Goal: Task Accomplishment & Management: Complete application form

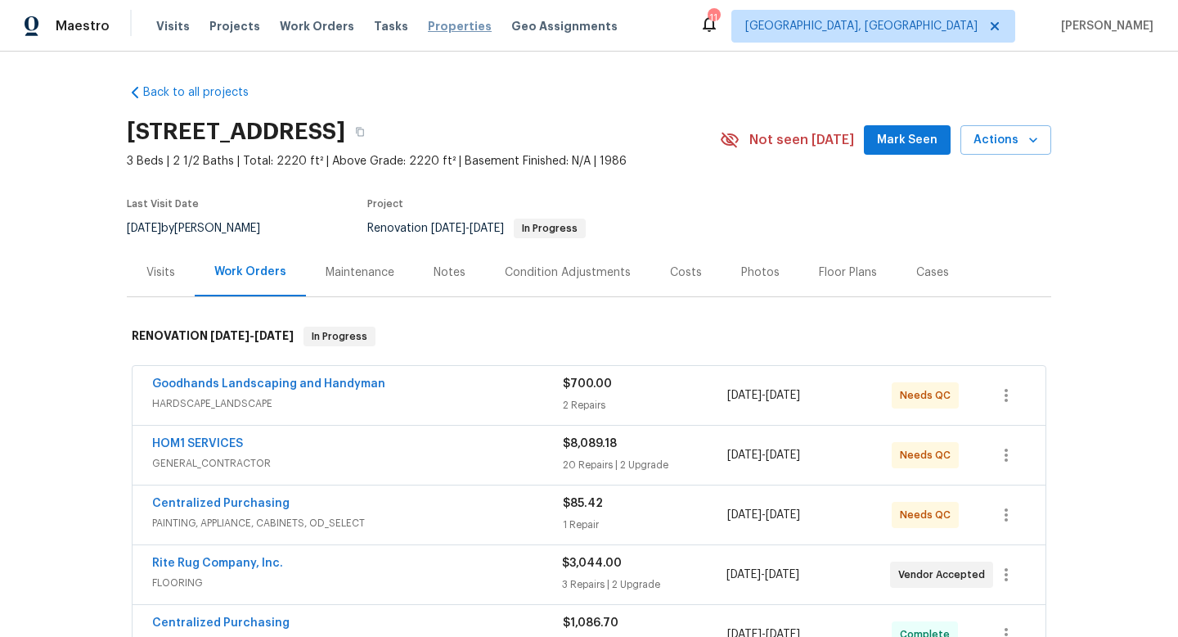
click at [428, 25] on span "Properties" at bounding box center [460, 26] width 64 height 16
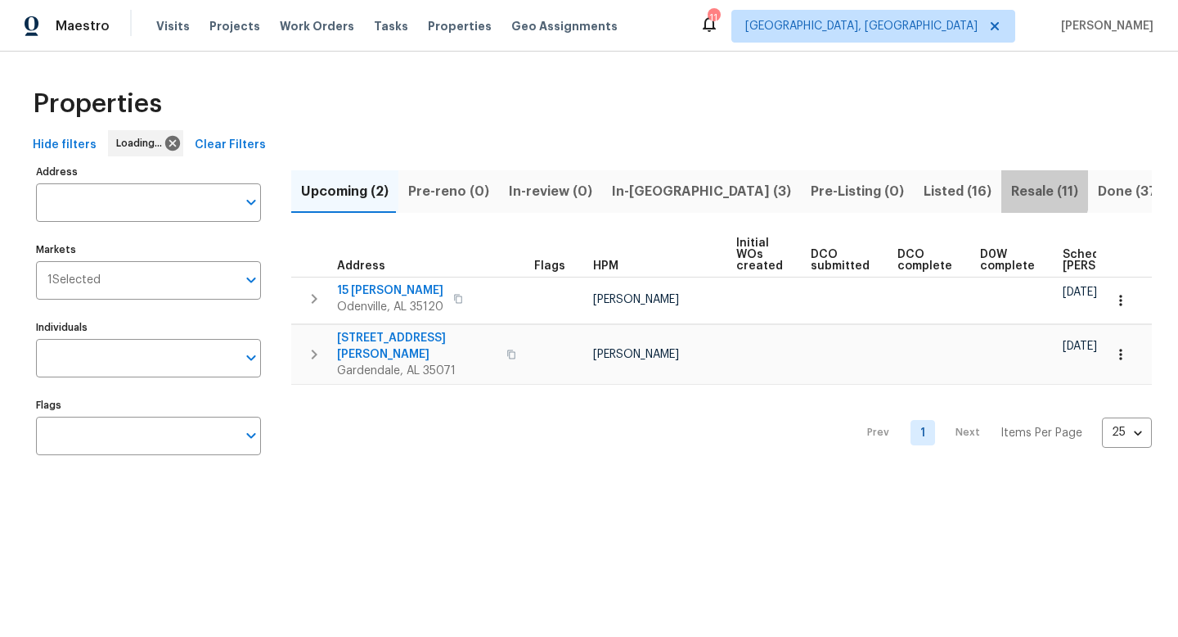
click at [1011, 190] on span "Resale (11)" at bounding box center [1044, 191] width 67 height 23
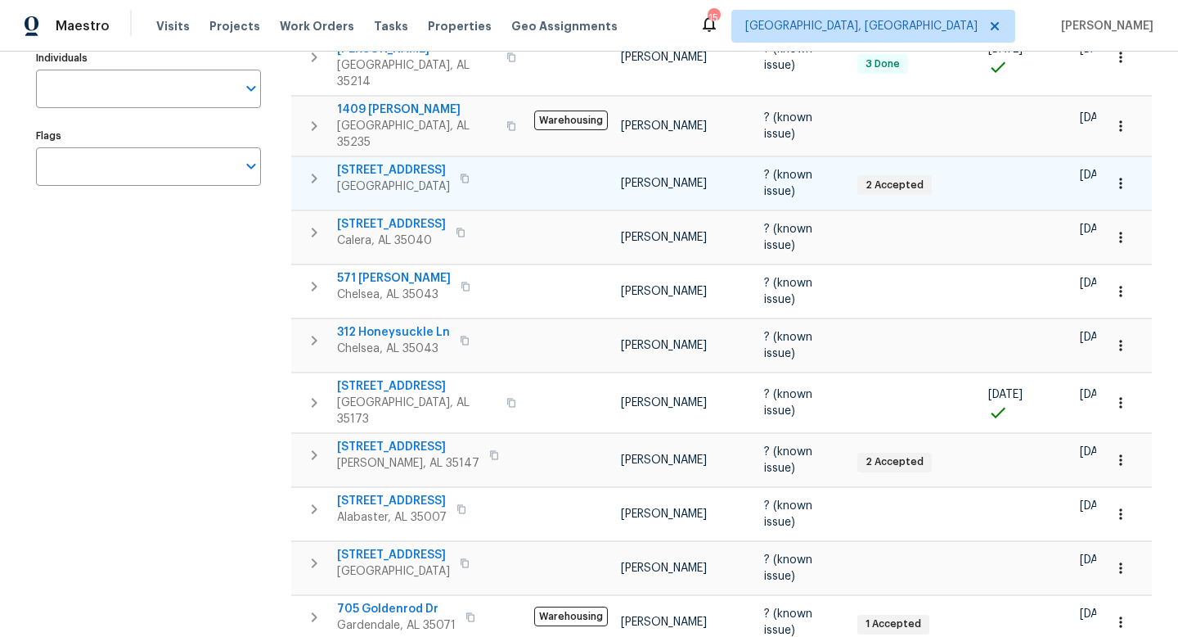
scroll to position [284, 0]
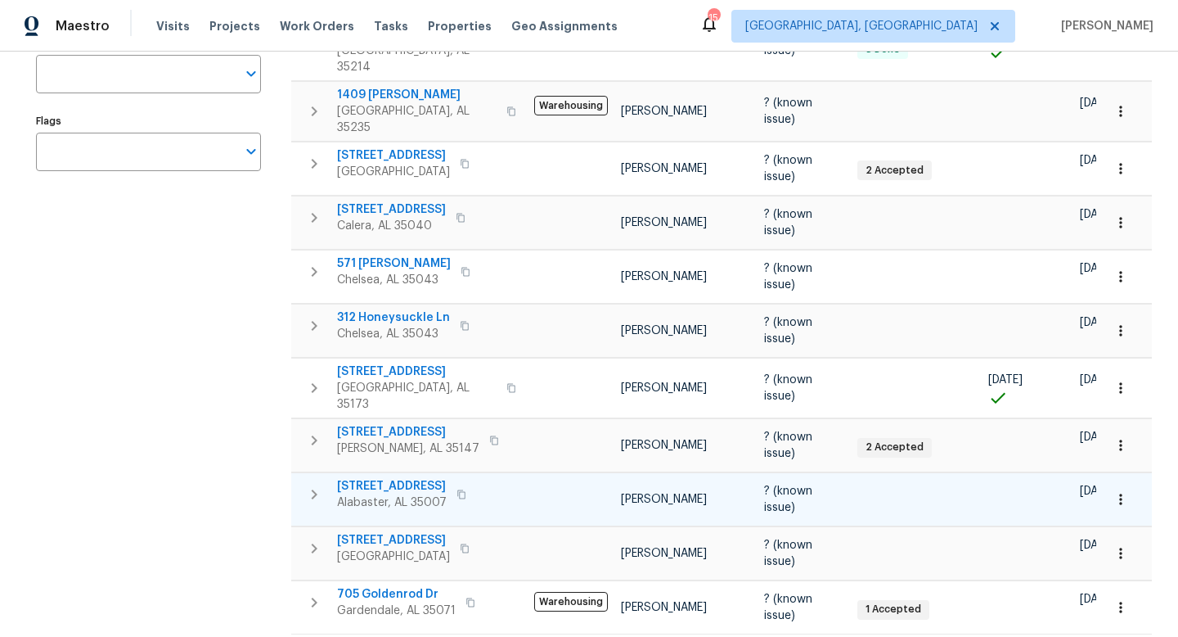
click at [389, 478] on span "[STREET_ADDRESS]" at bounding box center [392, 486] width 110 height 16
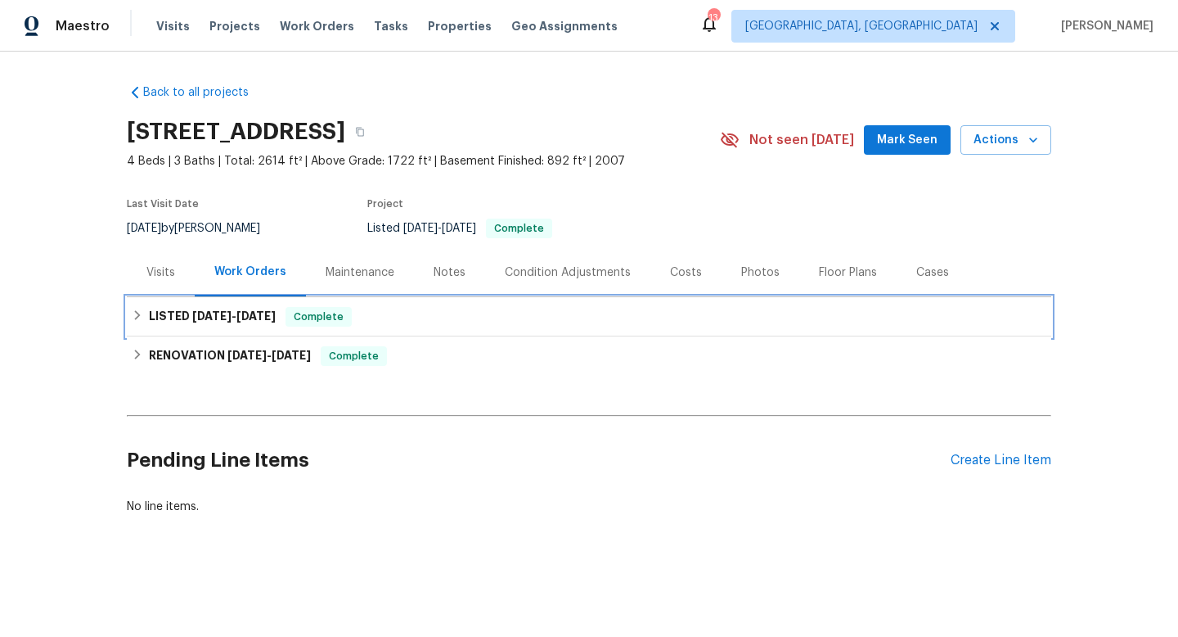
click at [506, 311] on div "LISTED 8/15/25 - 8/18/25 Complete" at bounding box center [589, 317] width 915 height 20
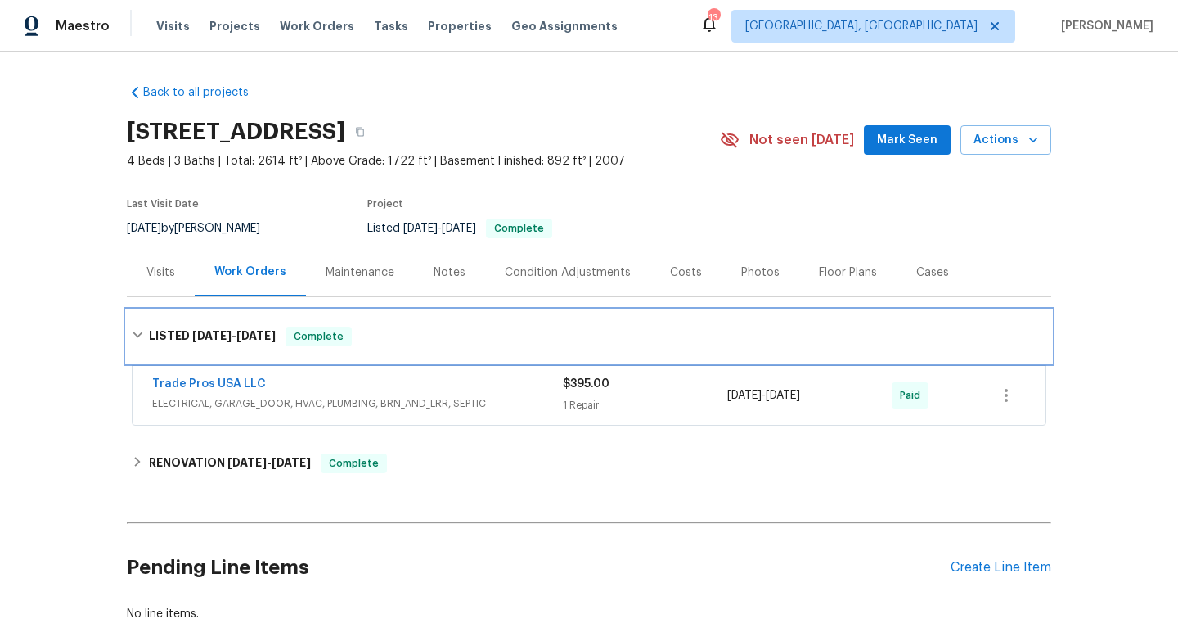
click at [515, 333] on div "LISTED 8/15/25 - 8/18/25 Complete" at bounding box center [589, 336] width 915 height 20
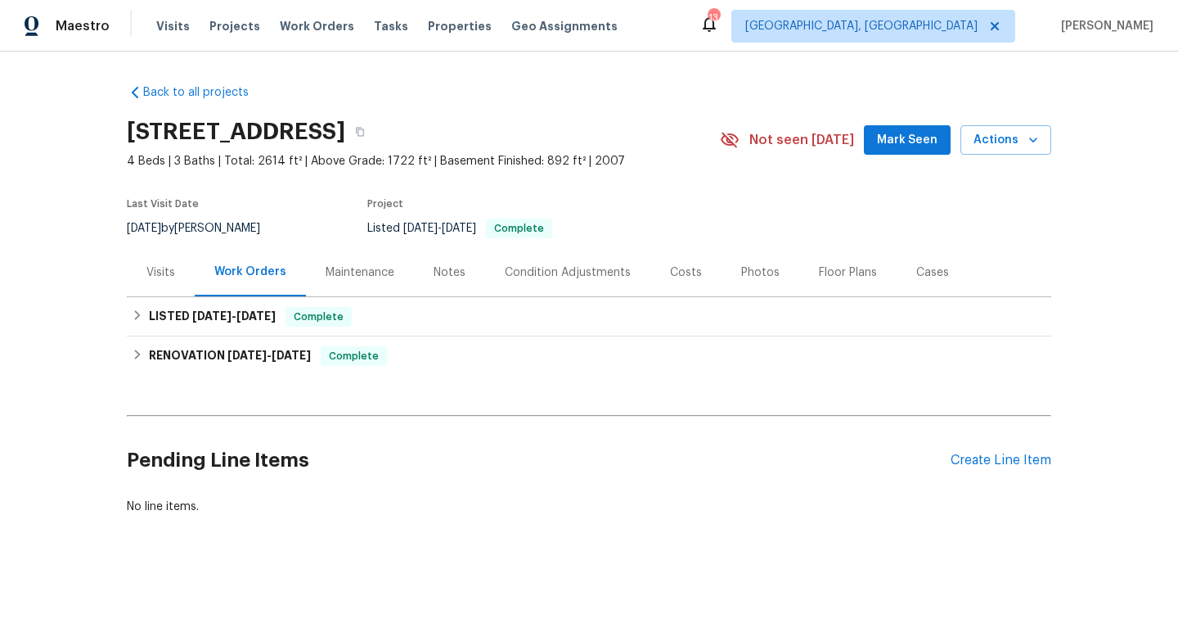
click at [673, 271] on div "Costs" at bounding box center [686, 272] width 32 height 16
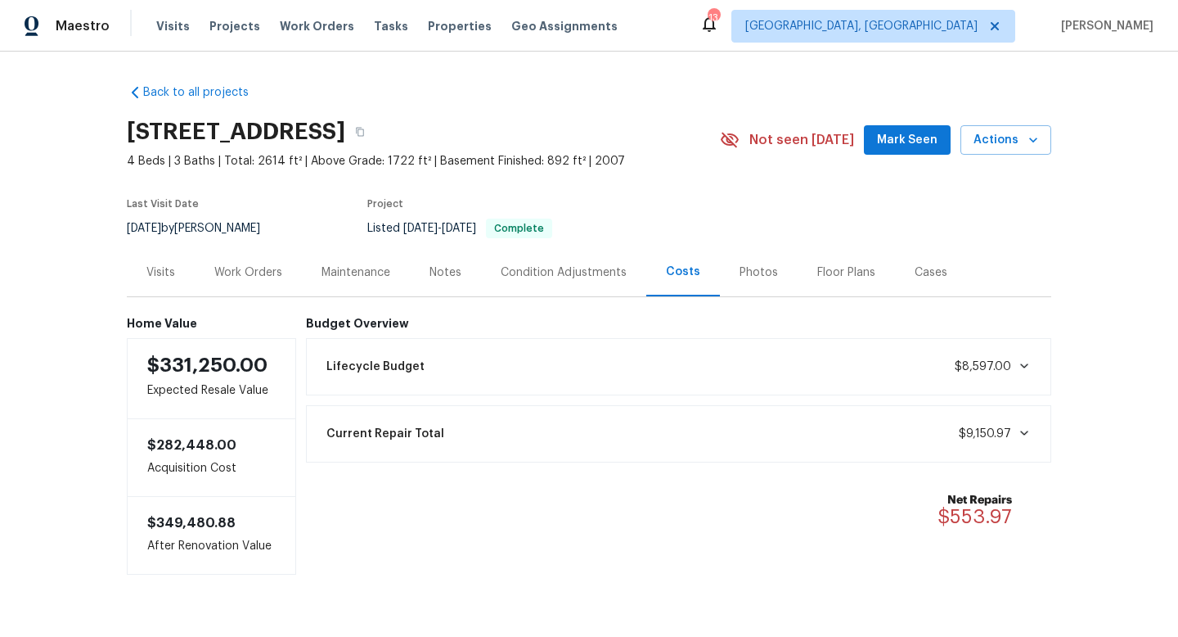
click at [222, 268] on div "Work Orders" at bounding box center [248, 272] width 68 height 16
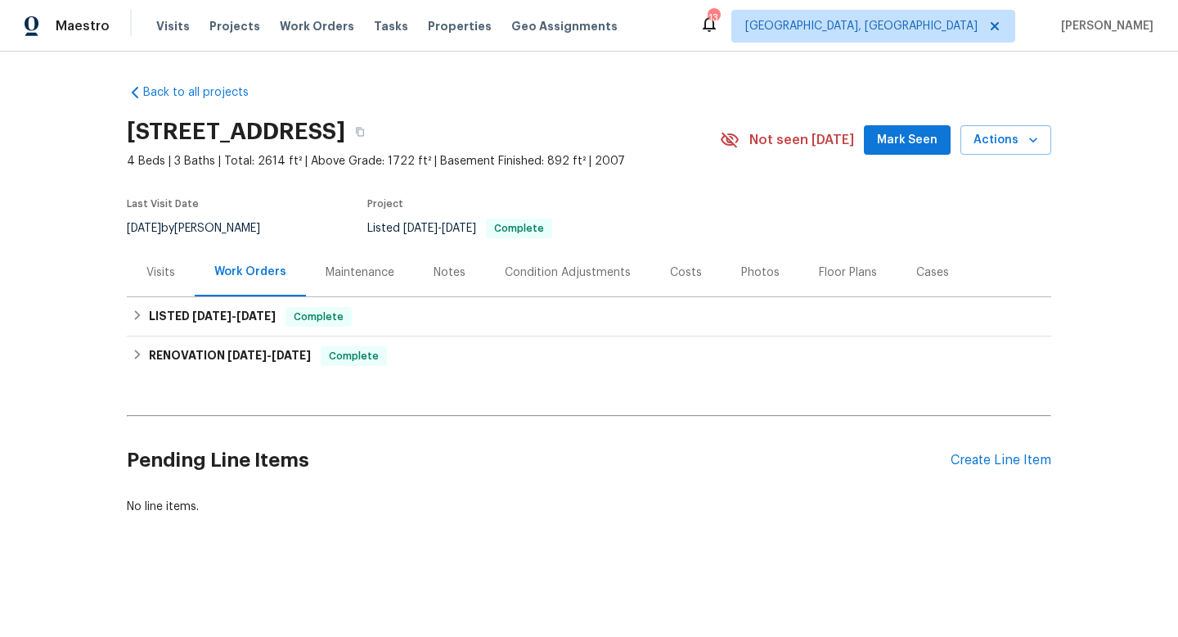
click at [691, 276] on div "Costs" at bounding box center [686, 272] width 32 height 16
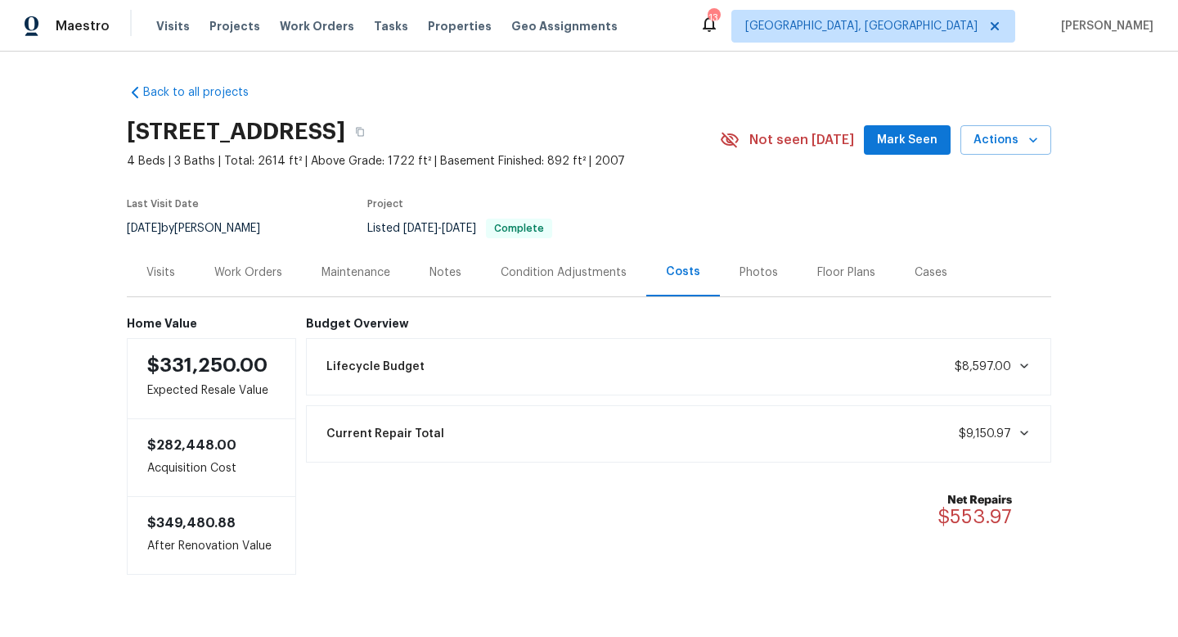
click at [241, 269] on div "Work Orders" at bounding box center [248, 272] width 68 height 16
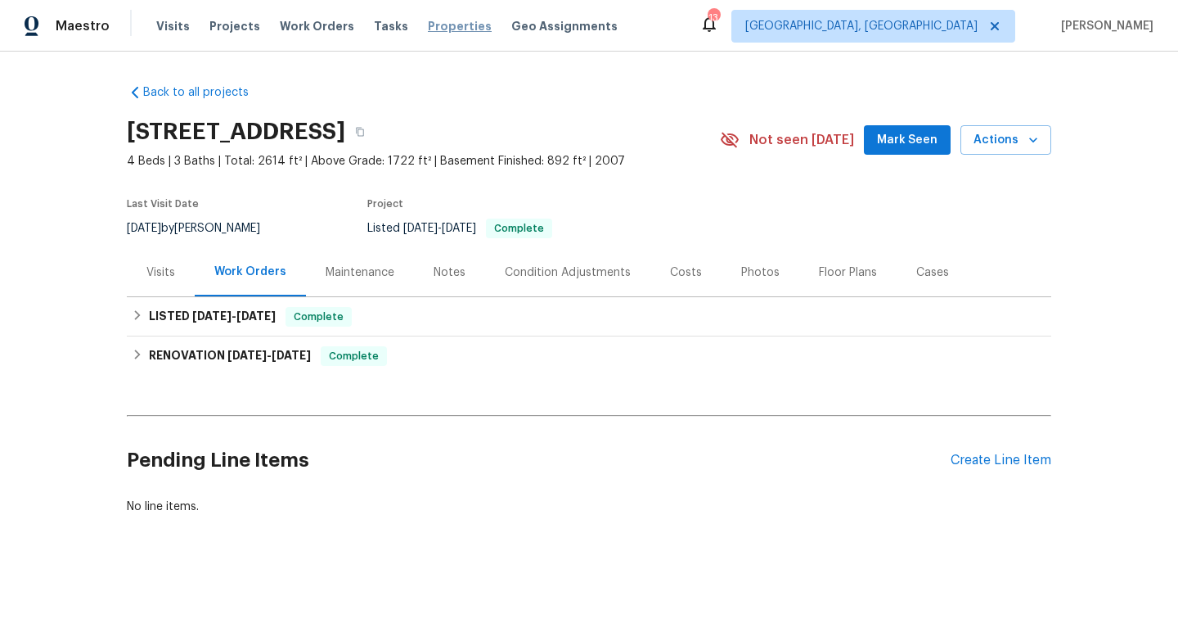
click at [432, 27] on span "Properties" at bounding box center [460, 26] width 64 height 16
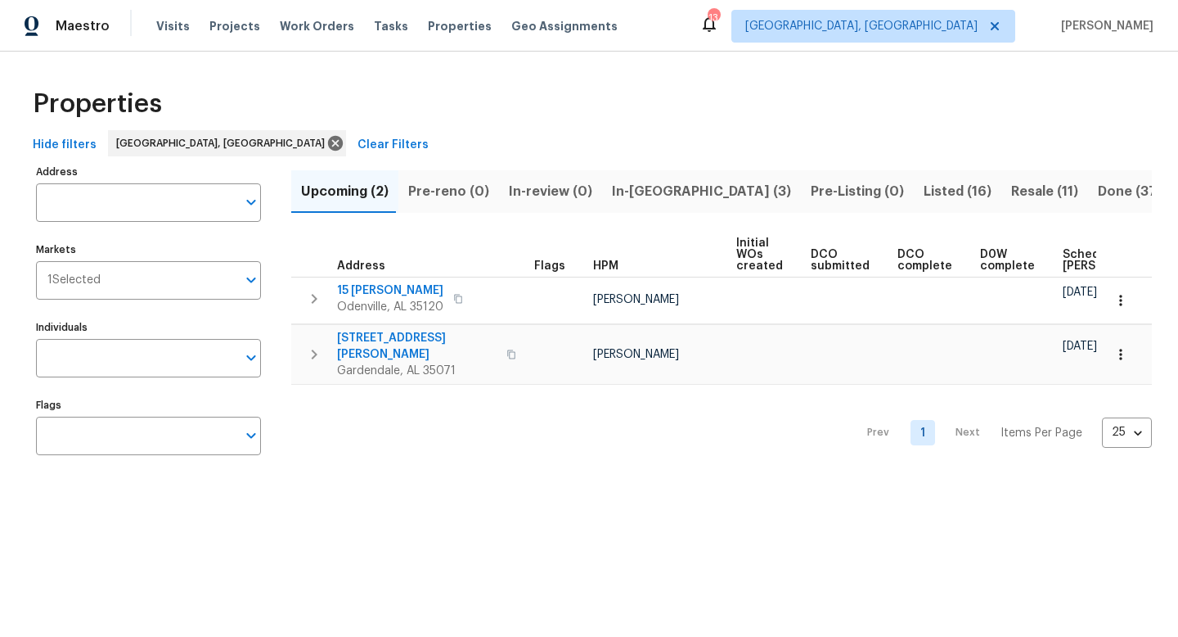
click at [1011, 196] on span "Resale (11)" at bounding box center [1044, 191] width 67 height 23
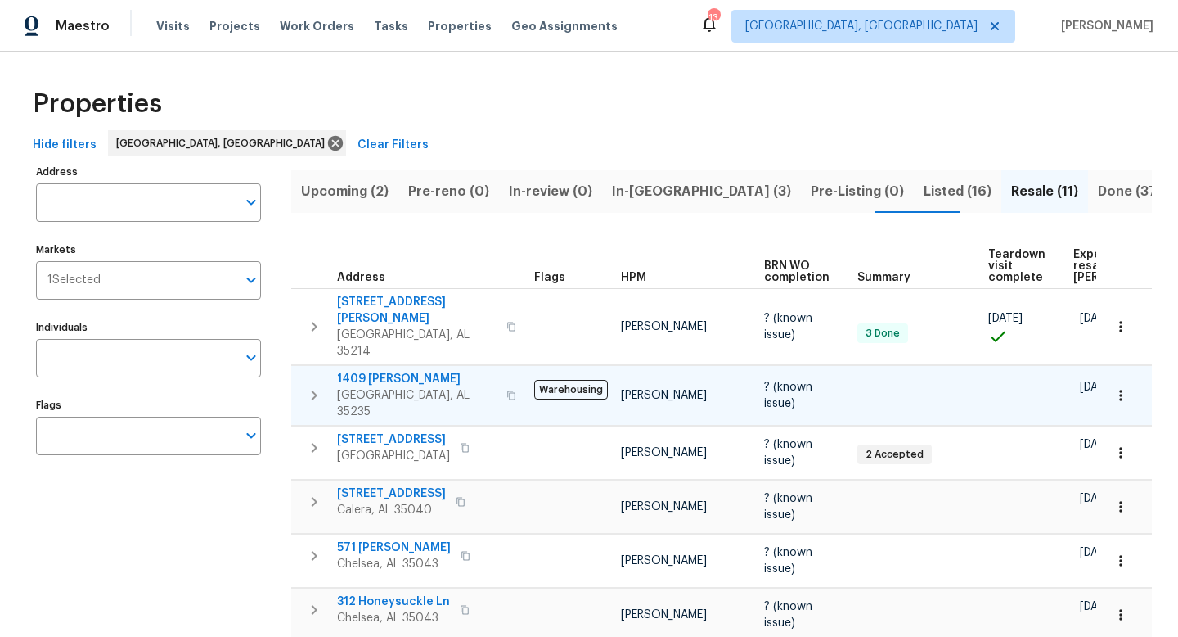
click at [376, 371] on span "1409 Medina Ln" at bounding box center [417, 379] width 160 height 16
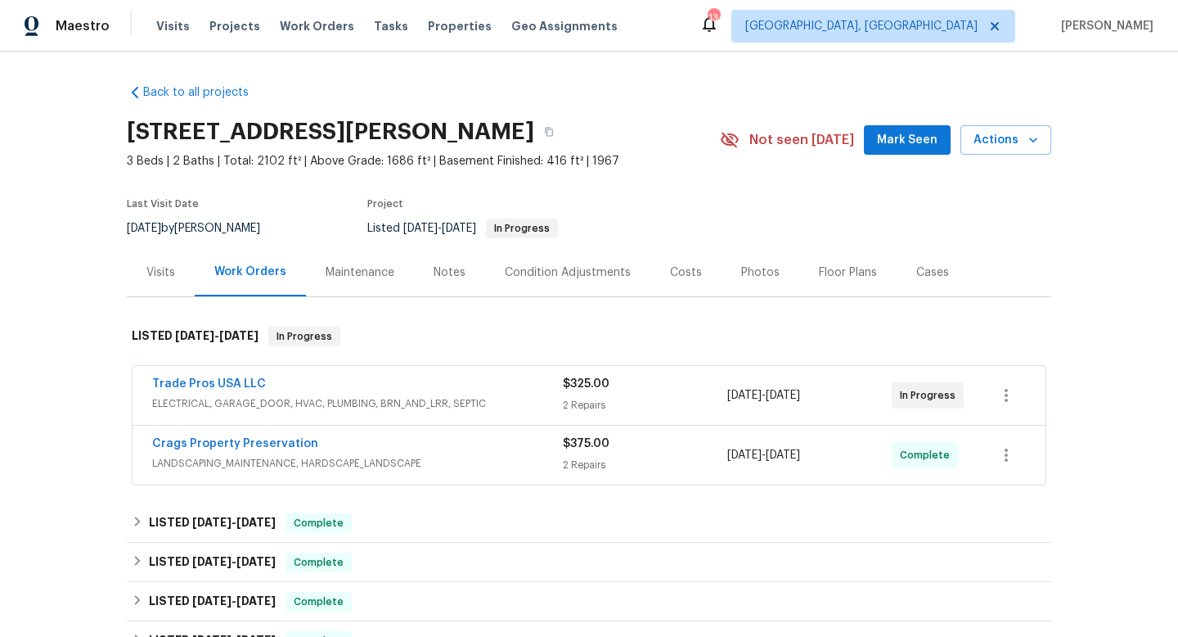
click at [683, 274] on div "Costs" at bounding box center [686, 272] width 32 height 16
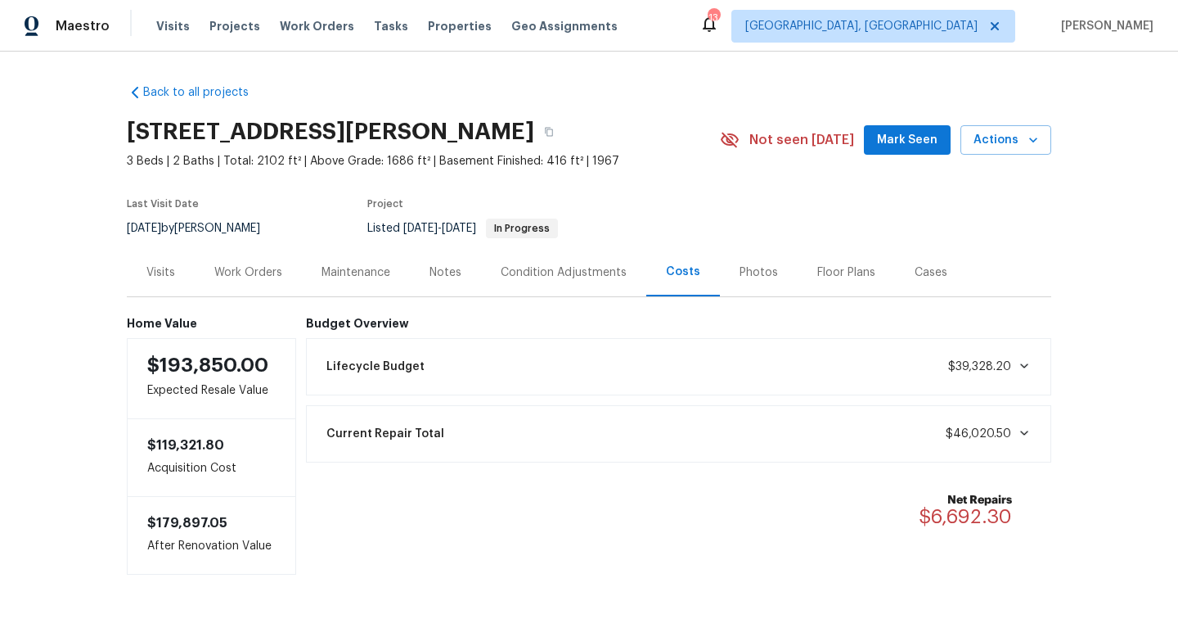
click at [266, 279] on div "Work Orders" at bounding box center [248, 272] width 68 height 16
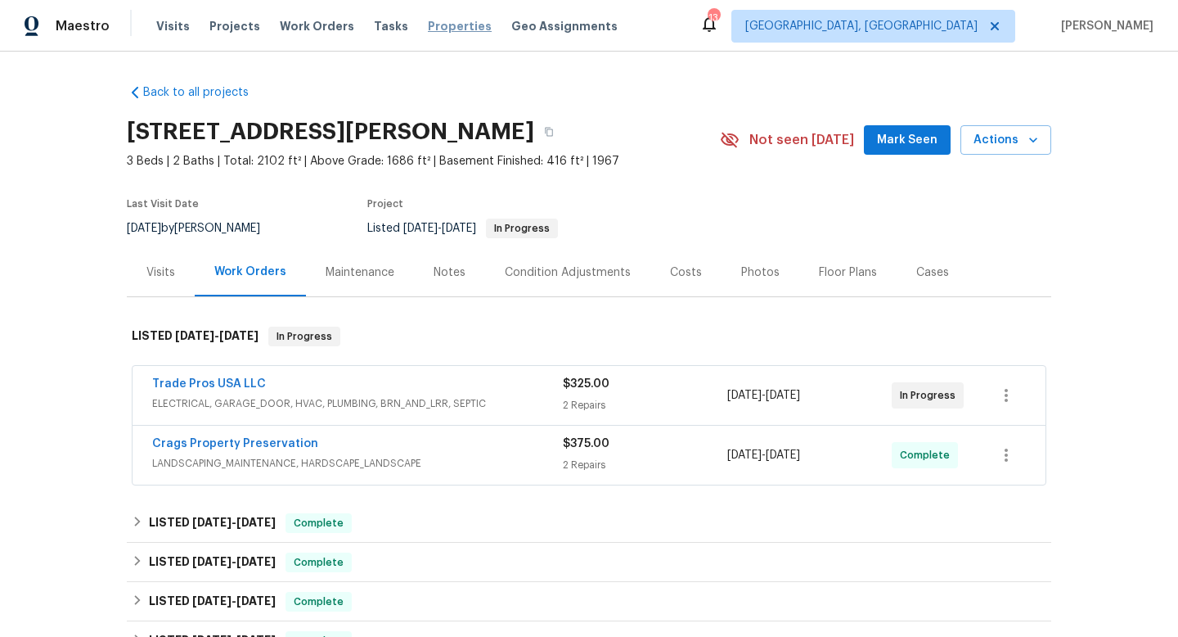
click at [445, 31] on span "Properties" at bounding box center [460, 26] width 64 height 16
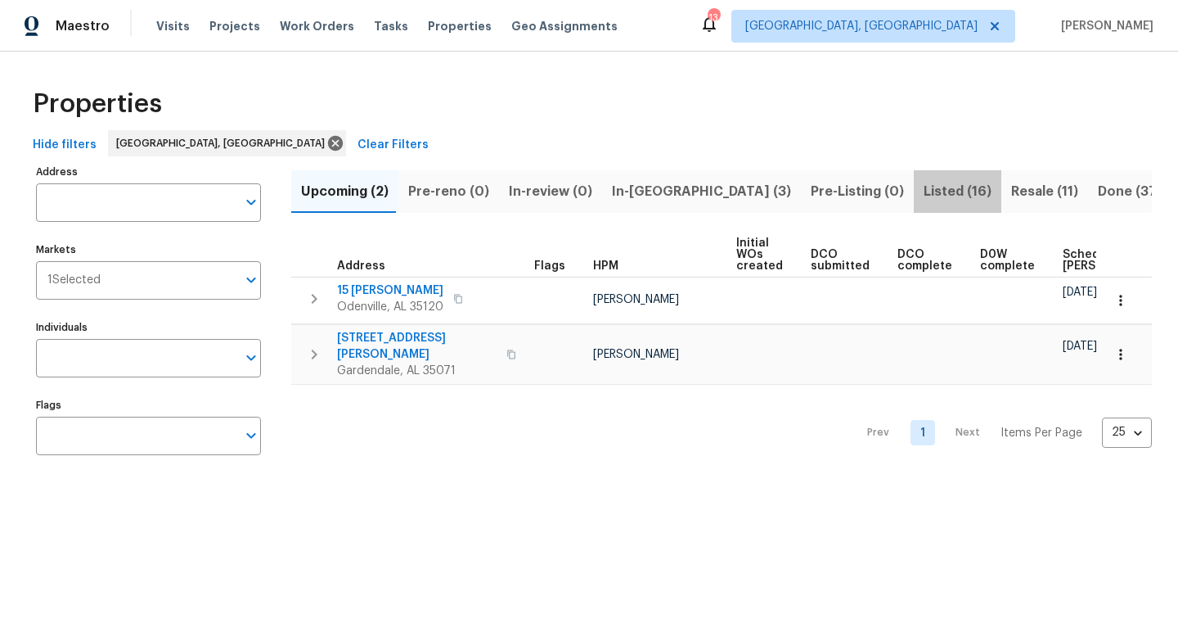
click at [924, 190] on span "Listed (16)" at bounding box center [958, 191] width 68 height 23
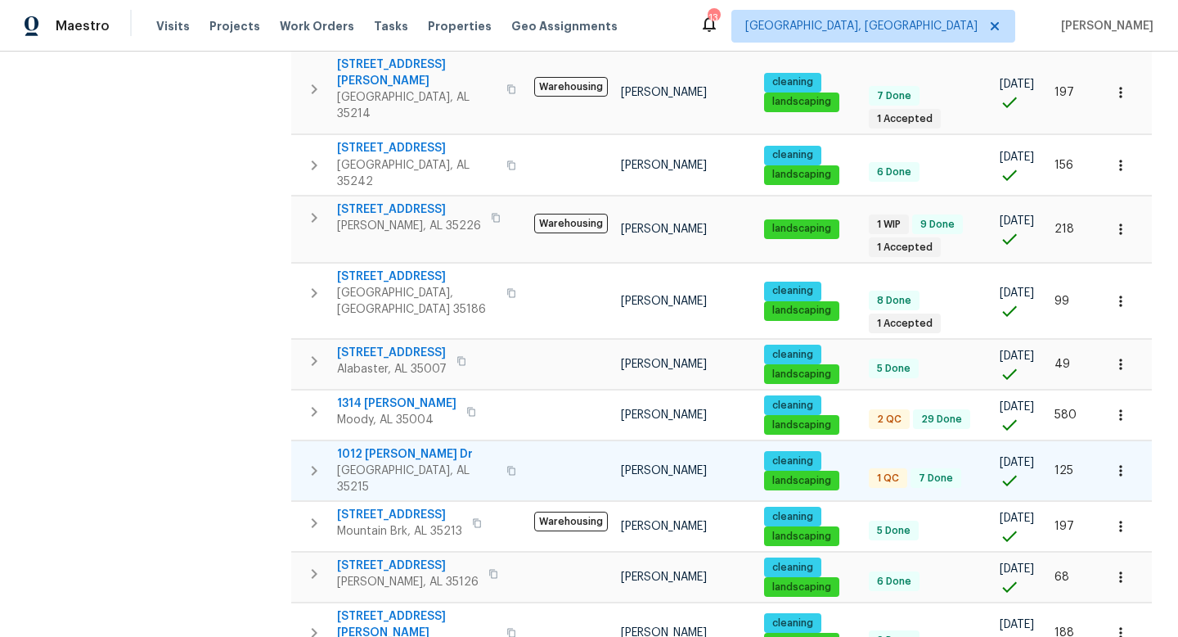
scroll to position [502, 0]
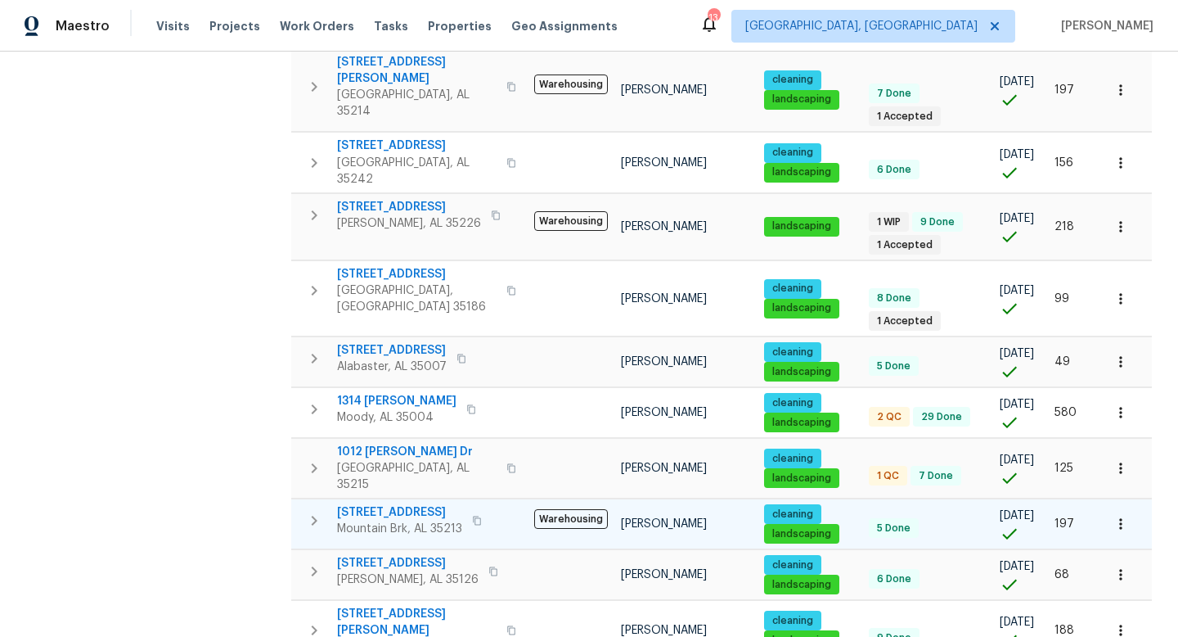
click at [400, 504] on span "316 Cross Ridge Rd" at bounding box center [399, 512] width 125 height 16
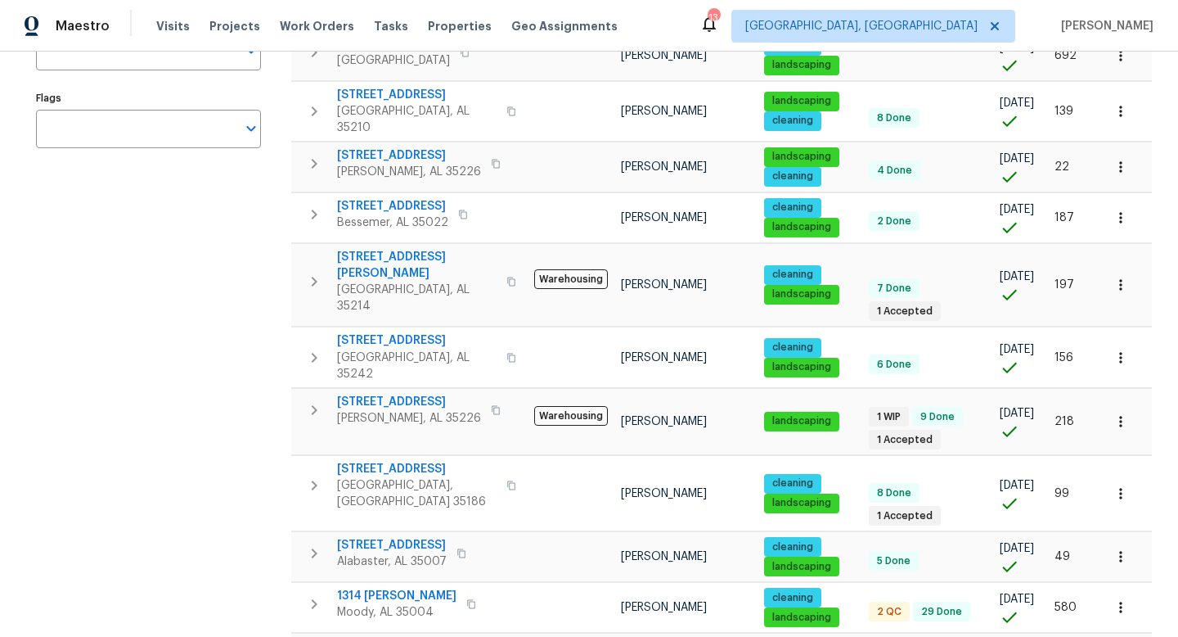
scroll to position [309, 0]
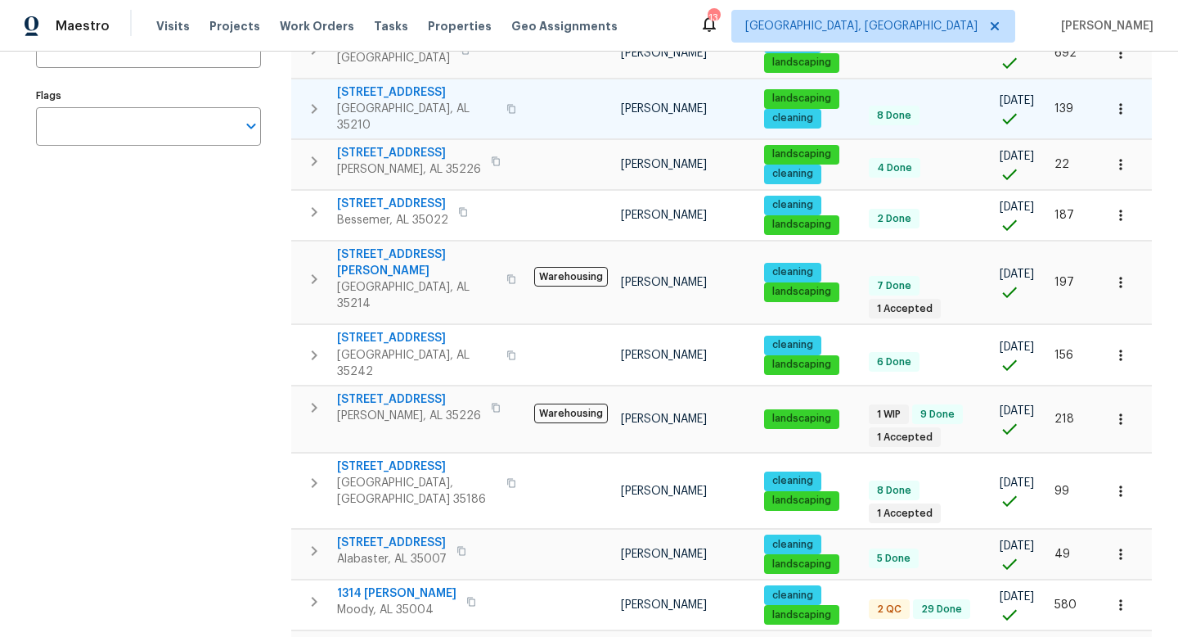
click at [385, 84] on span "5022 Juiata Dr" at bounding box center [417, 92] width 160 height 16
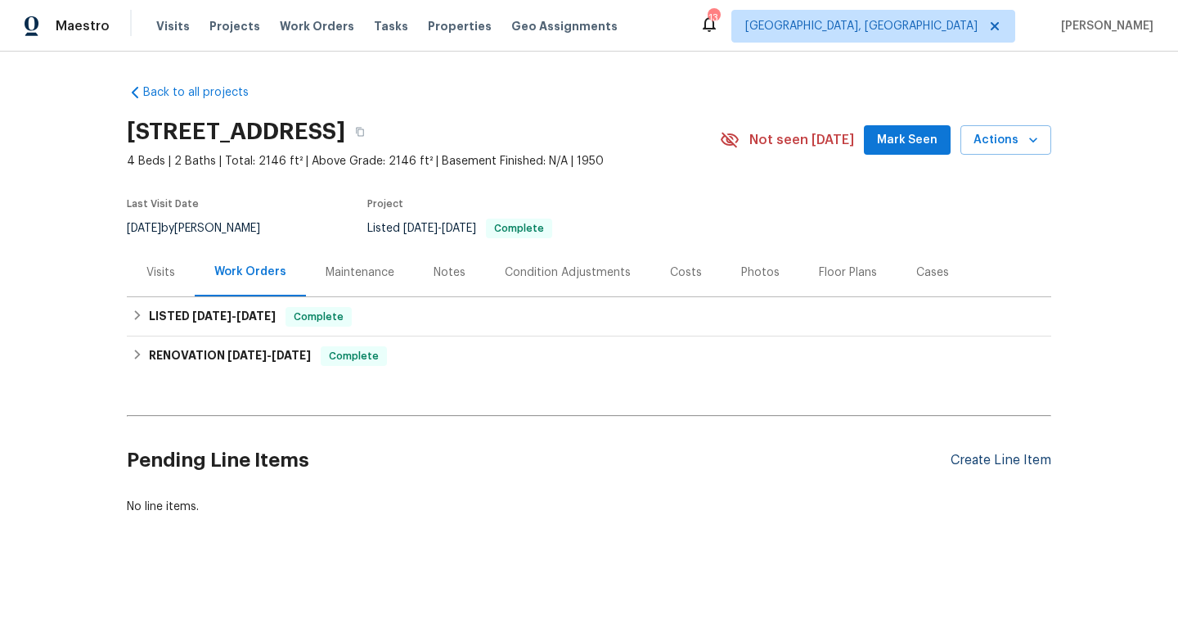
click at [1015, 457] on div "Create Line Item" at bounding box center [1001, 460] width 101 height 16
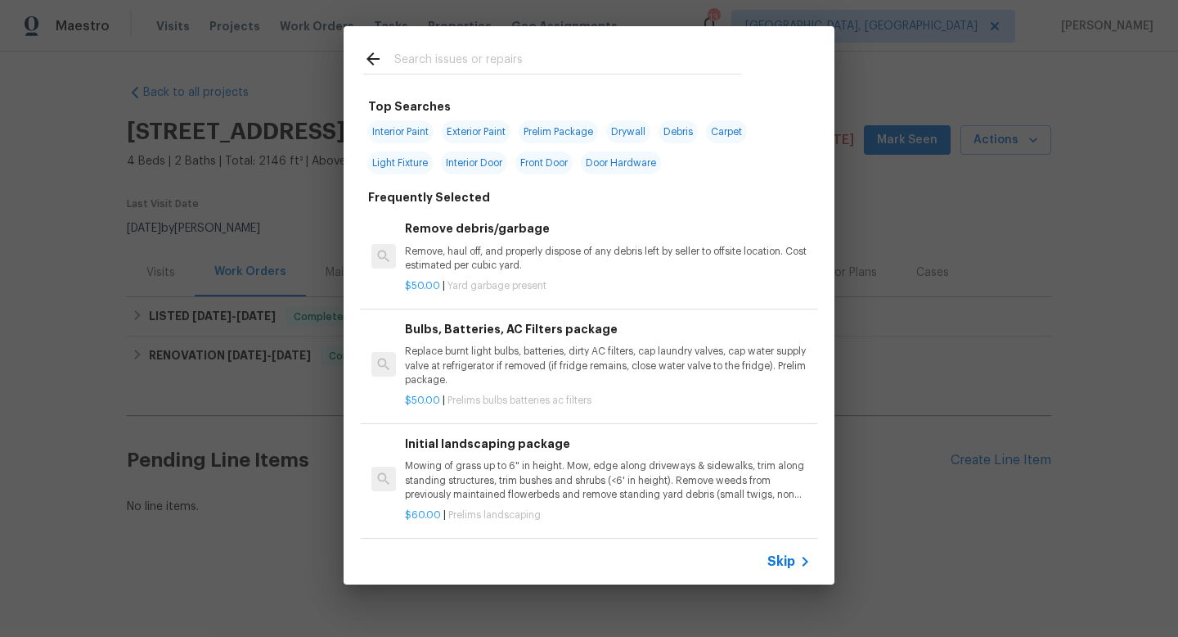
click at [515, 42] on div at bounding box center [552, 58] width 417 height 65
click at [509, 53] on input "text" at bounding box center [567, 61] width 347 height 25
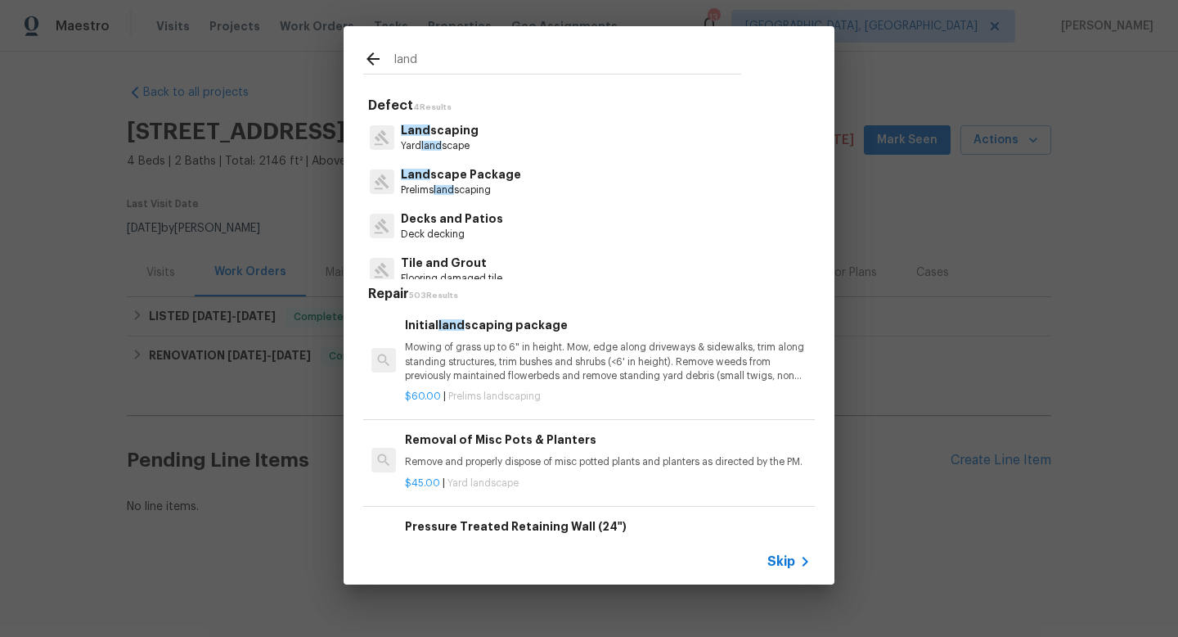
type input "land"
click at [471, 314] on div "Initial land scaping package Mowing of grass up to 6" in height. Mow, edge alon…" at bounding box center [608, 359] width 411 height 92
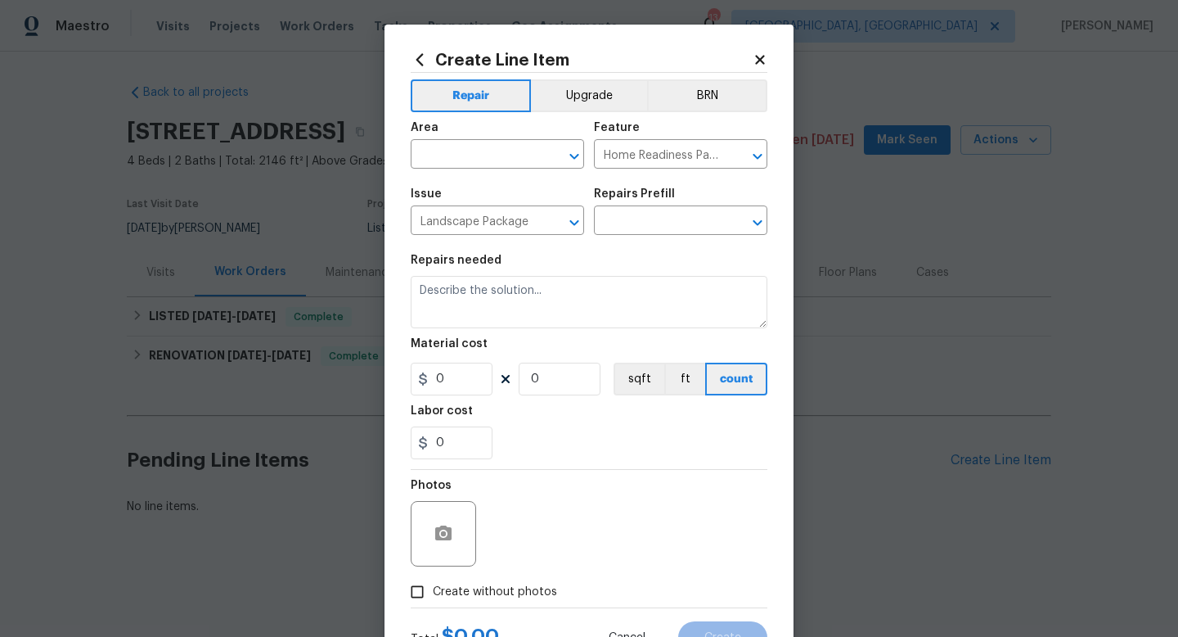
type input "Initial landscaping package $60.00"
type textarea "Mowing of grass up to 6" in height. Mow, edge along driveways & sidewalks, trim…"
type input "60"
type input "1"
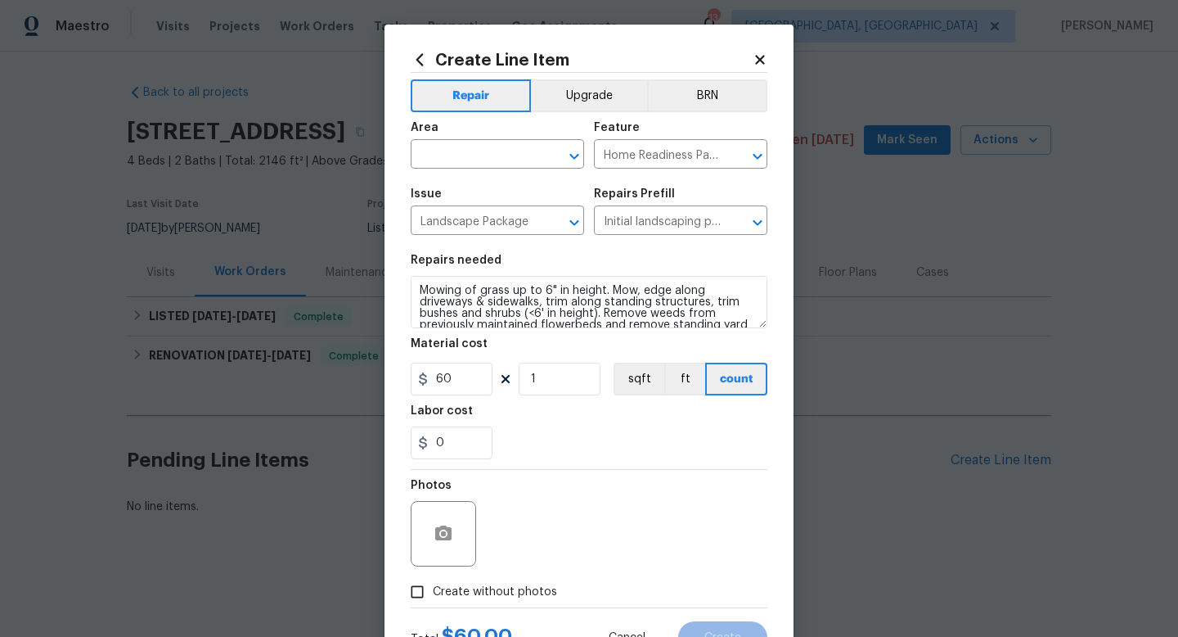
scroll to position [34, 0]
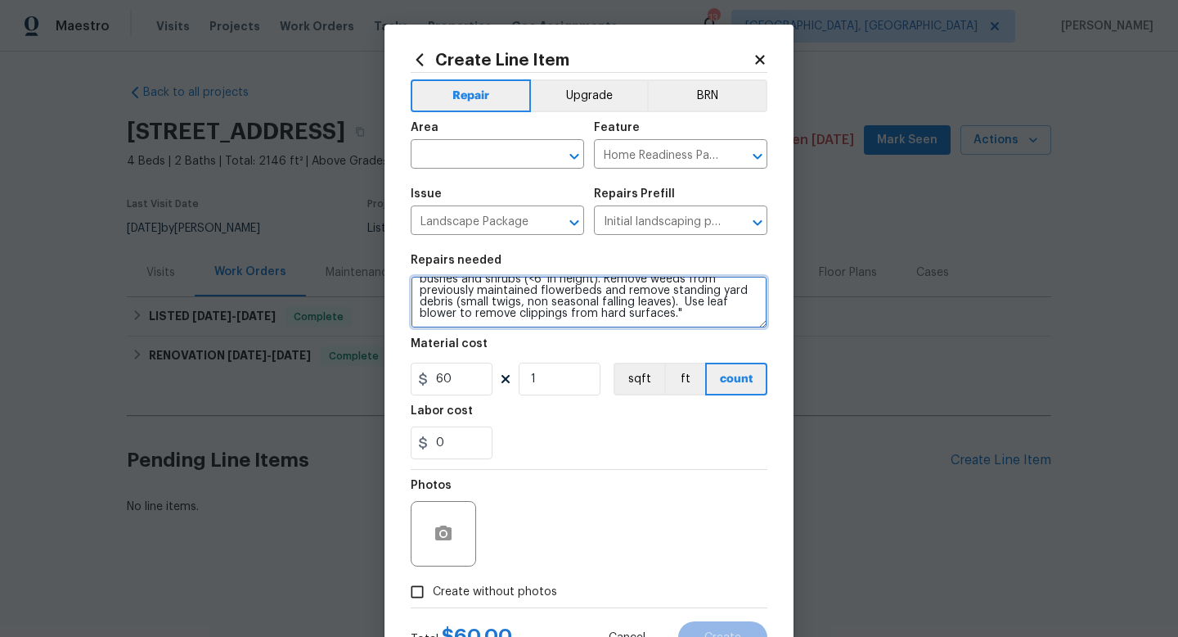
click at [641, 324] on textarea "Mowing of grass up to 6" in height. Mow, edge along driveways & sidewalks, trim…" at bounding box center [589, 302] width 357 height 52
click at [470, 305] on textarea "Mowing of grass up to 6" in height. Mow, edge along driveways & sidewalks, trim…" at bounding box center [589, 302] width 357 height 52
click at [677, 312] on textarea "Mowing of grass up to 6" in height. Mow, edge along driveways & sidewalks, trim…" at bounding box center [589, 302] width 357 height 52
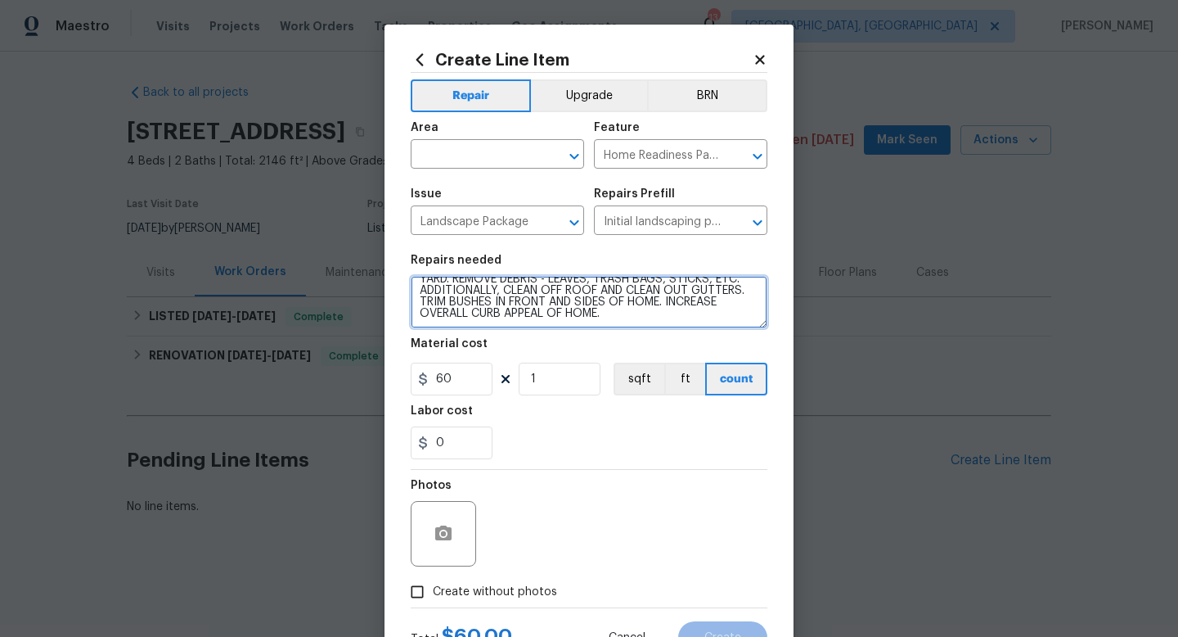
type textarea "Mowing of grass up to 6" in height. Mow, edge along driveways & sidewalks, trim…"
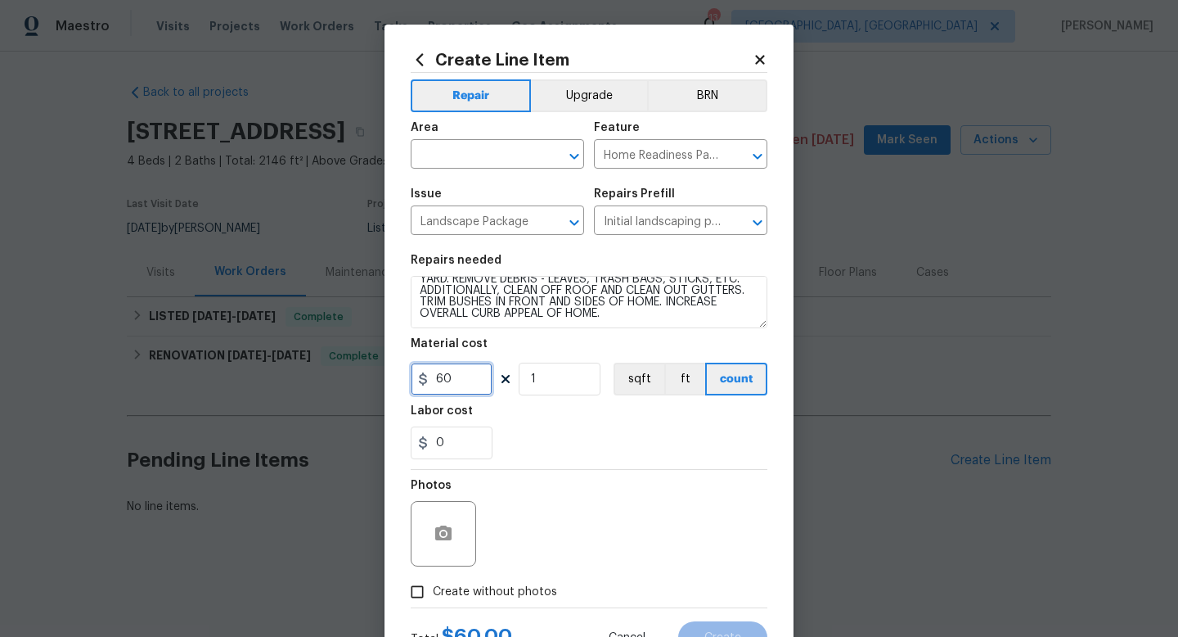
click at [465, 385] on input "60" at bounding box center [452, 378] width 82 height 33
type input "500"
click at [518, 594] on span "Create without photos" at bounding box center [495, 591] width 124 height 17
click at [433, 594] on input "Create without photos" at bounding box center [417, 591] width 31 height 31
checkbox input "true"
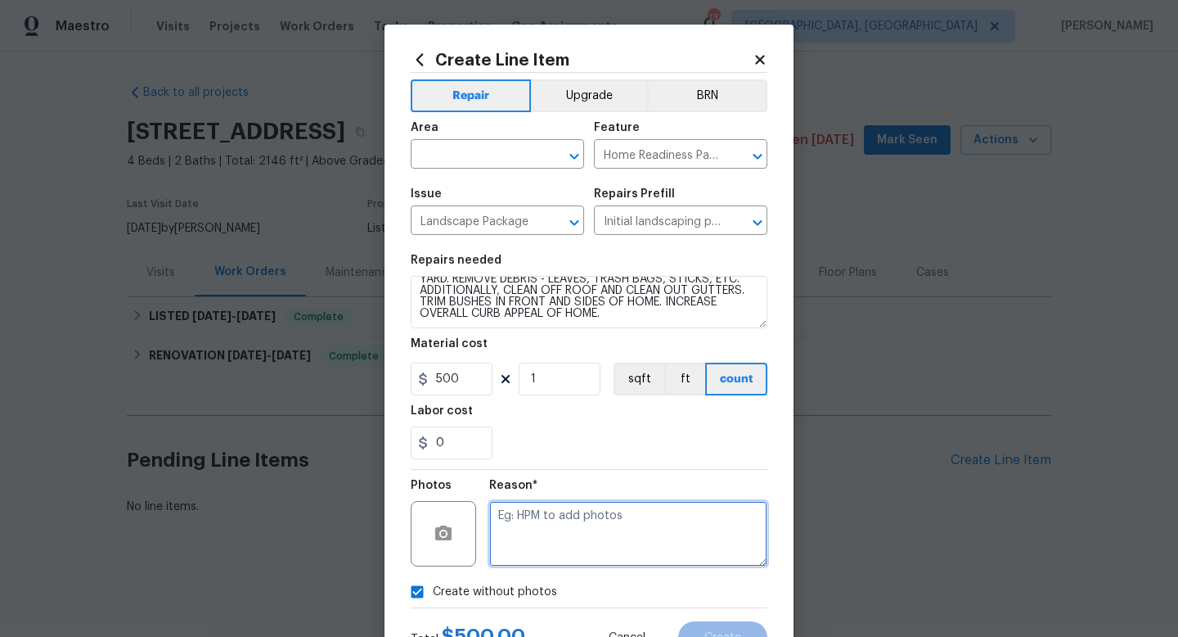
click at [613, 536] on textarea at bounding box center [628, 533] width 278 height 65
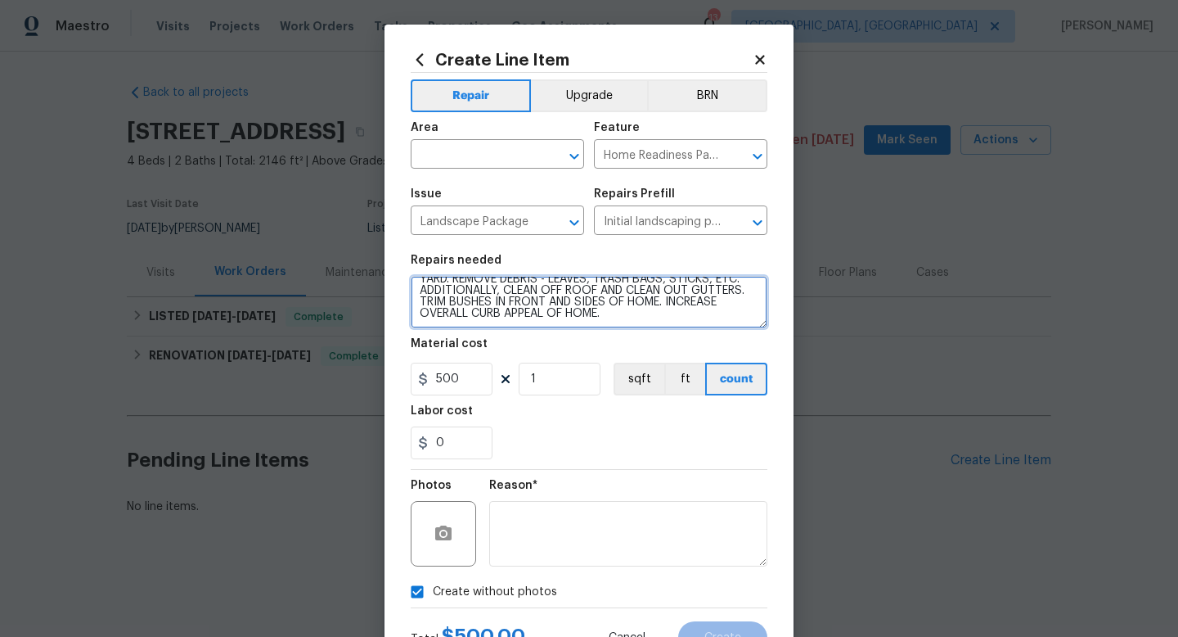
click at [580, 305] on textarea "Mowing of grass up to 6" in height. Mow, edge along driveways & sidewalks, trim…" at bounding box center [589, 302] width 357 height 52
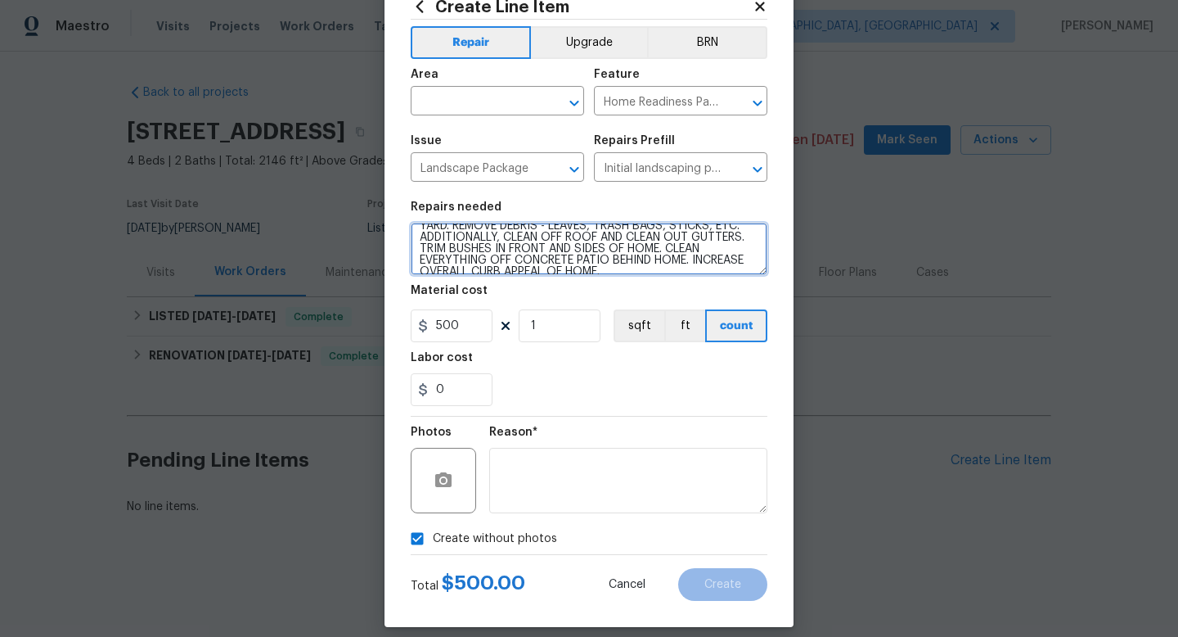
type textarea "Mowing of grass up to 6" in height. Mow, edge along driveways & sidewalks, trim…"
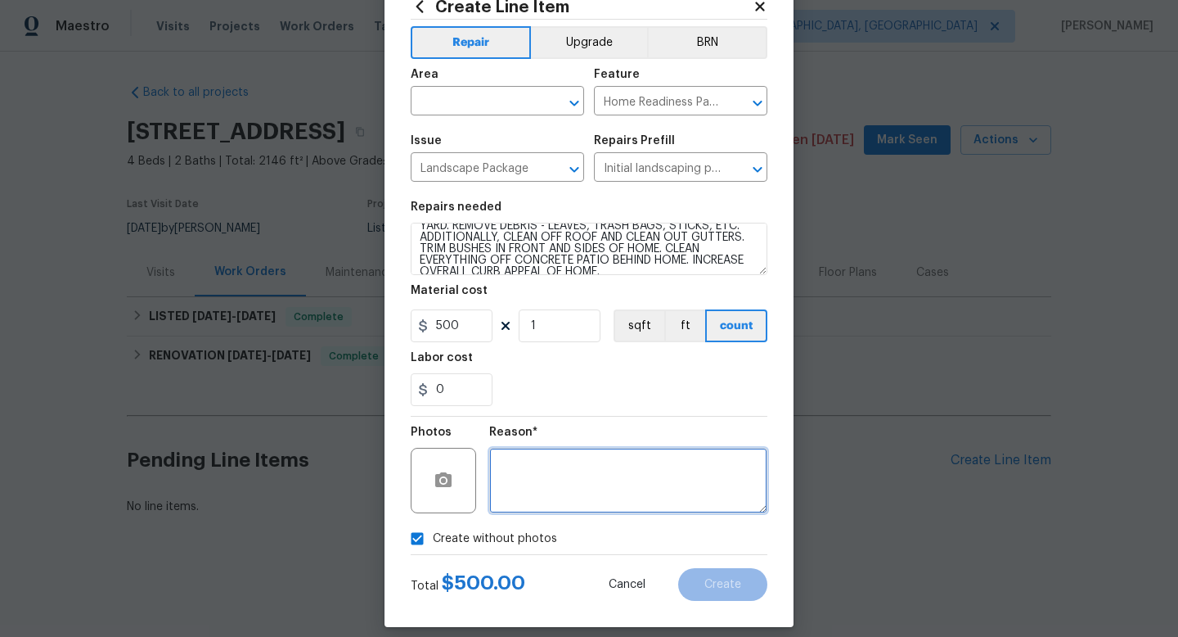
click at [614, 500] on textarea at bounding box center [628, 480] width 278 height 65
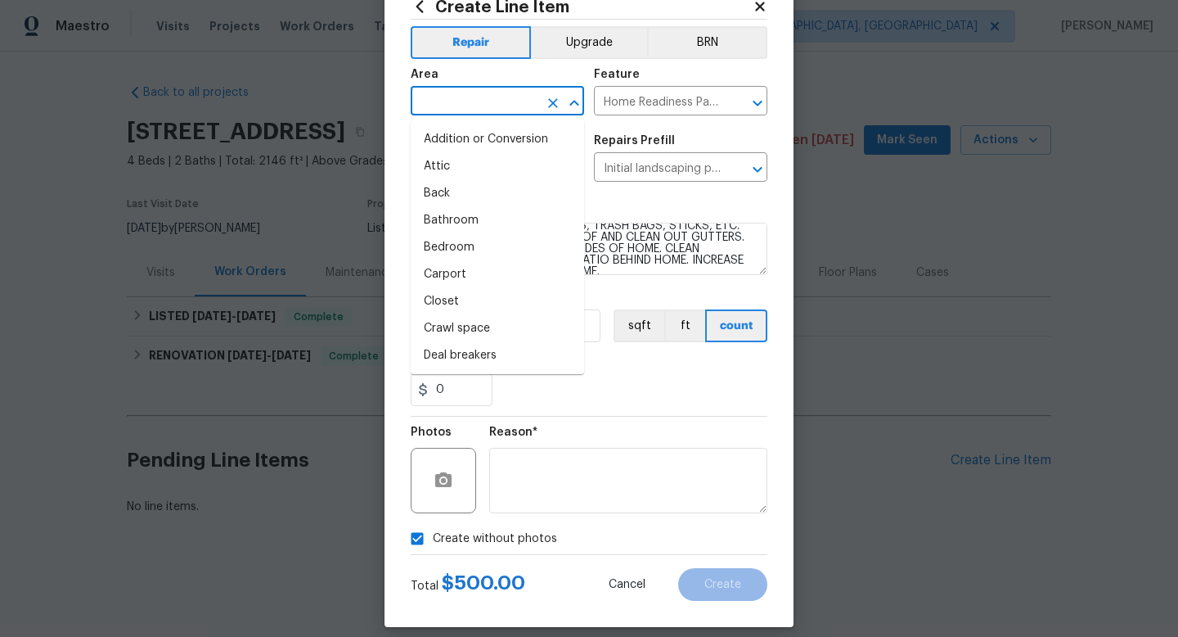
click at [455, 100] on input "text" at bounding box center [475, 102] width 128 height 25
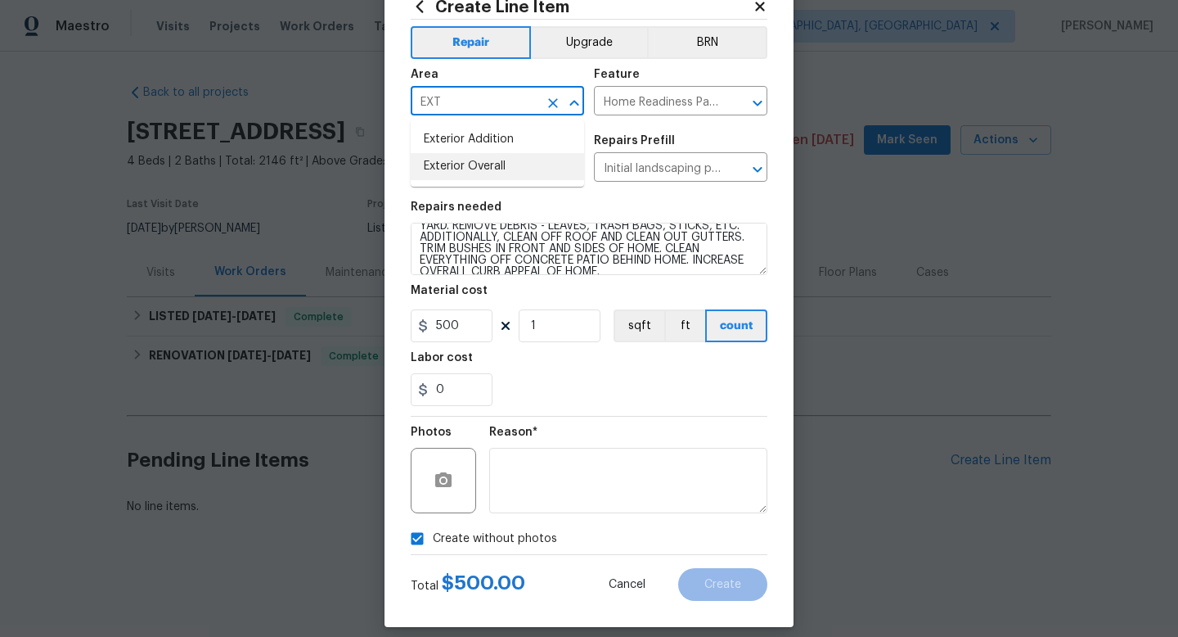
click at [456, 165] on li "Exterior Overall" at bounding box center [497, 166] width 173 height 27
type input "Exterior Overall"
click at [740, 585] on span "Create" at bounding box center [722, 584] width 37 height 12
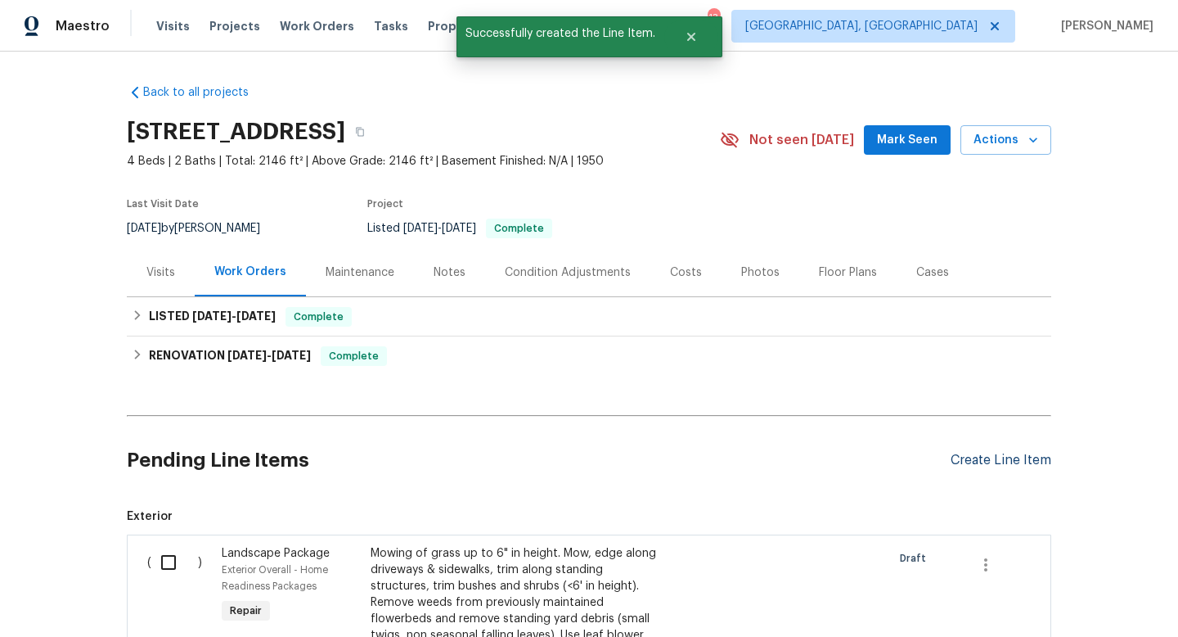
click at [979, 459] on div "Create Line Item" at bounding box center [1001, 460] width 101 height 16
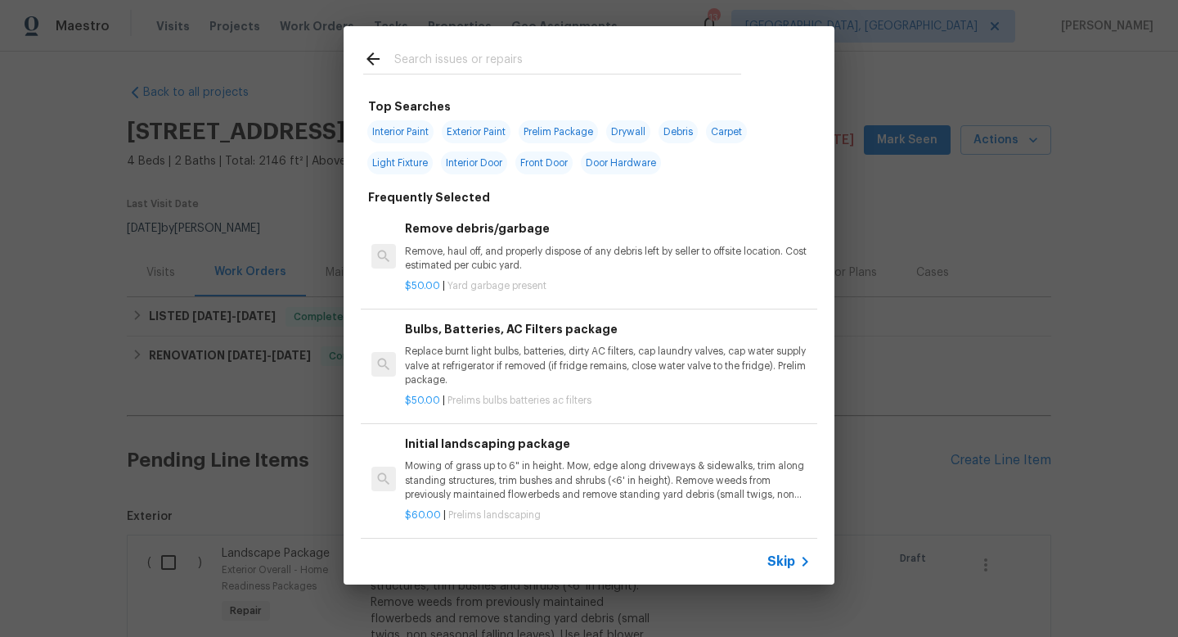
click at [421, 65] on input "text" at bounding box center [567, 61] width 347 height 25
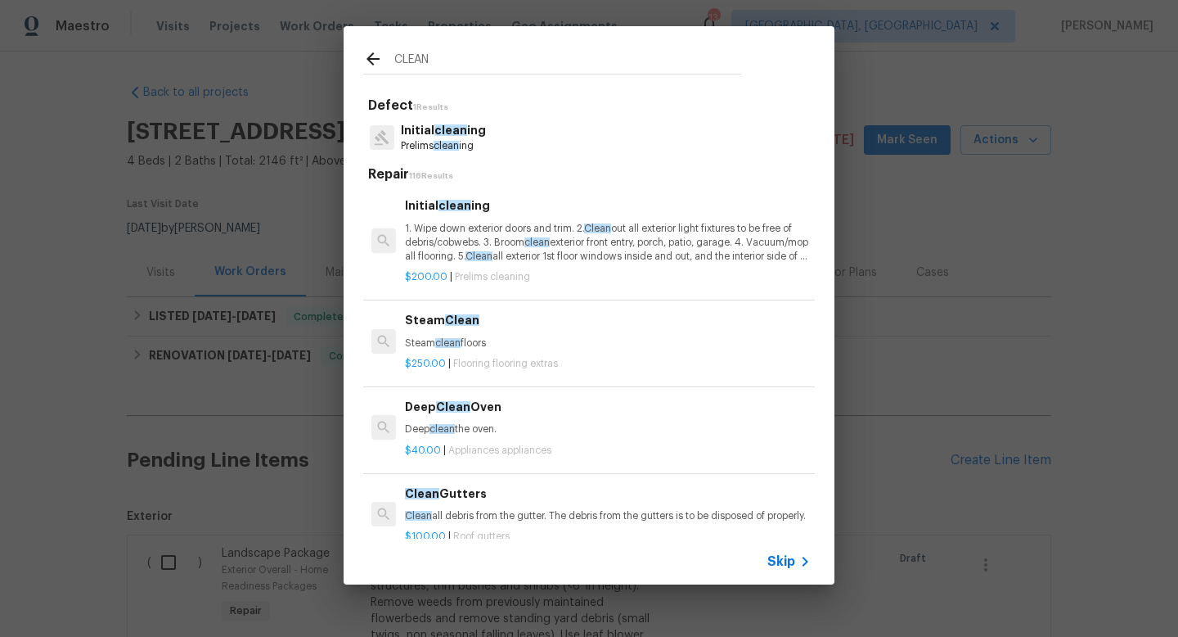
type input "CLEAN"
click at [469, 234] on p "1. Wipe down exterior doors and trim. 2. Clean out all exterior light fixtures …" at bounding box center [608, 243] width 406 height 42
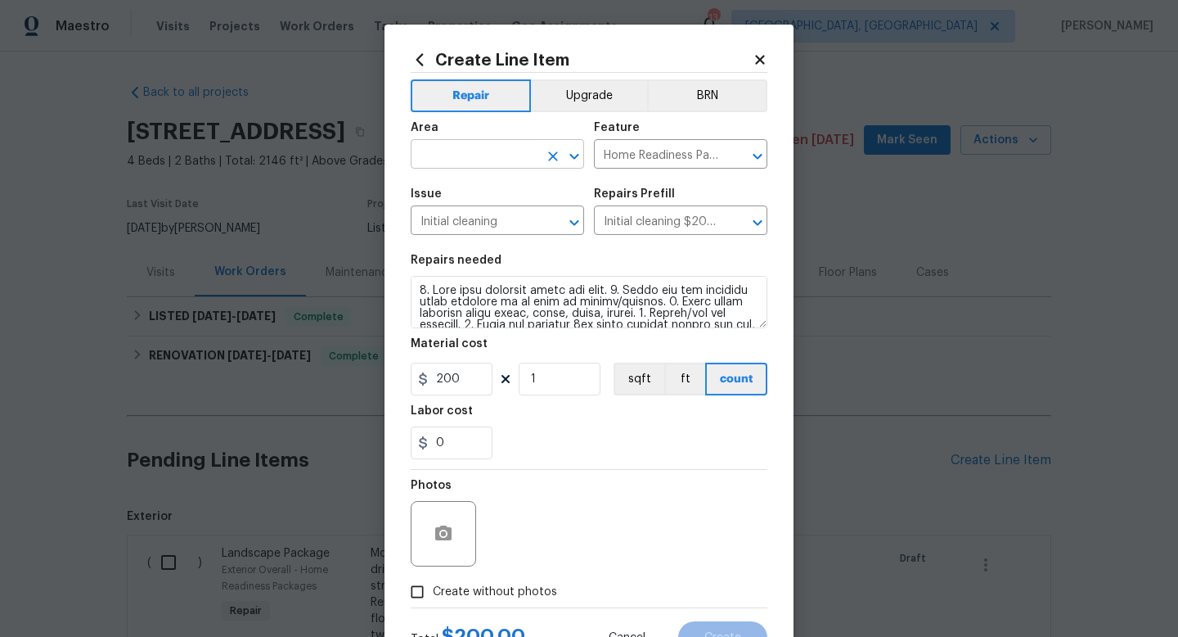
click at [475, 157] on input "text" at bounding box center [475, 155] width 128 height 25
click at [481, 218] on li "Interior Overall" at bounding box center [497, 219] width 173 height 27
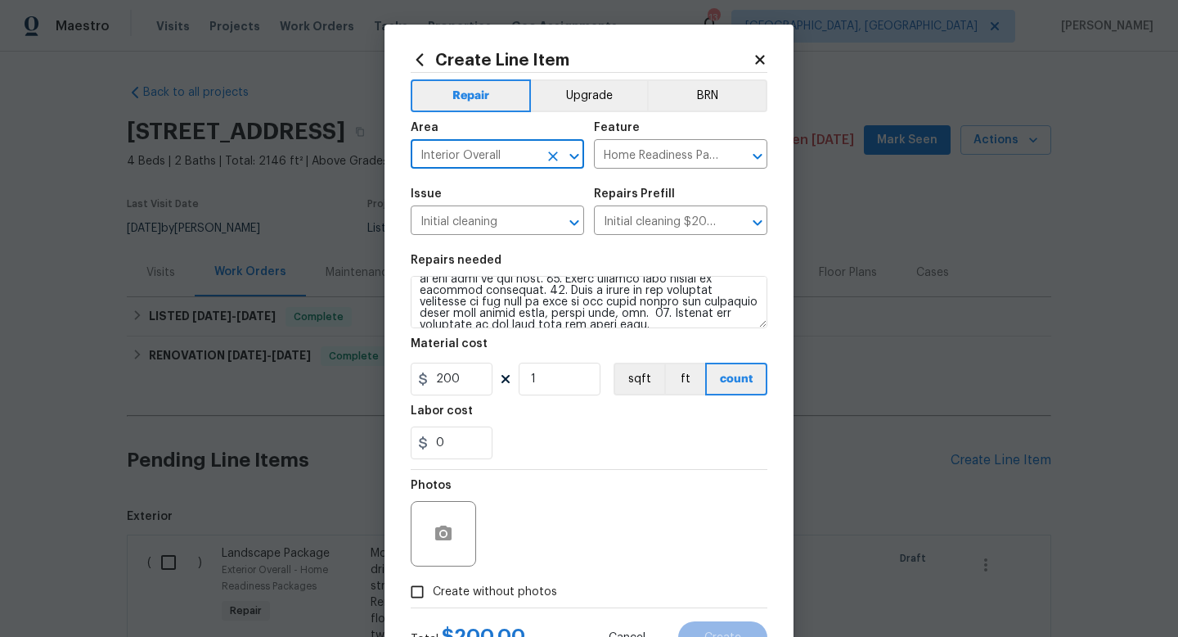
type input "Interior Overall"
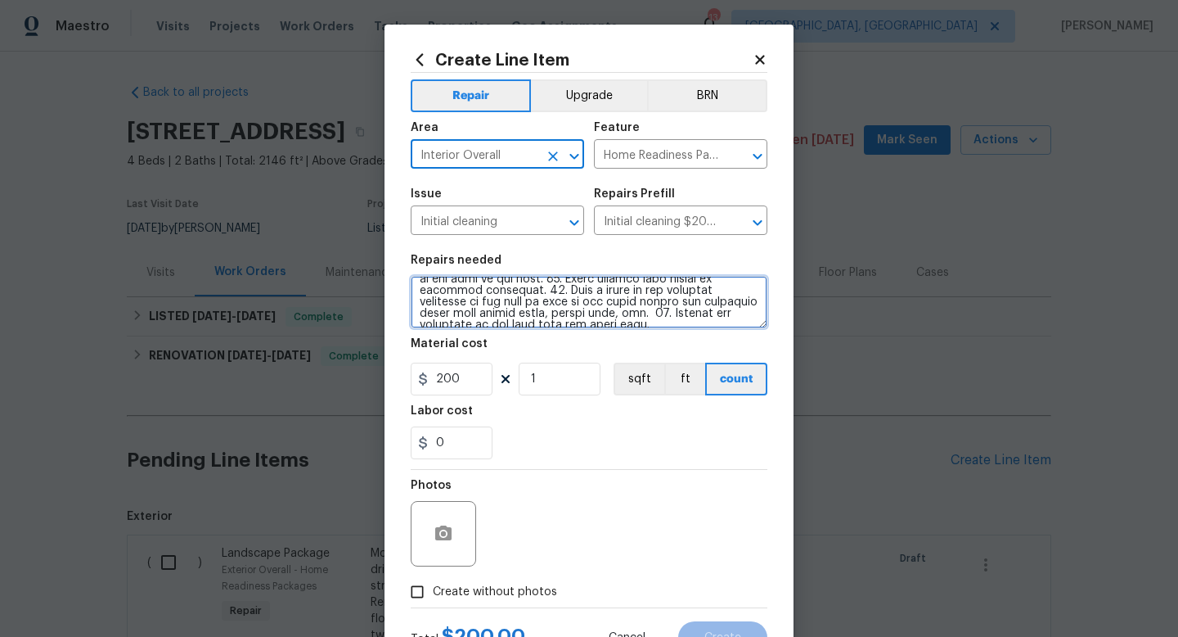
click at [724, 319] on textarea at bounding box center [589, 302] width 357 height 52
click at [721, 311] on textarea at bounding box center [589, 302] width 357 height 52
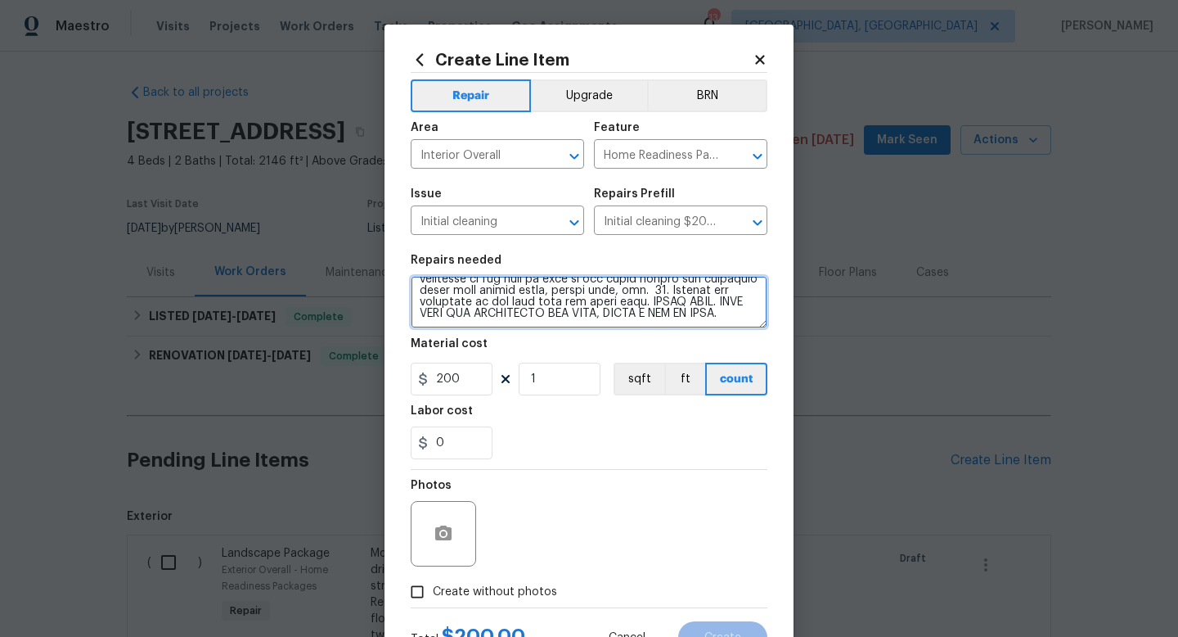
click at [521, 326] on textarea at bounding box center [589, 302] width 357 height 52
type textarea "1. Wipe down exterior doors and trim. 2. Clean out all exterior light fixtures …"
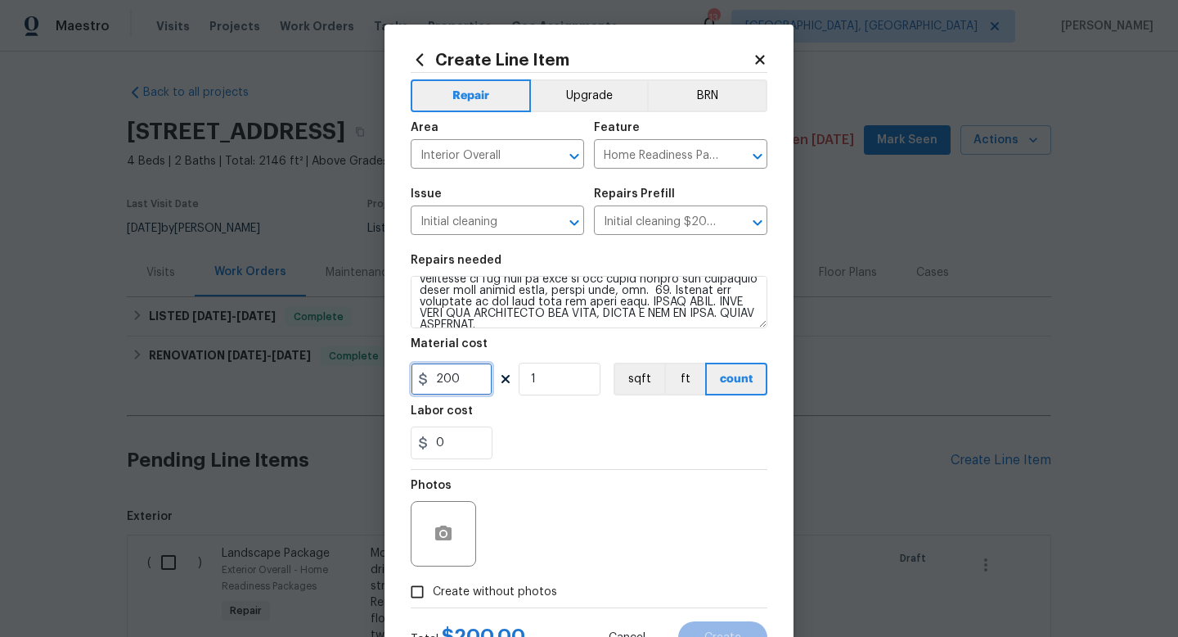
drag, startPoint x: 470, startPoint y: 389, endPoint x: 336, endPoint y: 344, distance: 140.5
click at [344, 346] on div "Create Line Item Repair Upgrade BRN Area Interior Overall ​ Feature Home Readin…" at bounding box center [589, 318] width 1178 height 637
type input "300"
click at [631, 473] on div "Photos" at bounding box center [589, 523] width 357 height 106
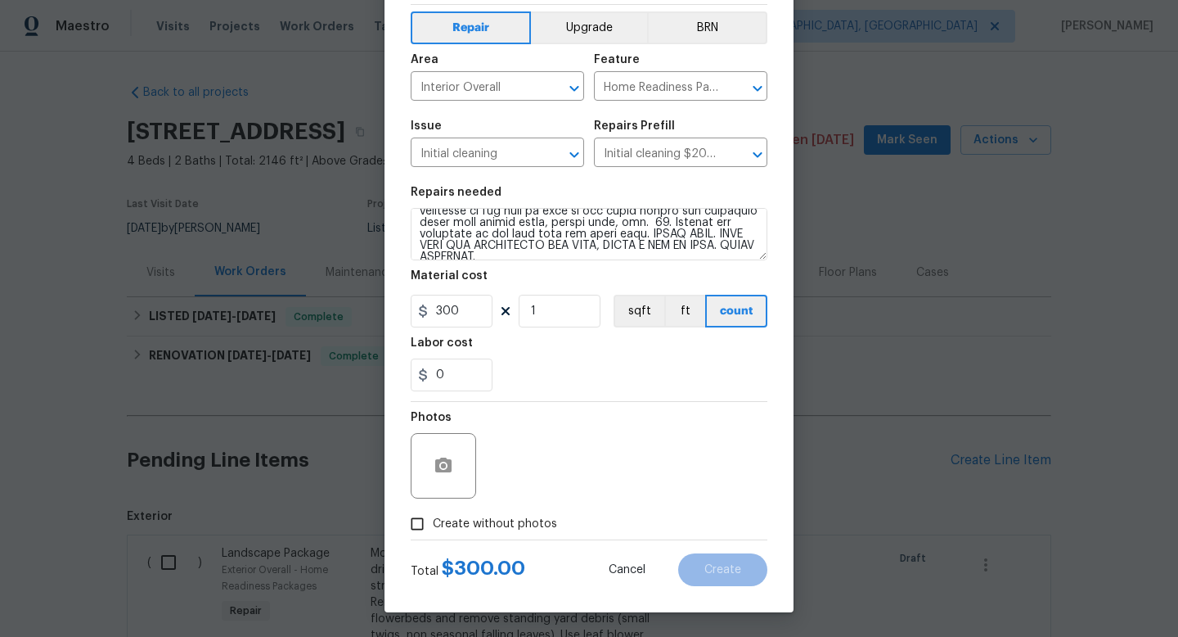
click at [538, 527] on span "Create without photos" at bounding box center [495, 523] width 124 height 17
click at [433, 527] on input "Create without photos" at bounding box center [417, 523] width 31 height 31
checkbox input "true"
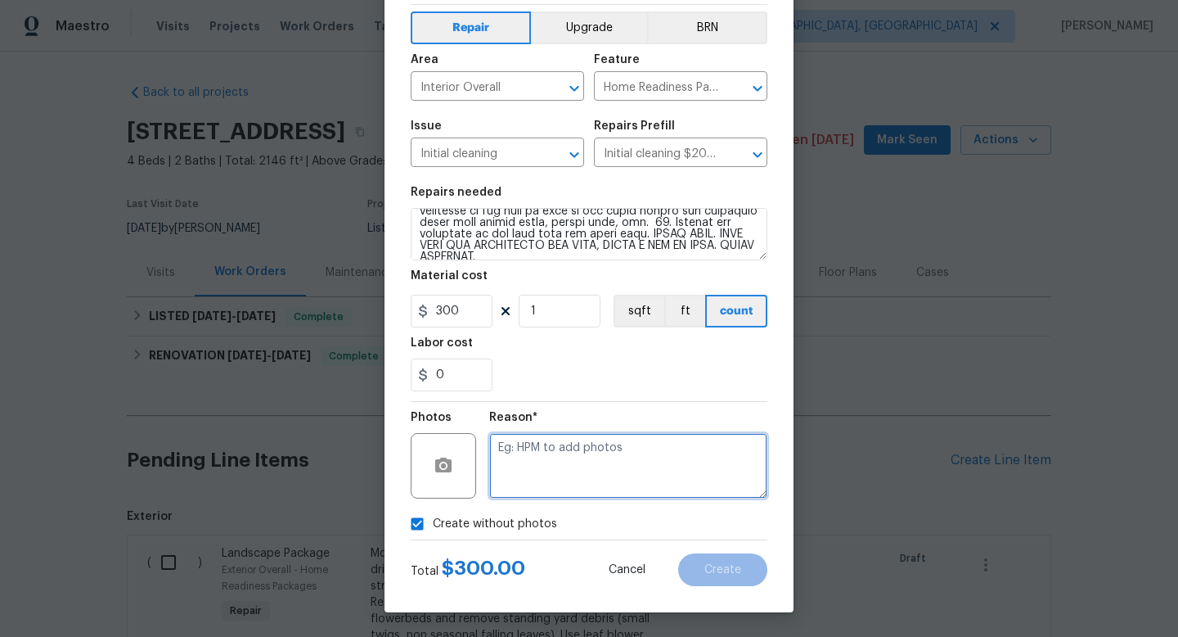
click at [601, 483] on textarea at bounding box center [628, 465] width 278 height 65
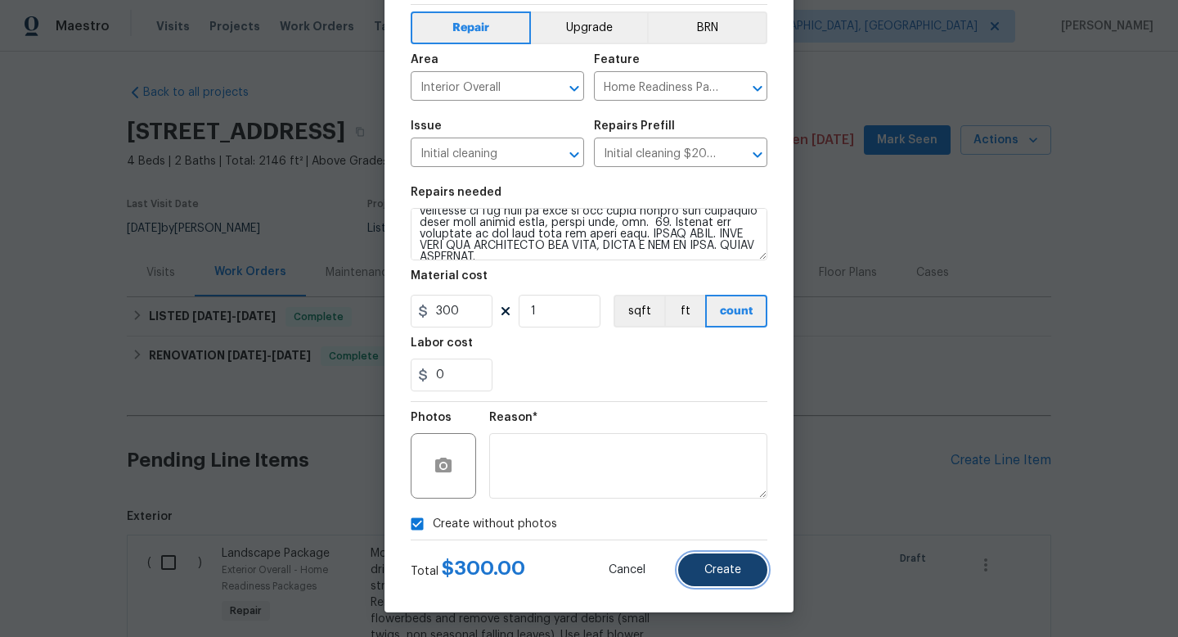
click at [752, 584] on button "Create" at bounding box center [722, 569] width 89 height 33
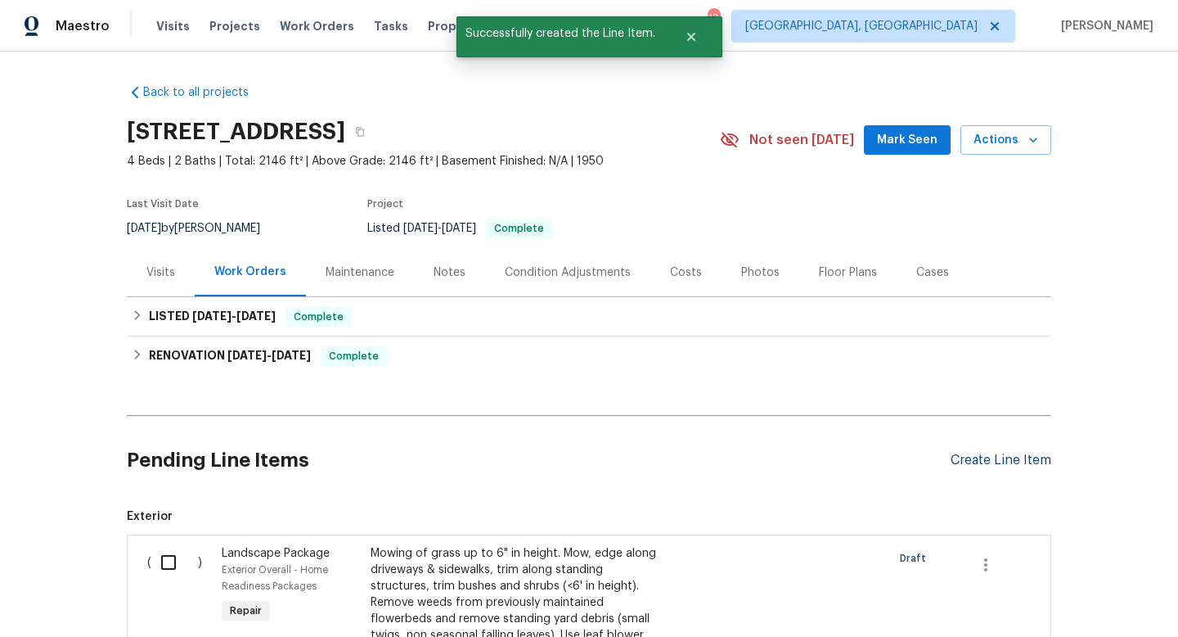
click at [988, 458] on div "Create Line Item" at bounding box center [1001, 460] width 101 height 16
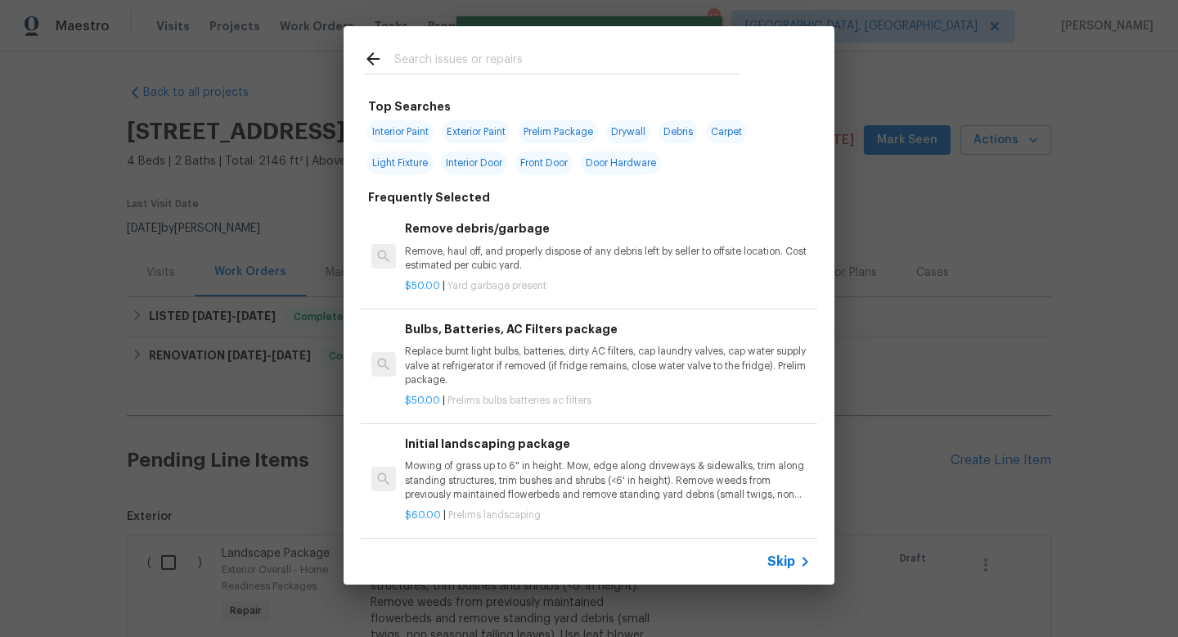
click at [433, 64] on input "text" at bounding box center [567, 61] width 347 height 25
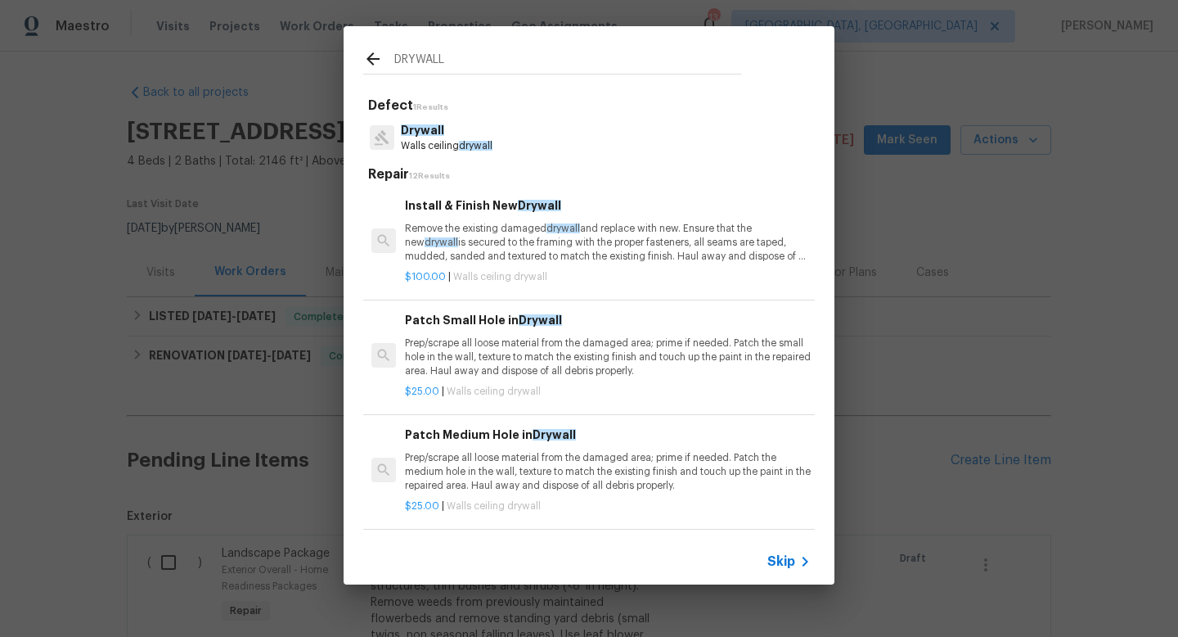
type input "DRYWALL"
click at [541, 479] on p "Prep/scrape all loose material from the damaged area; prime if needed. Patch th…" at bounding box center [608, 472] width 406 height 42
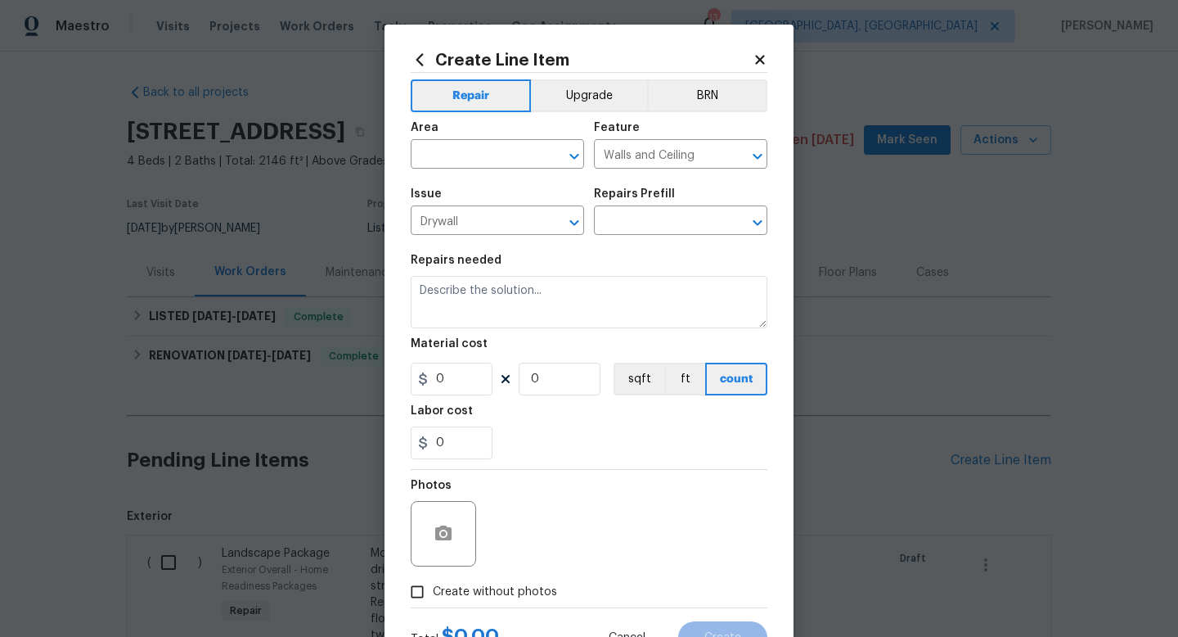
type input "Patch Medium Hole in Drywall $25.00"
type textarea "Prep/scrape all loose material from the damaged area; prime if needed. Patch th…"
type input "25"
type input "1"
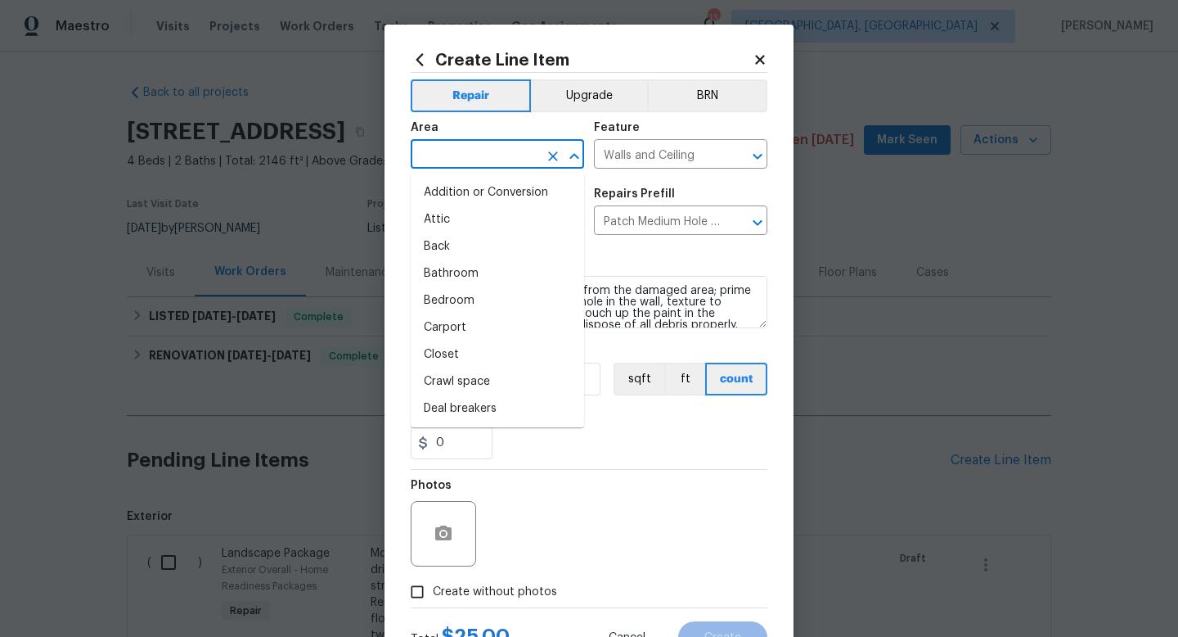
click at [452, 153] on input "text" at bounding box center [475, 155] width 128 height 25
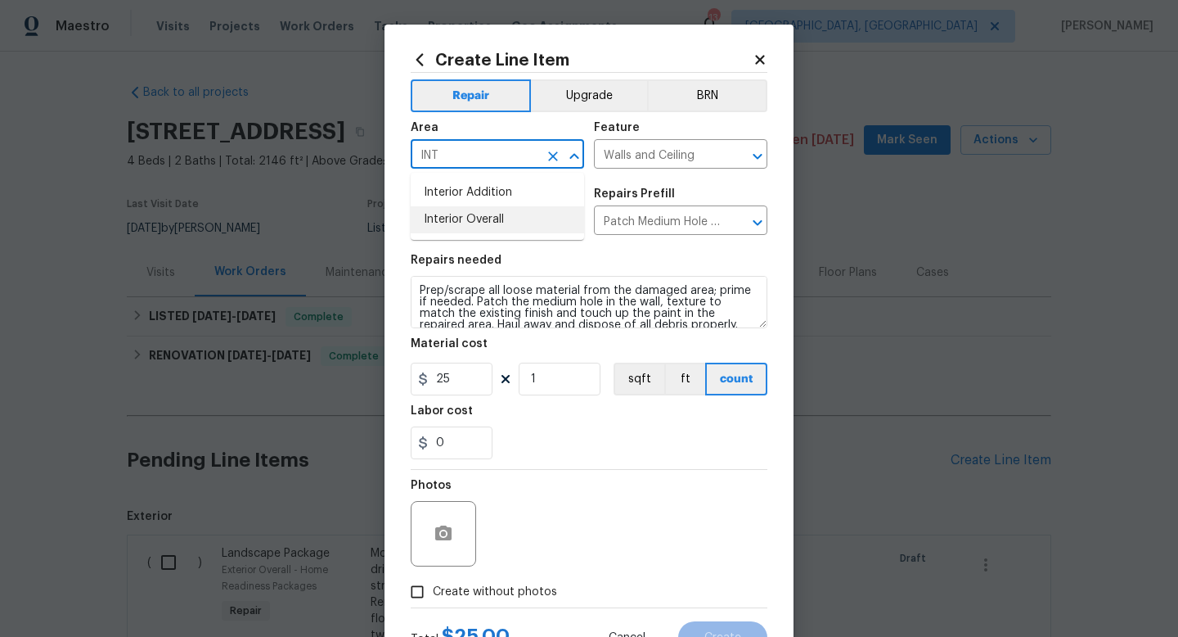
click at [489, 224] on li "Interior Overall" at bounding box center [497, 219] width 173 height 27
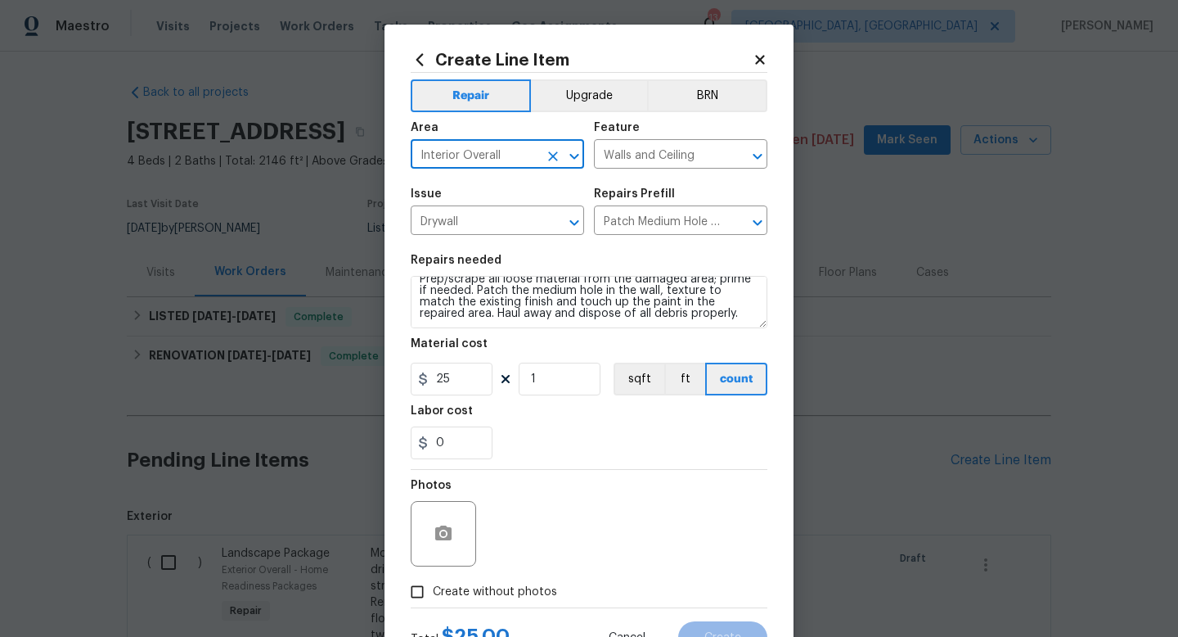
type input "Interior Overall"
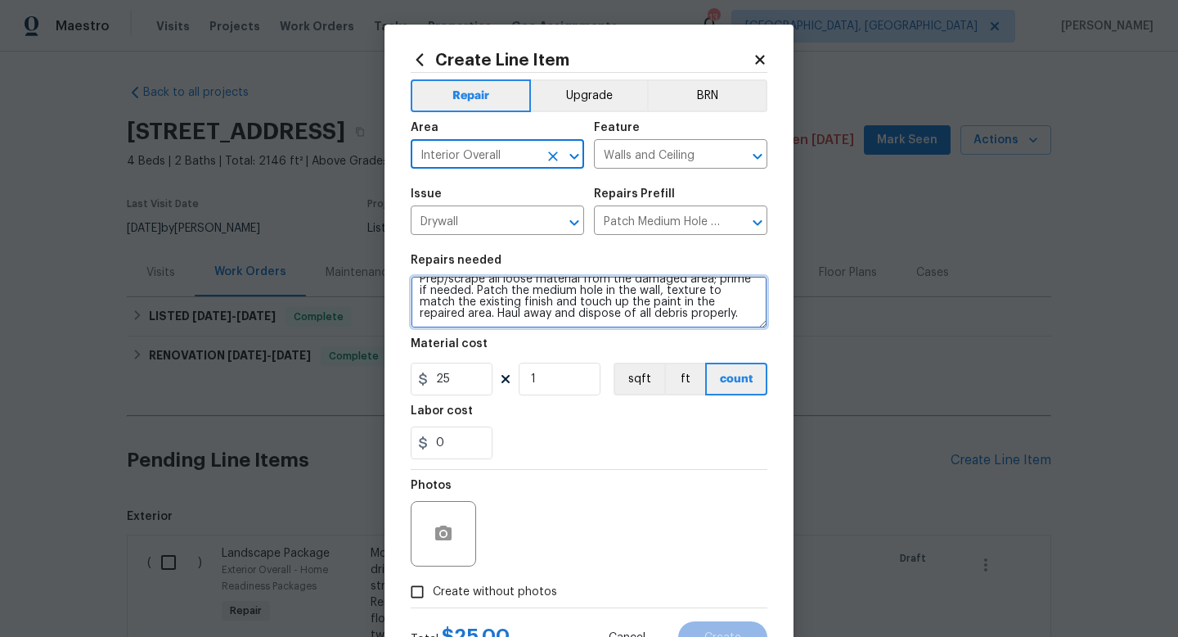
click at [682, 322] on textarea "Prep/scrape all loose material from the damaged area; prime if needed. Patch th…" at bounding box center [589, 302] width 357 height 52
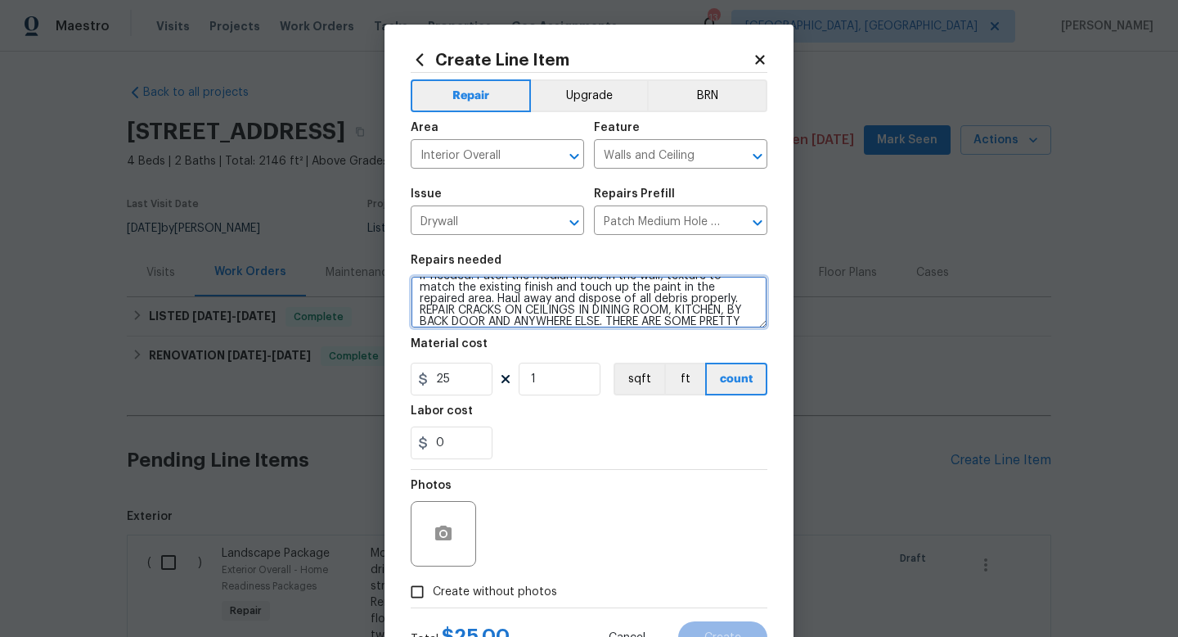
scroll to position [38, 0]
type textarea "Prep/scrape all loose material from the damaged area; prime if needed. Patch th…"
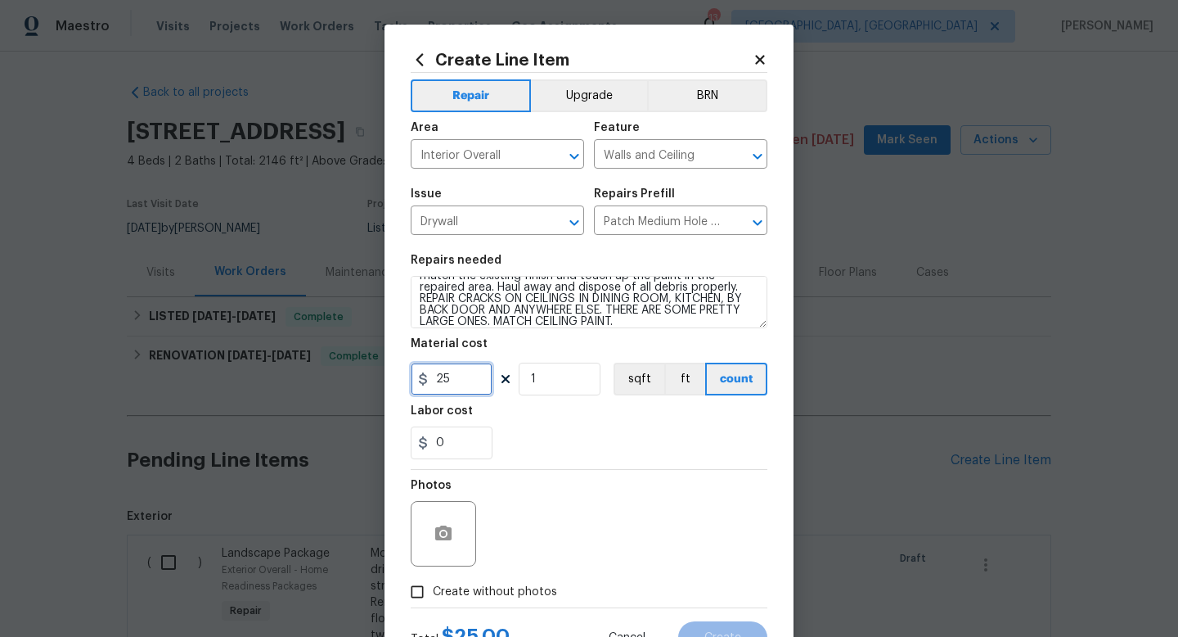
click at [458, 376] on input "25" at bounding box center [452, 378] width 82 height 33
type input "250"
click at [664, 498] on div "Photos" at bounding box center [589, 523] width 357 height 106
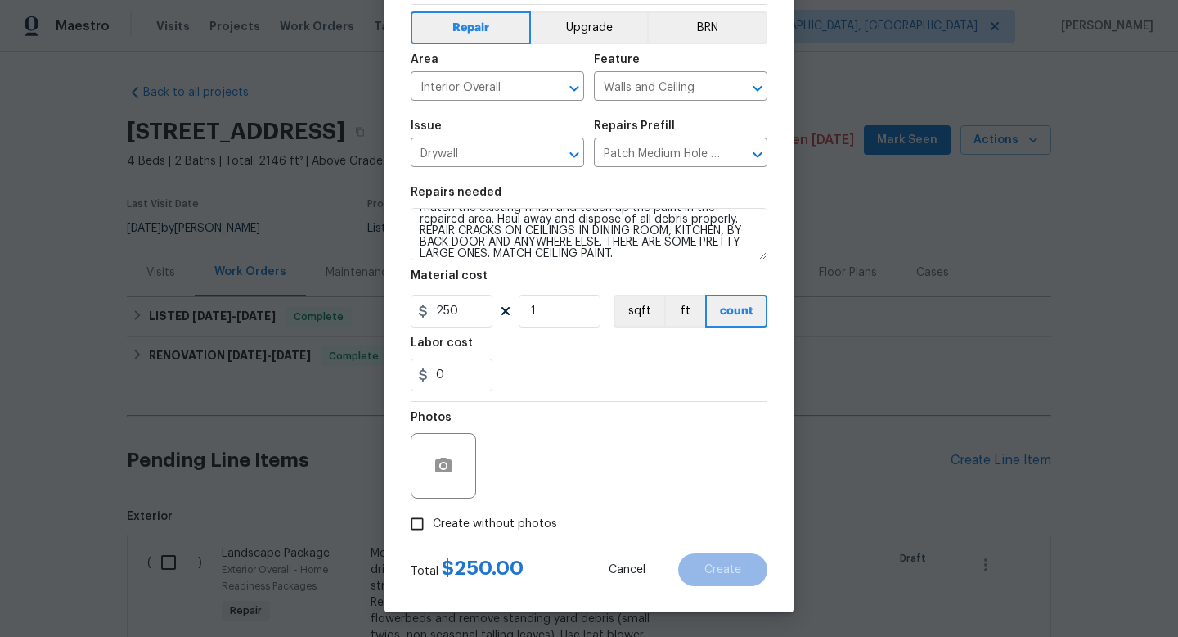
click at [525, 524] on span "Create without photos" at bounding box center [495, 523] width 124 height 17
click at [433, 524] on input "Create without photos" at bounding box center [417, 523] width 31 height 31
checkbox input "true"
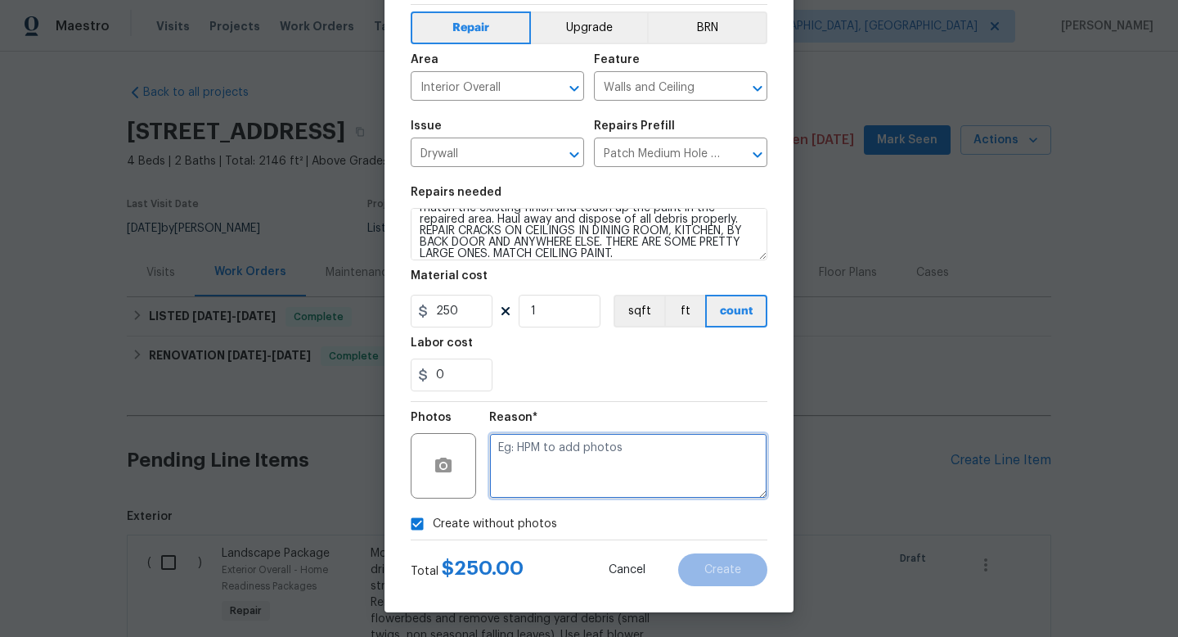
click at [610, 493] on textarea at bounding box center [628, 465] width 278 height 65
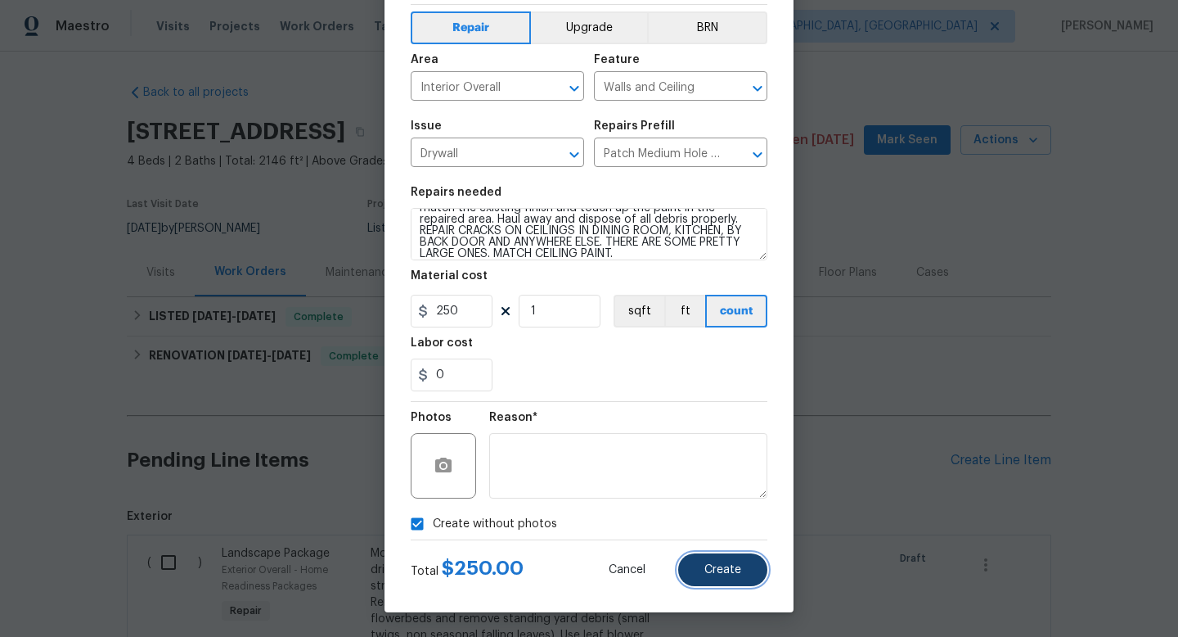
click at [730, 562] on button "Create" at bounding box center [722, 569] width 89 height 33
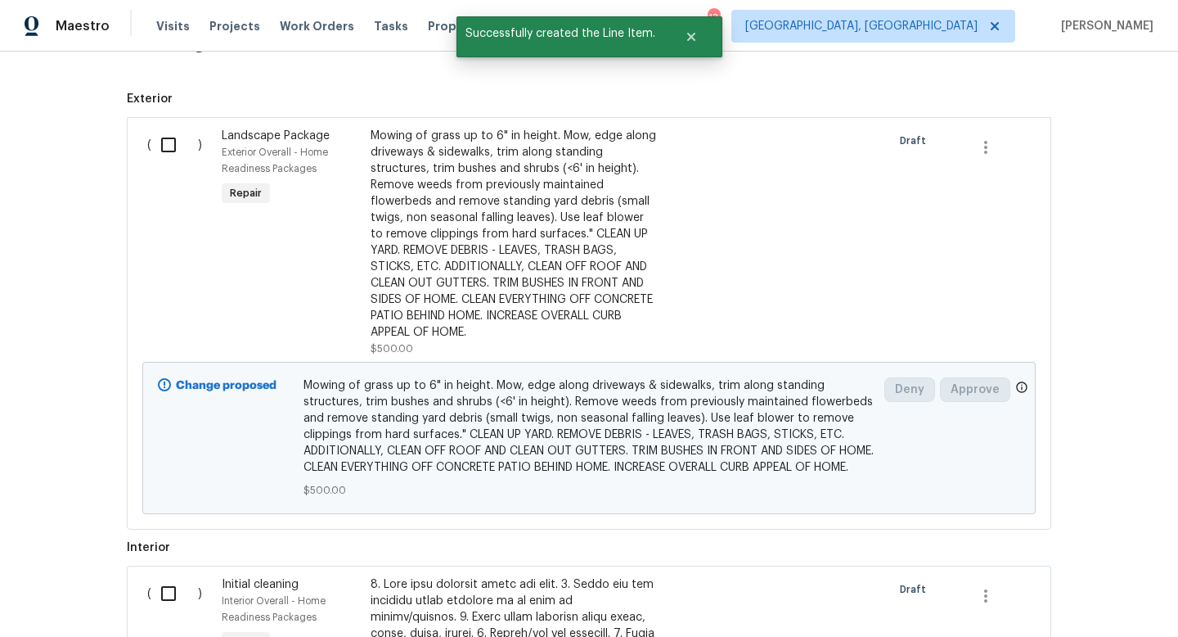
scroll to position [429, 0]
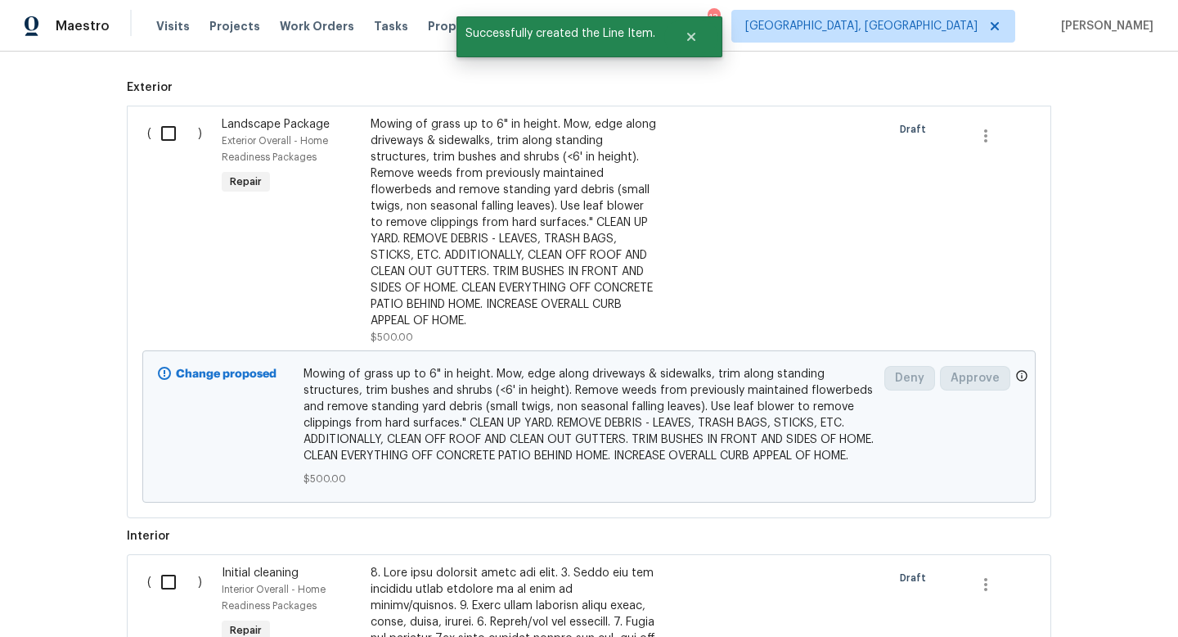
click at [169, 128] on input "checkbox" at bounding box center [174, 133] width 47 height 34
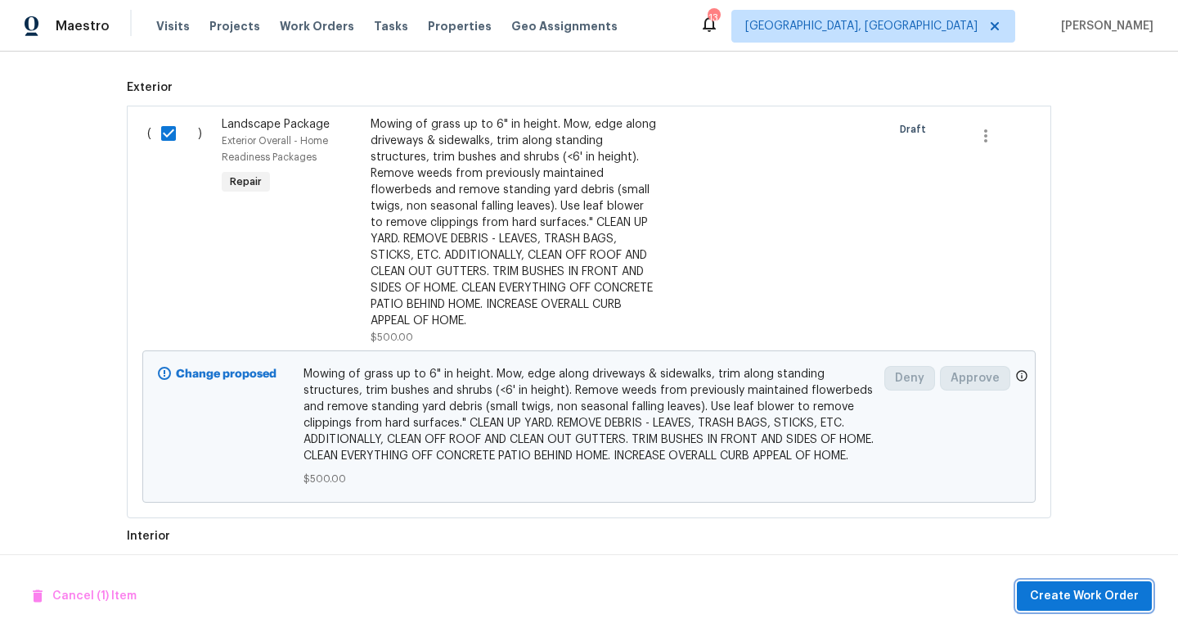
click at [1060, 597] on span "Create Work Order" at bounding box center [1084, 596] width 109 height 20
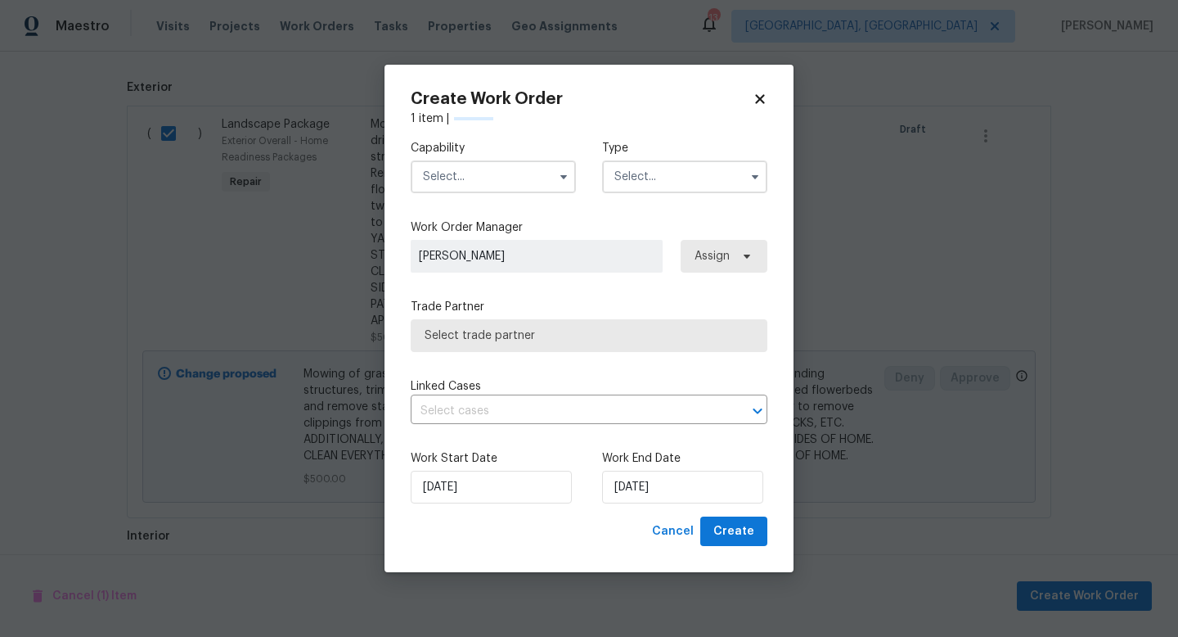
checkbox input "false"
click at [457, 181] on input "text" at bounding box center [493, 176] width 165 height 33
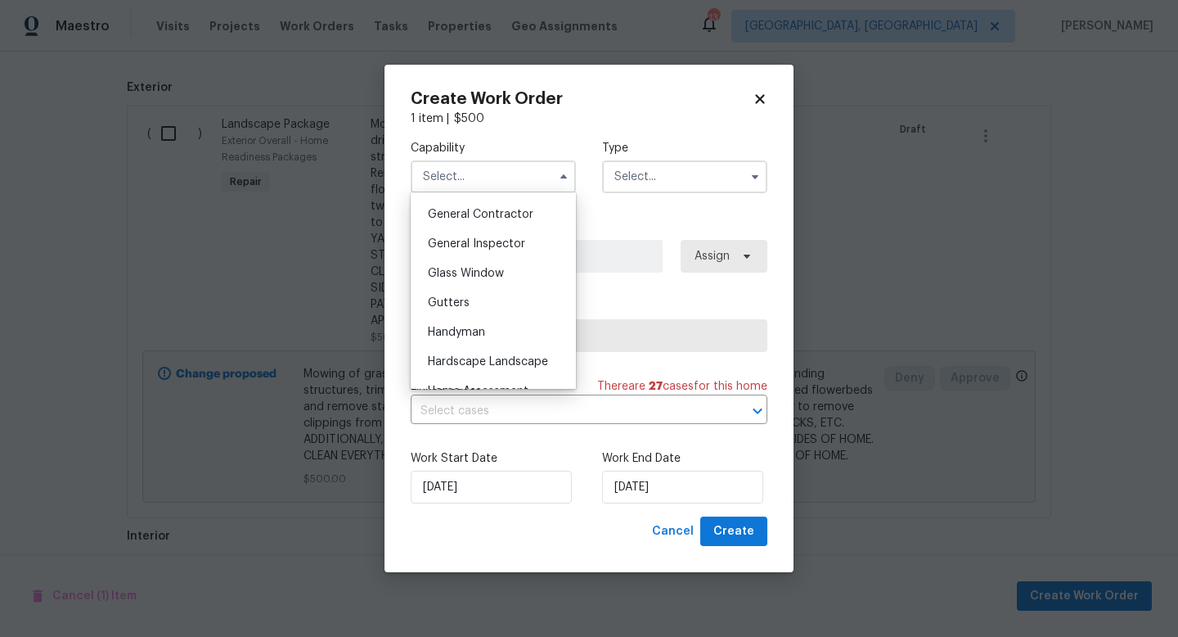
scroll to position [855, 0]
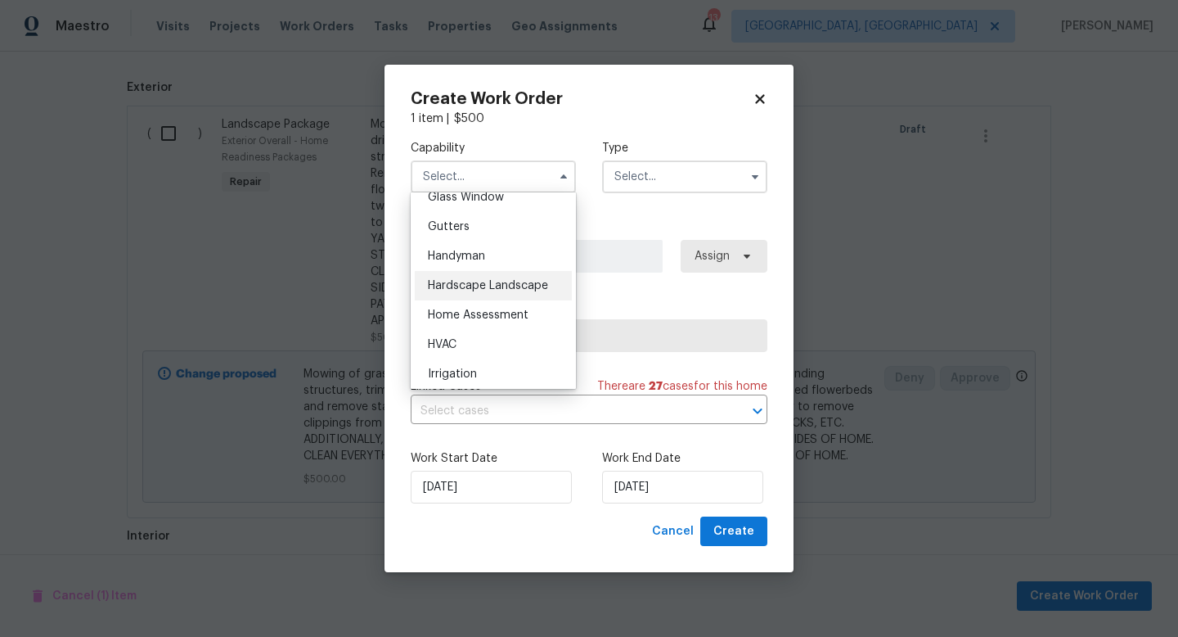
click at [483, 290] on span "Hardscape Landscape" at bounding box center [488, 285] width 120 height 11
type input "Hardscape Landscape"
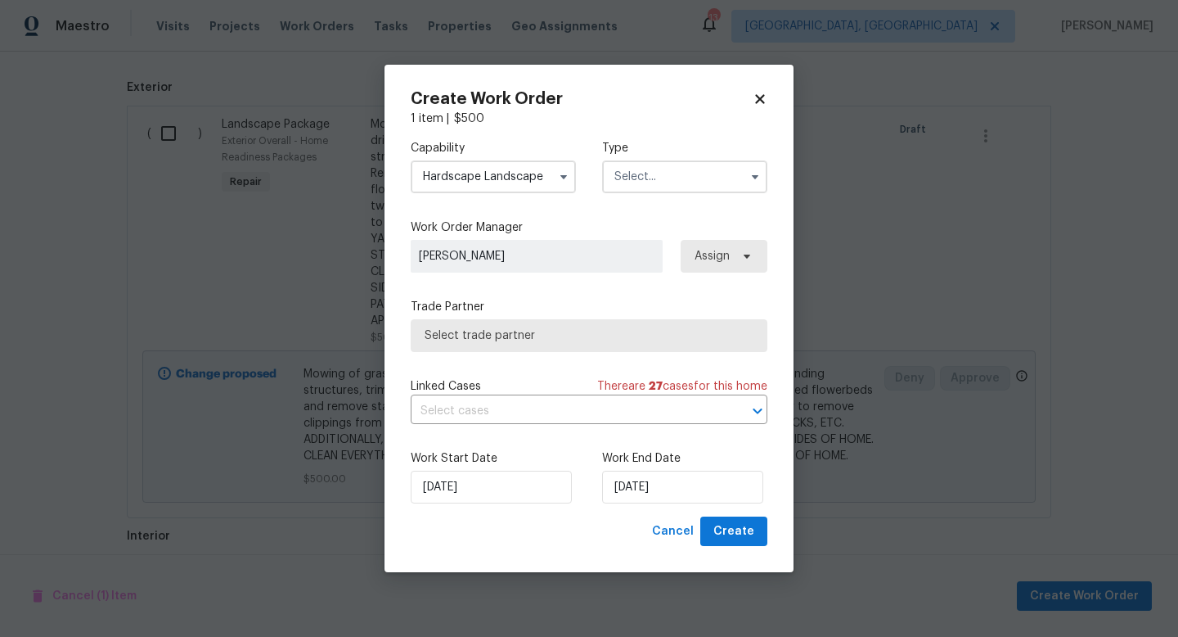
click at [662, 188] on input "text" at bounding box center [684, 176] width 165 height 33
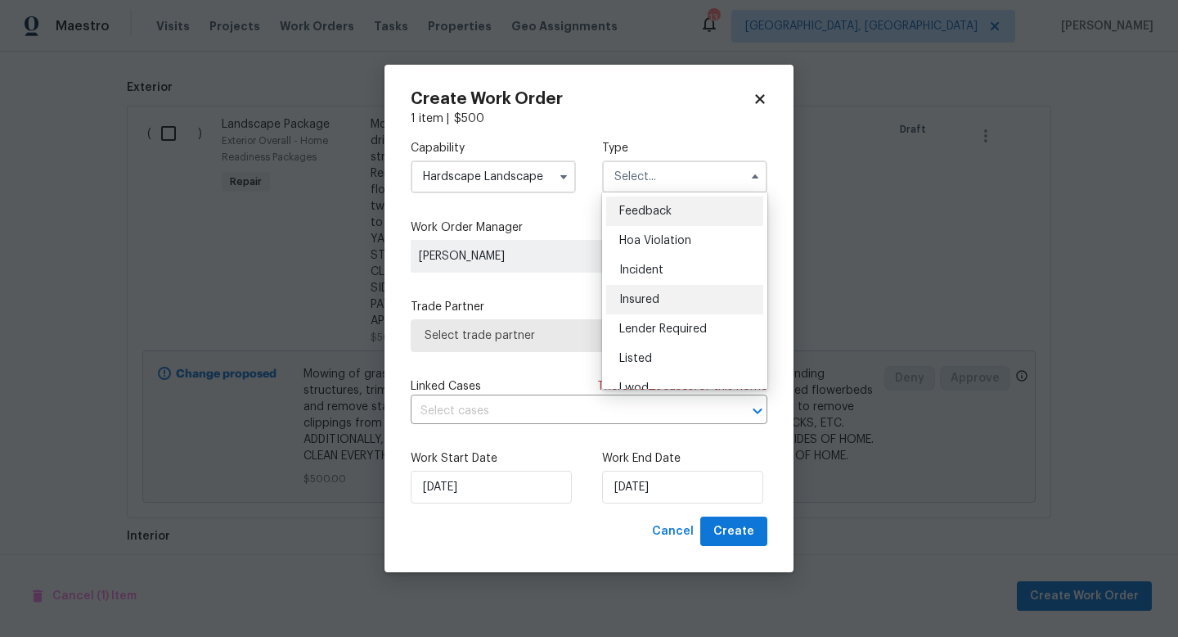
scroll to position [47, 0]
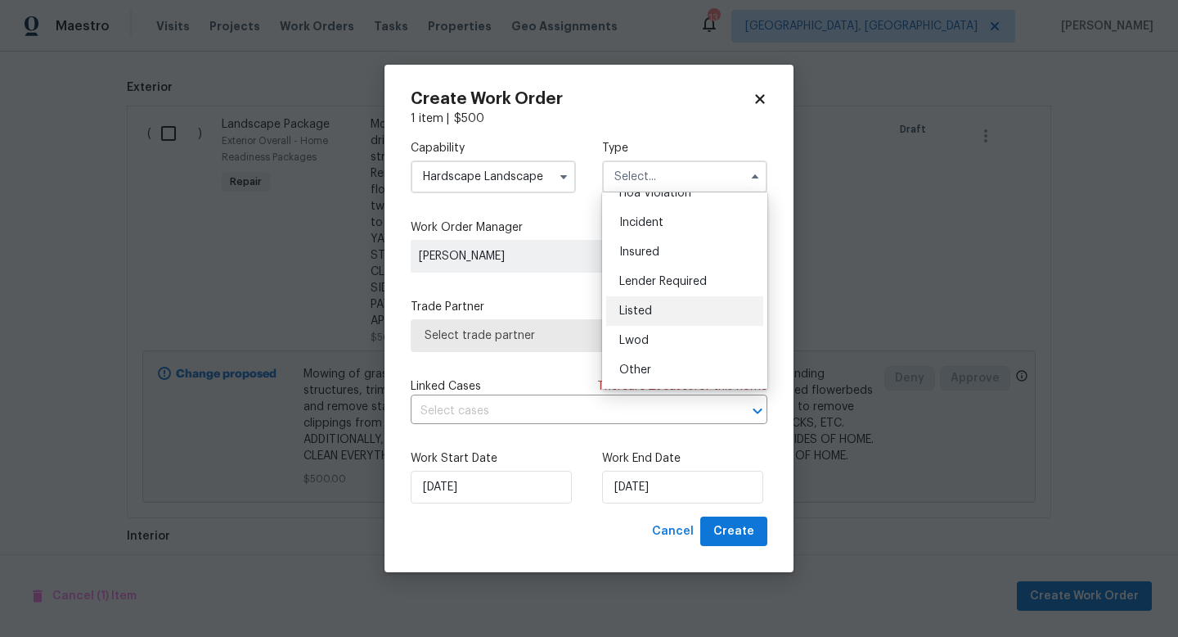
click at [671, 304] on div "Listed" at bounding box center [684, 310] width 157 height 29
type input "Listed"
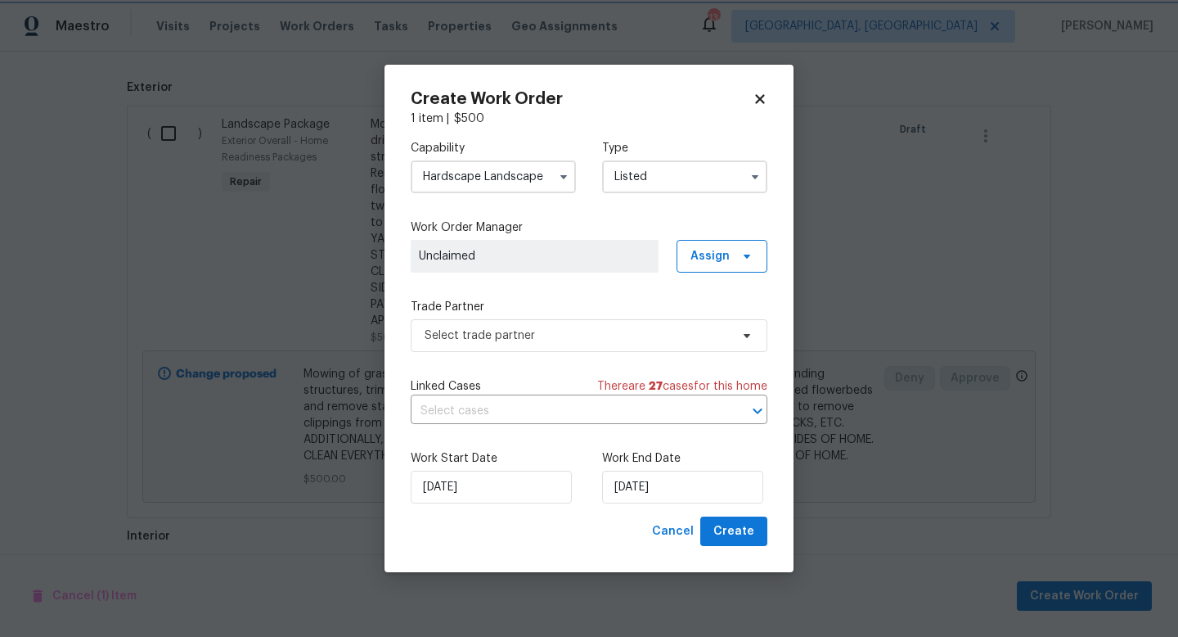
scroll to position [0, 0]
click at [571, 324] on span "Select trade partner" at bounding box center [589, 335] width 357 height 33
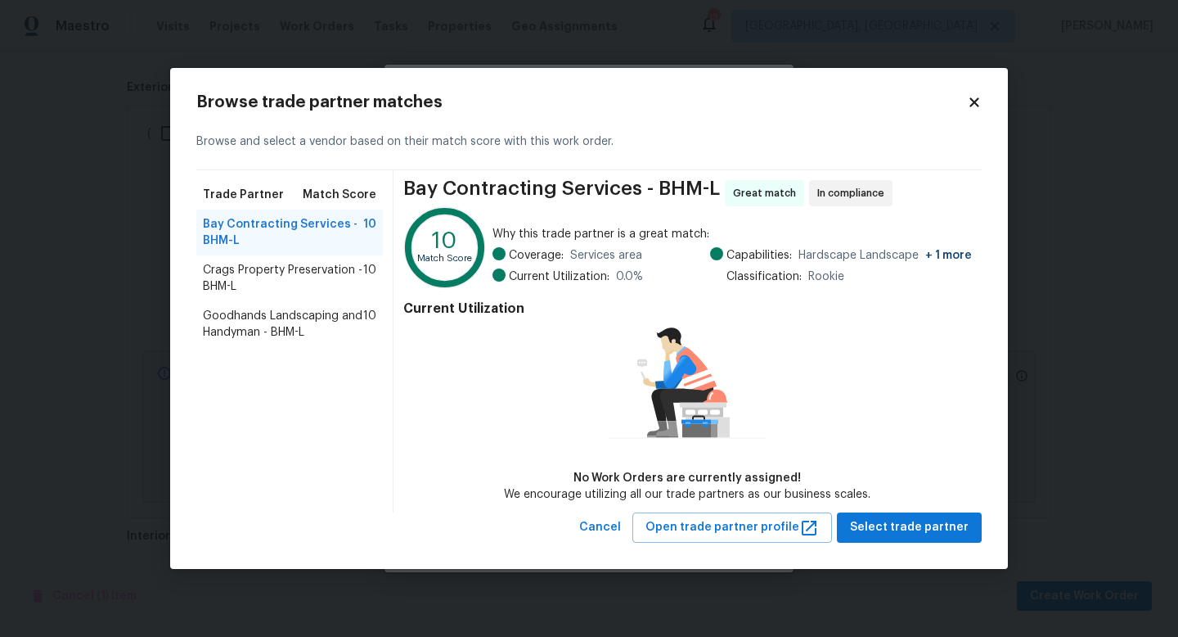
click at [269, 325] on span "Goodhands Landscaping and Handyman - BHM-L" at bounding box center [283, 324] width 160 height 33
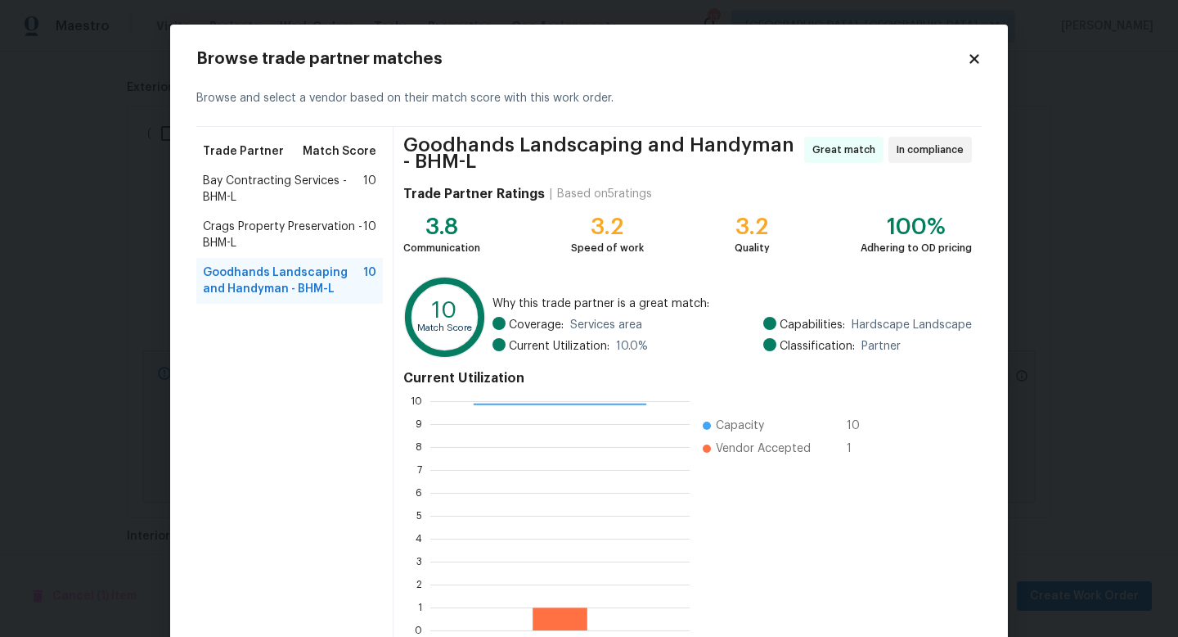
scroll to position [92, 0]
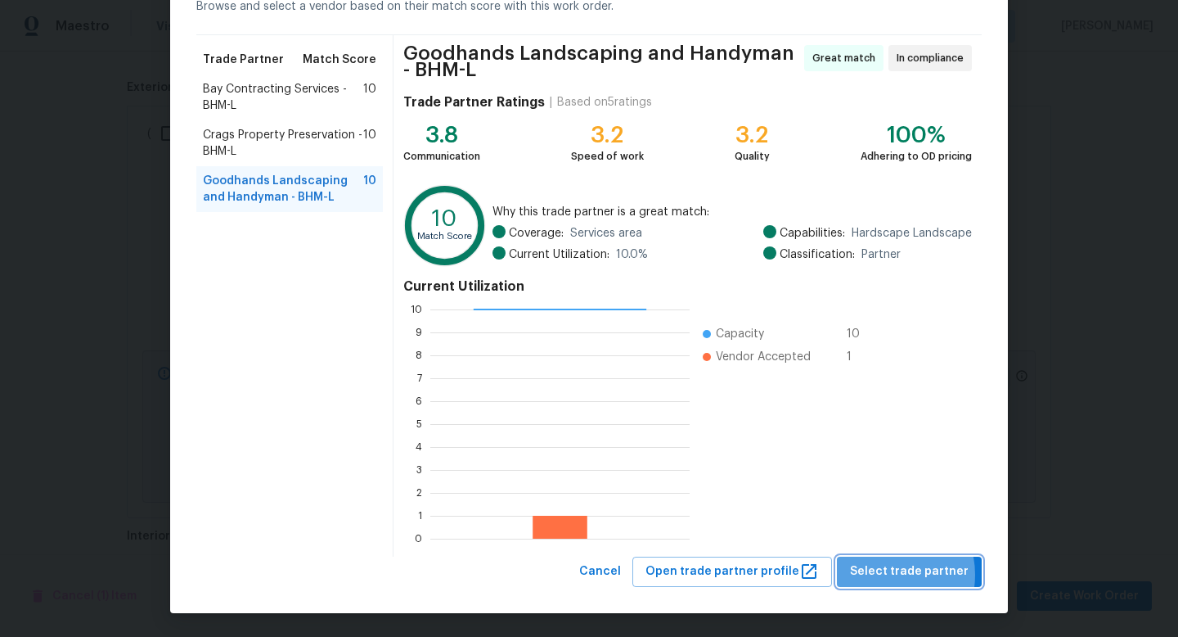
click at [888, 574] on span "Select trade partner" at bounding box center [909, 571] width 119 height 20
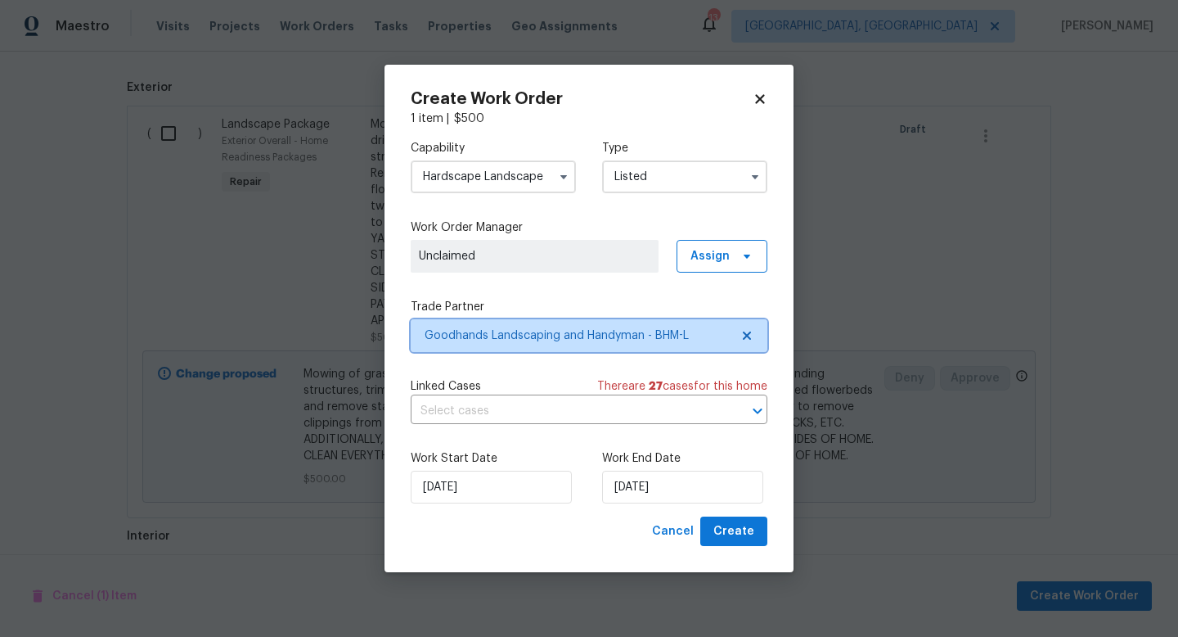
scroll to position [0, 0]
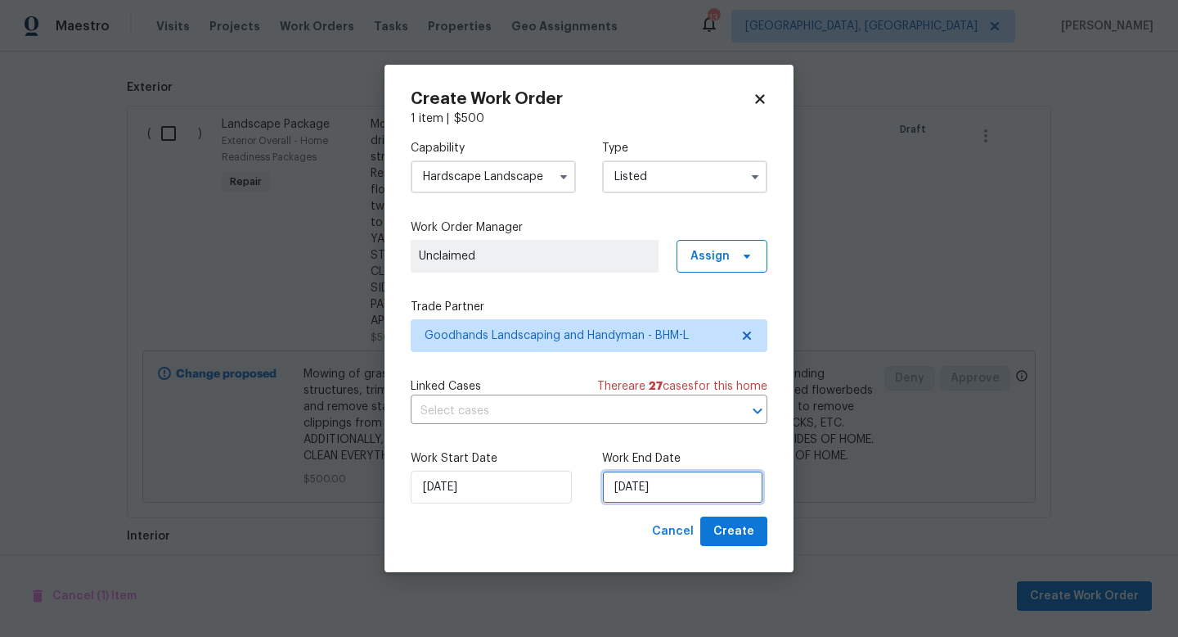
click at [632, 483] on input "[DATE]" at bounding box center [682, 486] width 161 height 33
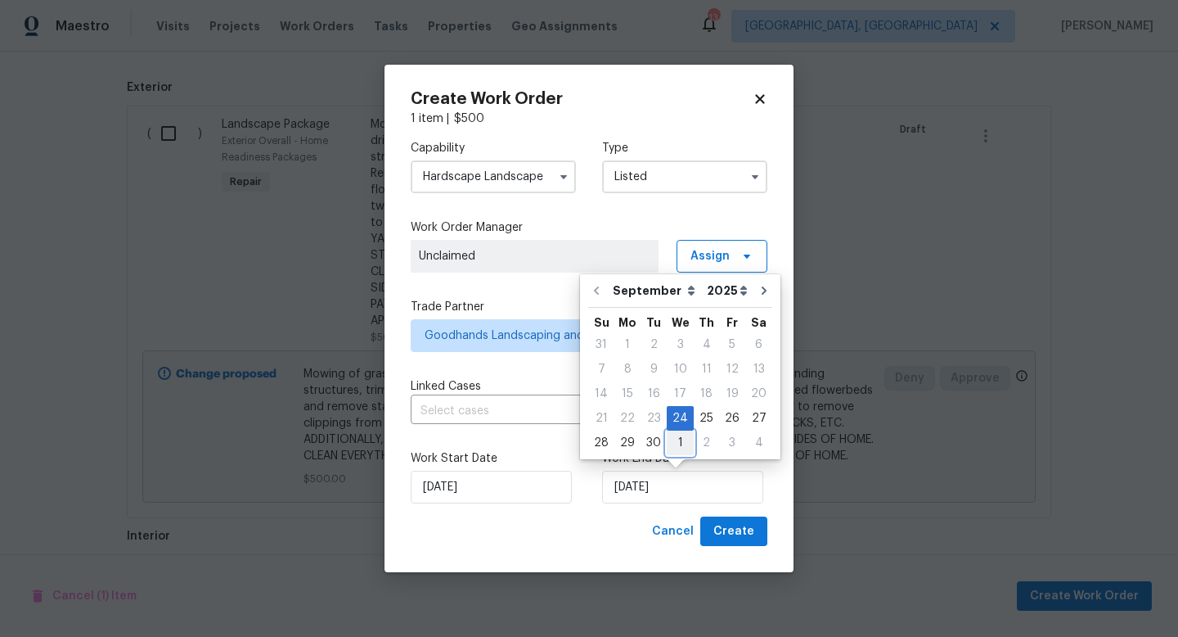
click at [671, 442] on div "1" at bounding box center [680, 442] width 27 height 23
type input "10/1/2025"
select select "9"
click at [723, 532] on span "Create" at bounding box center [733, 531] width 41 height 20
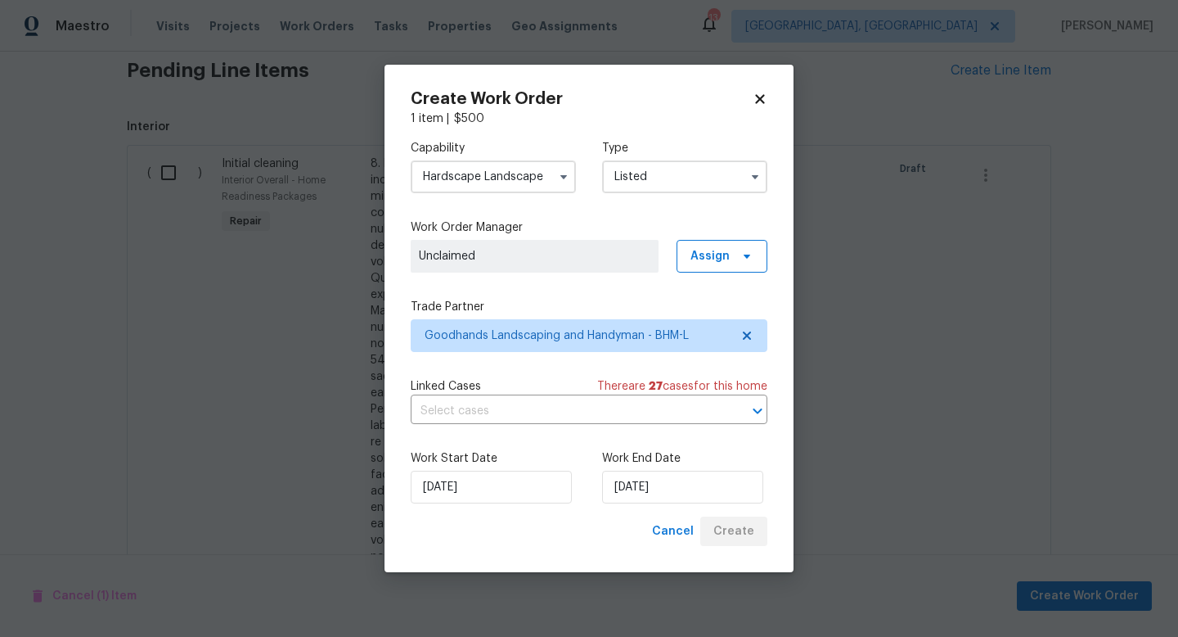
scroll to position [468, 0]
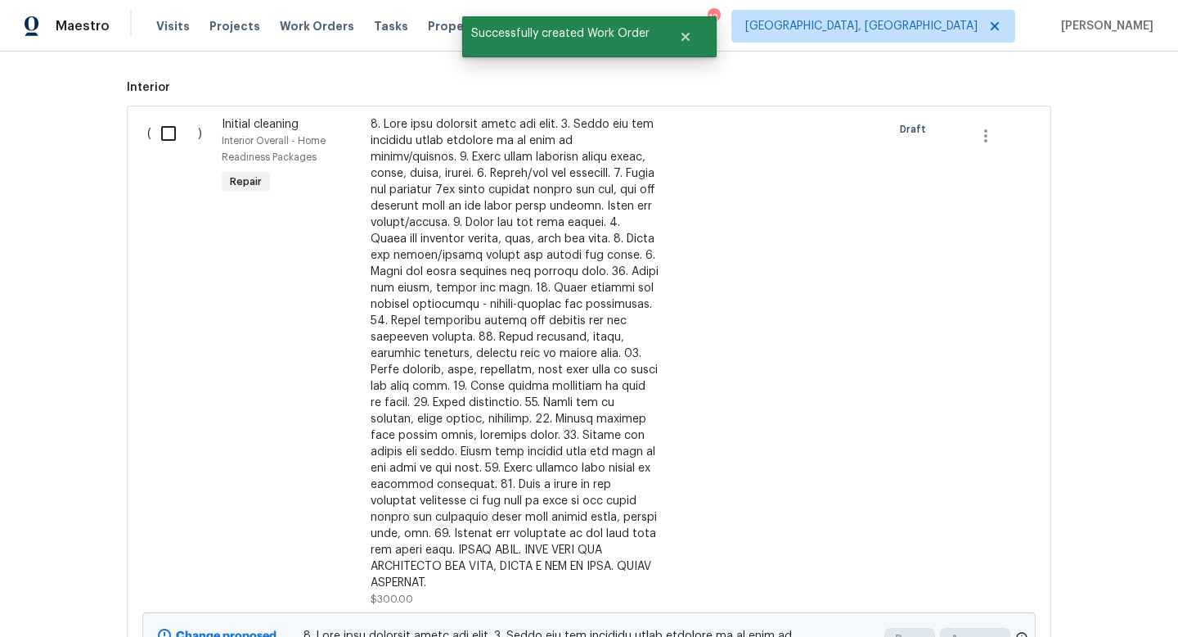
click at [164, 138] on input "checkbox" at bounding box center [174, 133] width 47 height 34
checkbox input "true"
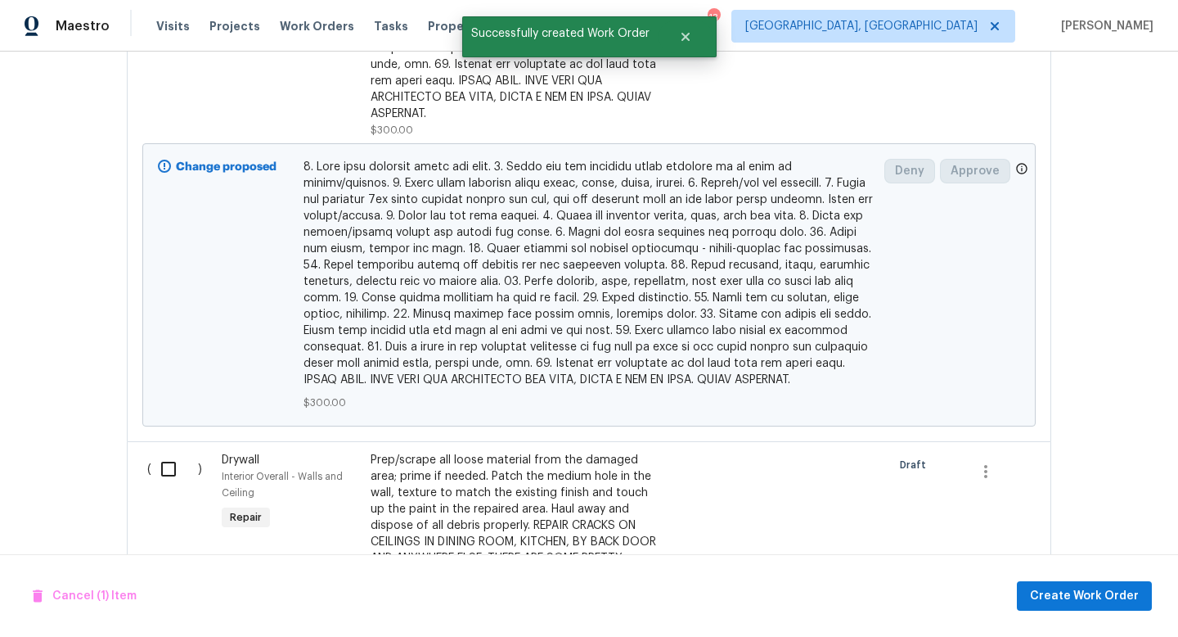
scroll to position [1135, 0]
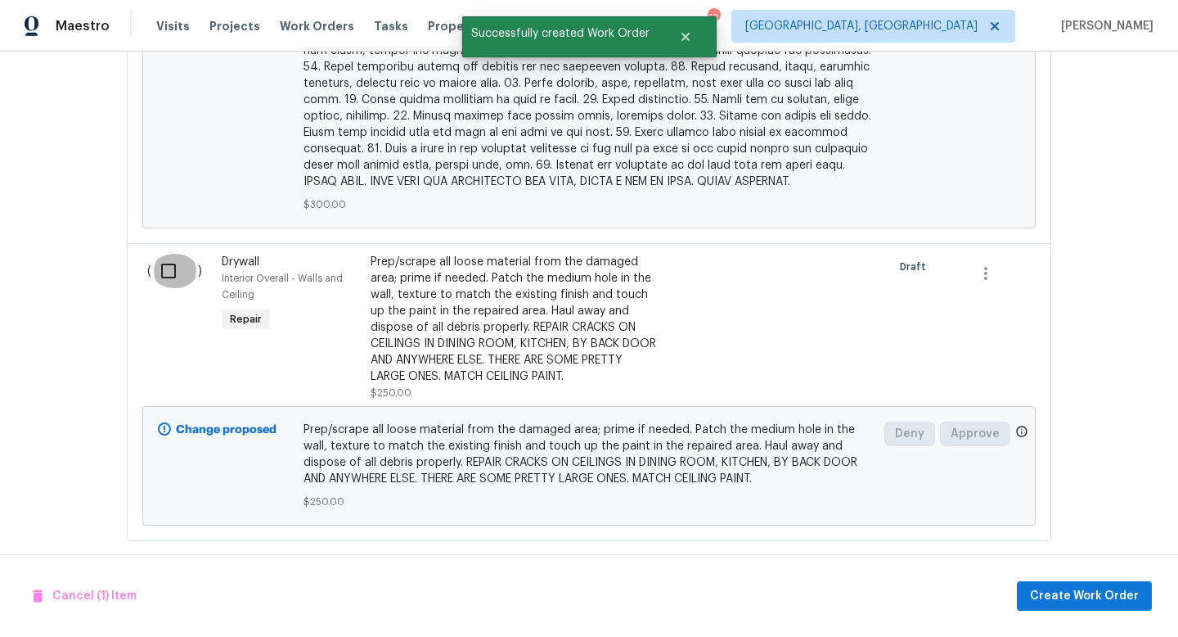
click at [164, 254] on input "checkbox" at bounding box center [174, 271] width 47 height 34
checkbox input "true"
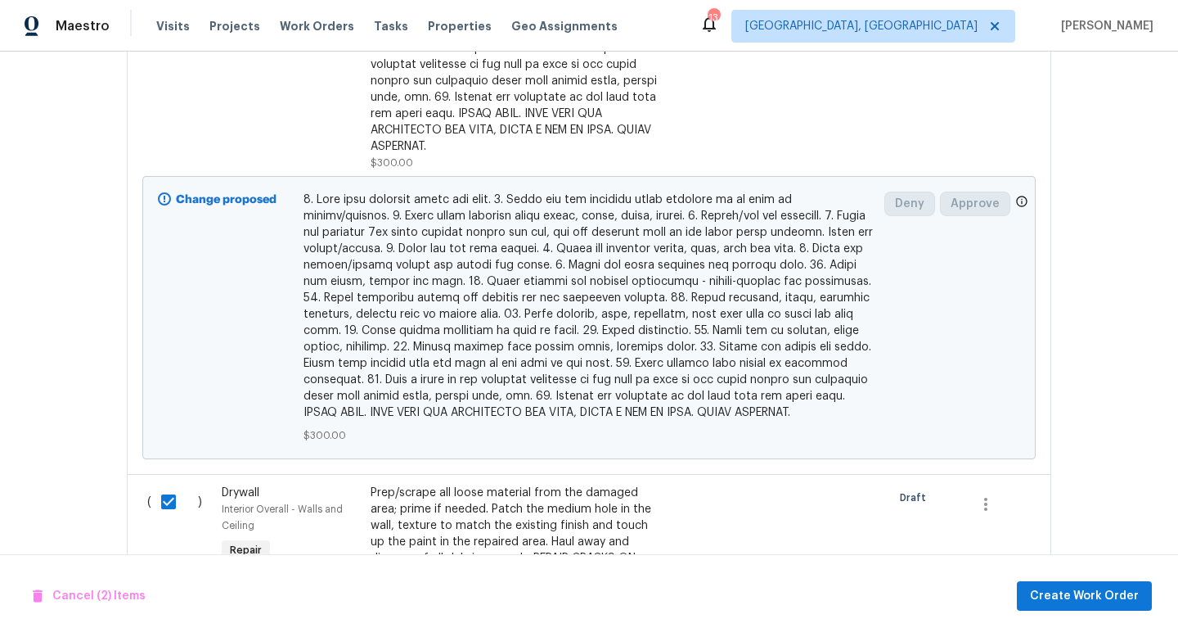
scroll to position [920, 0]
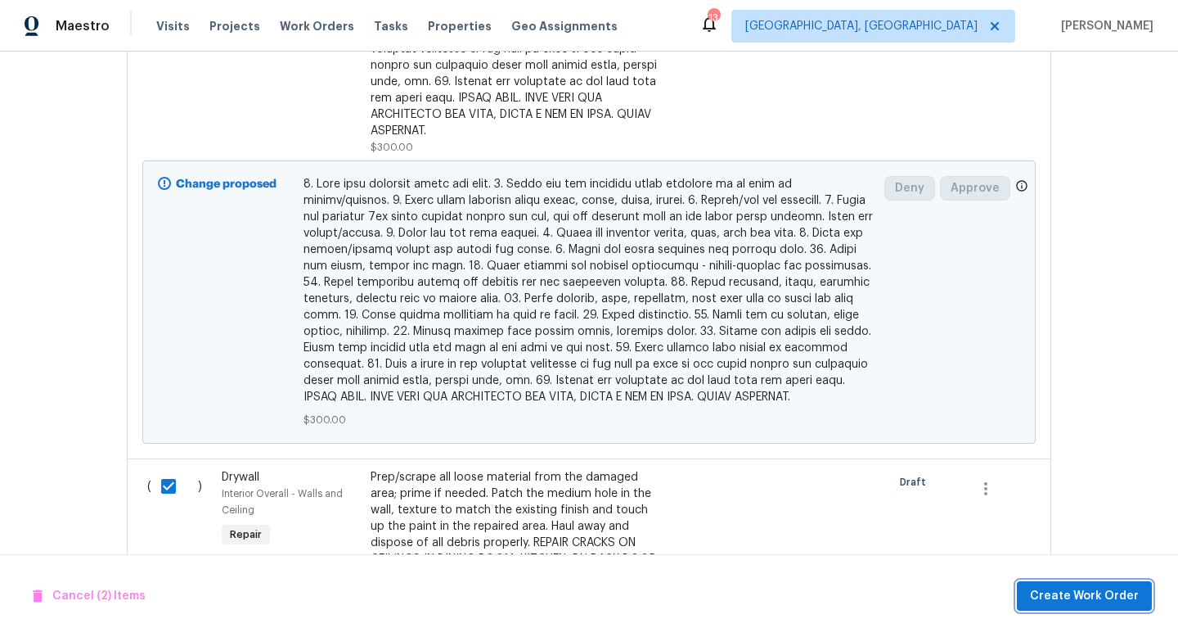
click at [1080, 601] on span "Create Work Order" at bounding box center [1084, 596] width 109 height 20
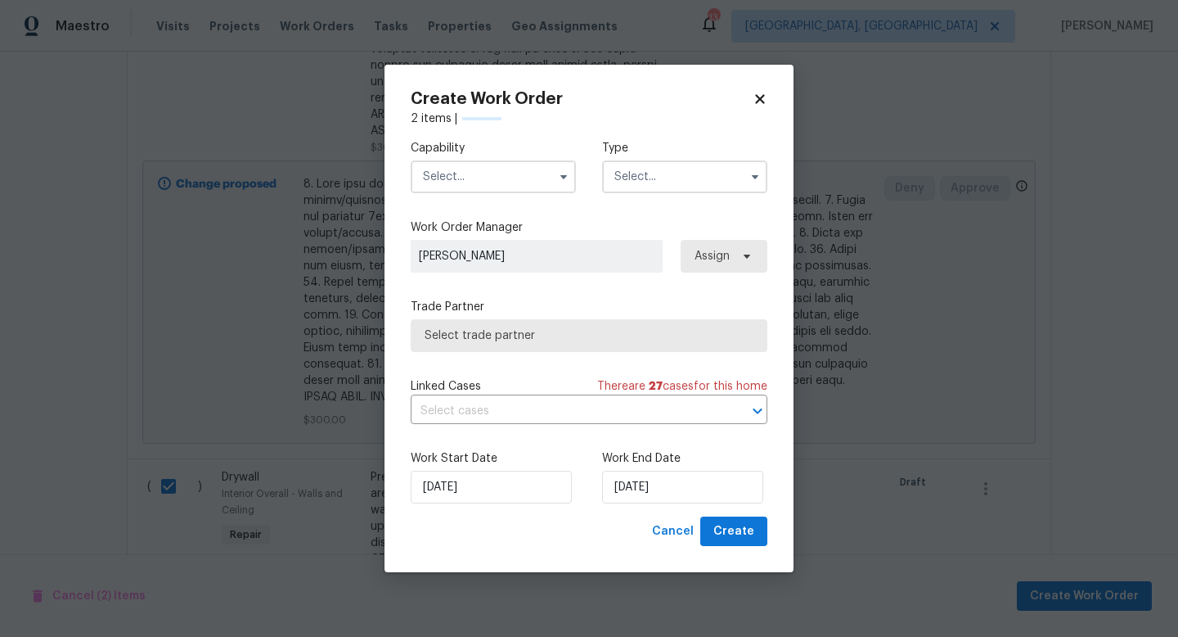
checkbox input "false"
click at [457, 182] on input "text" at bounding box center [493, 176] width 165 height 33
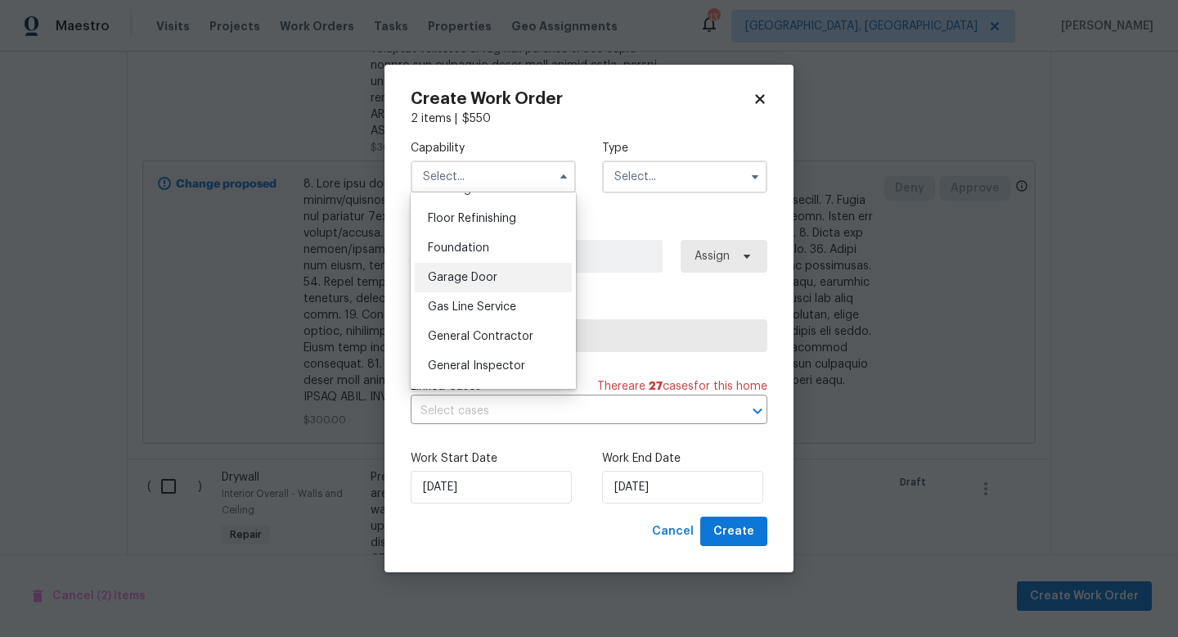
scroll to position [671, 0]
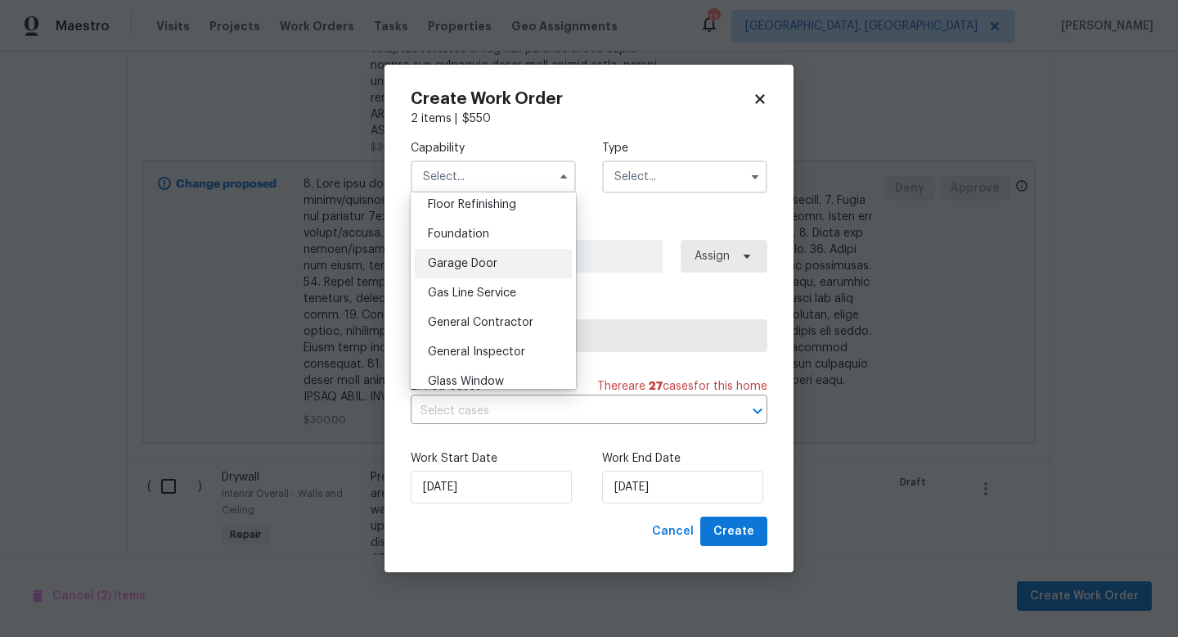
click at [506, 322] on span "General Contractor" at bounding box center [481, 322] width 106 height 11
type input "General Contractor"
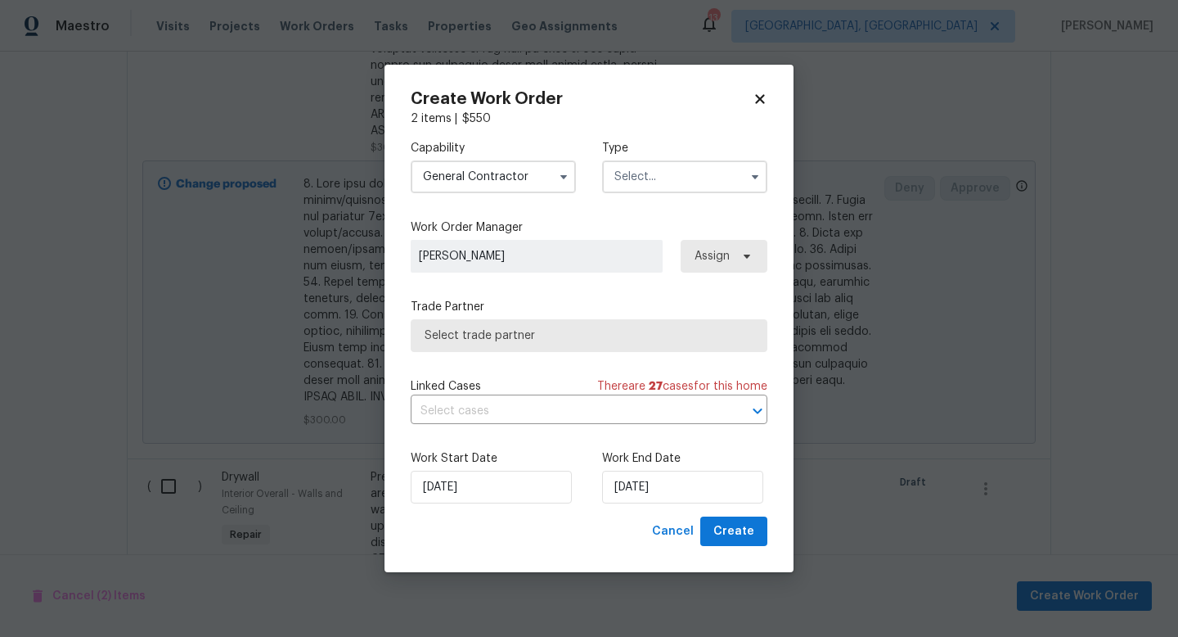
click at [664, 177] on input "text" at bounding box center [684, 176] width 165 height 33
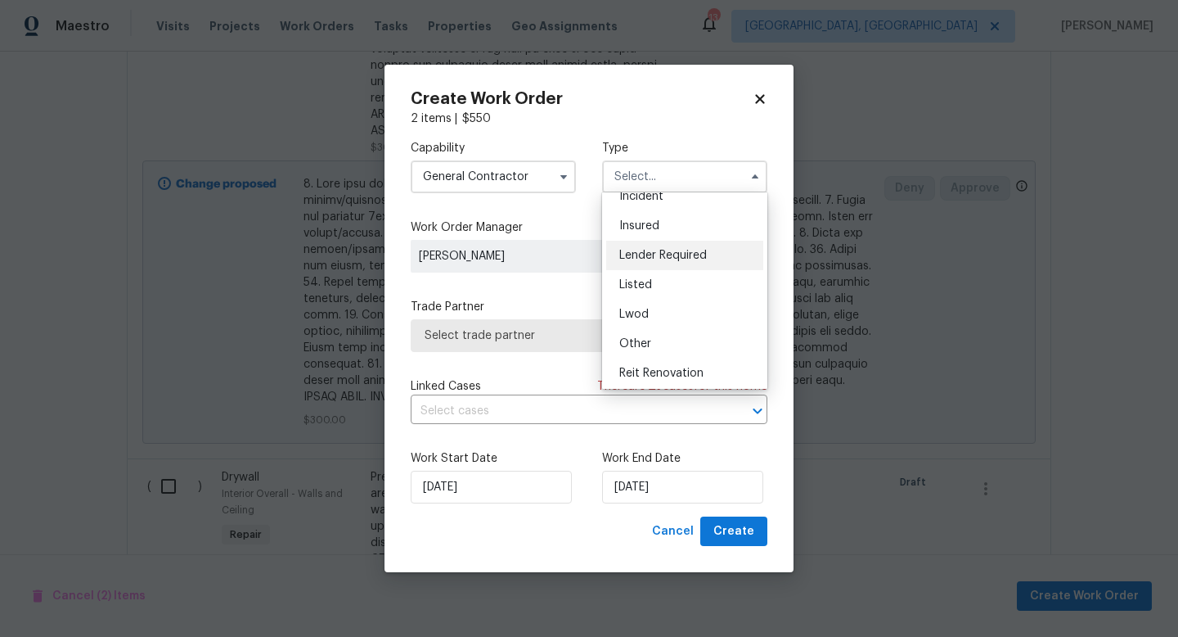
scroll to position [74, 0]
click at [649, 281] on span "Listed" at bounding box center [635, 283] width 33 height 11
type input "Listed"
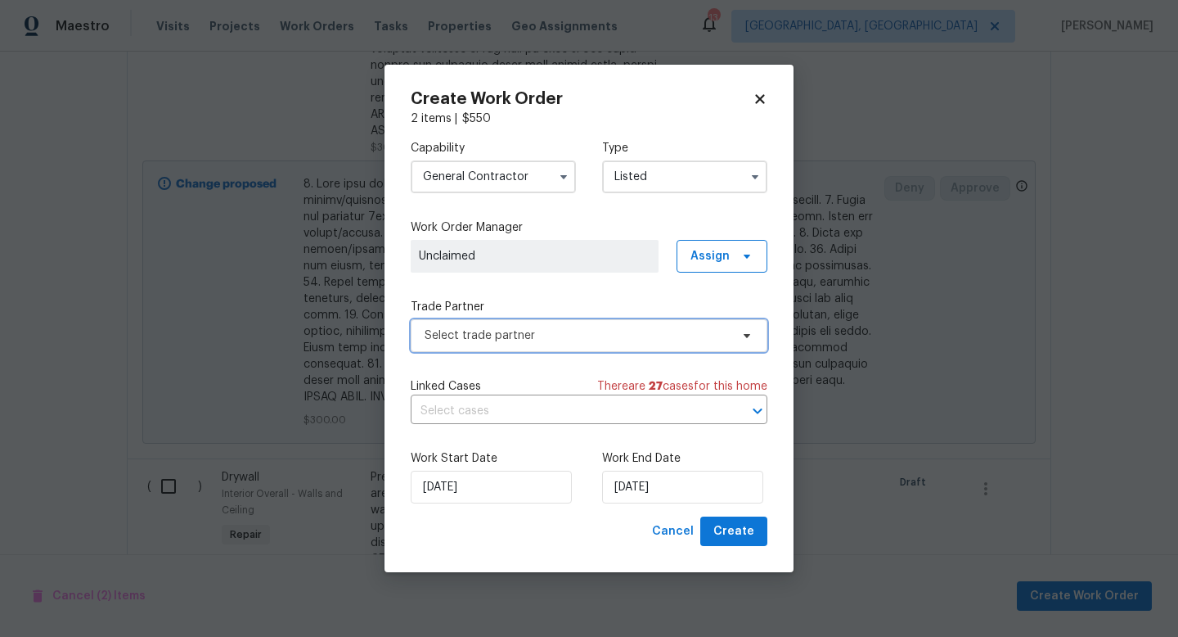
click at [500, 349] on span "Select trade partner" at bounding box center [589, 335] width 357 height 33
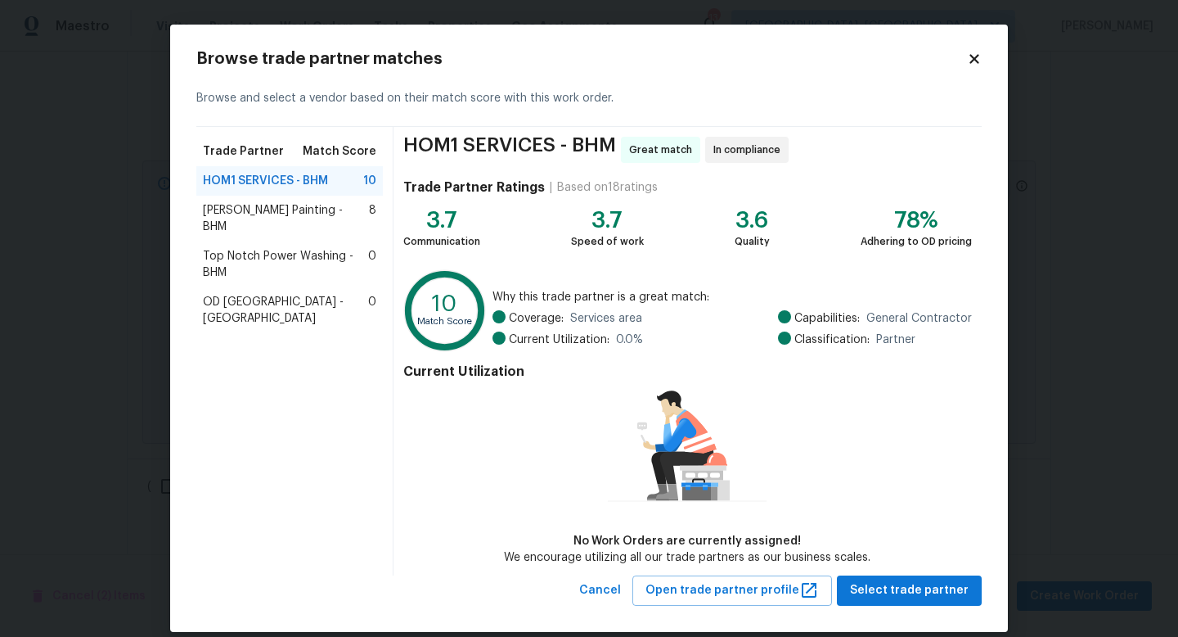
click at [969, 56] on icon at bounding box center [974, 59] width 15 height 15
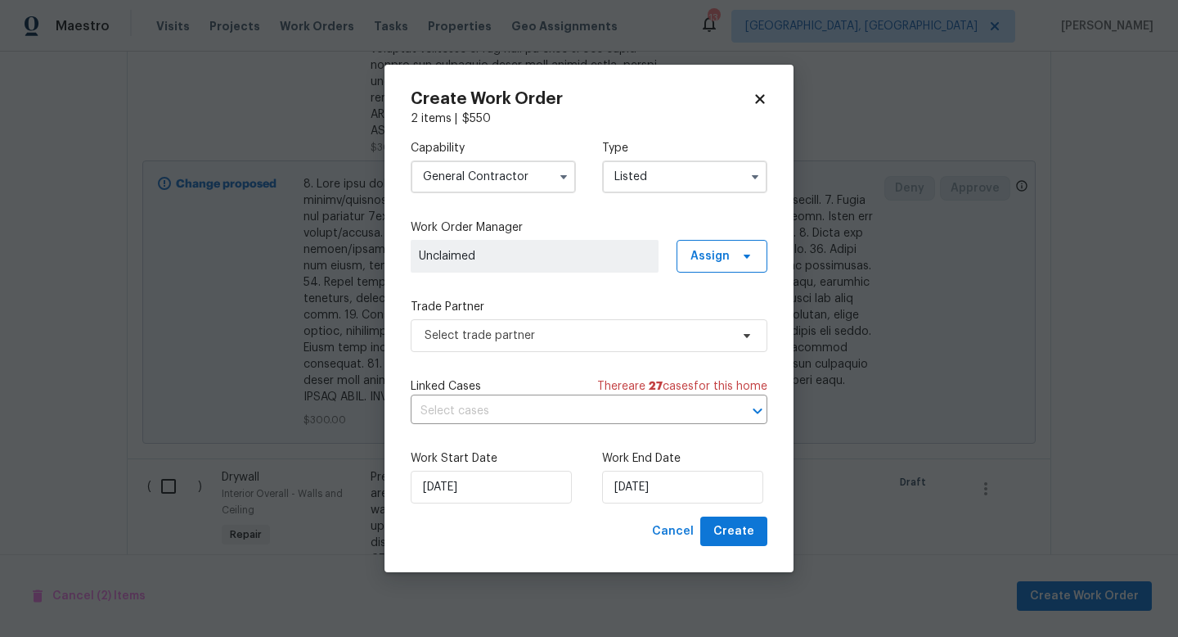
click at [766, 94] on icon at bounding box center [760, 99] width 15 height 15
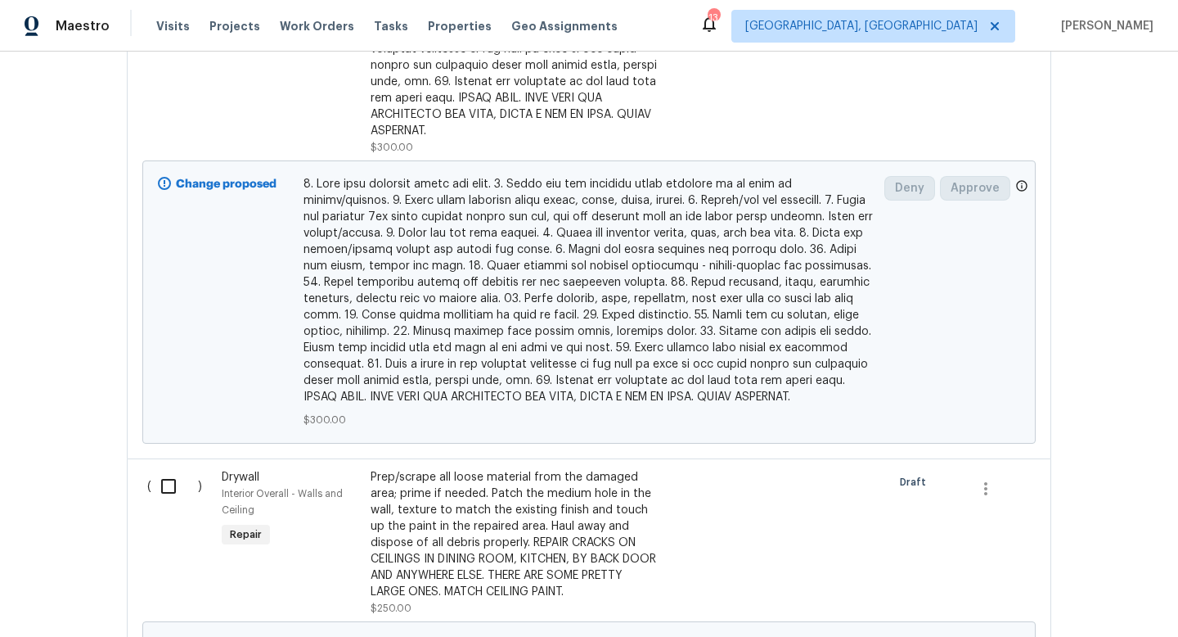
click at [1054, 333] on div "Back to all projects 316 Cross Ridge Rd, Mountain Brk, AL 35213 4 Beds | 2 Bath…" at bounding box center [589, 344] width 1178 height 585
click at [1127, 421] on div "Back to all projects 316 Cross Ridge Rd, Mountain Brk, AL 35213 4 Beds | 2 Bath…" at bounding box center [589, 344] width 1178 height 585
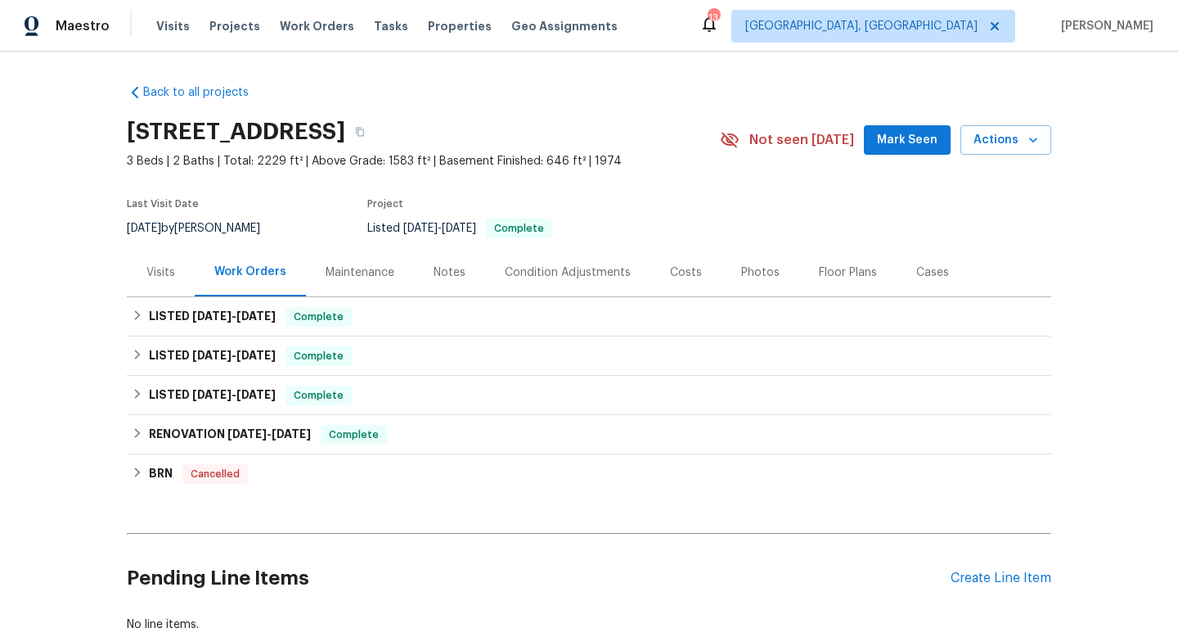
scroll to position [107, 0]
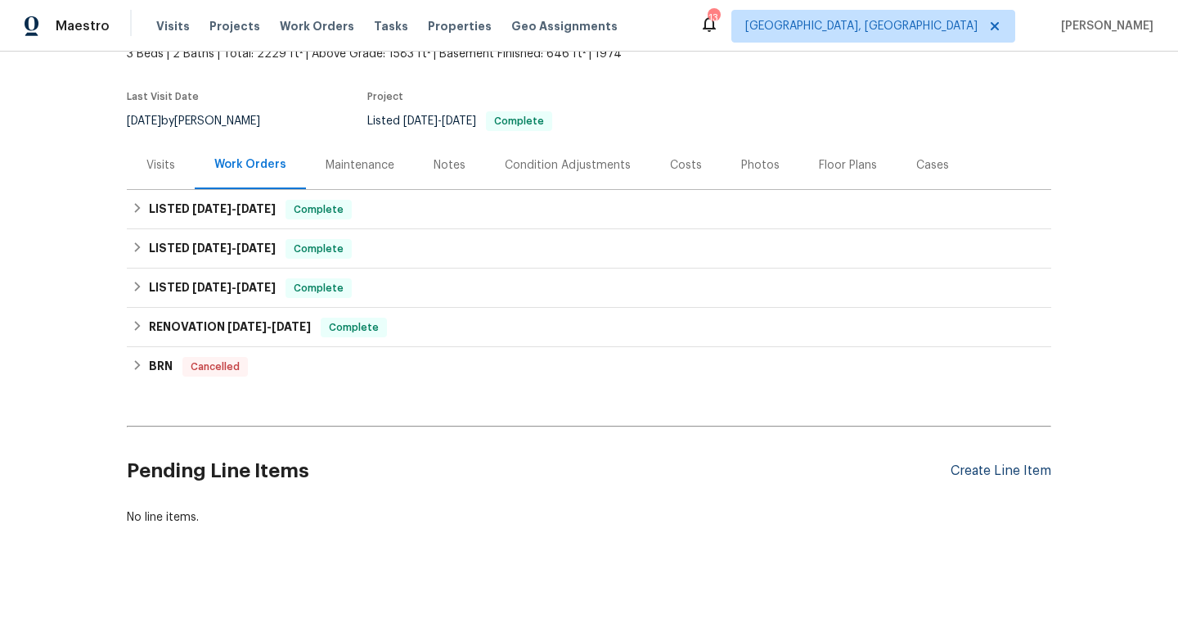
click at [998, 472] on div "Create Line Item" at bounding box center [1001, 471] width 101 height 16
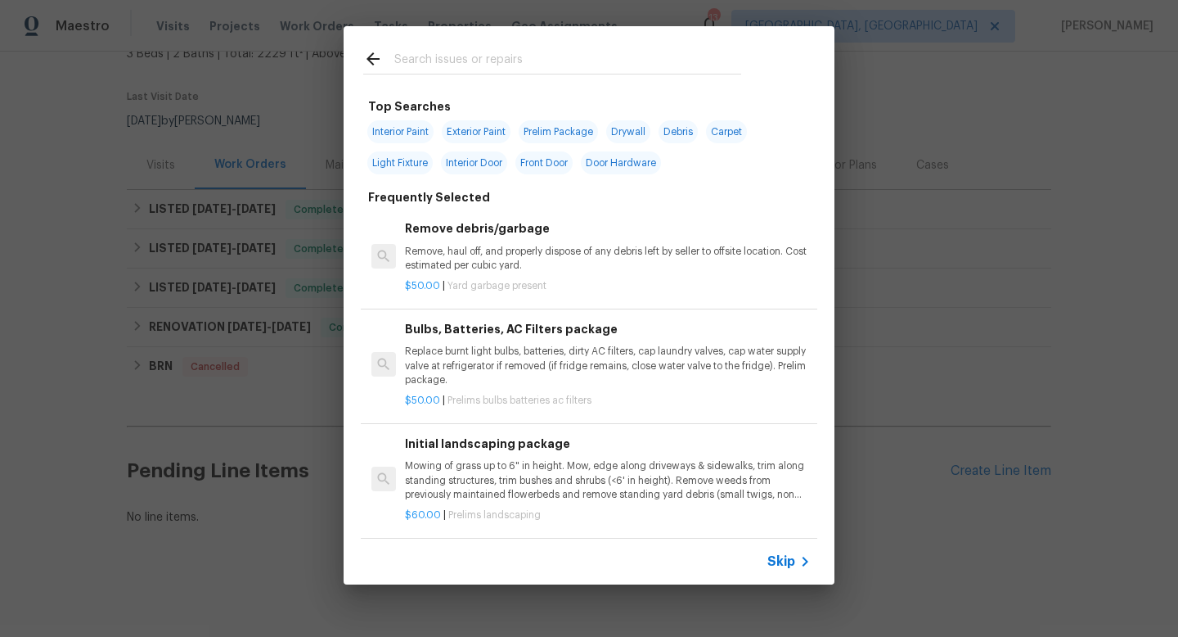
click at [415, 49] on div at bounding box center [552, 61] width 378 height 25
click at [420, 61] on input "text" at bounding box center [567, 61] width 347 height 25
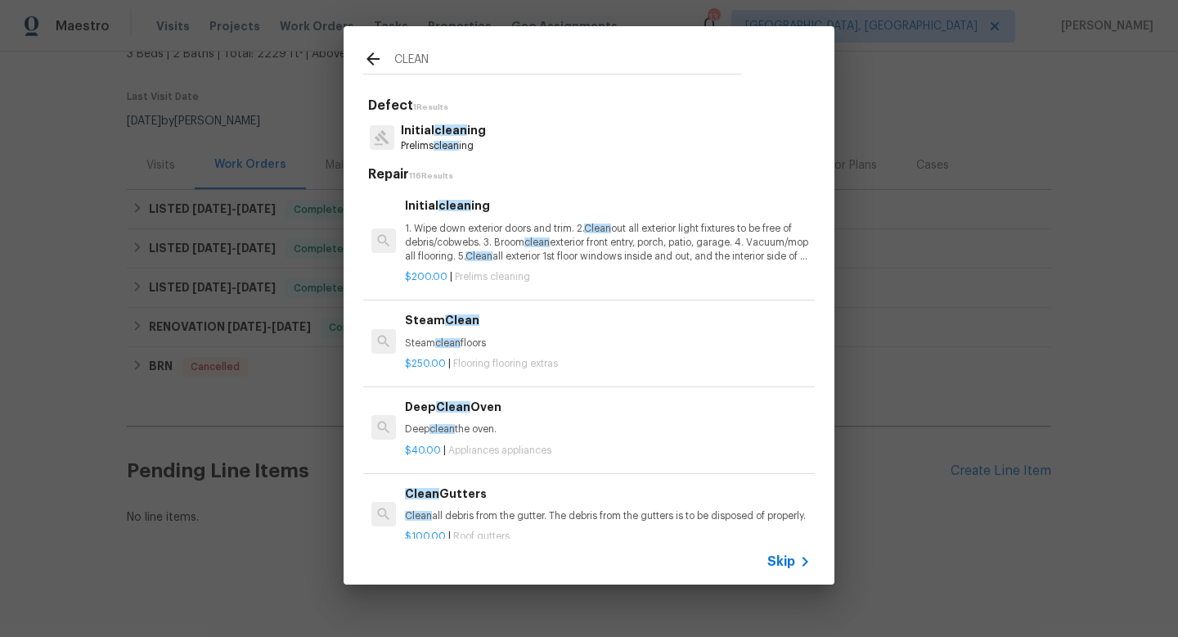
type input "CLEAN"
click at [456, 236] on p "1. Wipe down exterior doors and trim. 2. Clean out all exterior light fixtures …" at bounding box center [608, 243] width 406 height 42
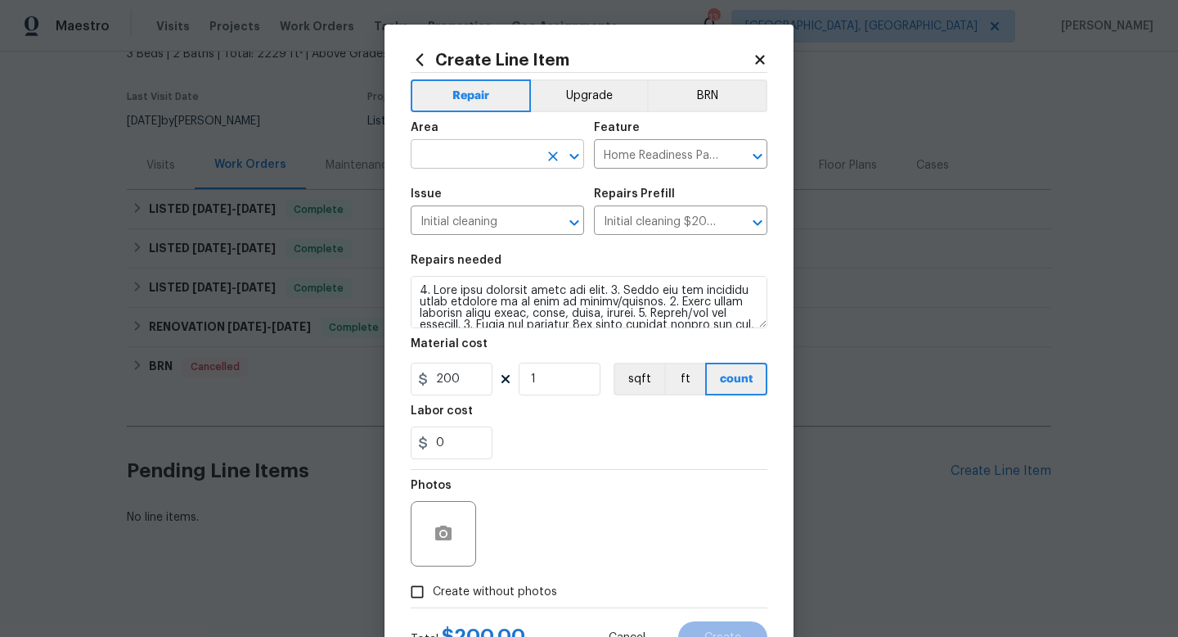
click at [472, 158] on input "text" at bounding box center [475, 155] width 128 height 25
click at [477, 227] on li "Interior Overall" at bounding box center [497, 219] width 173 height 27
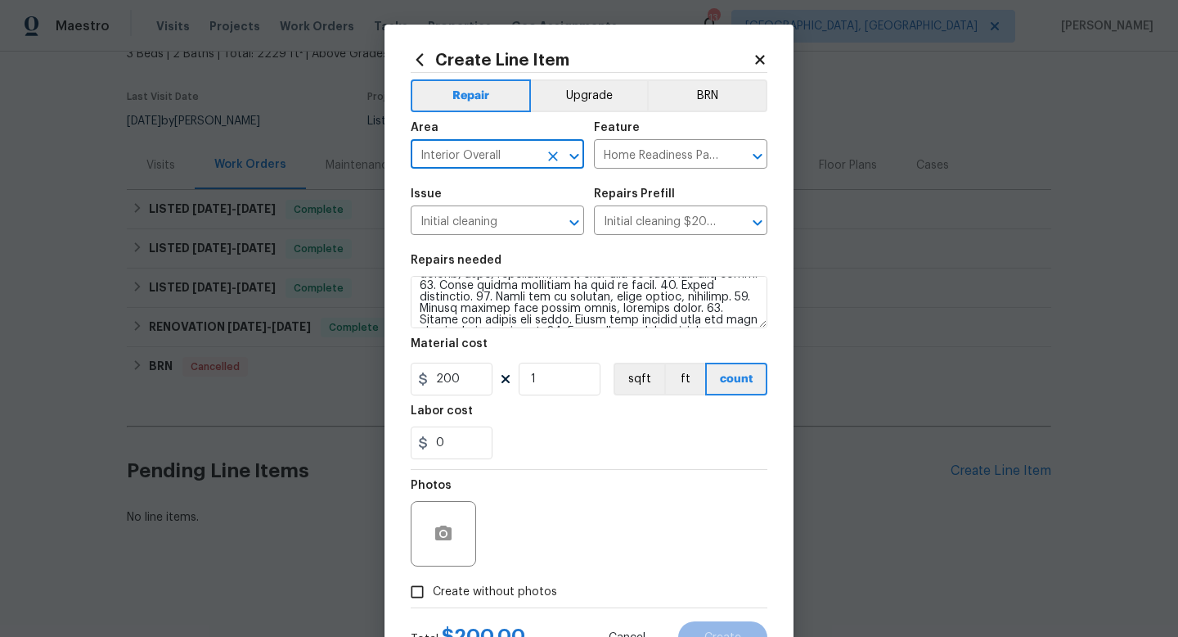
scroll to position [218, 0]
type input "Interior Overall"
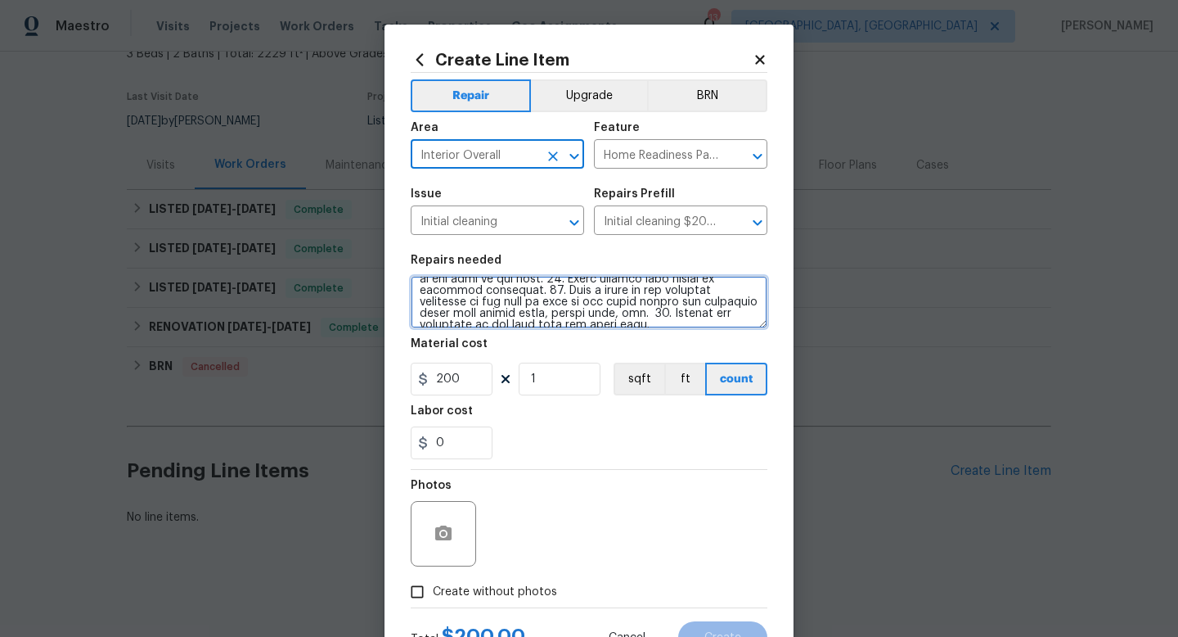
click at [735, 323] on textarea at bounding box center [589, 302] width 357 height 52
click at [454, 323] on textarea at bounding box center [589, 302] width 357 height 52
type textarea "1. Wipe down exterior doors and trim. 2. Clean out all exterior light fixtures …"
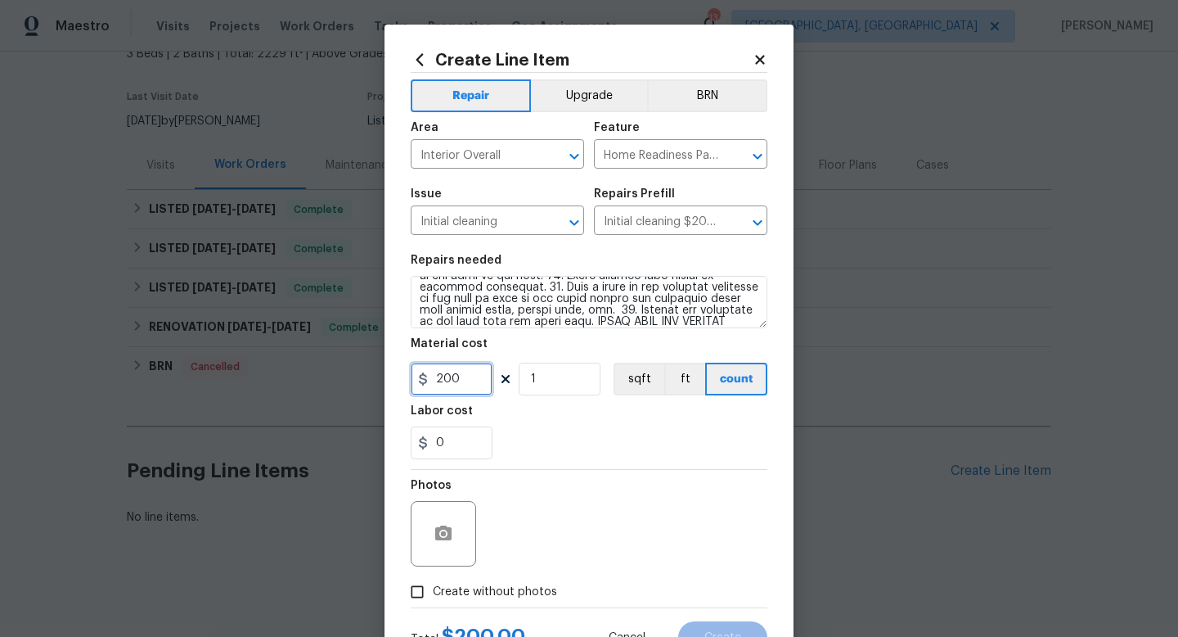
drag, startPoint x: 473, startPoint y: 386, endPoint x: 349, endPoint y: 344, distance: 131.2
click at [349, 344] on div "Create Line Item Repair Upgrade BRN Area Interior Overall ​ Feature Home Readin…" at bounding box center [589, 318] width 1178 height 637
type input "300"
click at [486, 533] on div "Photos" at bounding box center [589, 523] width 357 height 106
click at [525, 593] on span "Create without photos" at bounding box center [495, 591] width 124 height 17
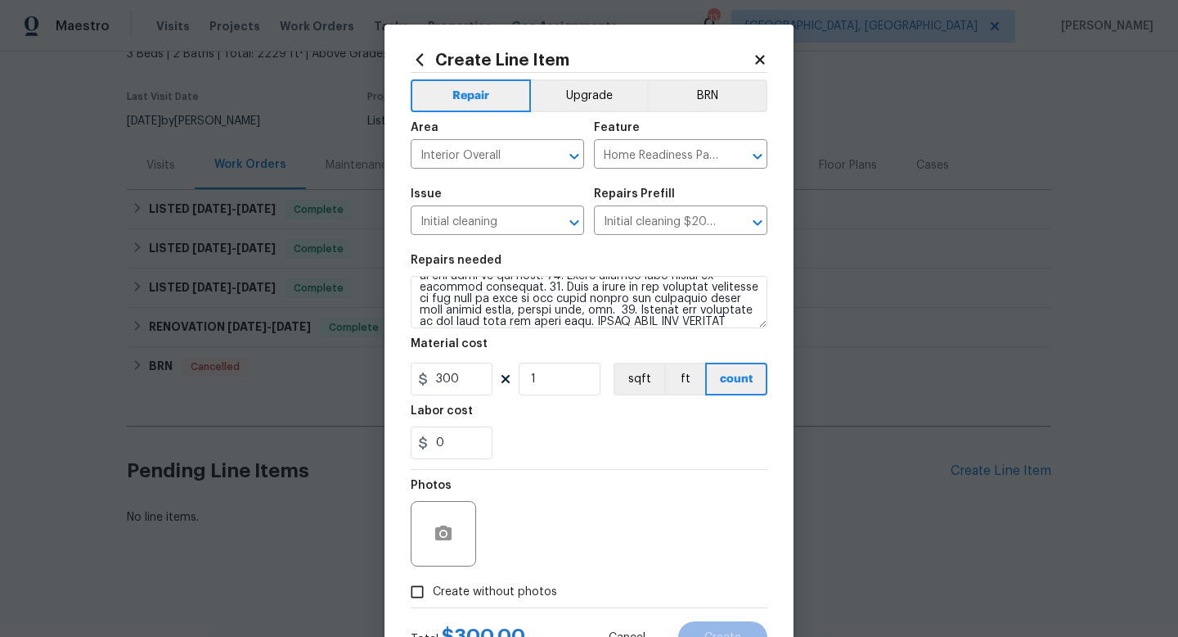
click at [433, 593] on input "Create without photos" at bounding box center [417, 591] width 31 height 31
checkbox input "true"
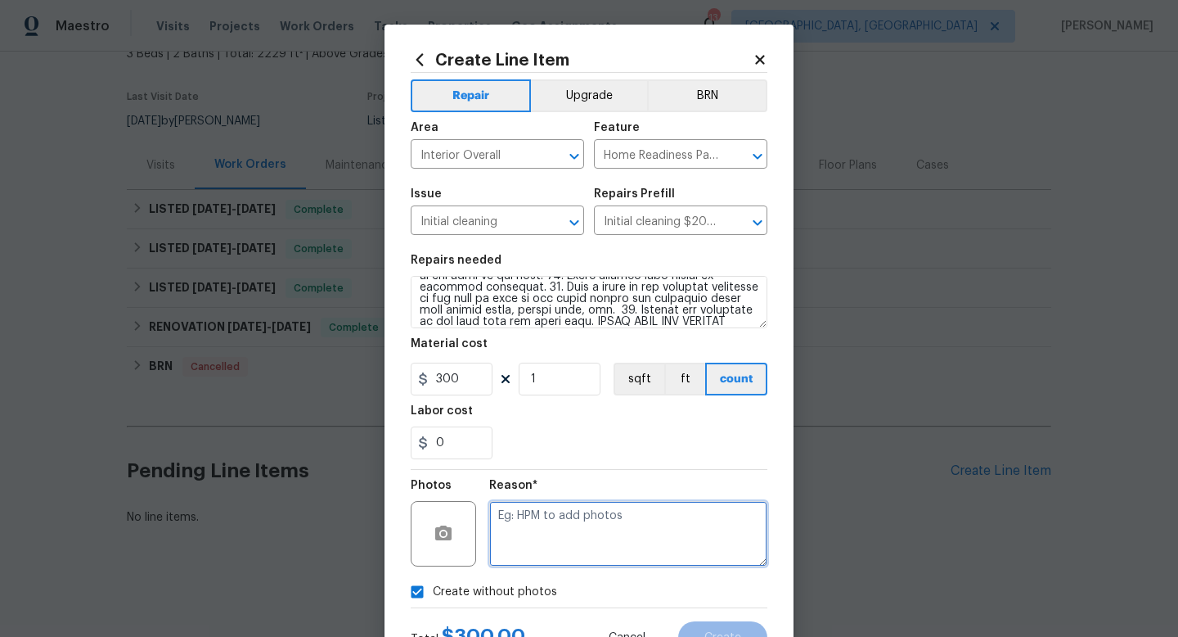
click at [618, 547] on textarea at bounding box center [628, 533] width 278 height 65
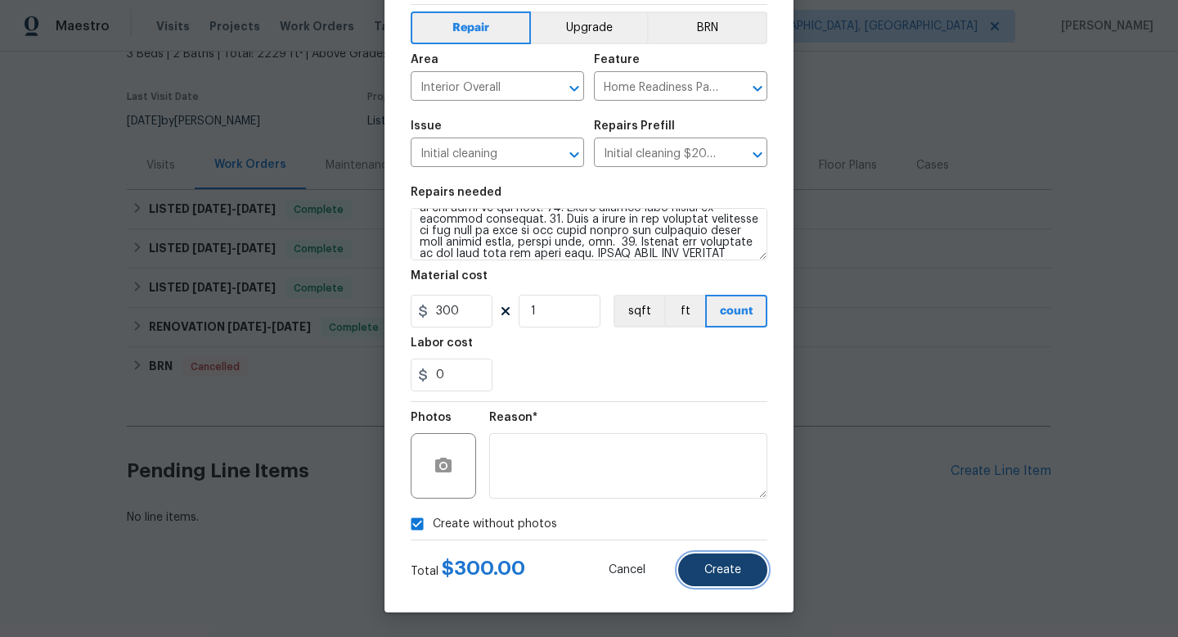
click at [744, 577] on button "Create" at bounding box center [722, 569] width 89 height 33
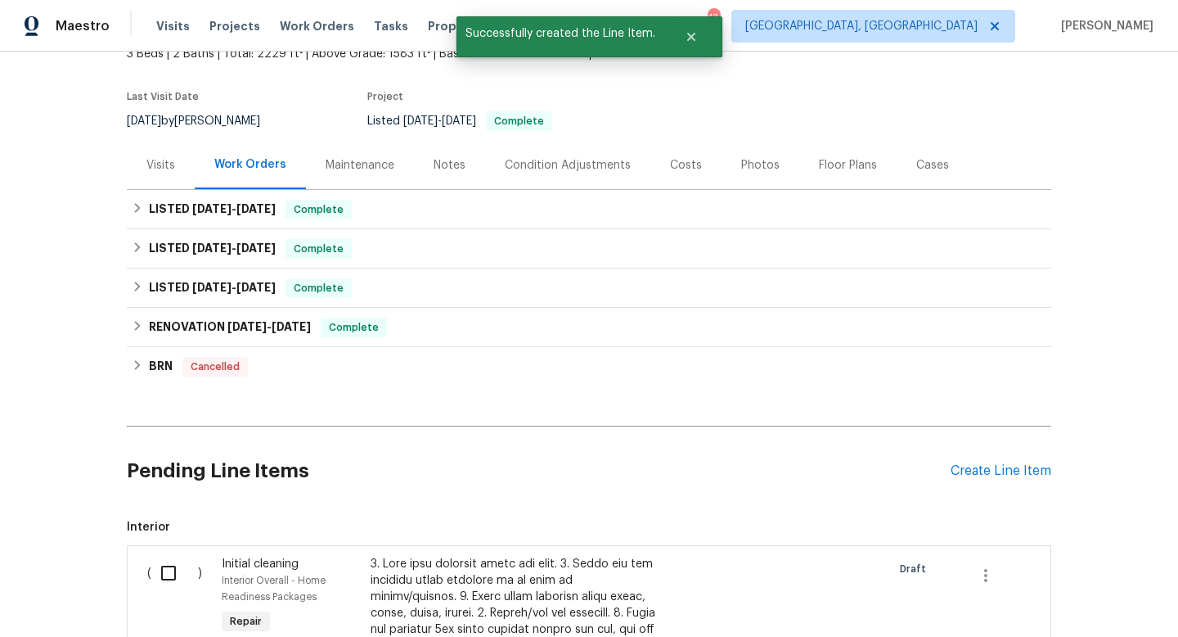
click at [153, 570] on input "checkbox" at bounding box center [174, 573] width 47 height 34
checkbox input "true"
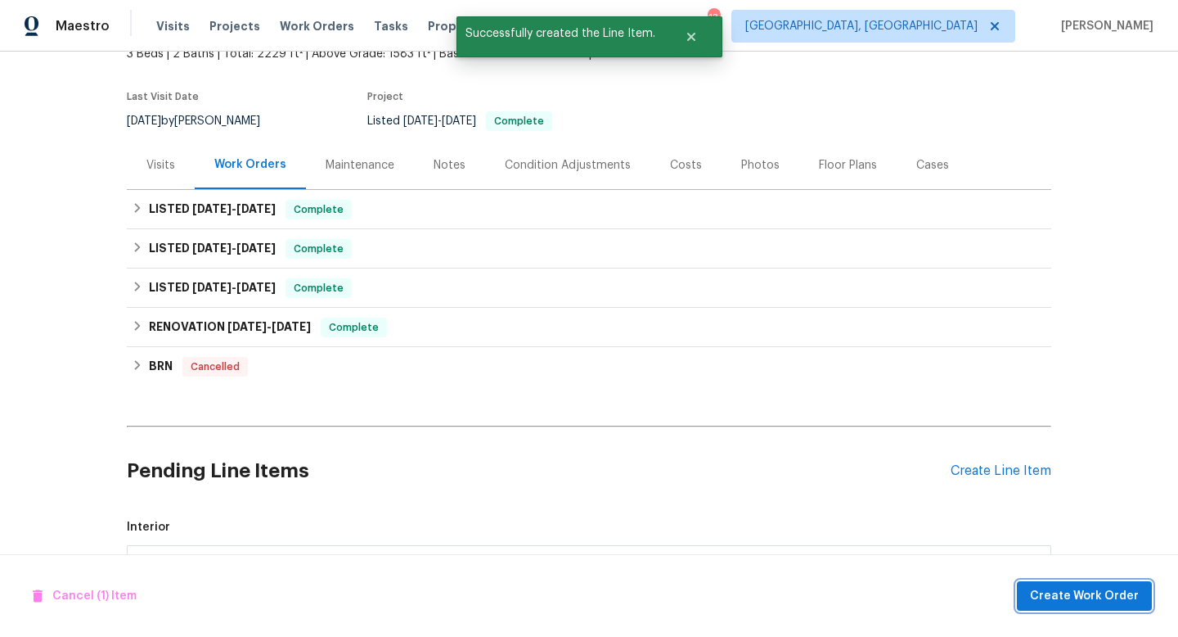
click at [1104, 594] on span "Create Work Order" at bounding box center [1084, 596] width 109 height 20
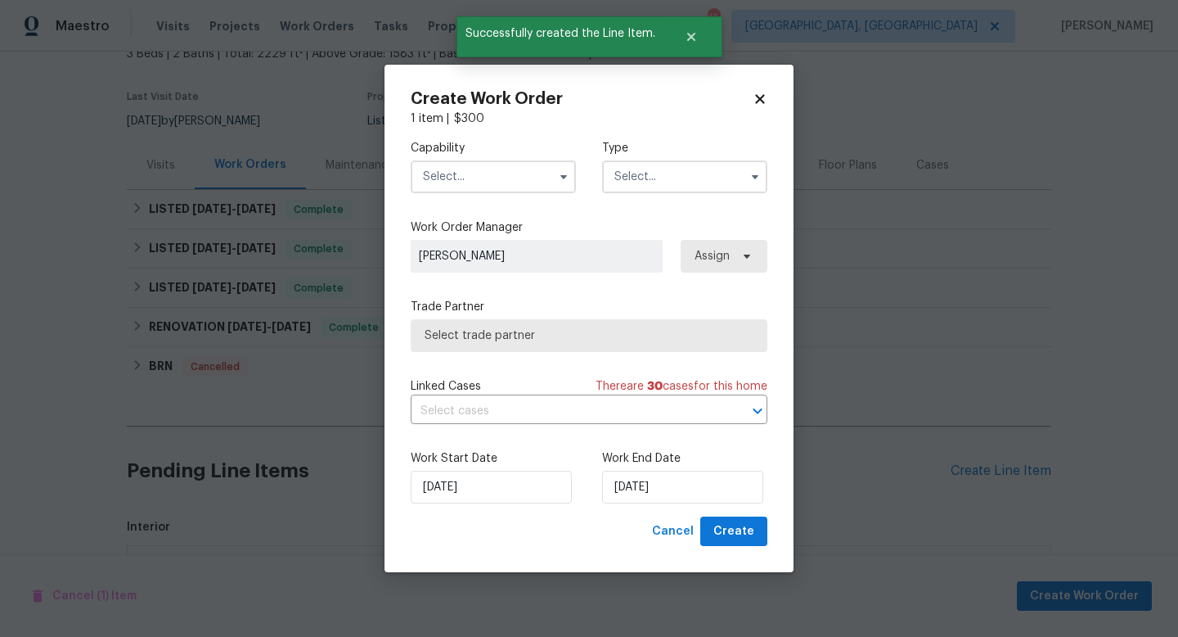
click at [495, 178] on input "text" at bounding box center [493, 176] width 165 height 33
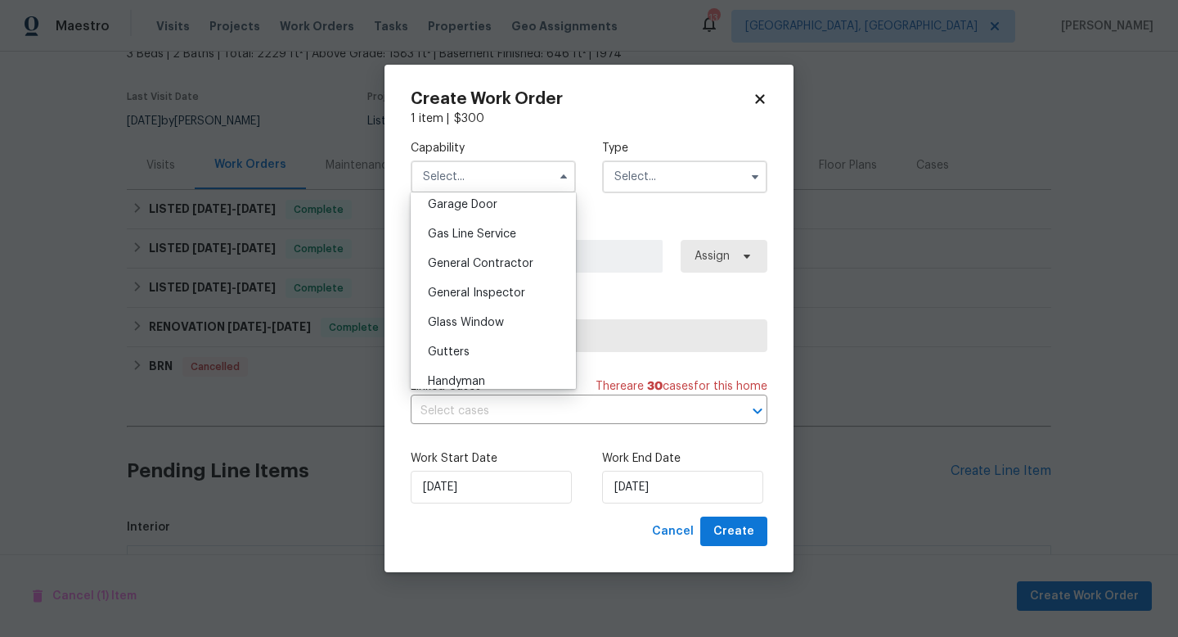
scroll to position [731, 0]
click at [460, 268] on div "General Contractor" at bounding box center [493, 262] width 157 height 29
type input "General Contractor"
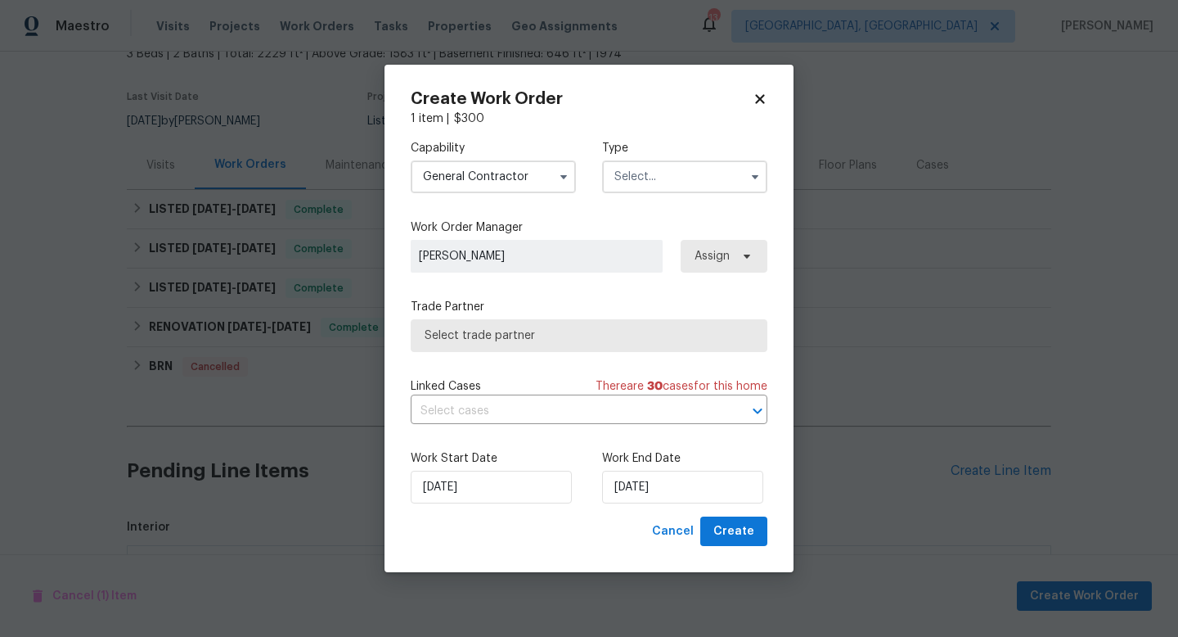
click at [676, 176] on input "text" at bounding box center [684, 176] width 165 height 33
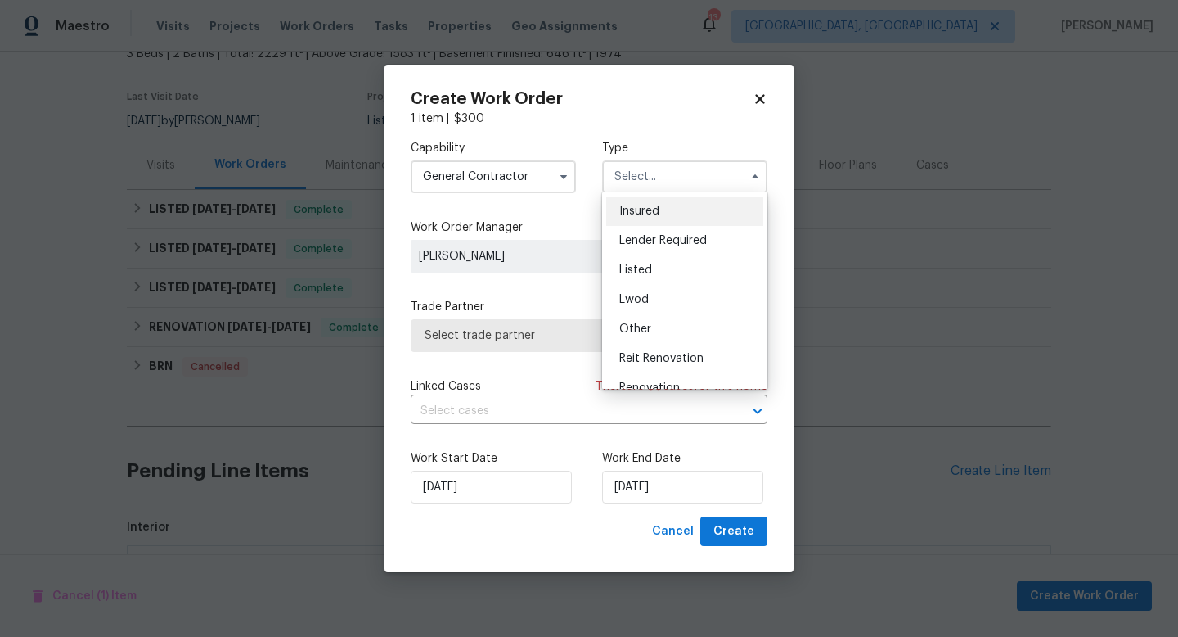
scroll to position [115, 0]
click at [638, 244] on span "Listed" at bounding box center [635, 242] width 33 height 11
type input "Listed"
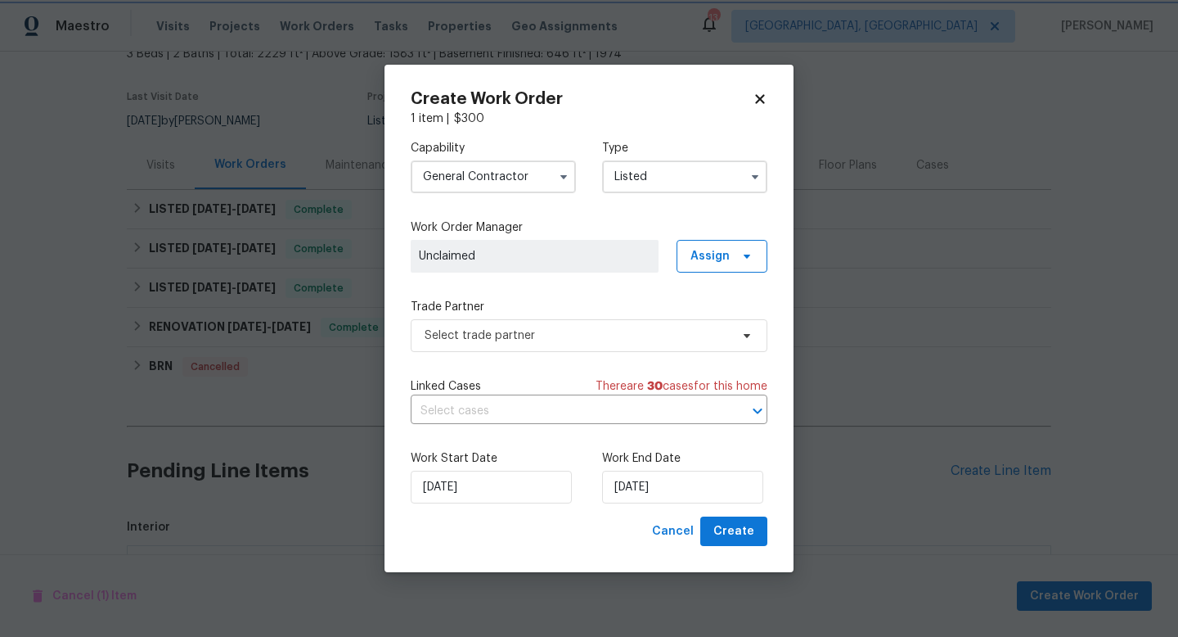
scroll to position [0, 0]
click at [487, 325] on span "Select trade partner" at bounding box center [589, 335] width 357 height 33
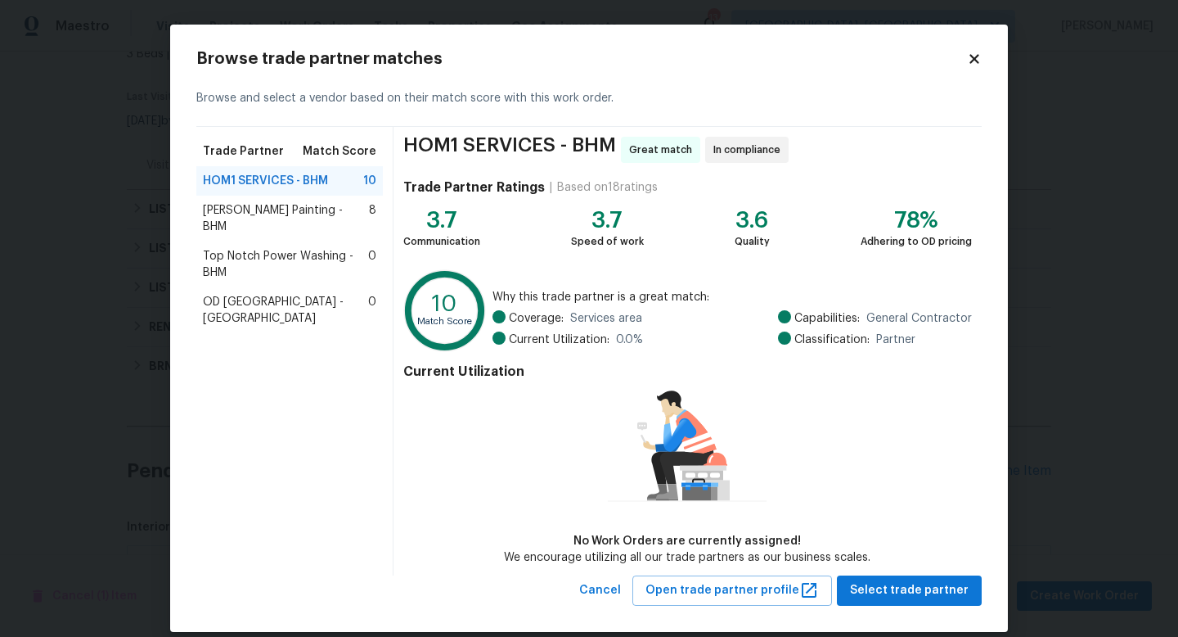
click at [291, 212] on span "Perez Painting - BHM" at bounding box center [286, 218] width 166 height 33
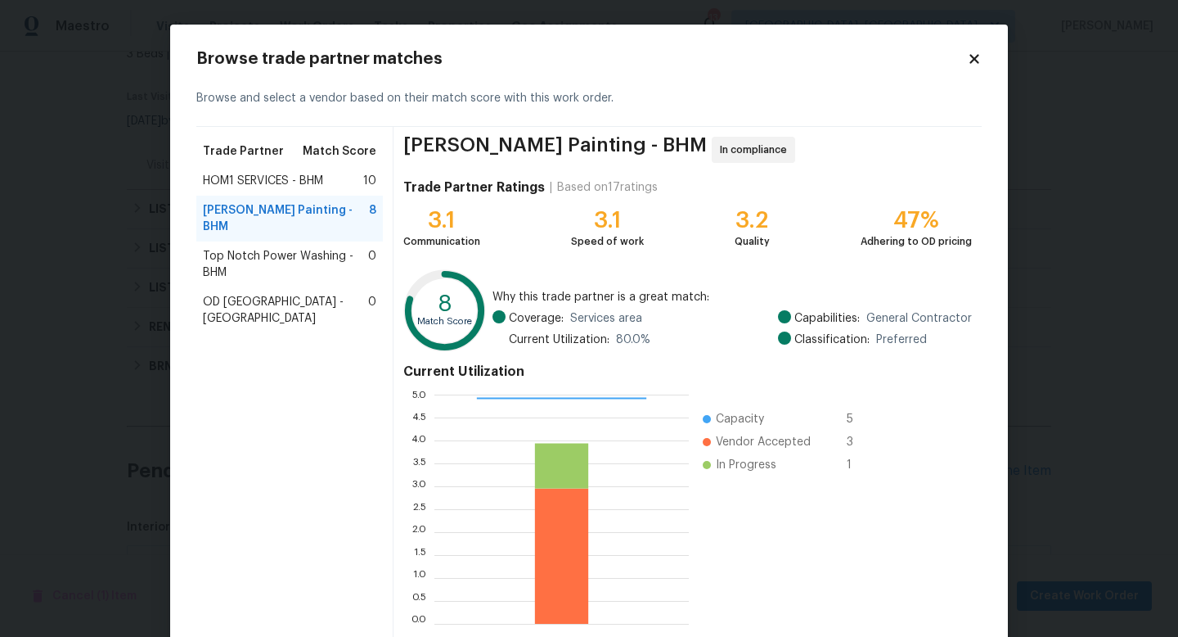
scroll to position [85, 0]
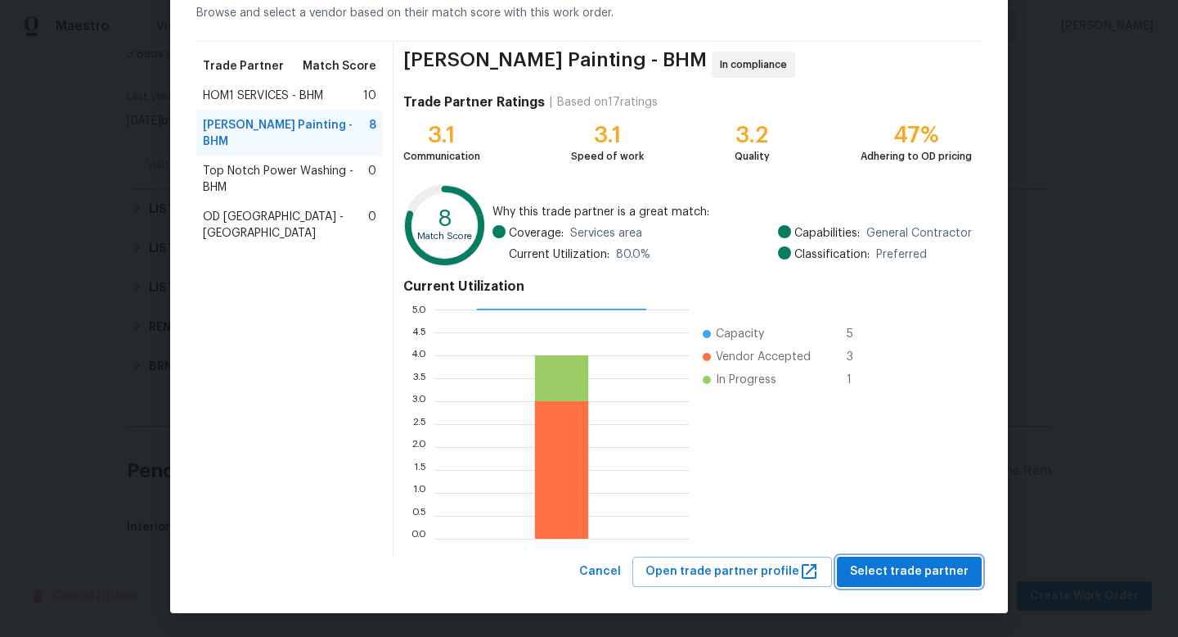
click at [908, 569] on span "Select trade partner" at bounding box center [909, 571] width 119 height 20
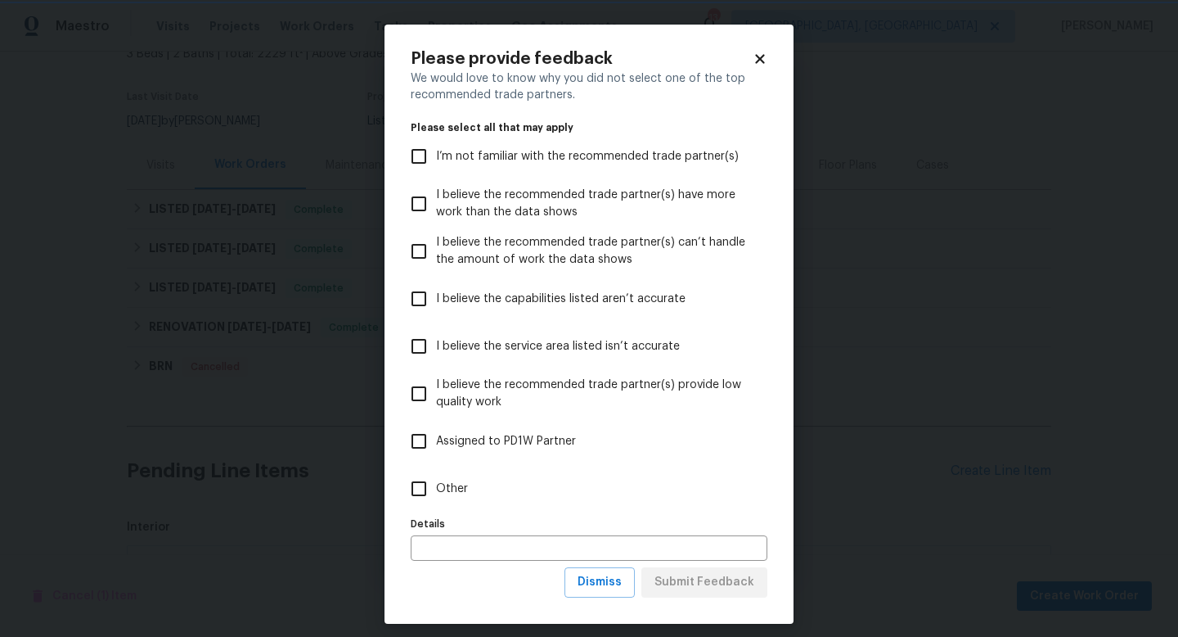
scroll to position [0, 0]
click at [443, 496] on span "Other" at bounding box center [452, 488] width 32 height 17
click at [436, 496] on input "Other" at bounding box center [419, 488] width 34 height 34
checkbox input "true"
click at [503, 564] on div "We would love to know why you did not select one of the top recommended trade p…" at bounding box center [589, 318] width 357 height 497
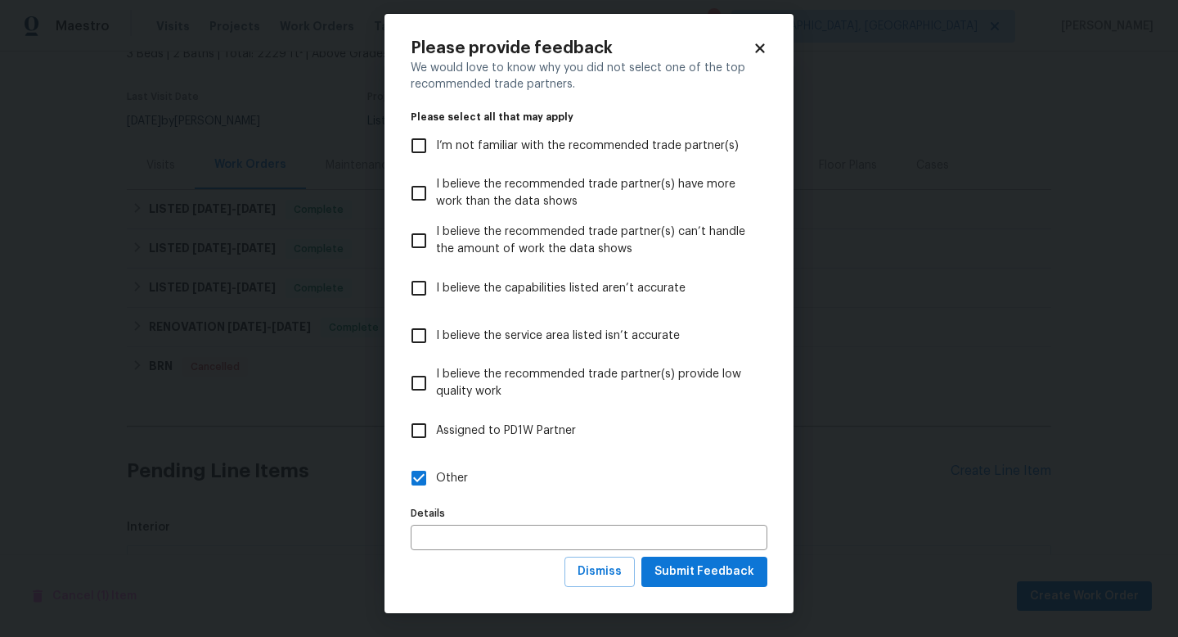
scroll to position [11, 0]
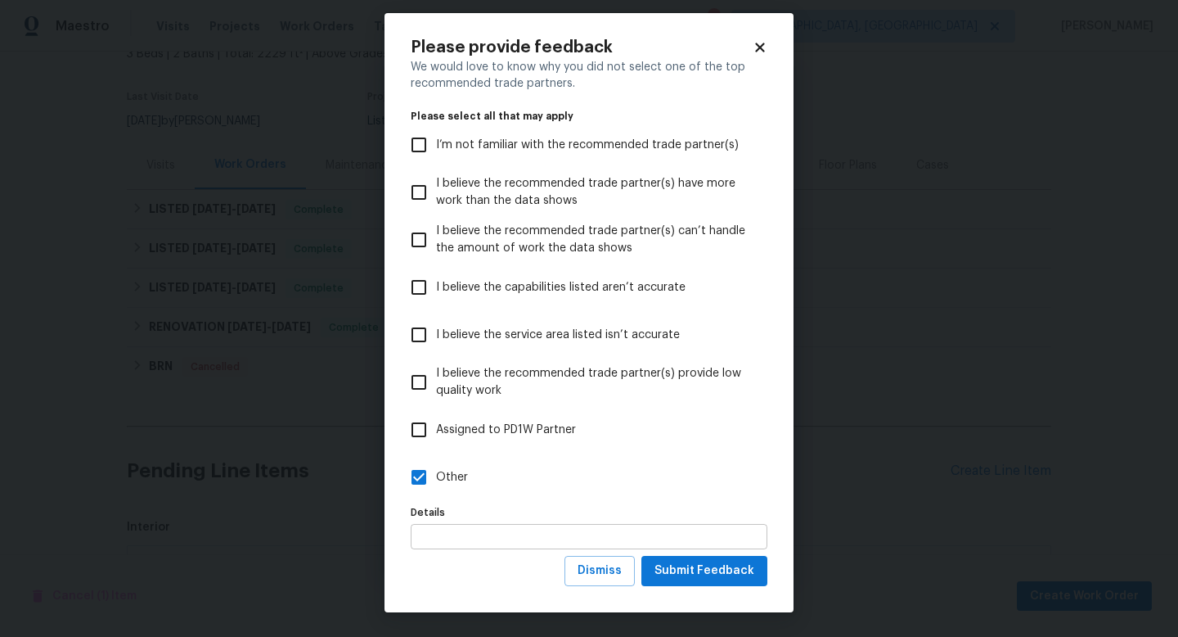
click at [500, 533] on input "text" at bounding box center [589, 536] width 357 height 25
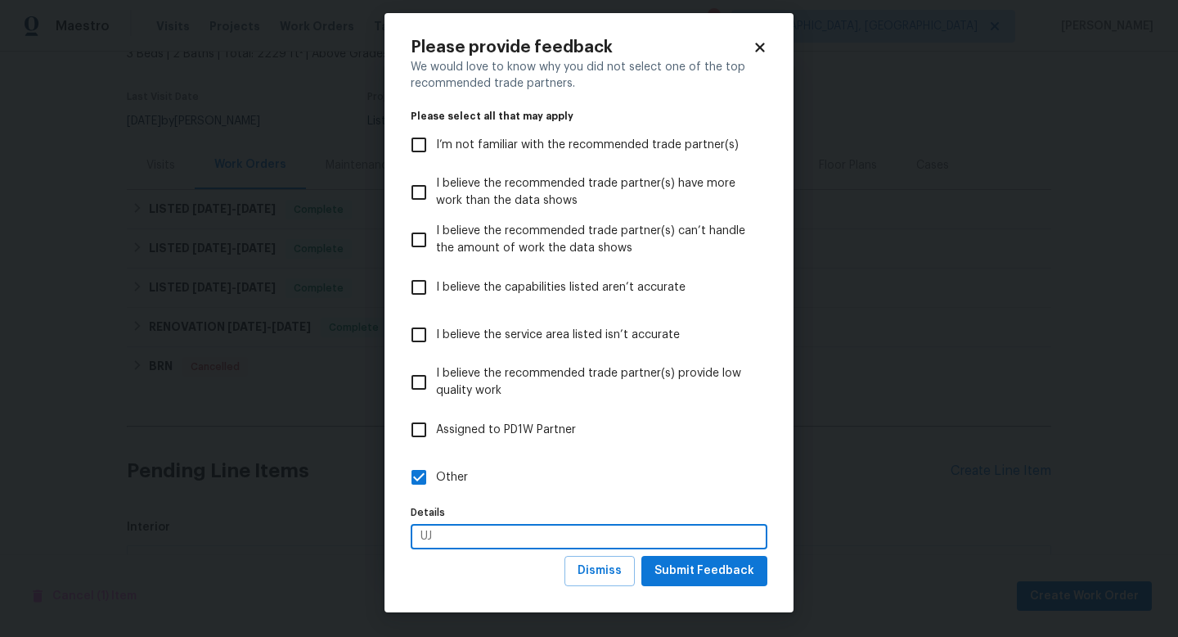
type input "U"
type input "just for cleaning."
click at [690, 574] on span "Submit Feedback" at bounding box center [705, 570] width 100 height 20
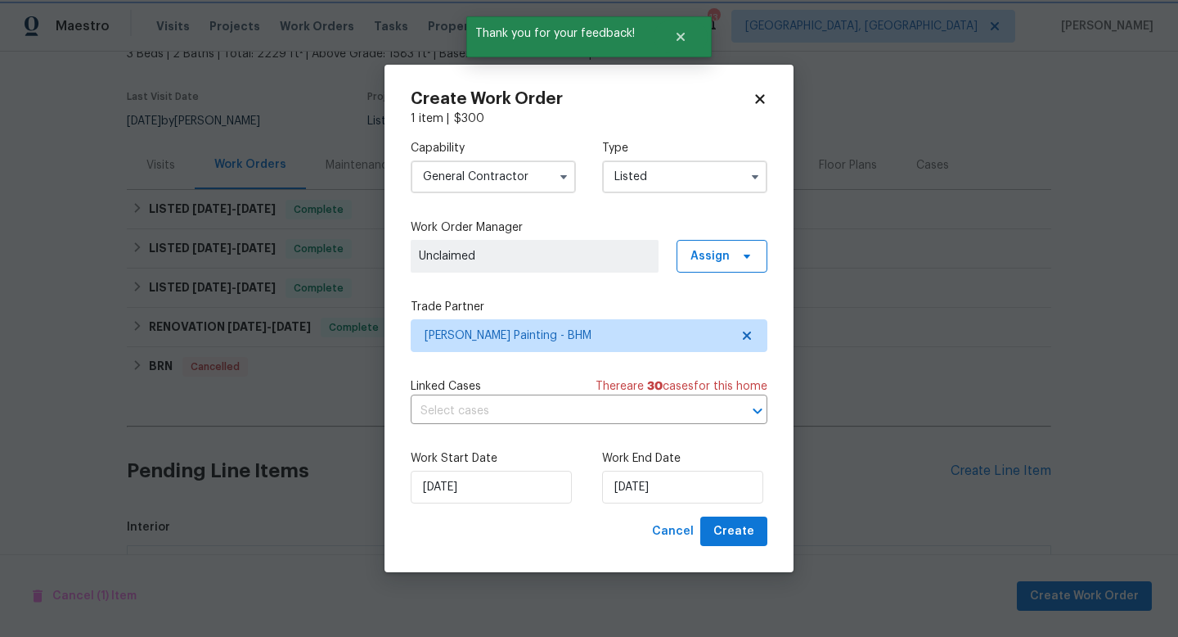
scroll to position [0, 0]
click at [684, 492] on input "[DATE]" at bounding box center [682, 486] width 161 height 33
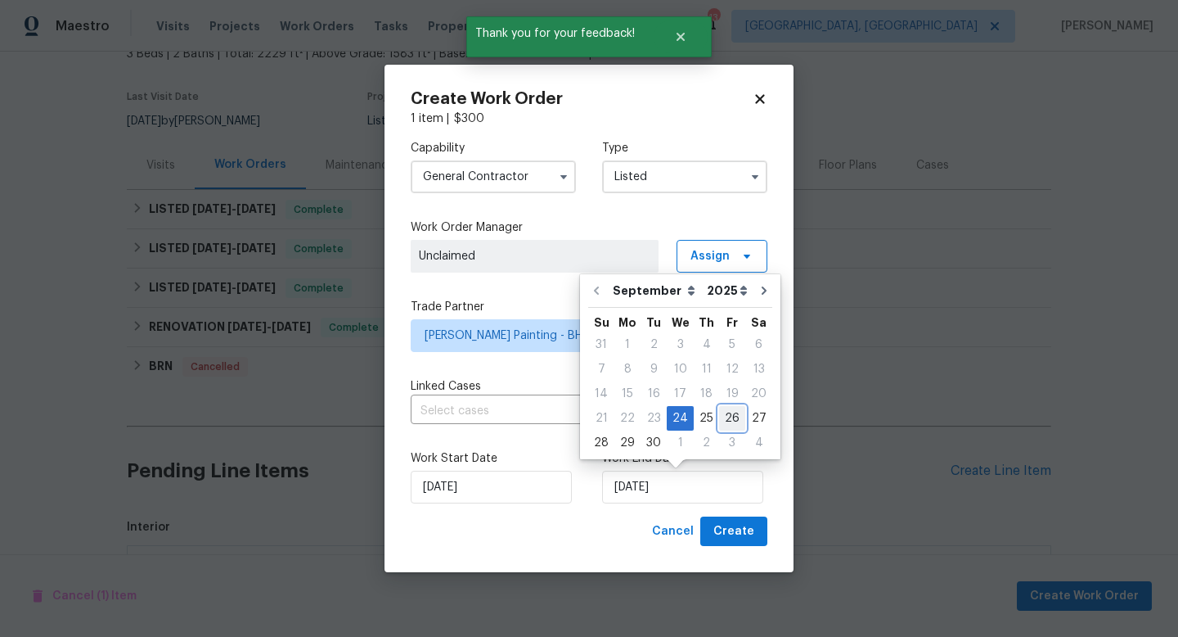
click at [723, 423] on div "26" at bounding box center [732, 418] width 26 height 23
type input "9/26/2025"
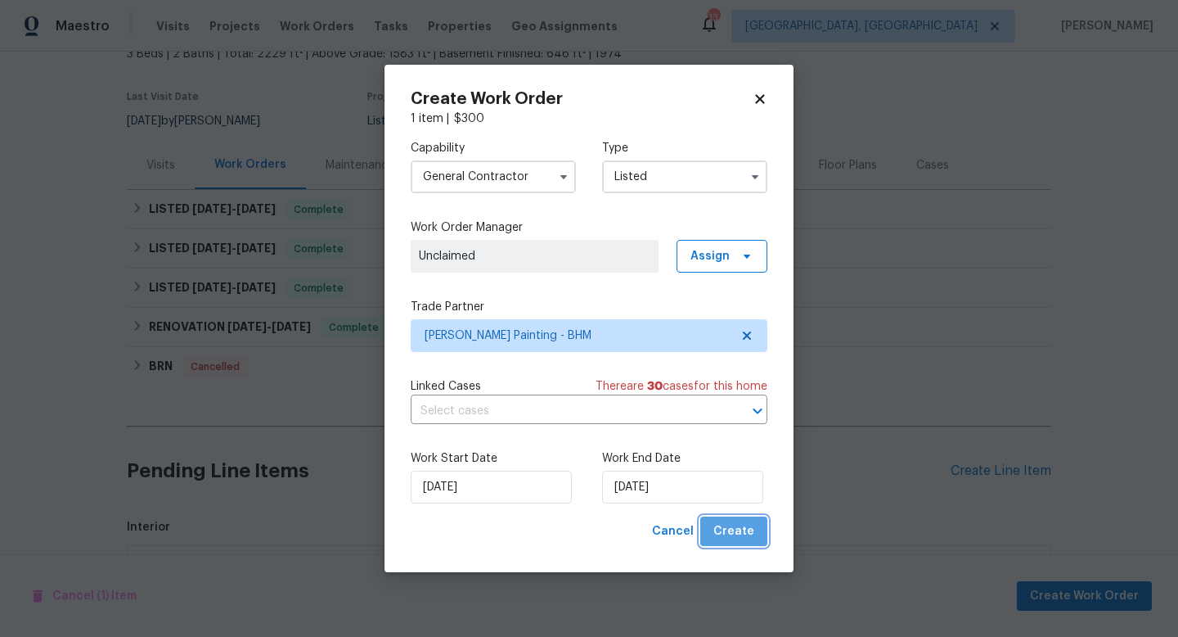
click at [755, 536] on button "Create" at bounding box center [733, 531] width 67 height 30
checkbox input "false"
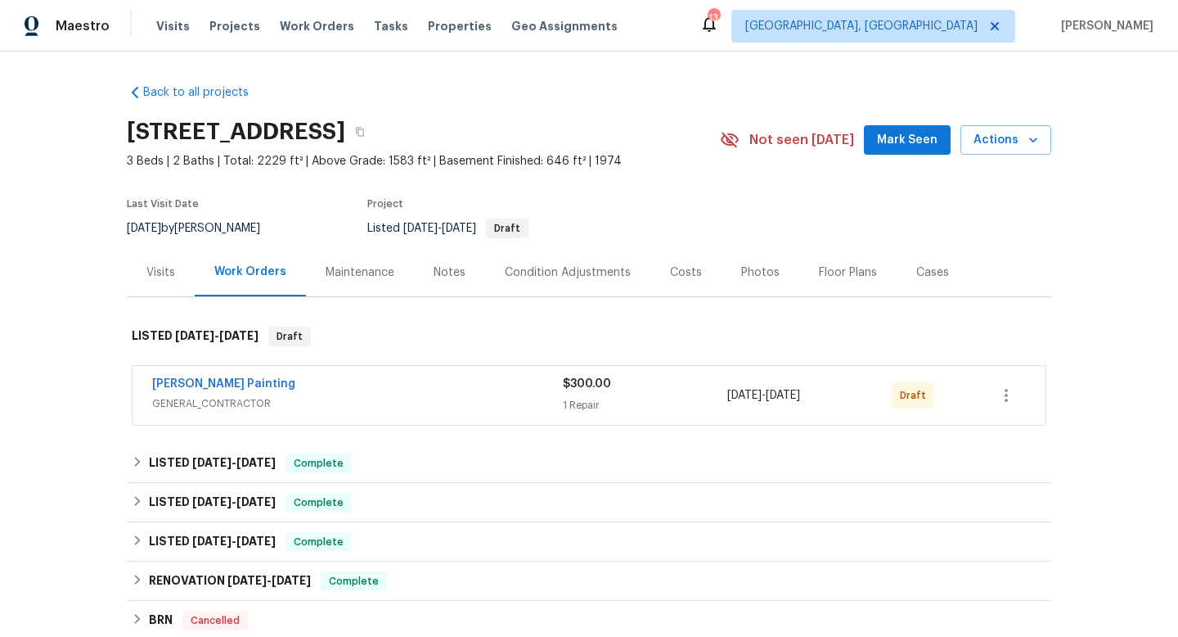
click at [732, 377] on div "[DATE] - [DATE]" at bounding box center [809, 395] width 164 height 39
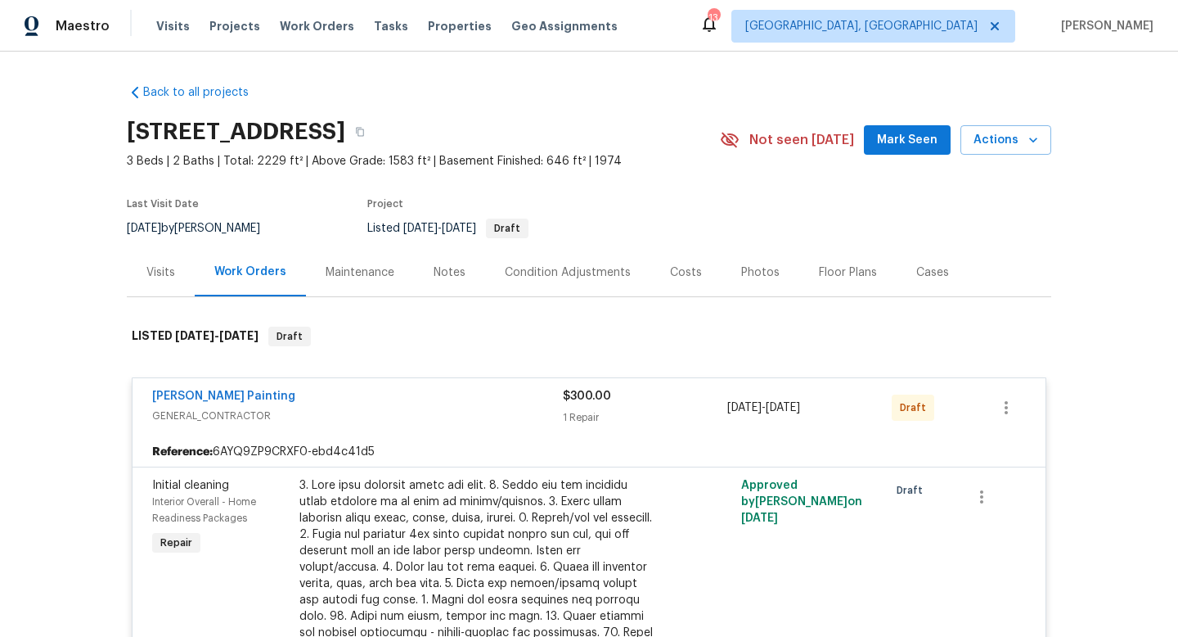
click at [604, 407] on div "$300.00 1 Repair" at bounding box center [645, 407] width 164 height 39
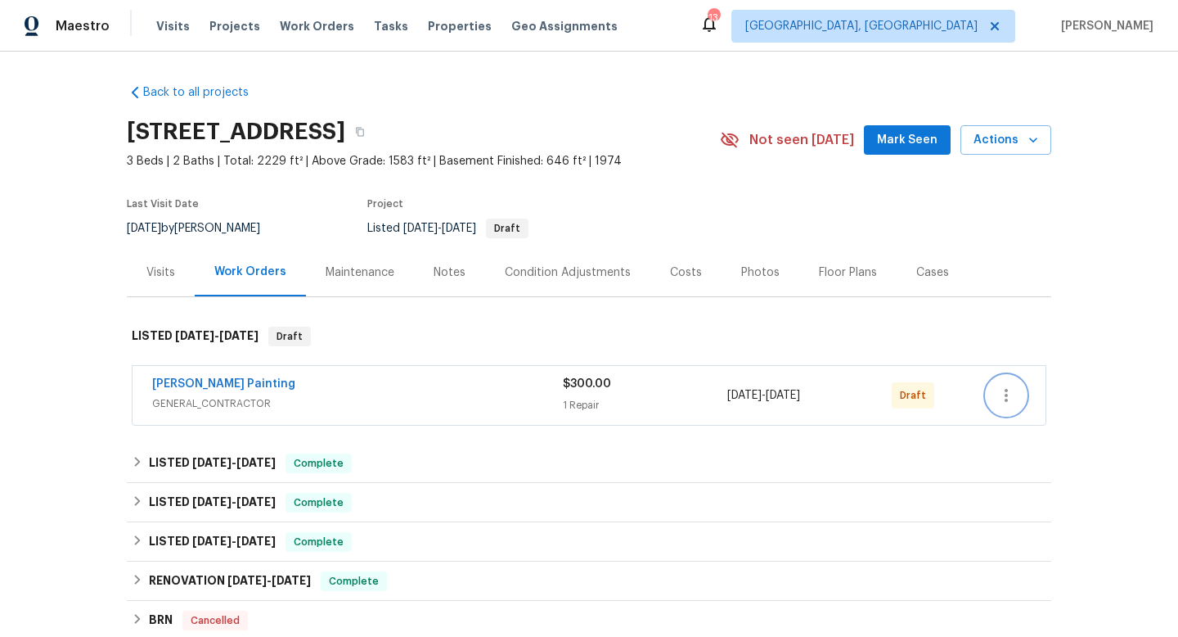
click at [1001, 389] on icon "button" at bounding box center [1007, 395] width 20 height 20
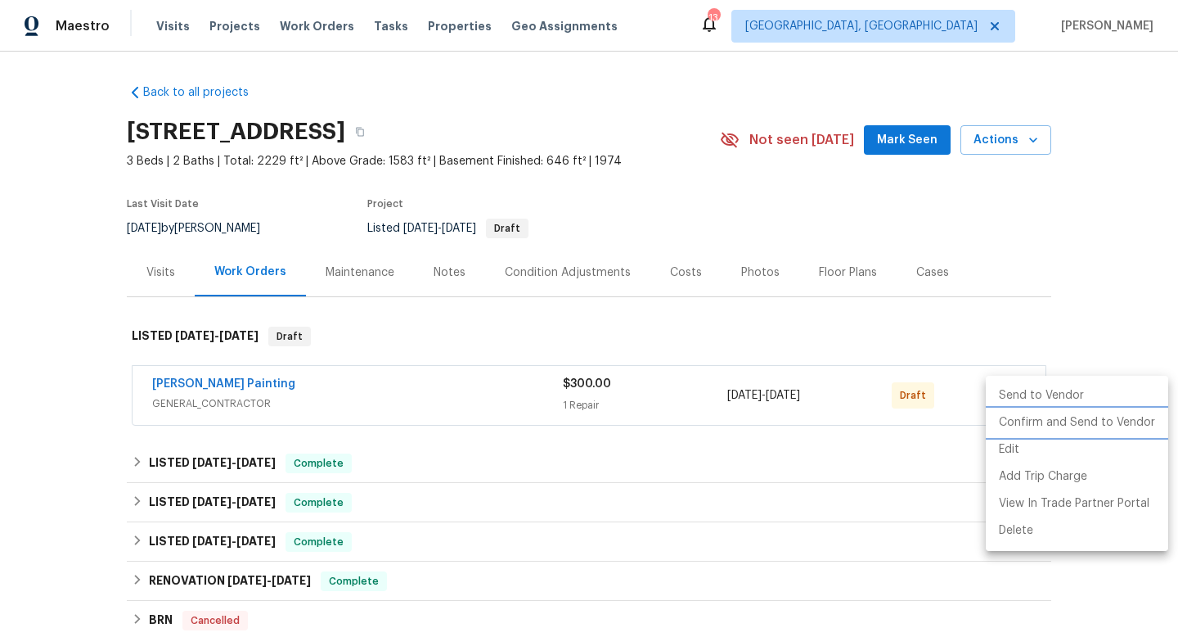
click at [1027, 424] on li "Confirm and Send to Vendor" at bounding box center [1077, 422] width 182 height 27
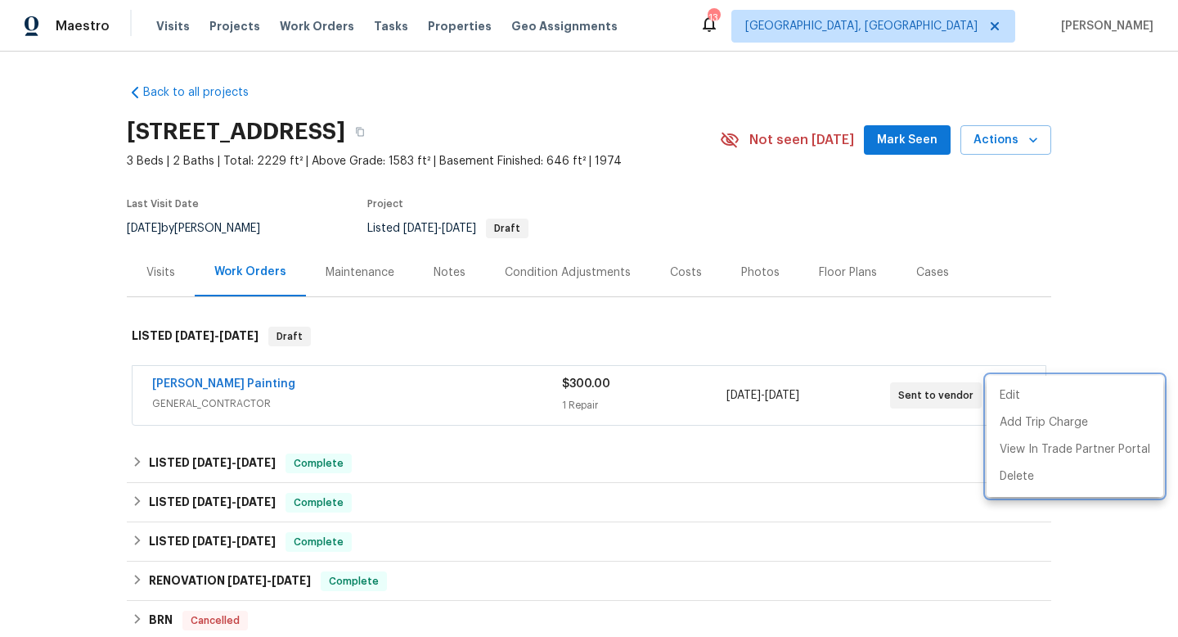
click at [515, 324] on div at bounding box center [589, 318] width 1178 height 637
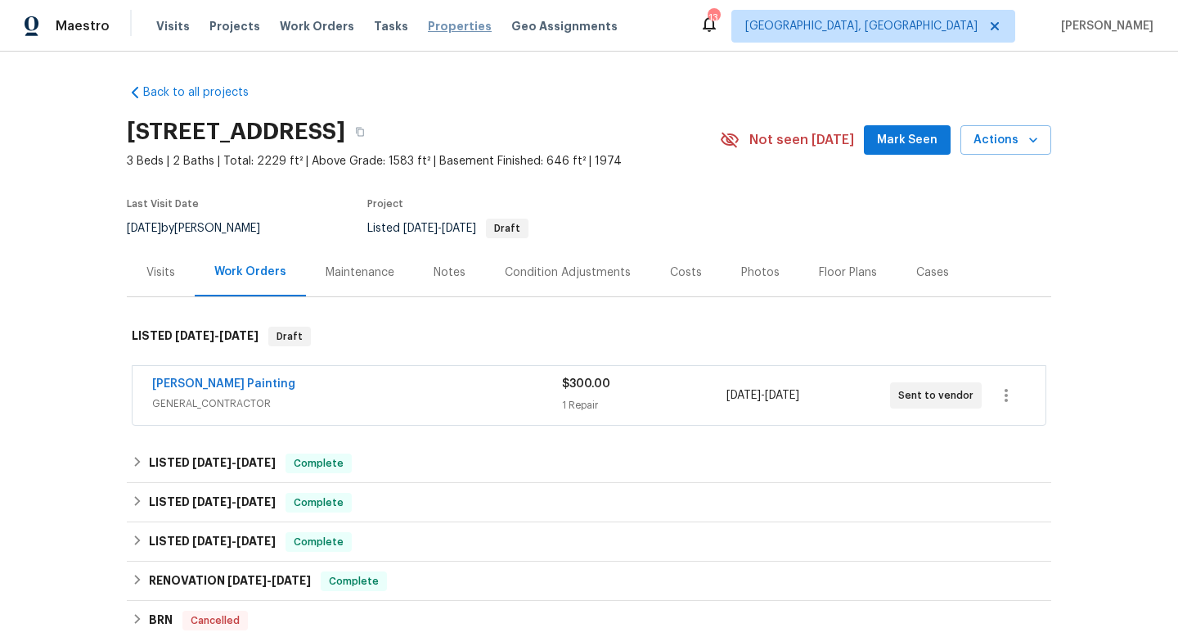
click at [434, 31] on span "Properties" at bounding box center [460, 26] width 64 height 16
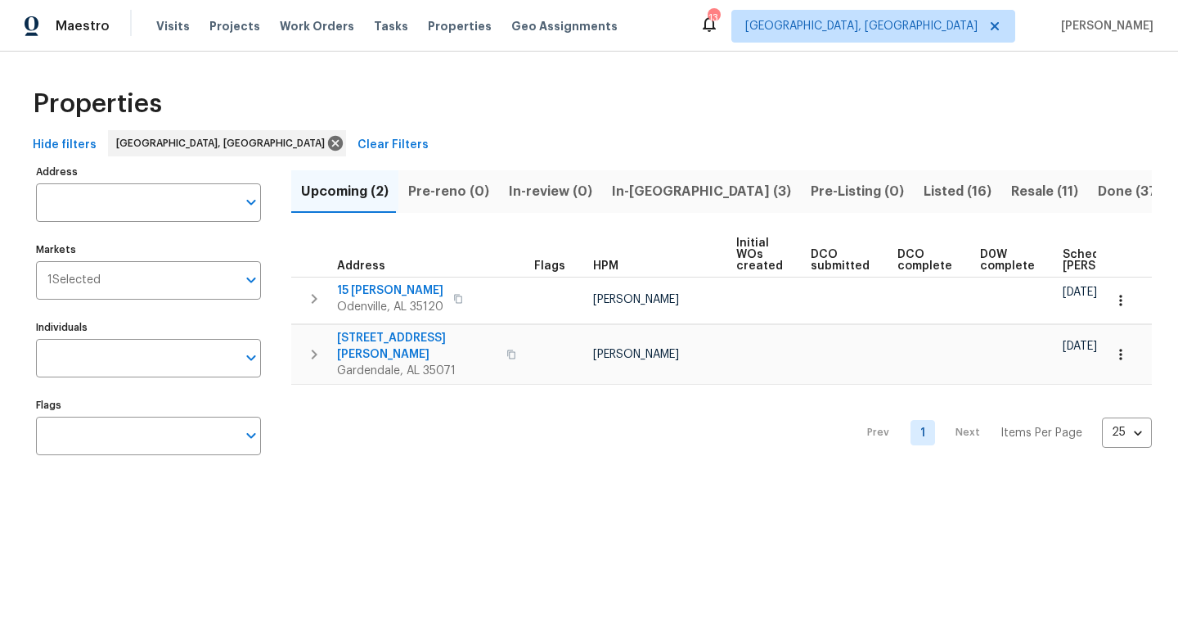
click at [924, 195] on span "Listed (16)" at bounding box center [958, 191] width 68 height 23
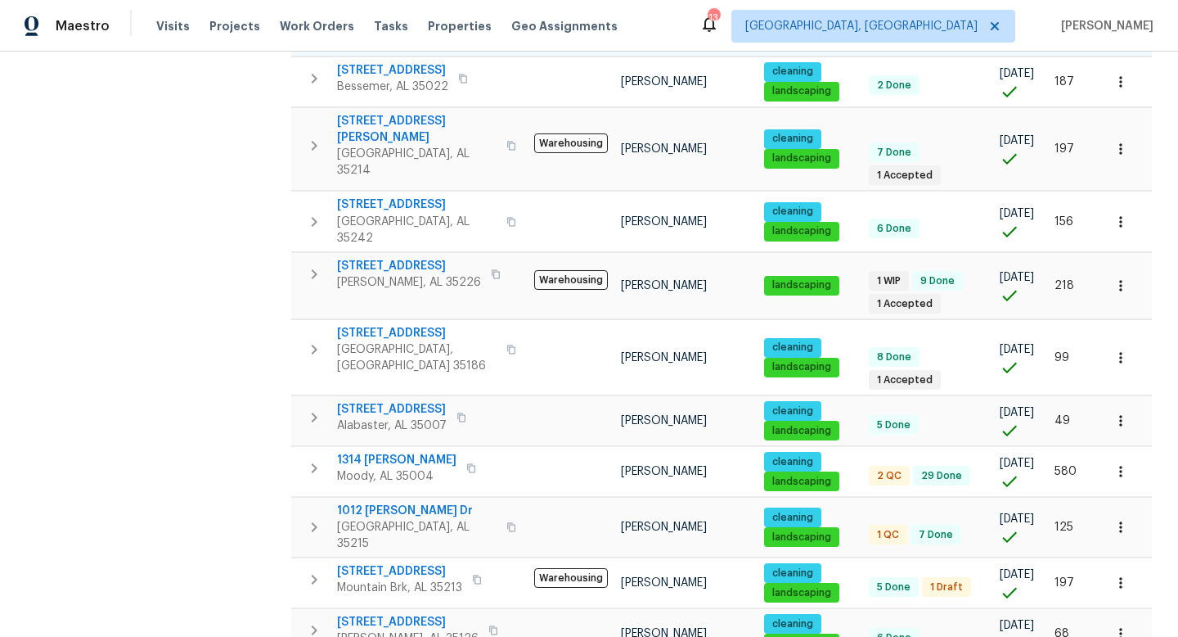
scroll to position [446, 0]
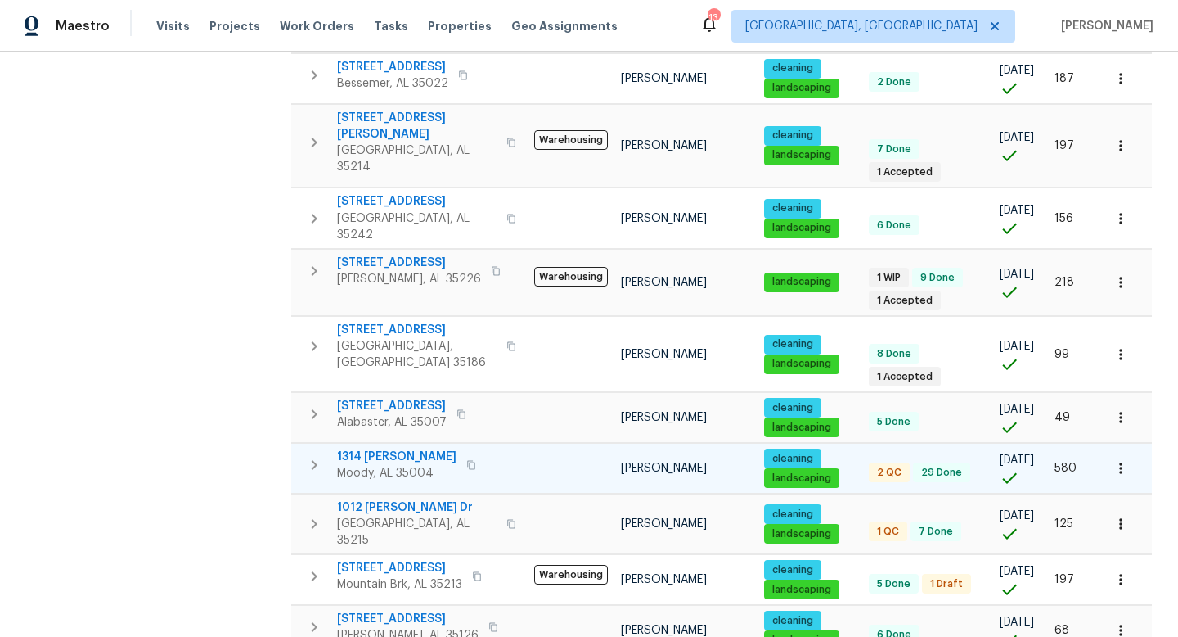
click at [374, 448] on span "1314 [PERSON_NAME]" at bounding box center [396, 456] width 119 height 16
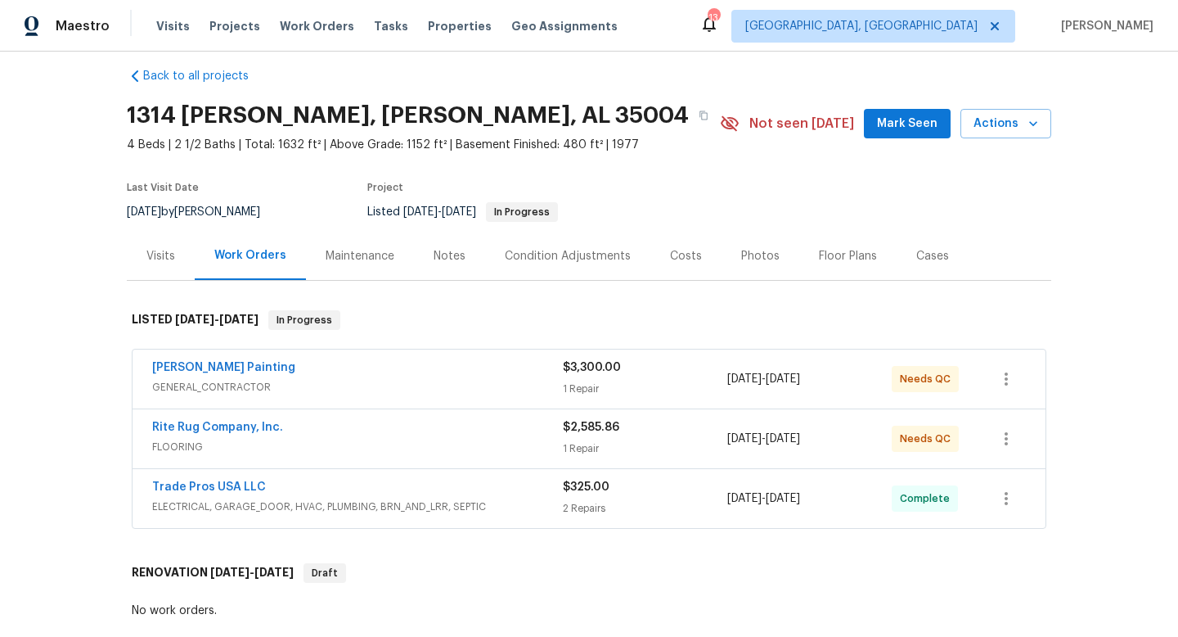
scroll to position [19, 0]
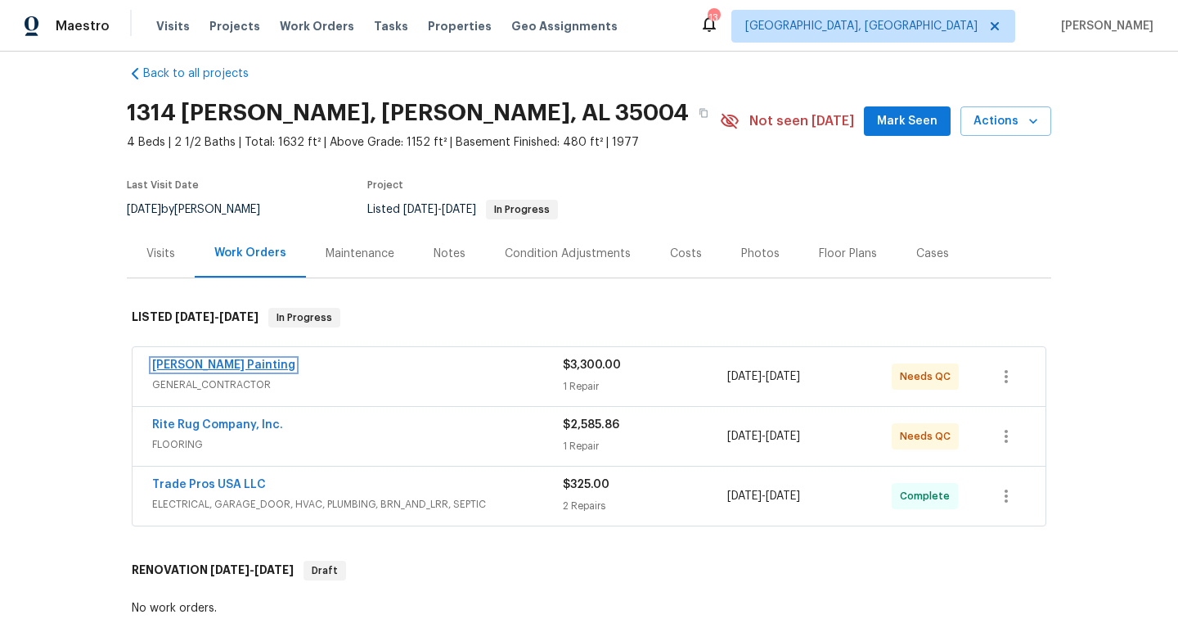
click at [221, 365] on link "[PERSON_NAME] Painting" at bounding box center [223, 364] width 143 height 11
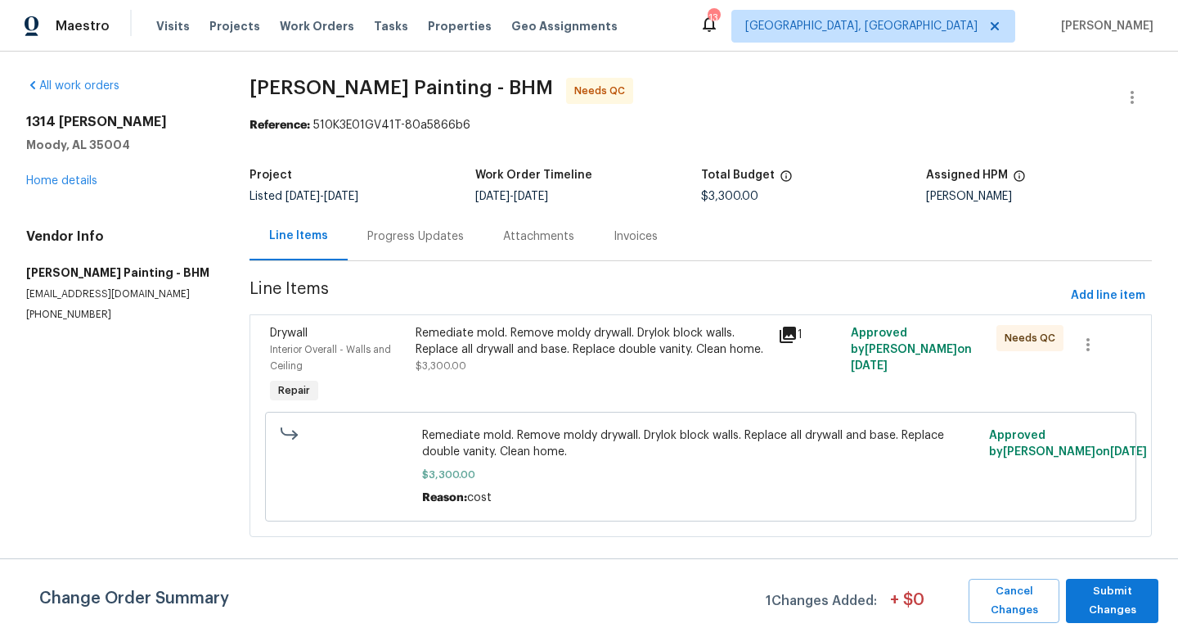
click at [435, 238] on div "Progress Updates" at bounding box center [415, 236] width 97 height 16
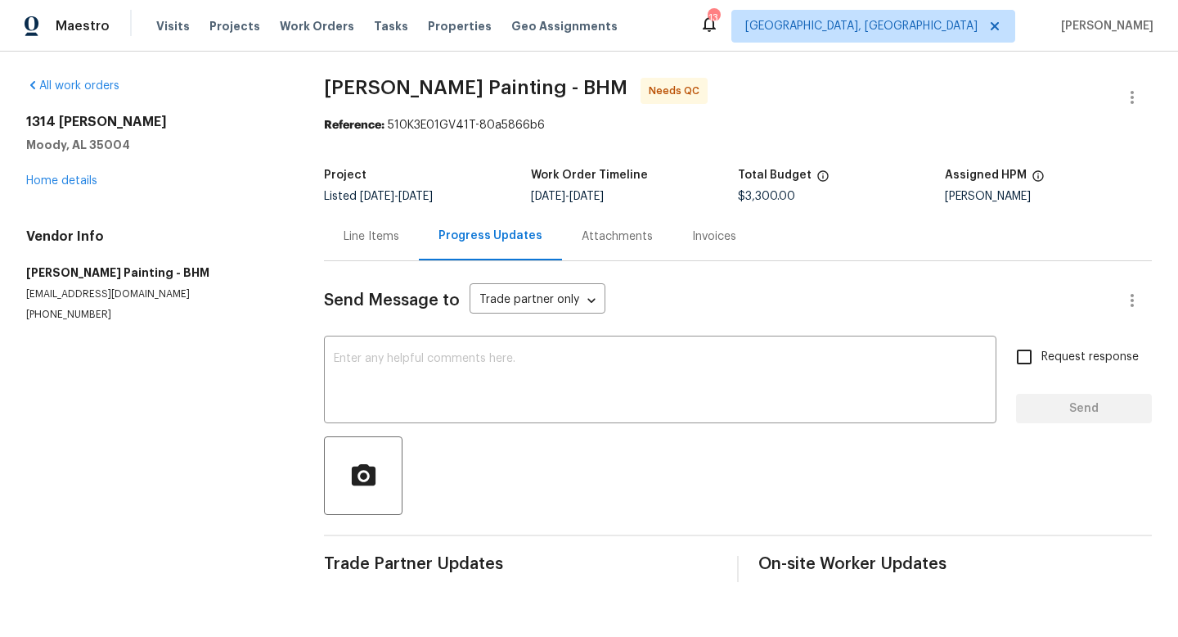
click at [376, 238] on div "Line Items" at bounding box center [372, 236] width 56 height 16
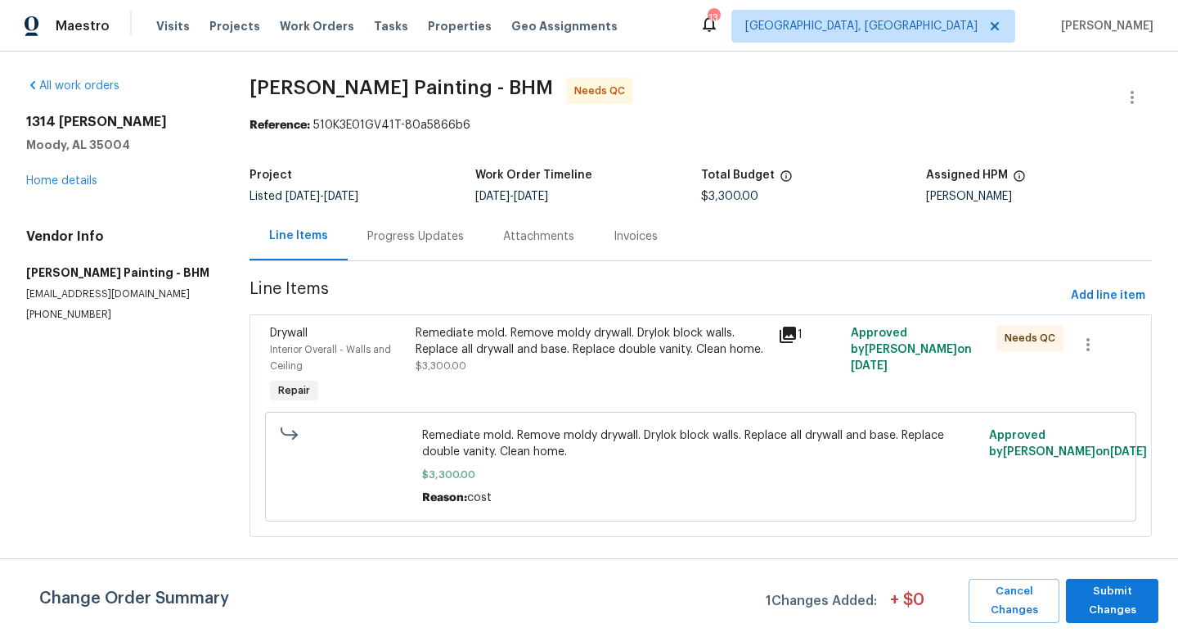
click at [796, 331] on icon at bounding box center [788, 334] width 16 height 16
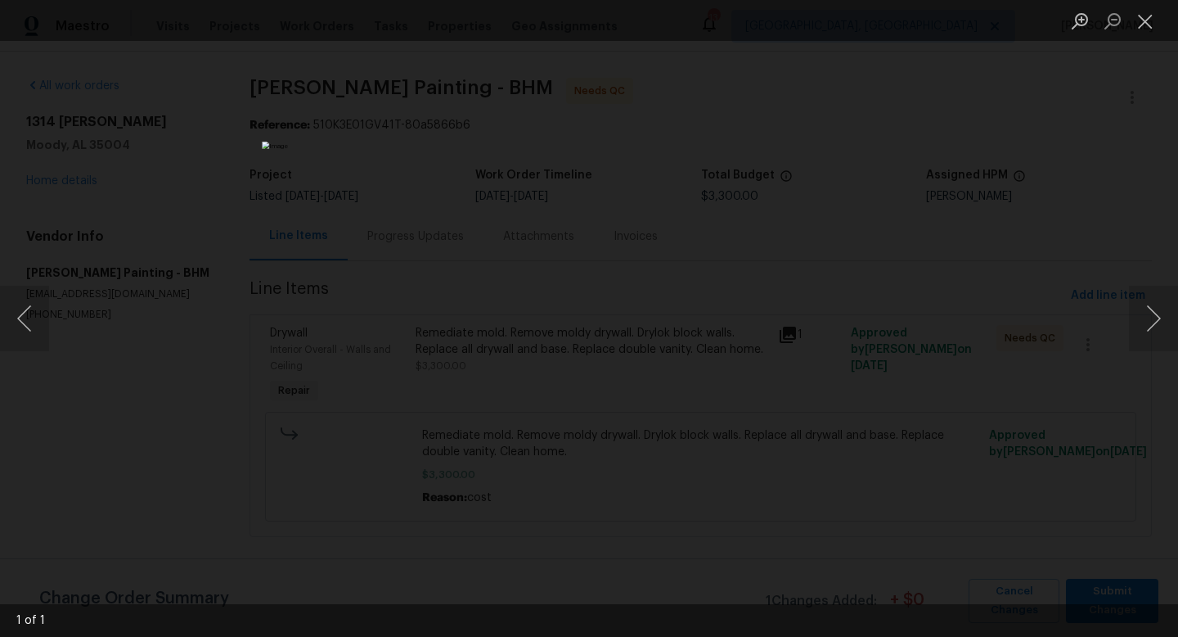
click at [1010, 466] on div "Lightbox" at bounding box center [589, 318] width 1178 height 637
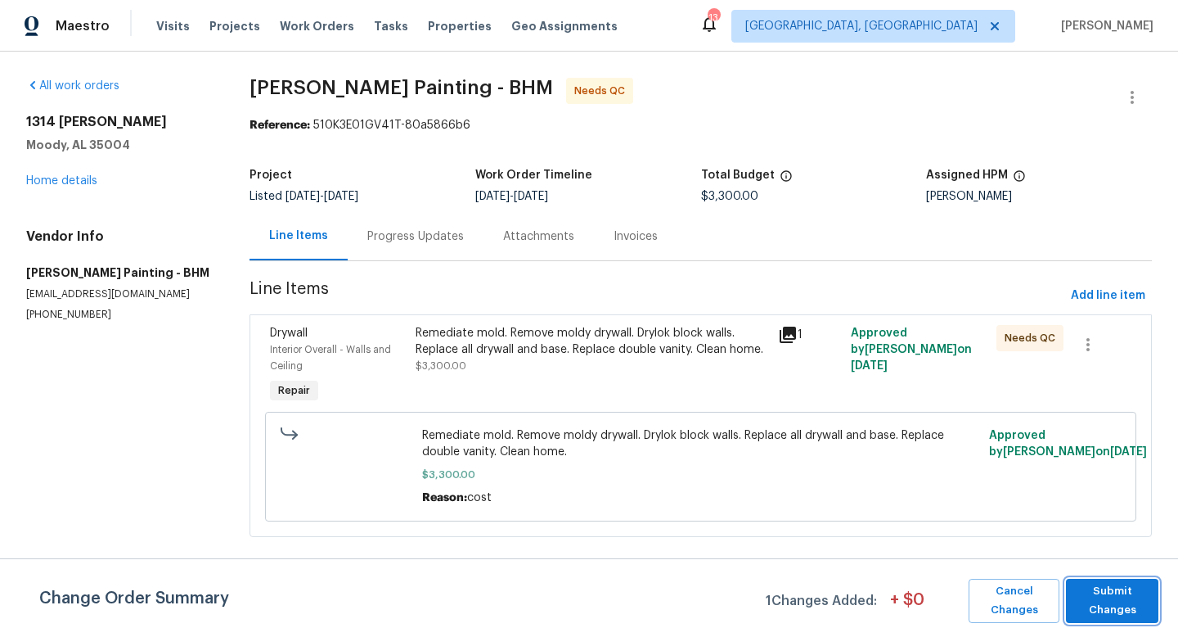
click at [1134, 610] on span "Submit Changes" at bounding box center [1112, 601] width 76 height 38
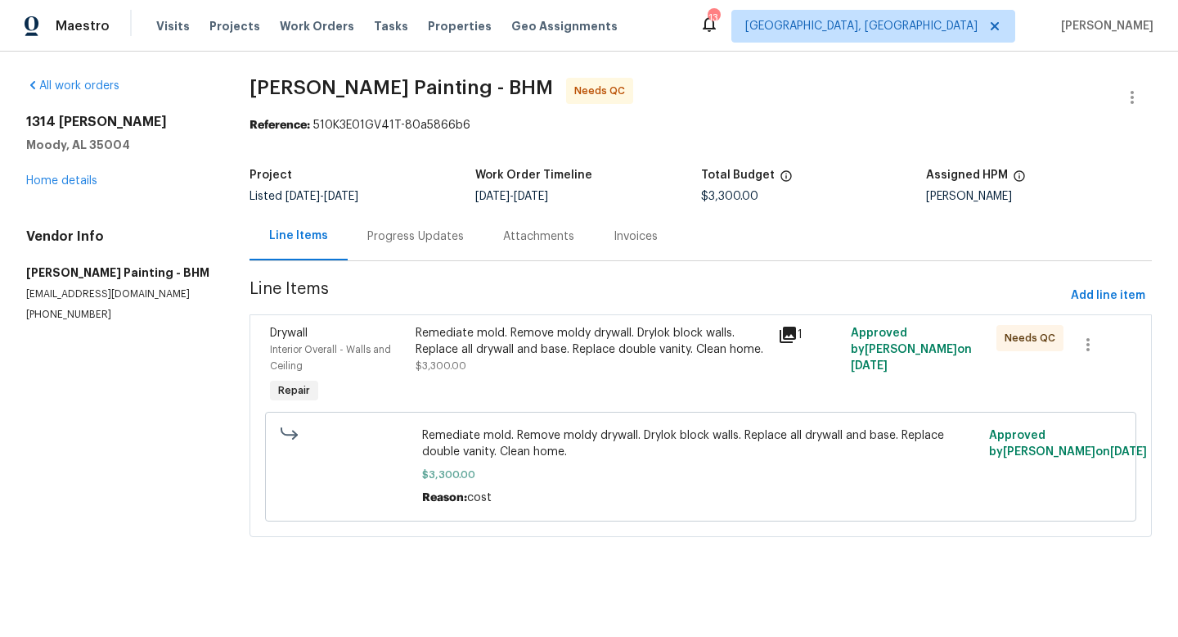
click at [467, 344] on div "Remediate mold. Remove moldy drywall. Drylok block walls. Replace all drywall a…" at bounding box center [592, 341] width 353 height 33
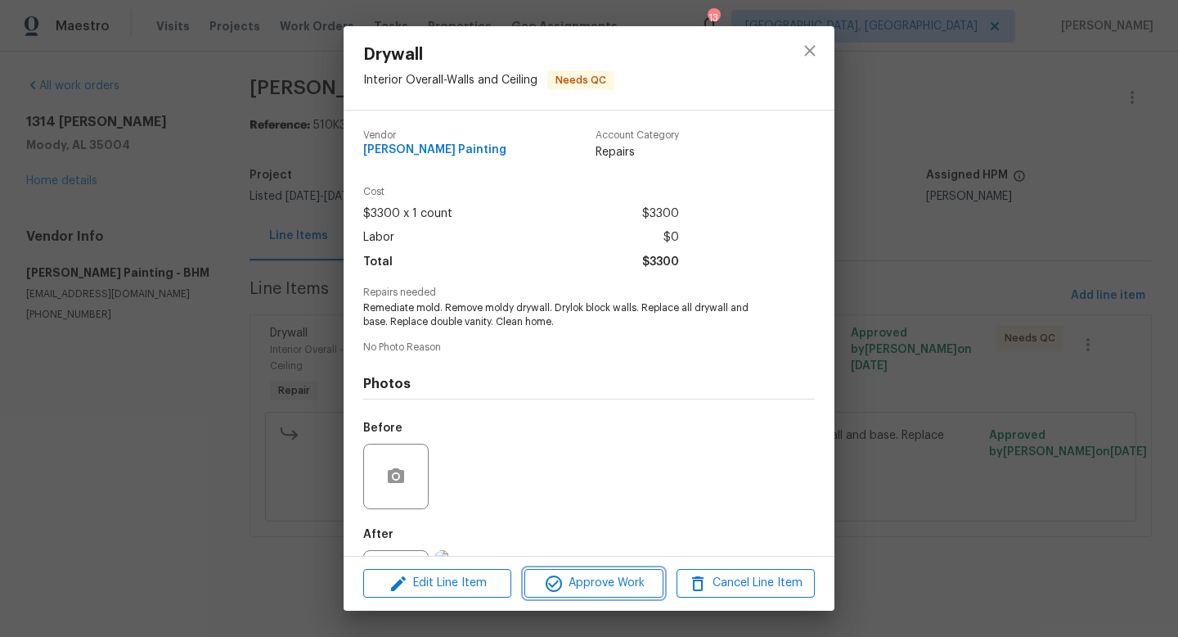
click at [631, 579] on span "Approve Work" at bounding box center [593, 583] width 128 height 20
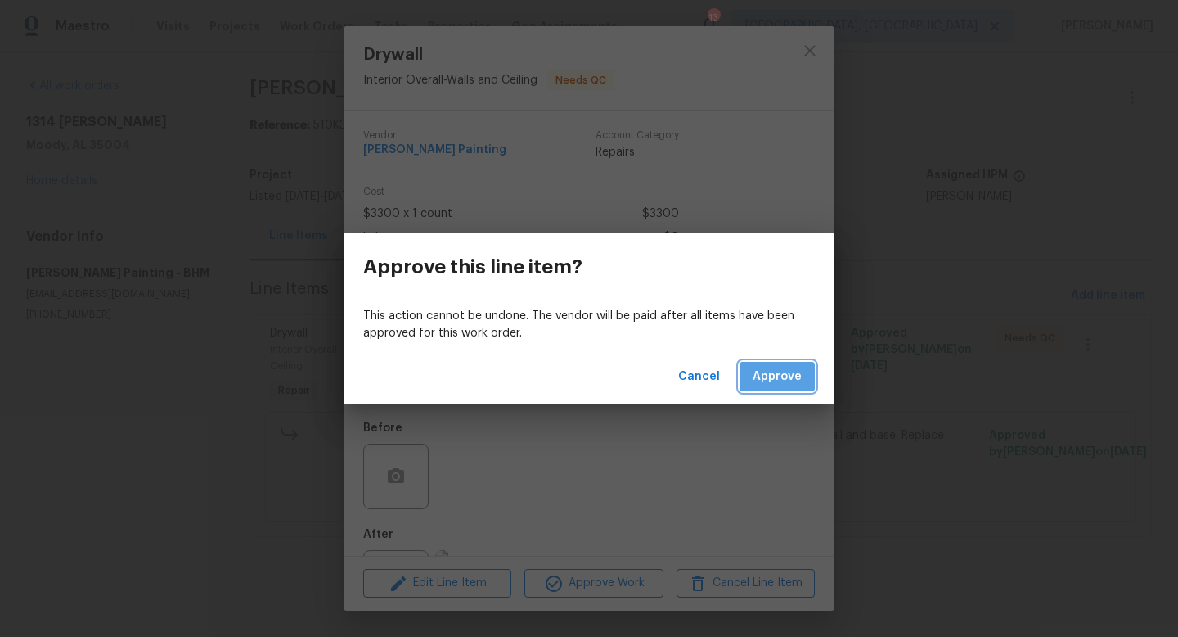
click at [791, 371] on span "Approve" at bounding box center [777, 377] width 49 height 20
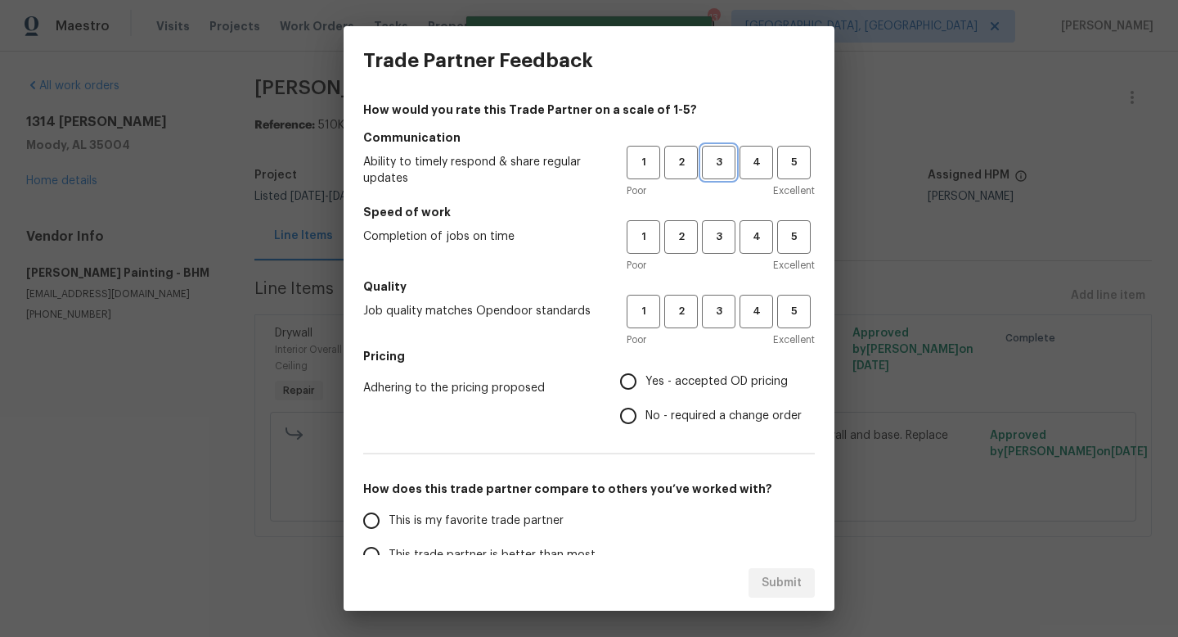
click at [722, 160] on span "3" at bounding box center [719, 162] width 30 height 19
click at [731, 239] on span "3" at bounding box center [719, 236] width 30 height 19
click at [727, 303] on span "3" at bounding box center [719, 311] width 30 height 19
click at [689, 413] on span "No - required a change order" at bounding box center [724, 415] width 156 height 17
click at [646, 413] on input "No - required a change order" at bounding box center [628, 415] width 34 height 34
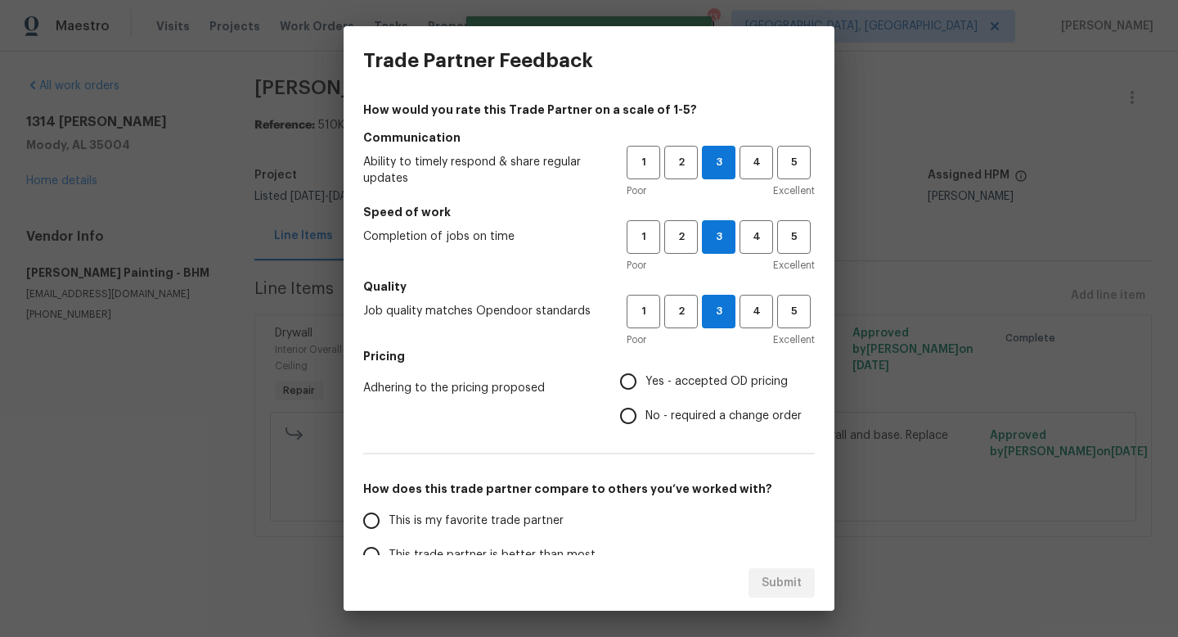
radio input "true"
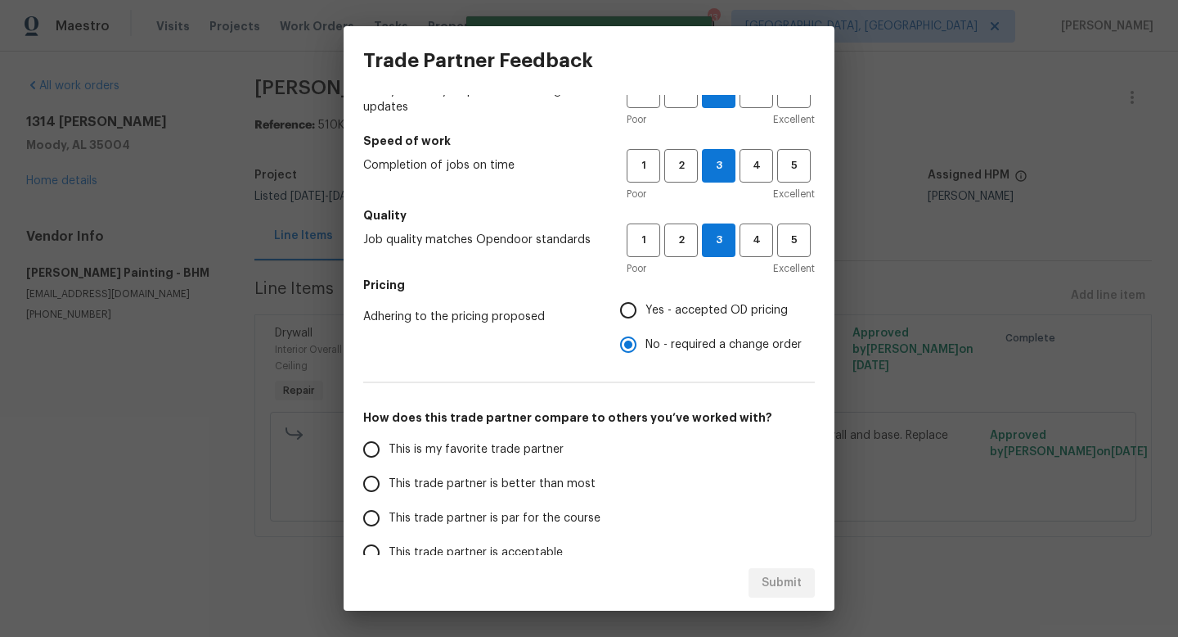
scroll to position [81, 0]
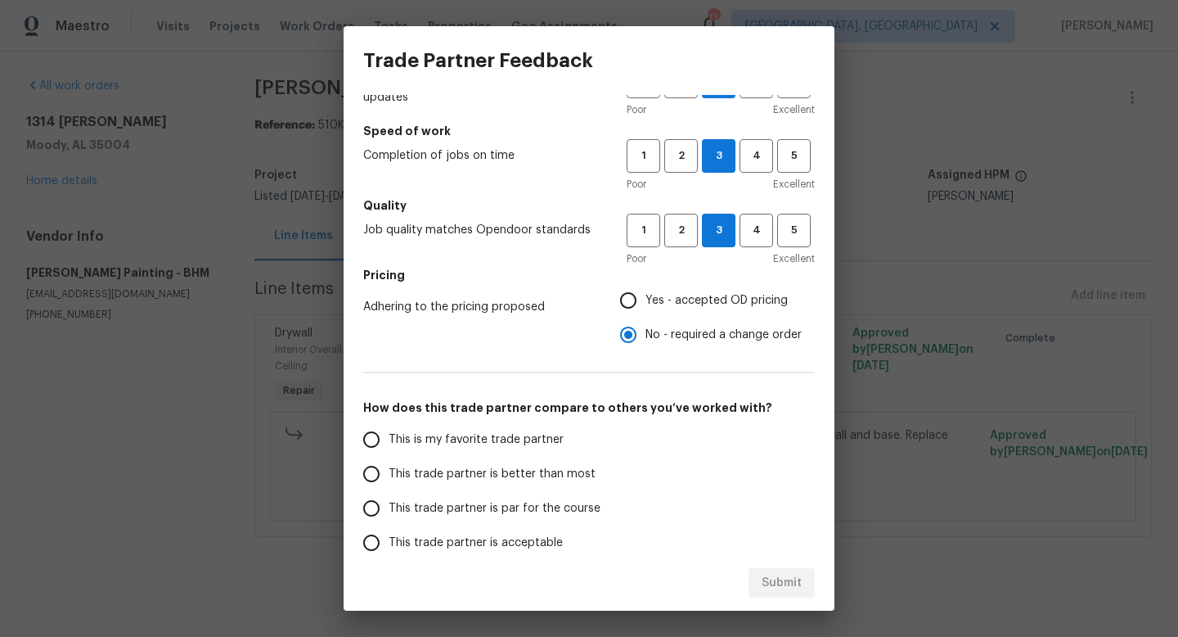
click at [500, 502] on span "This trade partner is par for the course" at bounding box center [495, 508] width 212 height 17
click at [389, 502] on input "This trade partner is par for the course" at bounding box center [371, 508] width 34 height 34
click at [777, 560] on div "Submit" at bounding box center [589, 583] width 491 height 56
click at [783, 586] on span "Submit" at bounding box center [782, 583] width 40 height 20
radio input "true"
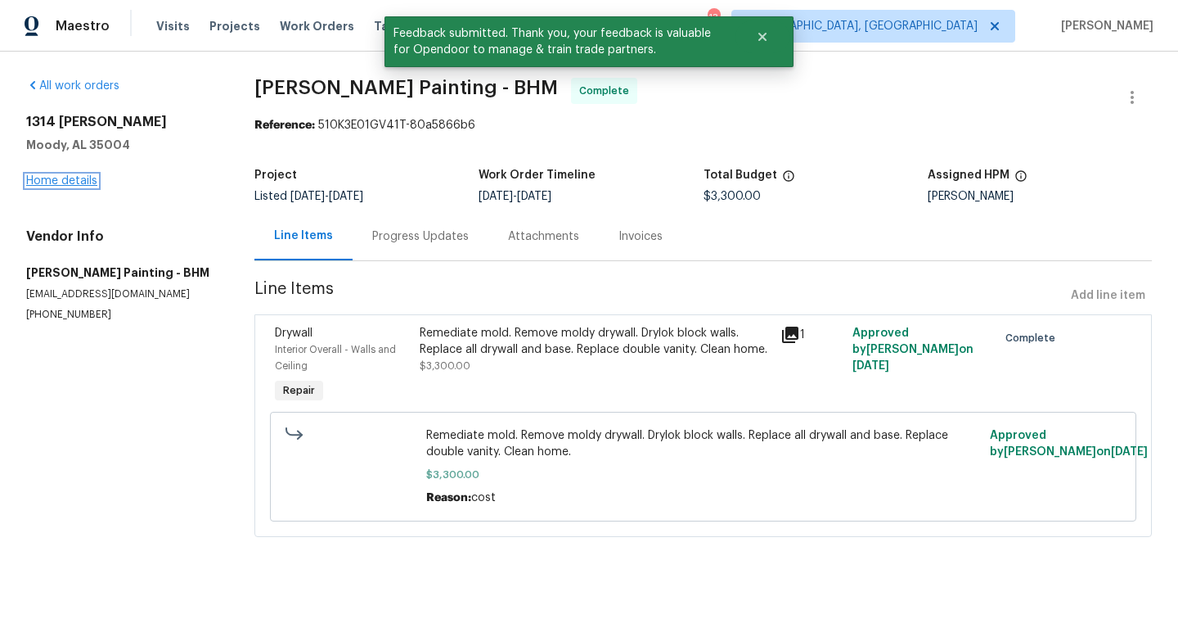
click at [64, 180] on link "Home details" at bounding box center [61, 180] width 71 height 11
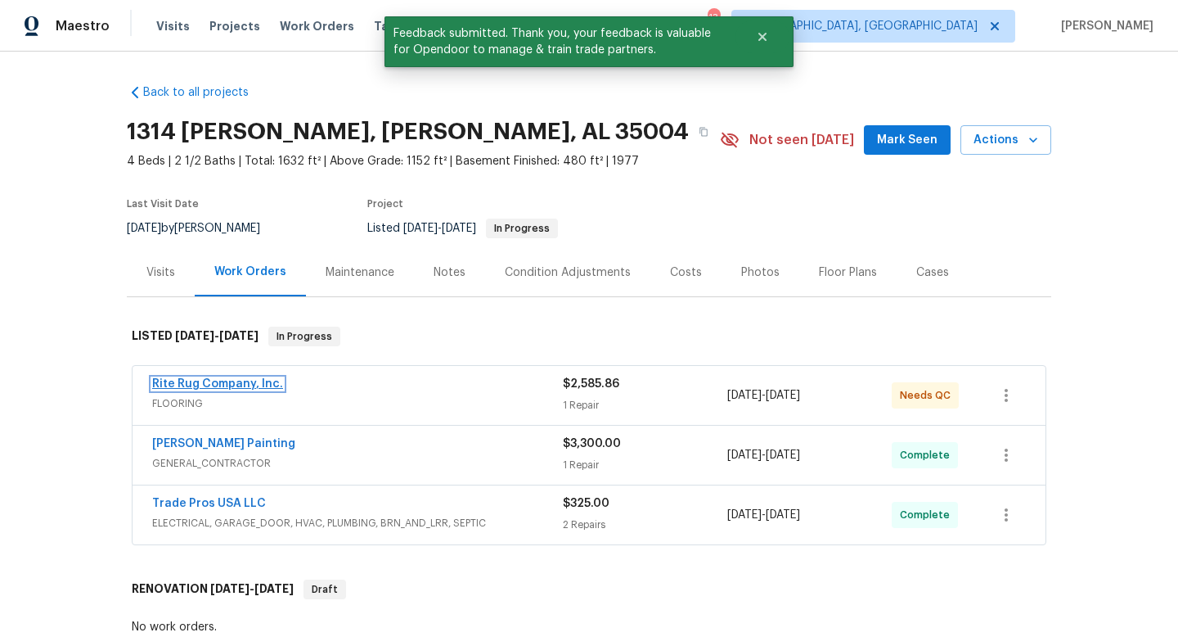
click at [244, 385] on link "Rite Rug Company, Inc." at bounding box center [217, 383] width 131 height 11
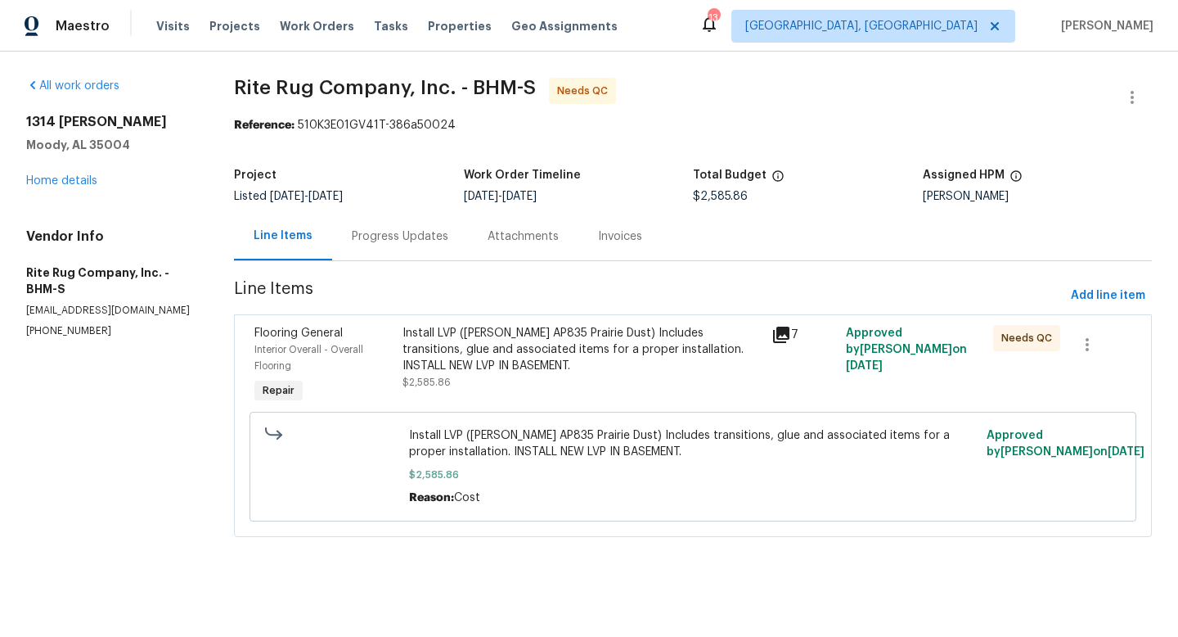
click at [425, 238] on div "Progress Updates" at bounding box center [400, 236] width 97 height 16
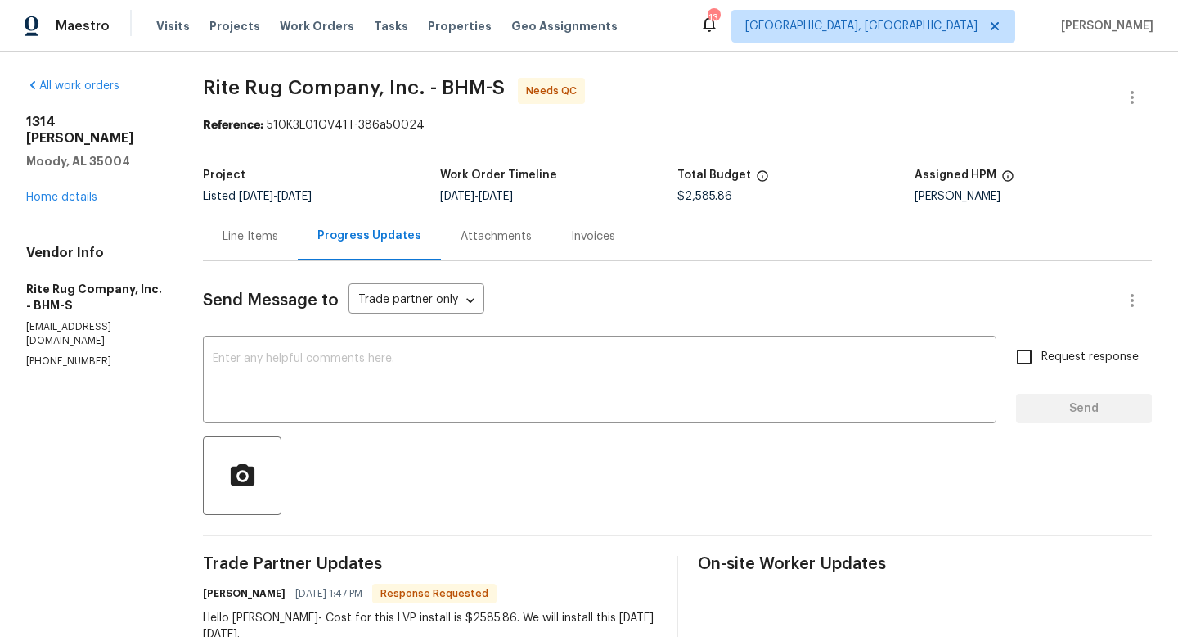
click at [275, 240] on div "Line Items" at bounding box center [251, 236] width 56 height 16
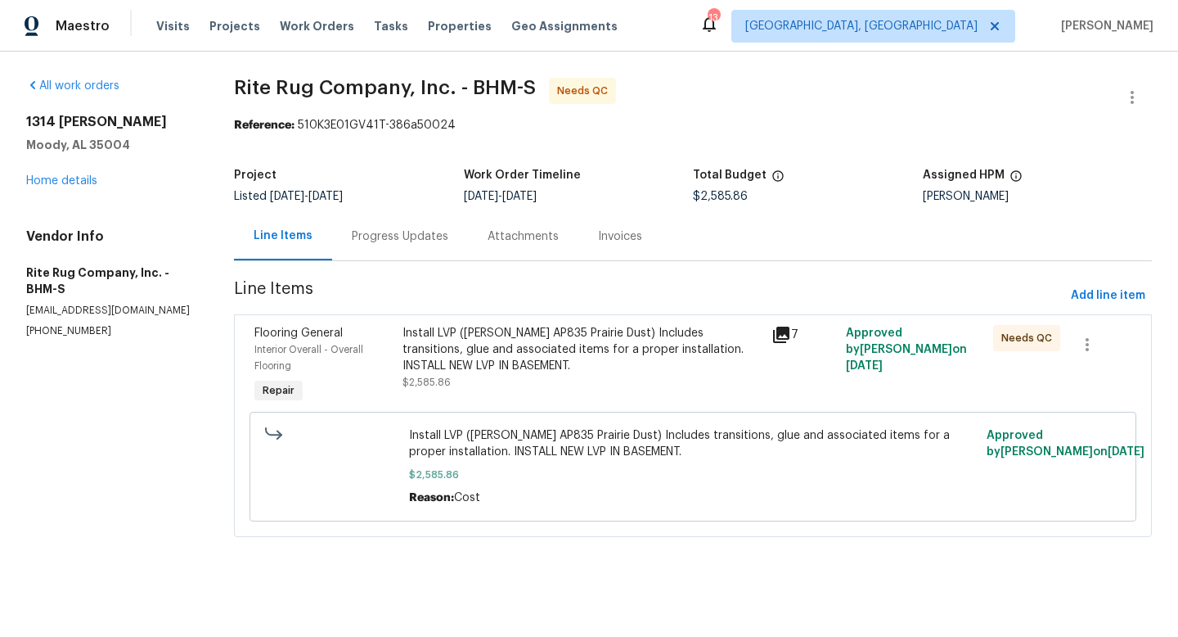
click at [784, 336] on icon at bounding box center [781, 334] width 16 height 16
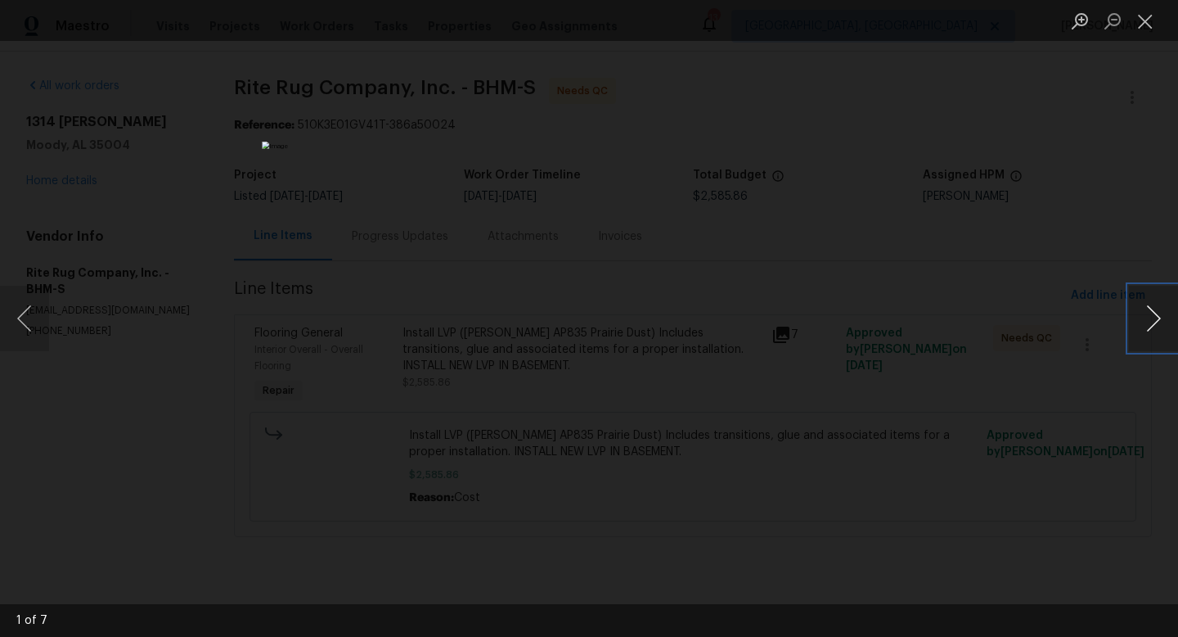
click at [1145, 321] on button "Next image" at bounding box center [1153, 318] width 49 height 65
click at [1145, 320] on button "Next image" at bounding box center [1153, 318] width 49 height 65
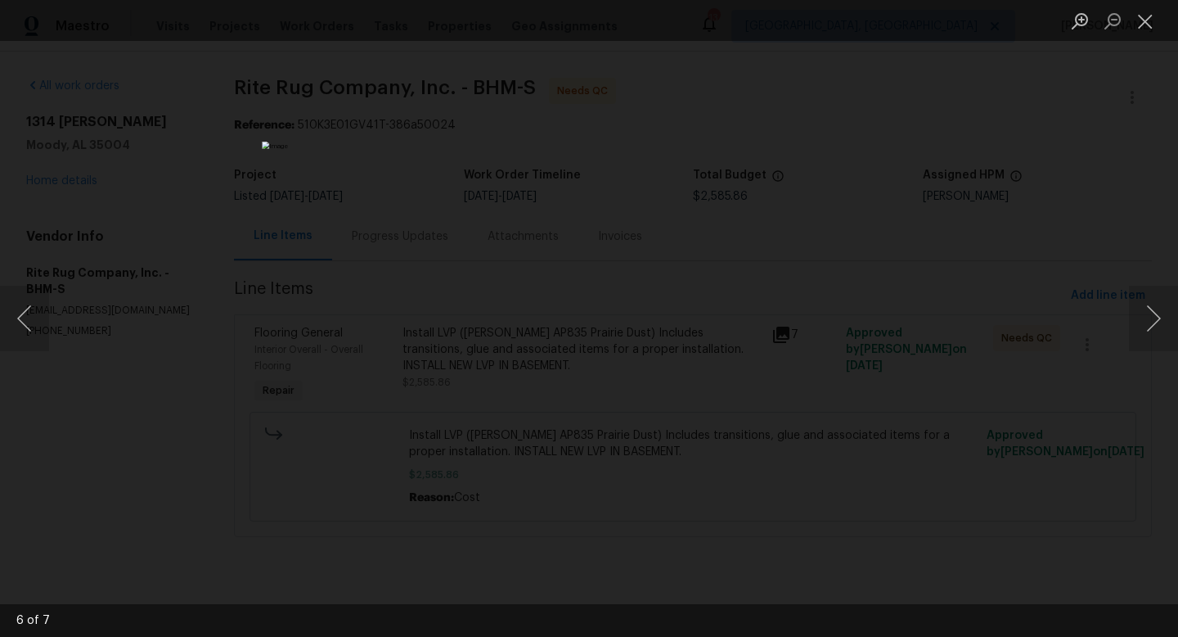
click at [1056, 458] on div "Lightbox" at bounding box center [589, 318] width 1178 height 637
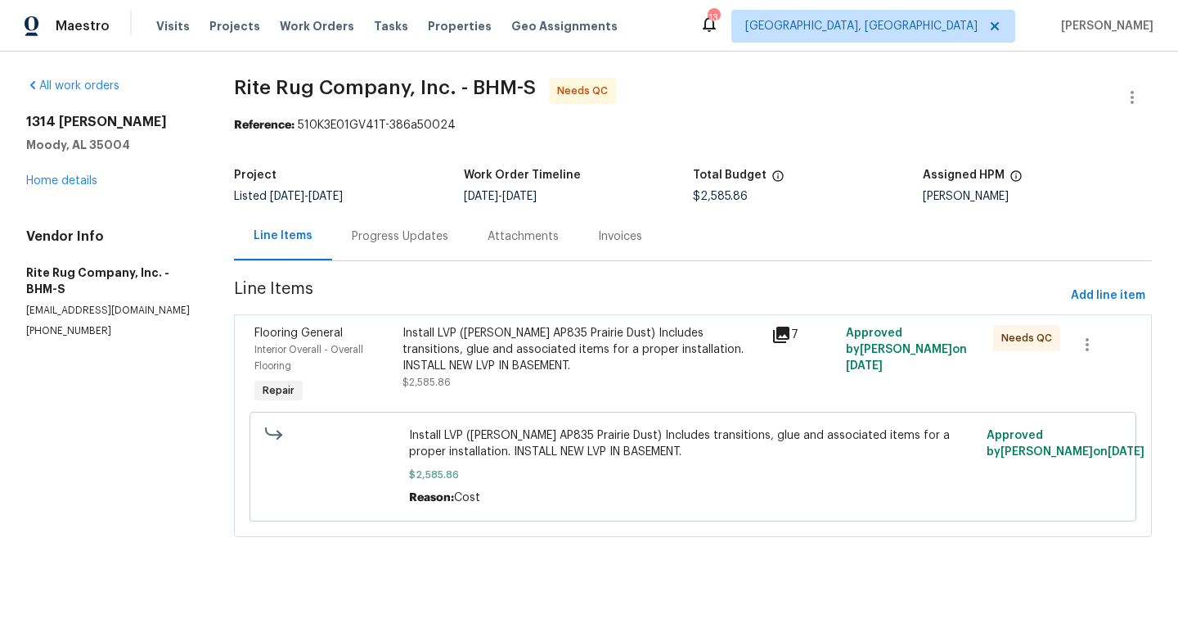
click at [452, 344] on div "Install LVP (Knighton AP835 Prairie Dust) Includes transitions, glue and associ…" at bounding box center [583, 349] width 360 height 49
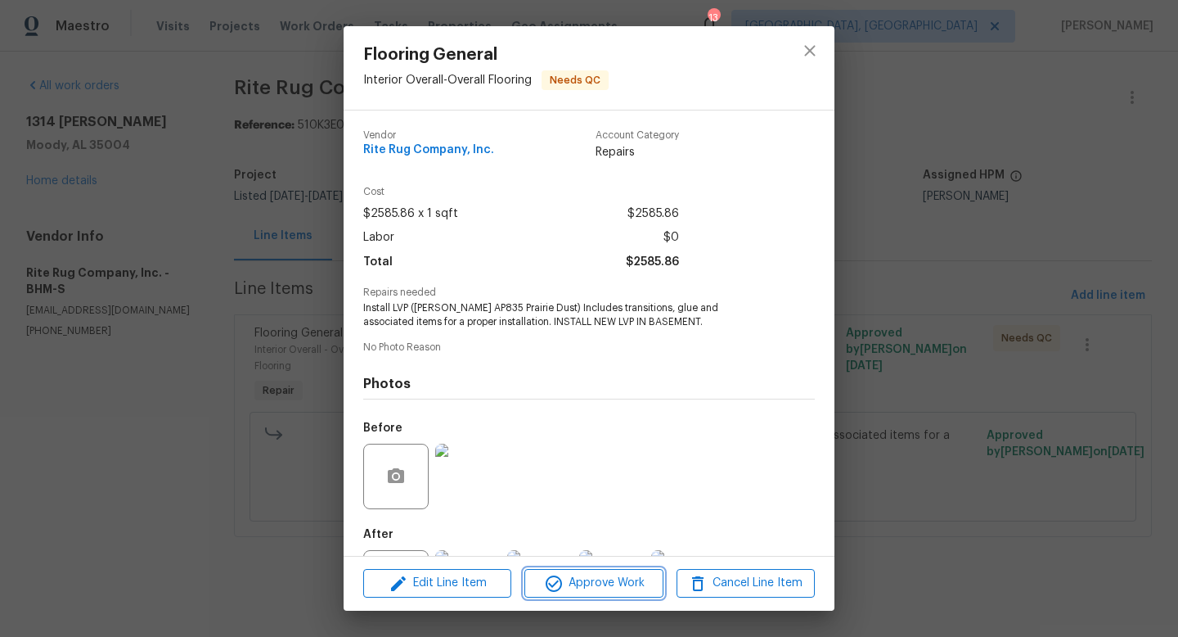
click at [608, 579] on span "Approve Work" at bounding box center [593, 583] width 128 height 20
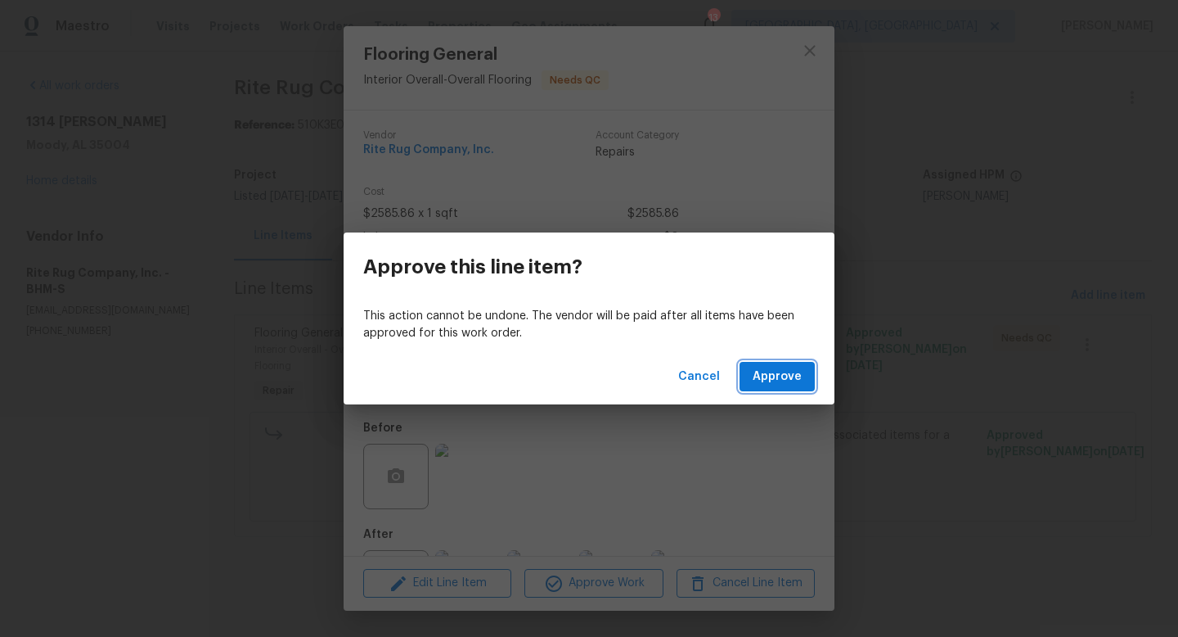
click at [784, 385] on span "Approve" at bounding box center [777, 377] width 49 height 20
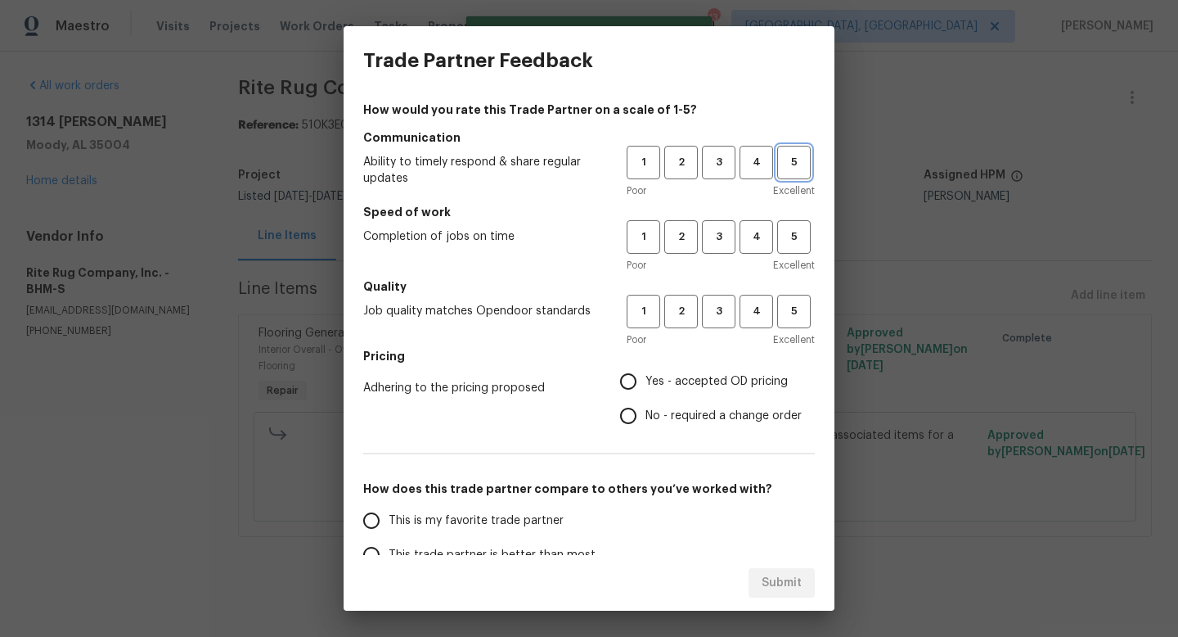
click at [787, 169] on span "5" at bounding box center [794, 162] width 30 height 19
click at [759, 232] on span "4" at bounding box center [756, 236] width 30 height 19
click at [753, 290] on h5 "Quality" at bounding box center [589, 286] width 452 height 16
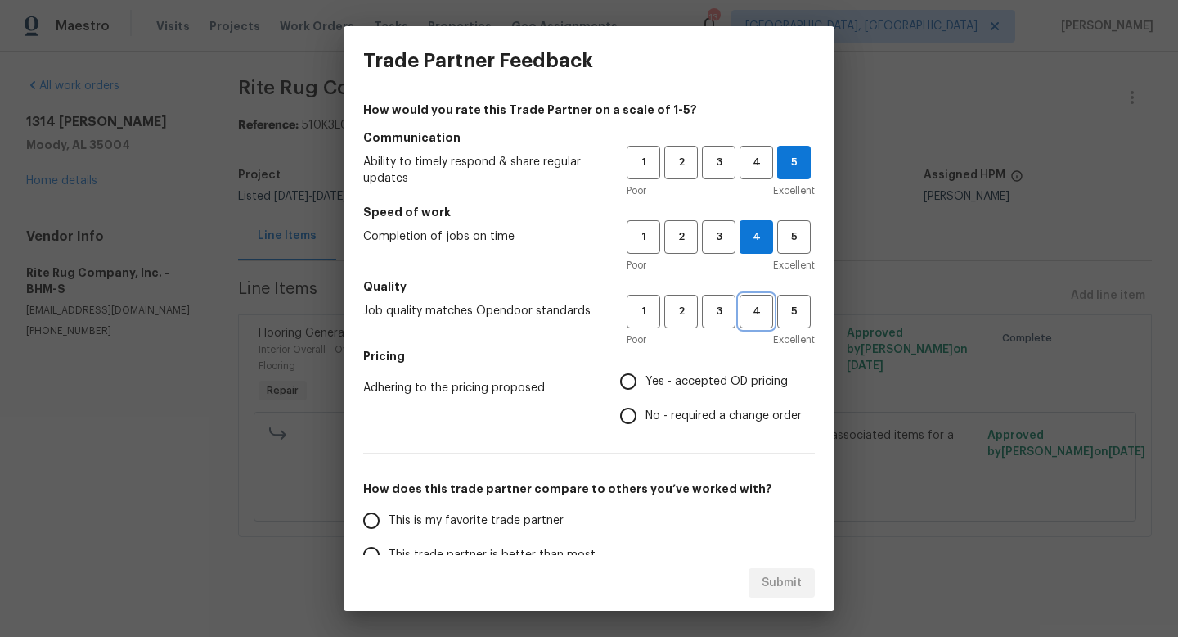
click at [762, 305] on span "4" at bounding box center [756, 311] width 30 height 19
click at [718, 403] on label "No - required a change order" at bounding box center [706, 415] width 191 height 34
click at [646, 403] on input "No - required a change order" at bounding box center [628, 415] width 34 height 34
radio input "true"
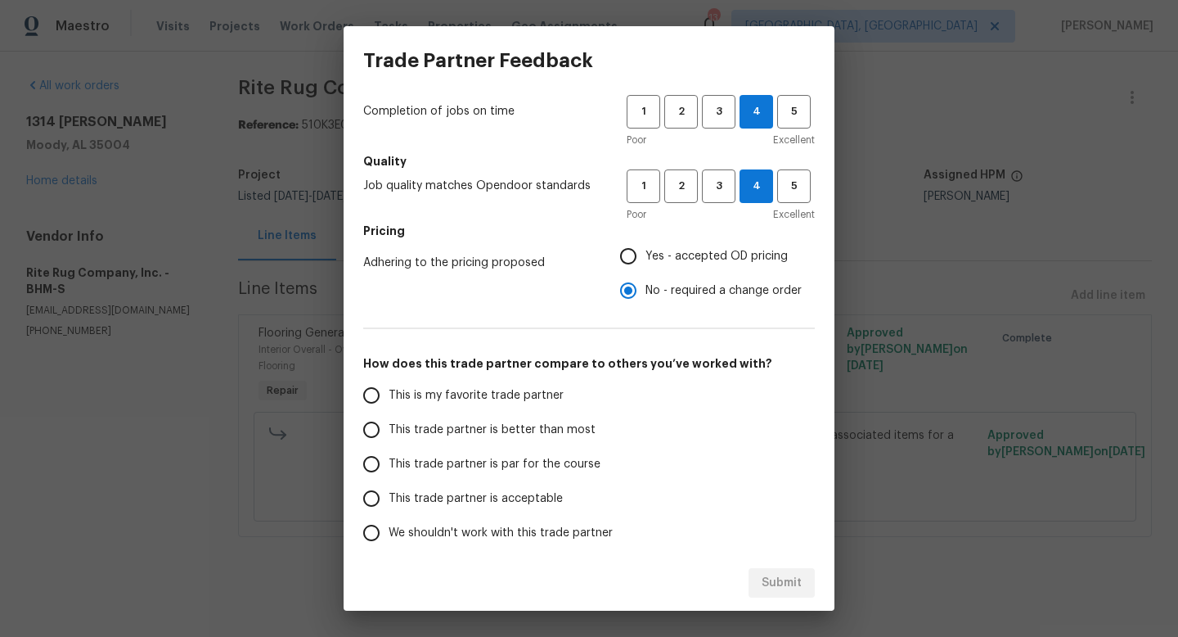
scroll to position [126, 0]
click at [518, 424] on span "This trade partner is better than most" at bounding box center [492, 429] width 207 height 17
click at [389, 424] on input "This trade partner is better than most" at bounding box center [371, 429] width 34 height 34
click at [785, 585] on span "Submit" at bounding box center [782, 583] width 40 height 20
radio input "true"
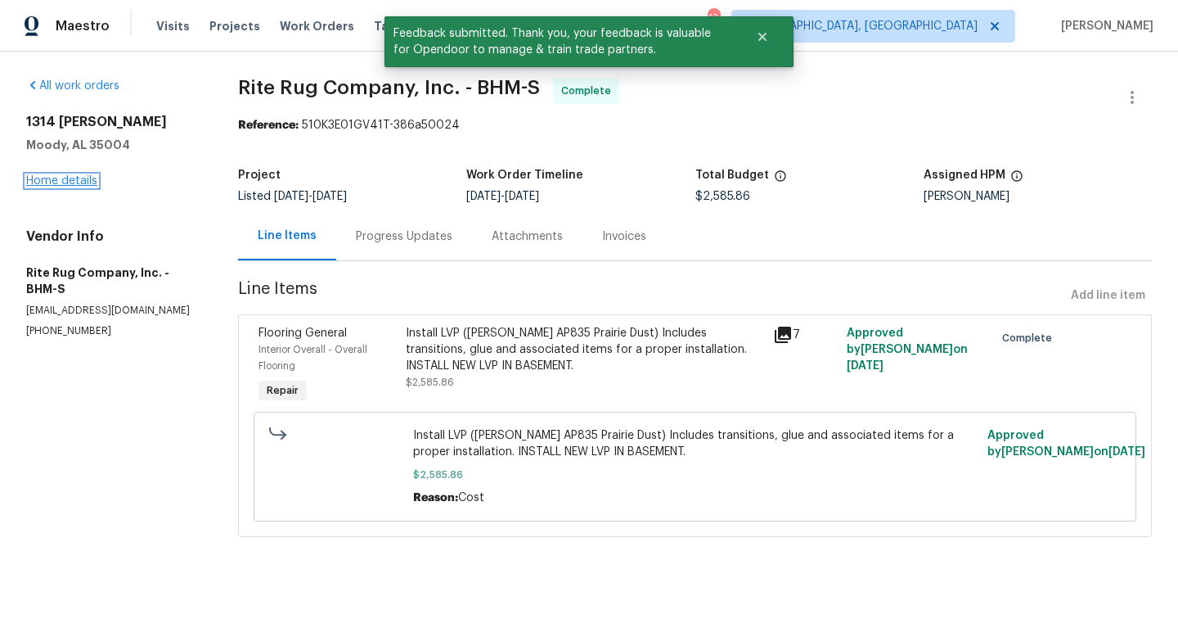
click at [55, 178] on link "Home details" at bounding box center [61, 180] width 71 height 11
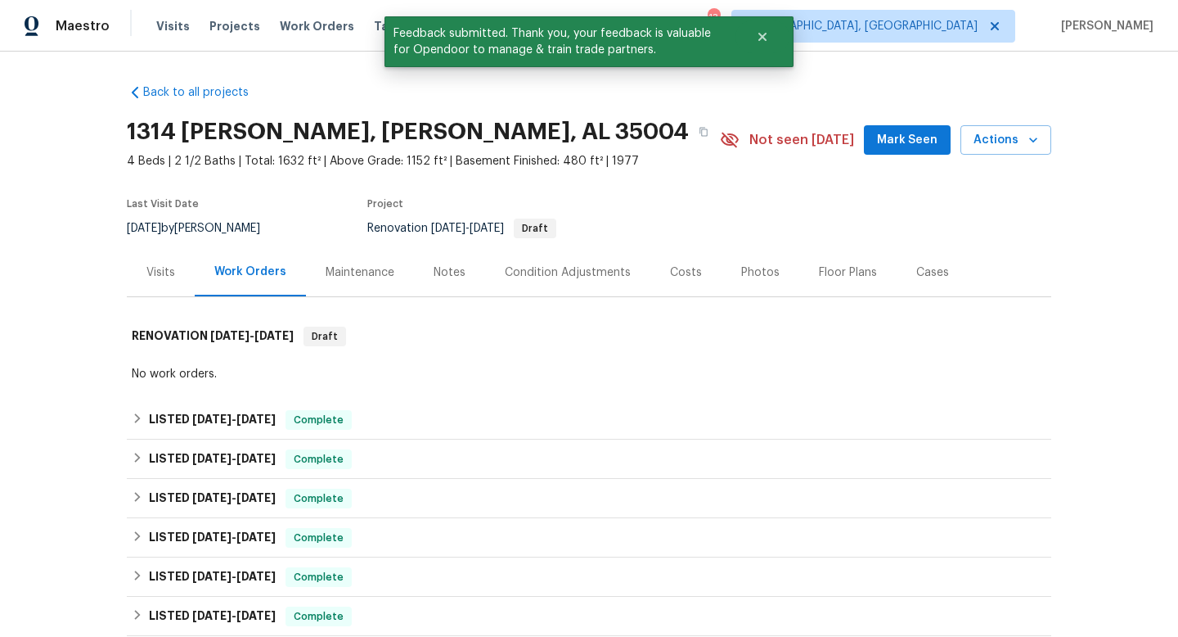
scroll to position [524, 0]
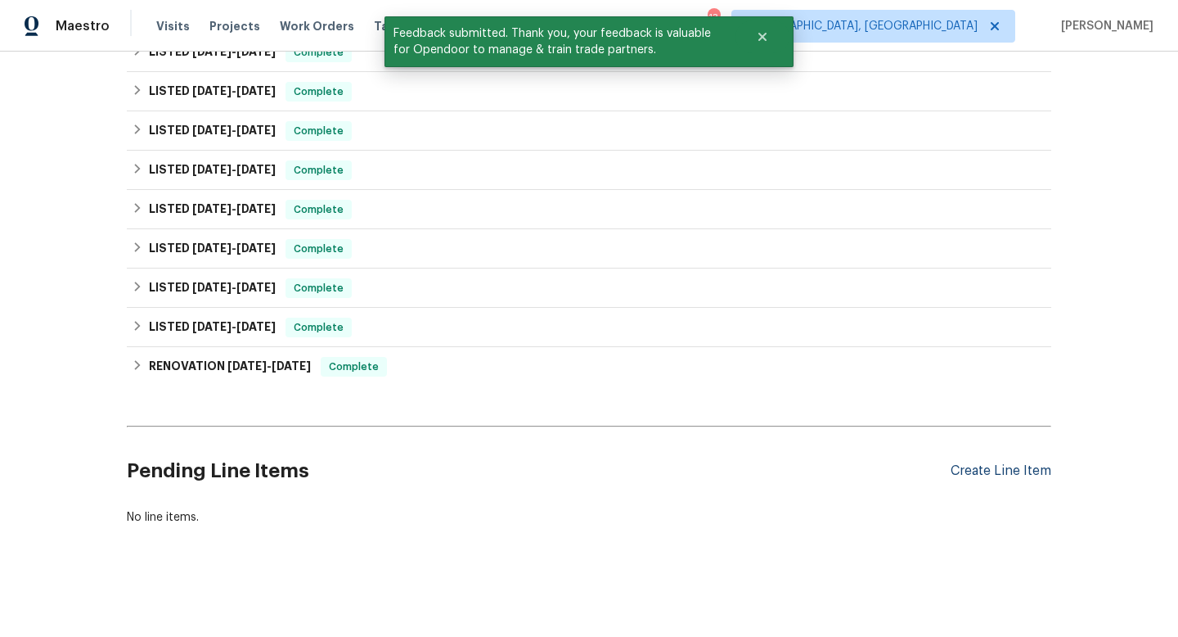
click at [977, 475] on div "Create Line Item" at bounding box center [1001, 471] width 101 height 16
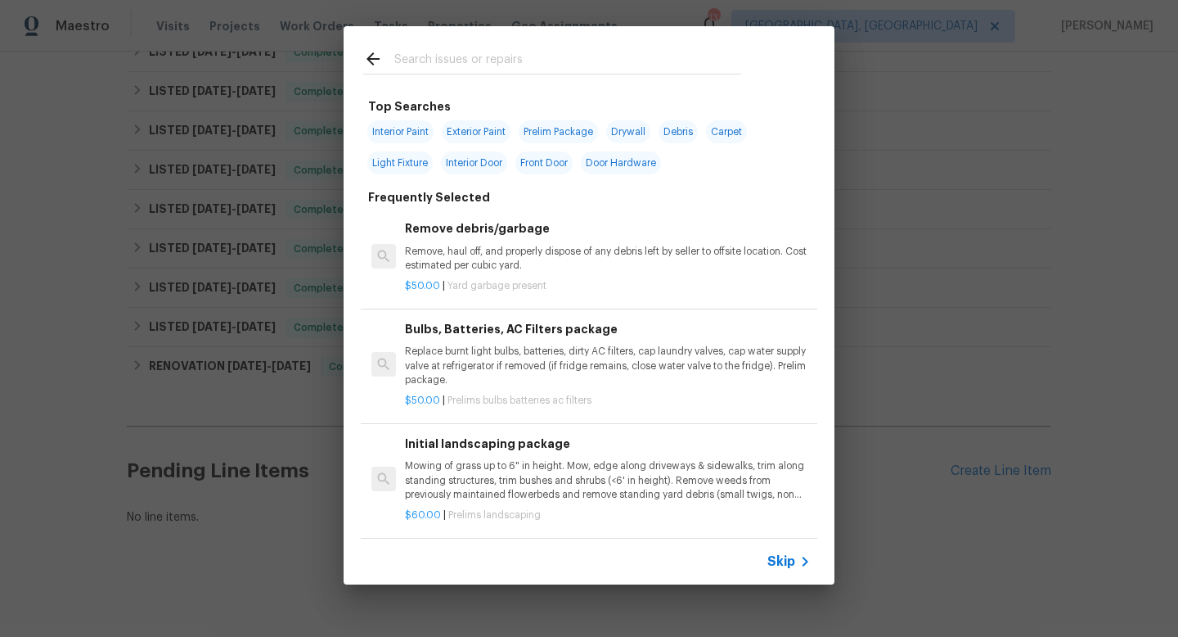
click at [521, 61] on input "text" at bounding box center [567, 61] width 347 height 25
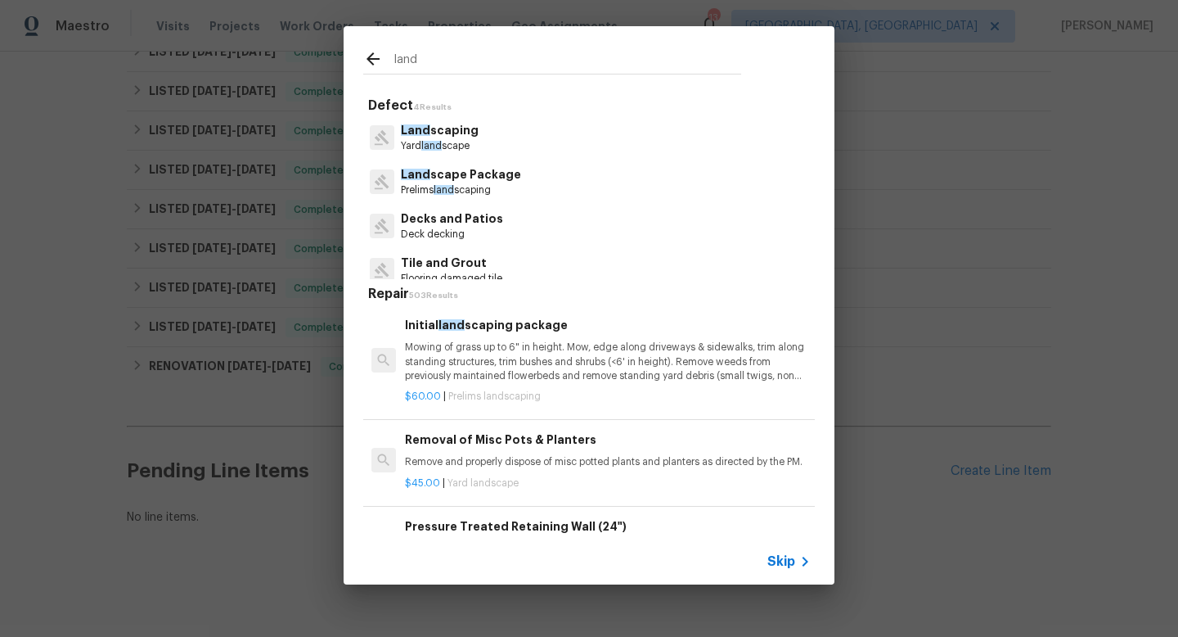
type input "land"
click at [458, 354] on p "Mowing of grass up to 6" in height. Mow, edge along driveways & sidewalks, trim…" at bounding box center [608, 361] width 406 height 42
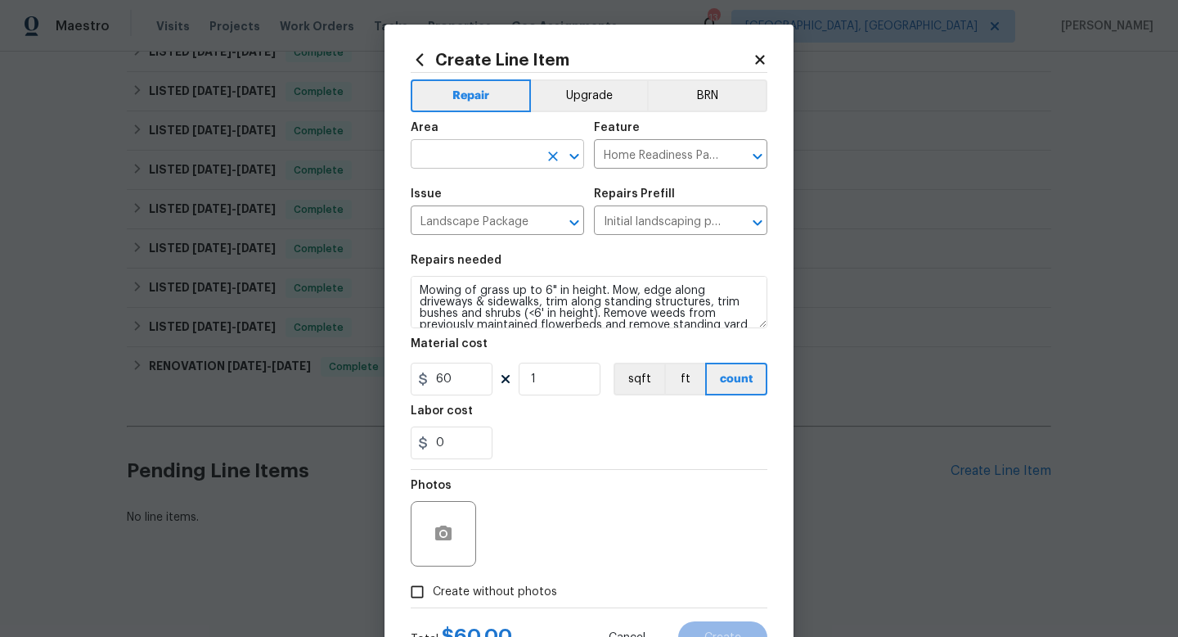
click at [515, 156] on input "text" at bounding box center [475, 155] width 128 height 25
click at [480, 214] on li "Exterior Overall" at bounding box center [497, 219] width 173 height 27
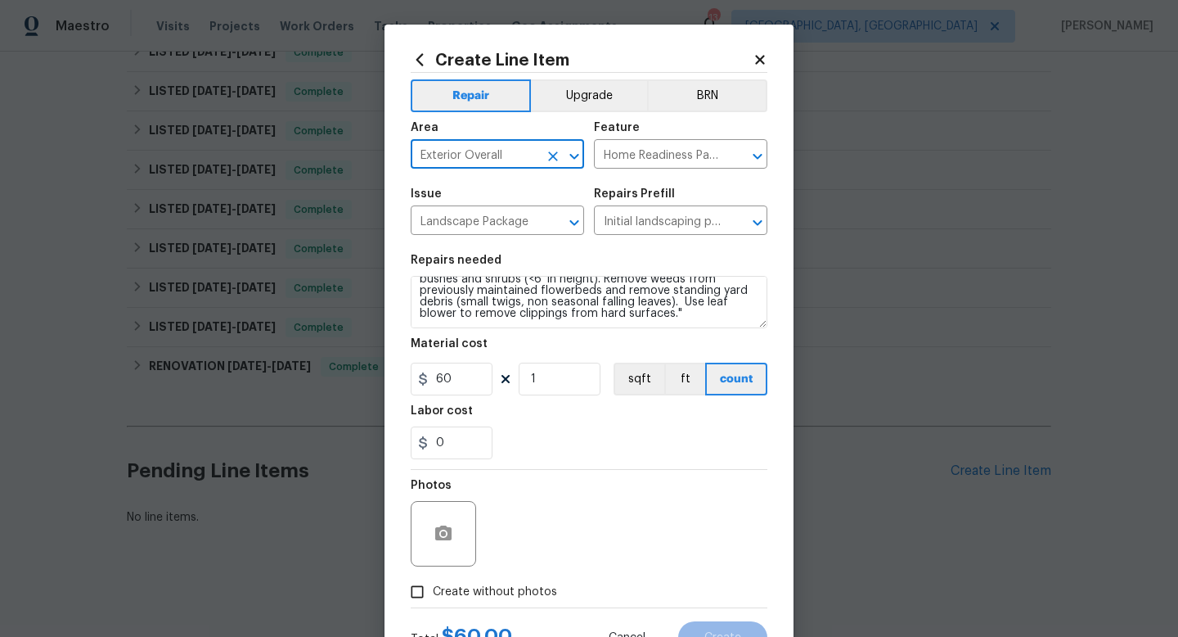
type input "Exterior Overall"
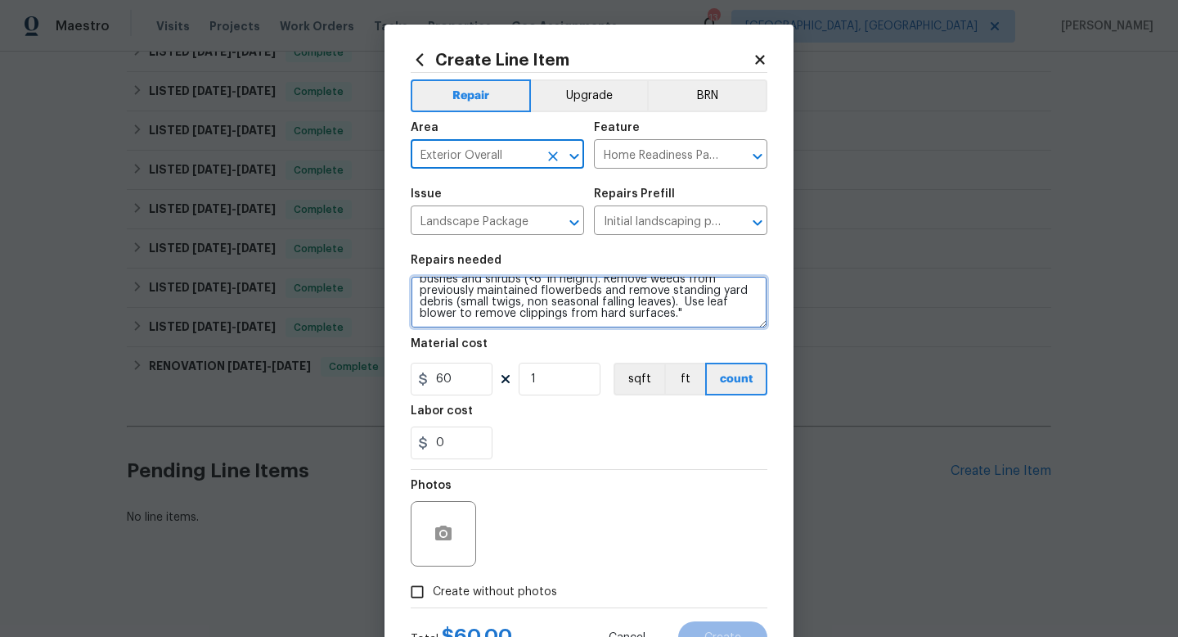
click at [638, 324] on textarea "Mowing of grass up to 6" in height. Mow, edge along driveways & sidewalks, trim…" at bounding box center [589, 302] width 357 height 52
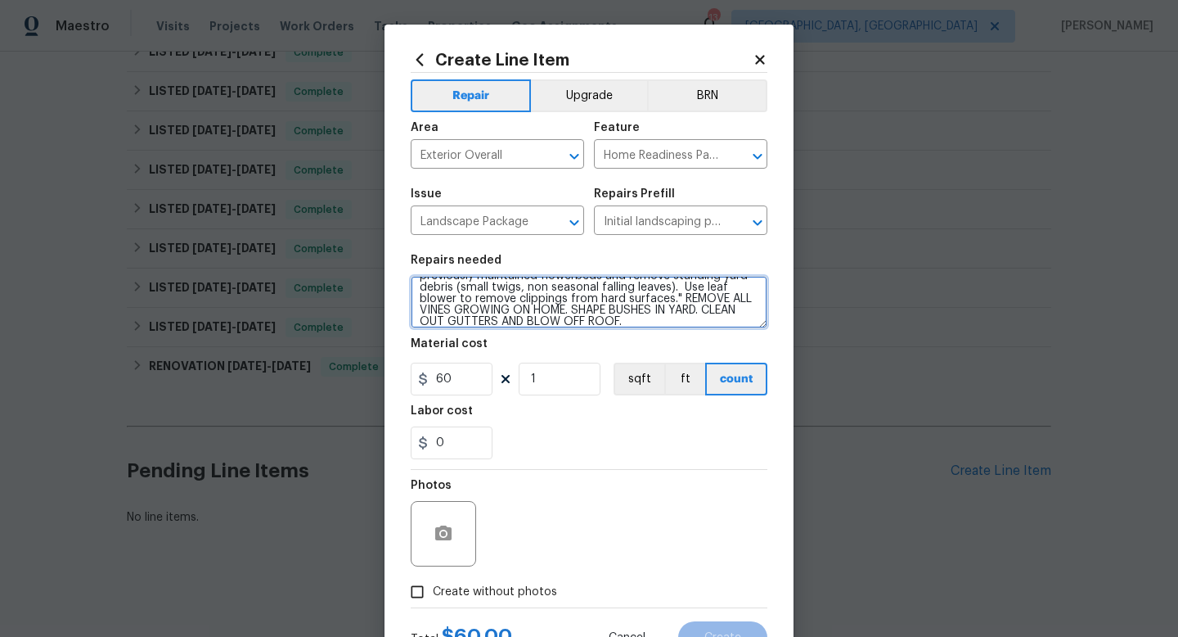
type textarea "Mowing of grass up to 6" in height. Mow, edge along driveways & sidewalks, trim…"
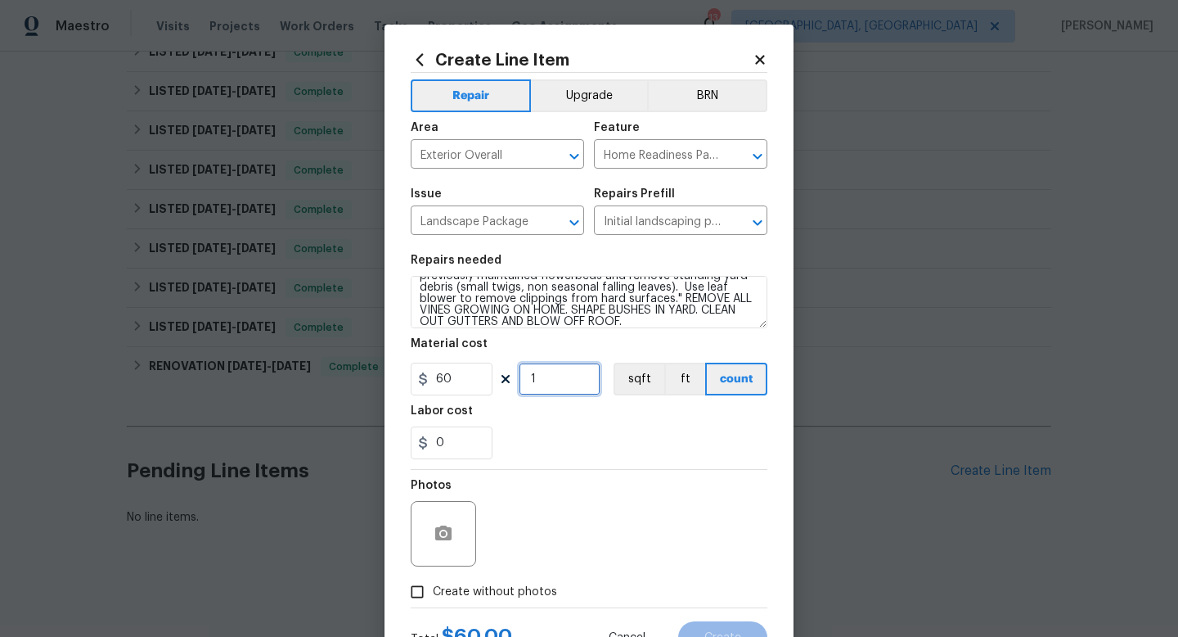
click at [563, 381] on input "1" at bounding box center [560, 378] width 82 height 33
type input "5"
click at [583, 430] on div "0" at bounding box center [589, 442] width 357 height 33
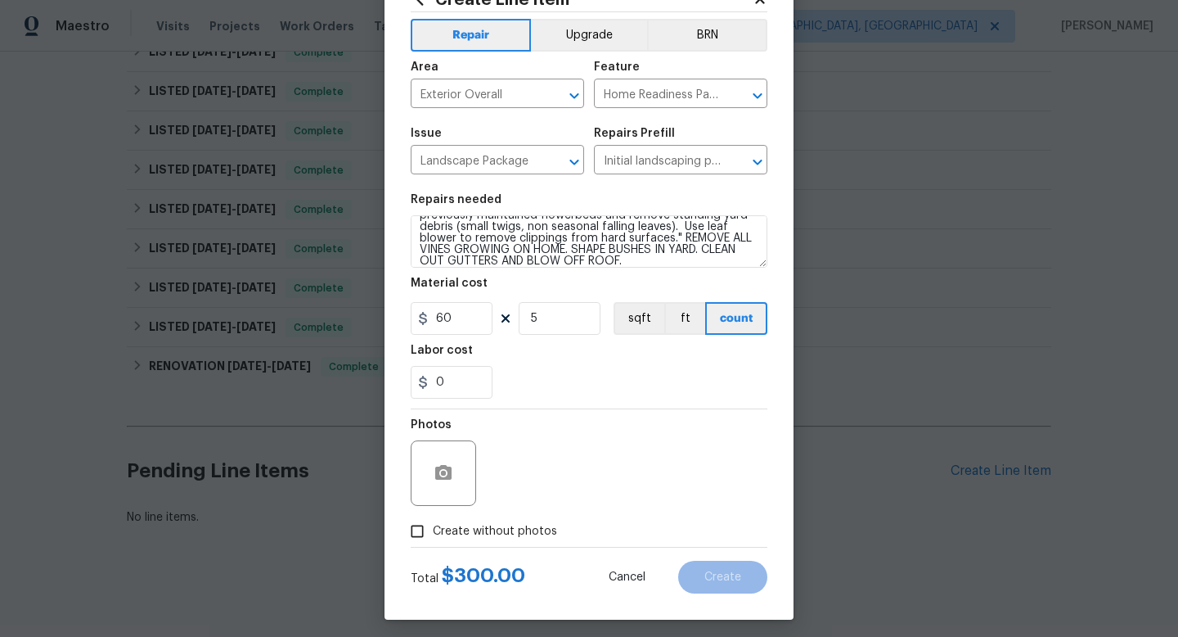
scroll to position [69, 0]
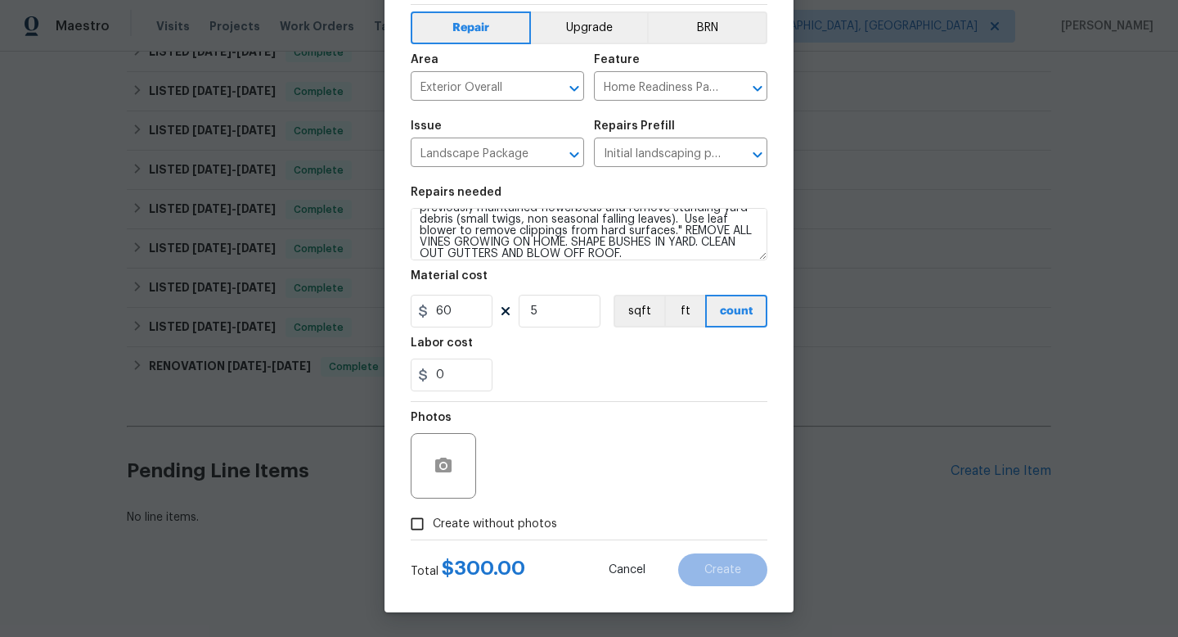
click at [500, 525] on span "Create without photos" at bounding box center [495, 523] width 124 height 17
click at [433, 525] on input "Create without photos" at bounding box center [417, 523] width 31 height 31
checkbox input "true"
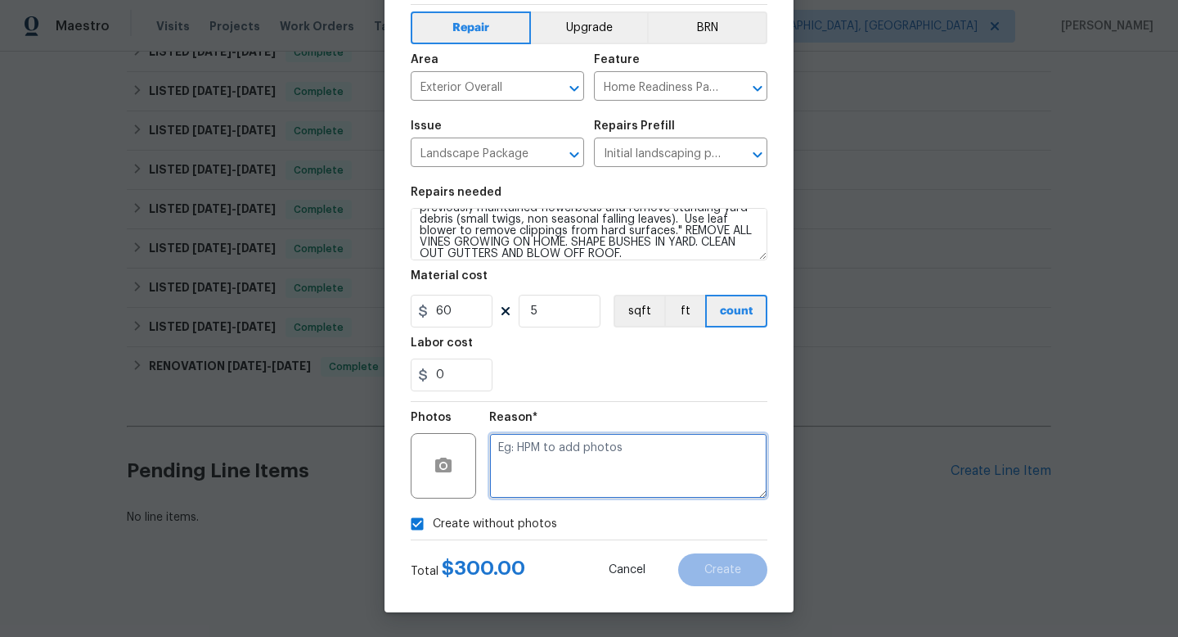
click at [655, 452] on textarea at bounding box center [628, 465] width 278 height 65
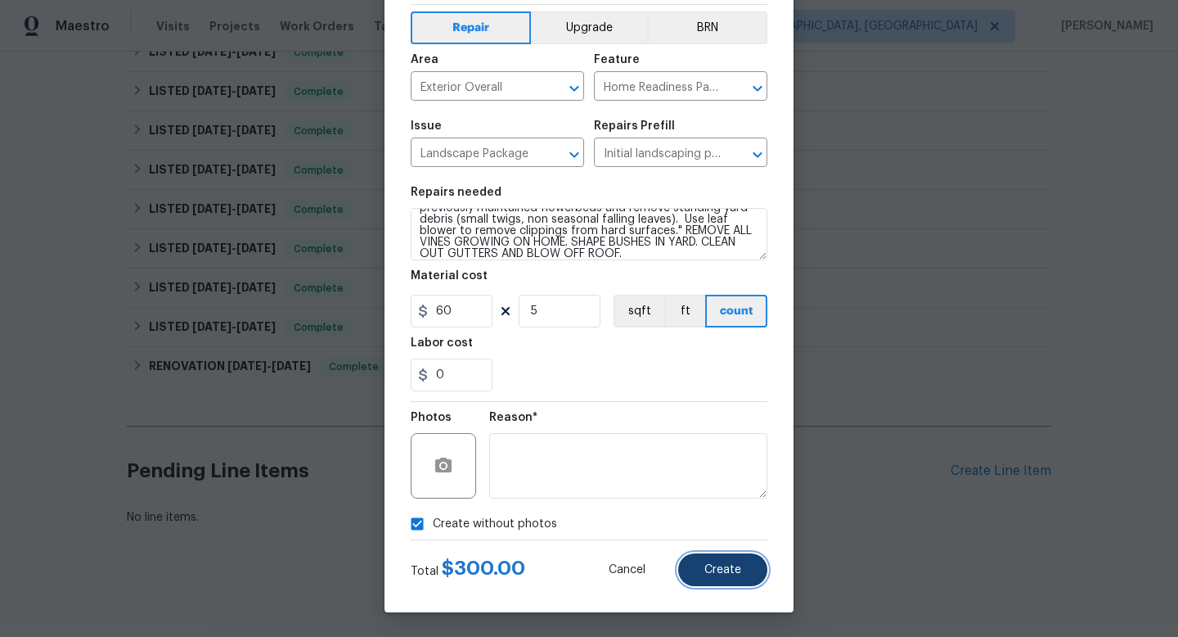
click at [709, 575] on button "Create" at bounding box center [722, 569] width 89 height 33
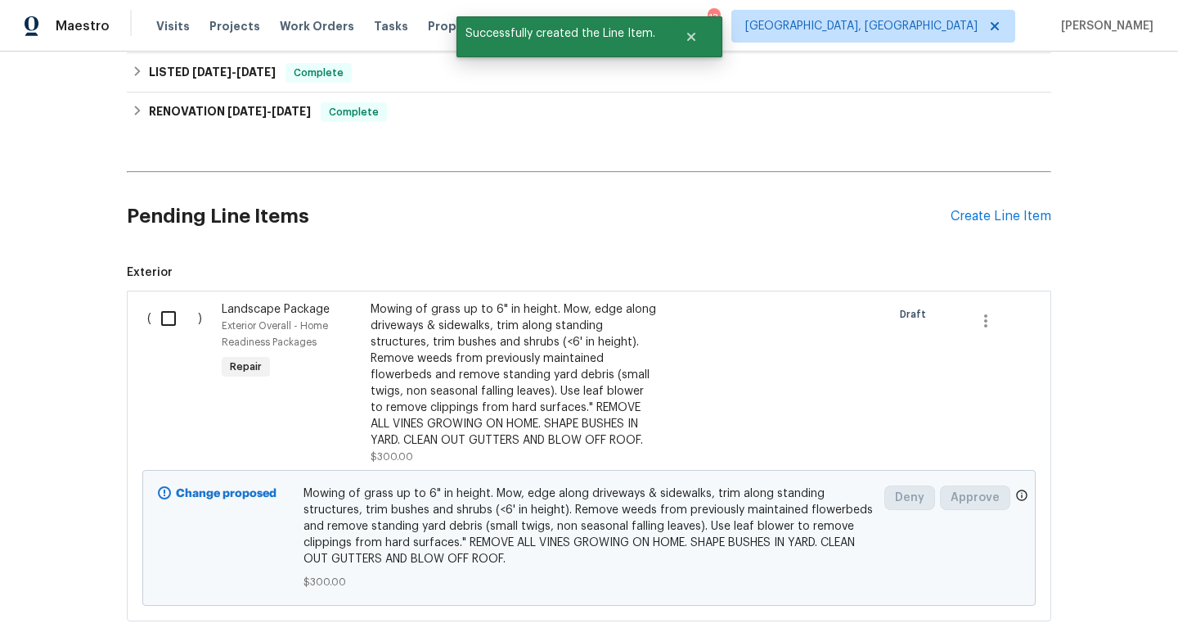
scroll to position [782, 0]
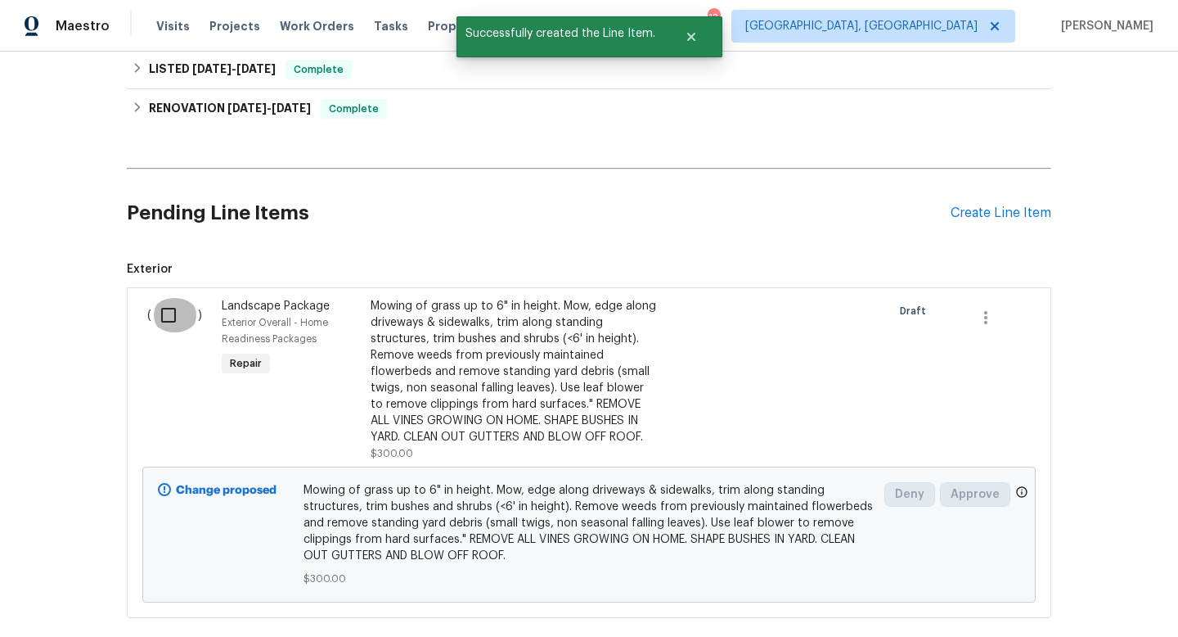
click at [163, 321] on input "checkbox" at bounding box center [174, 315] width 47 height 34
checkbox input "true"
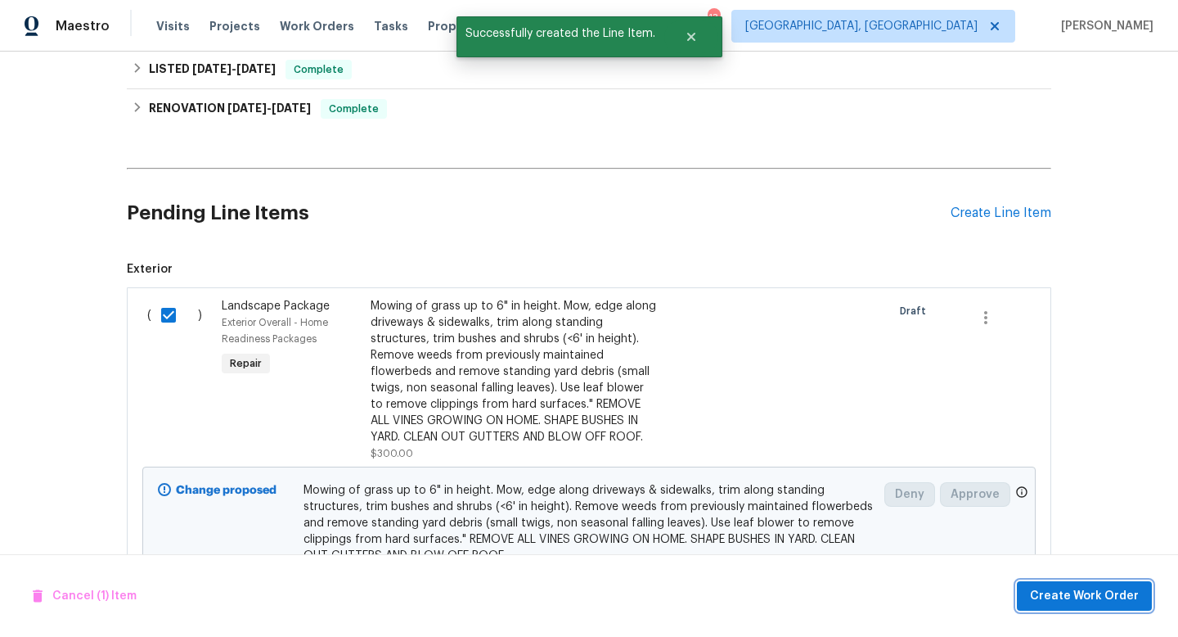
click at [1057, 597] on span "Create Work Order" at bounding box center [1084, 596] width 109 height 20
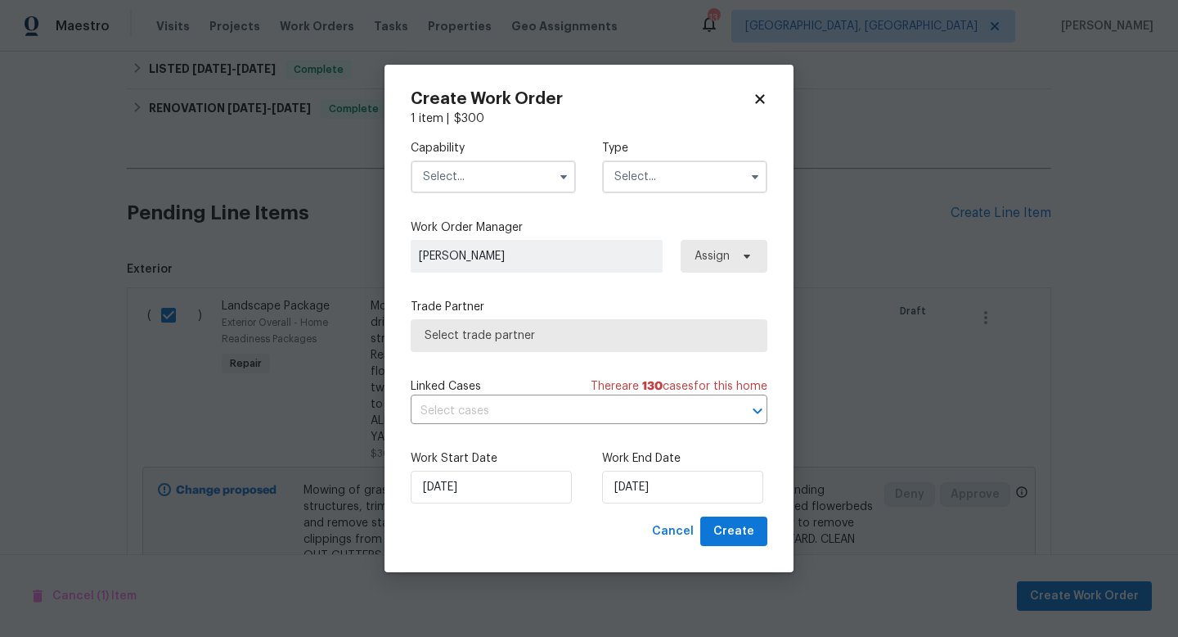
click at [460, 168] on input "text" at bounding box center [493, 176] width 165 height 33
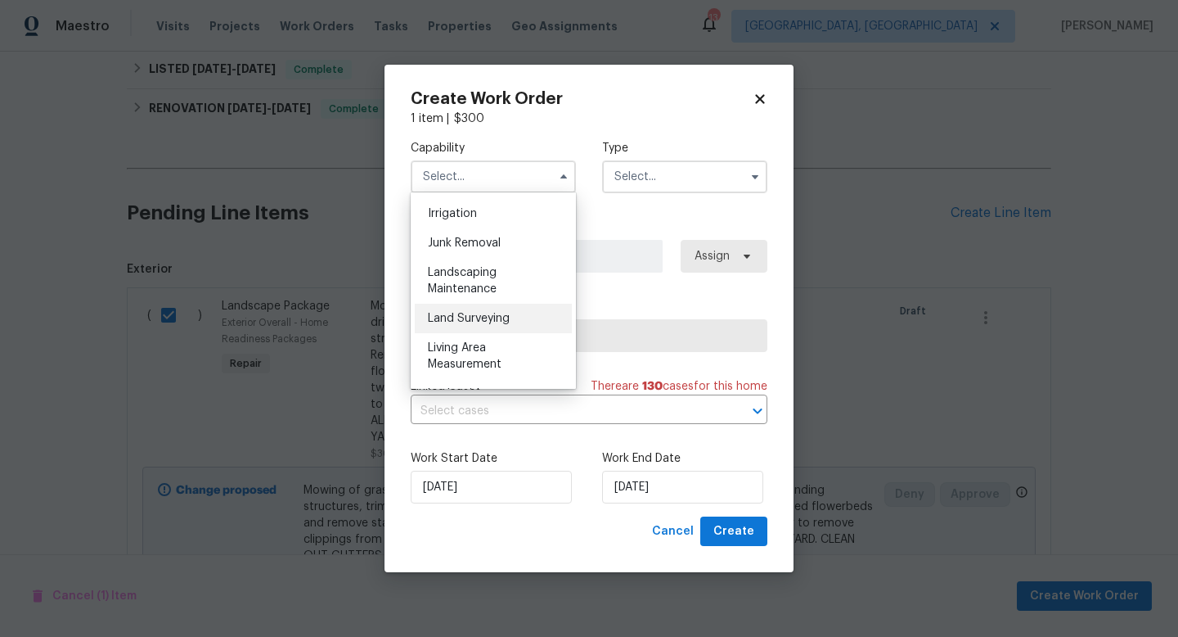
scroll to position [875, 0]
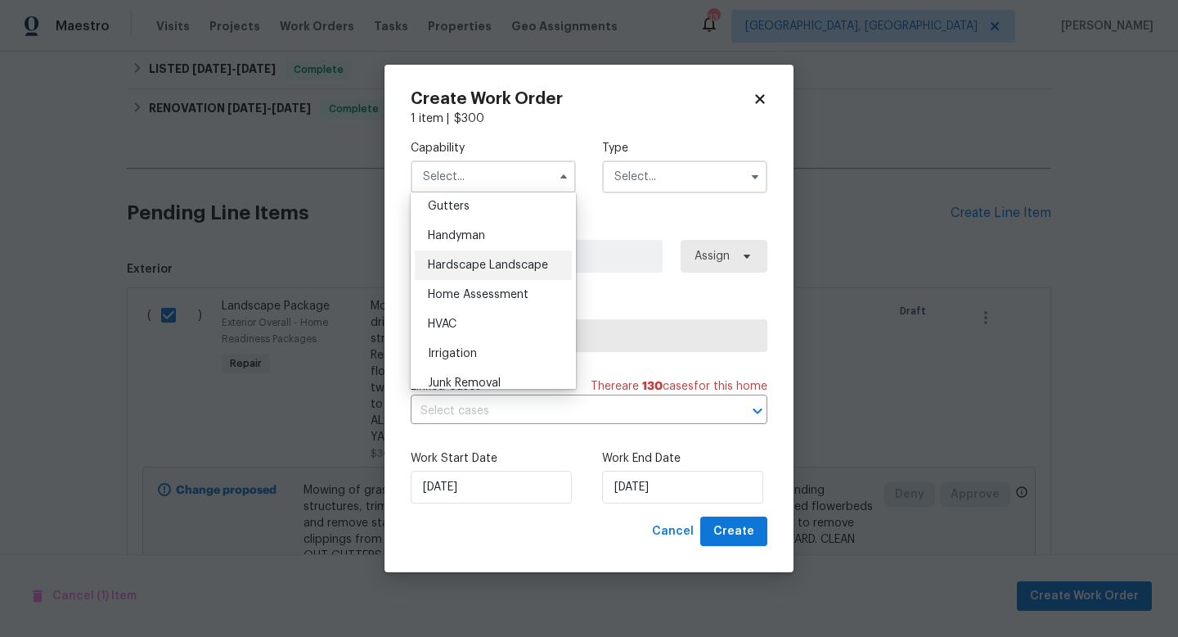
click at [466, 276] on div "Hardscape Landscape" at bounding box center [493, 264] width 157 height 29
type input "Hardscape Landscape"
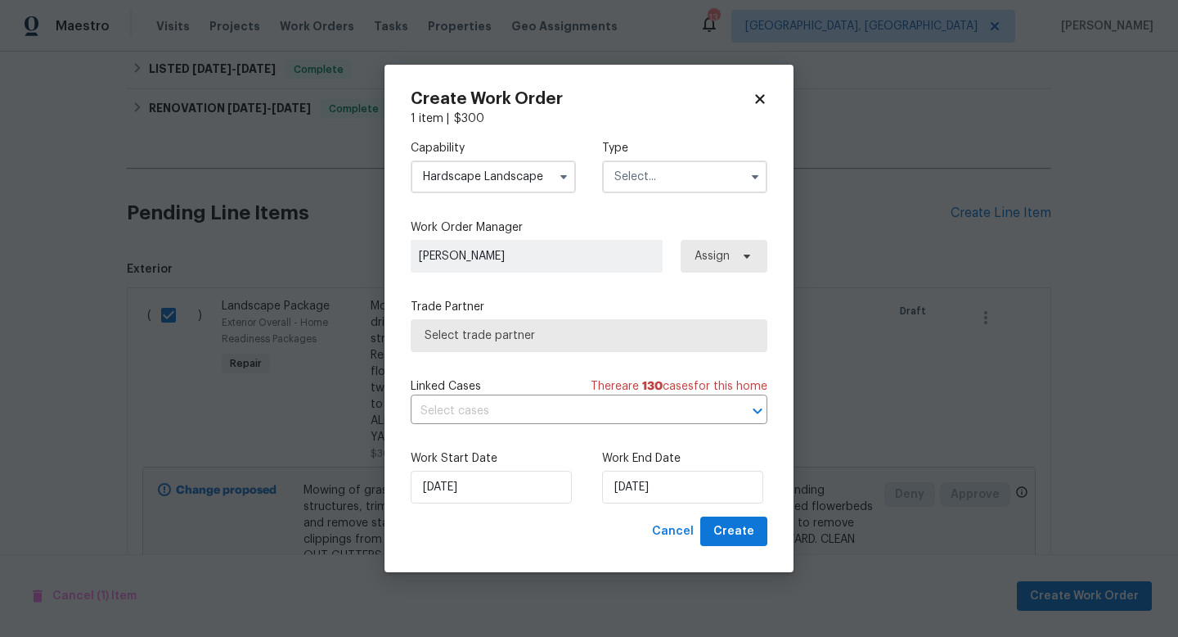
click at [638, 178] on input "text" at bounding box center [684, 176] width 165 height 33
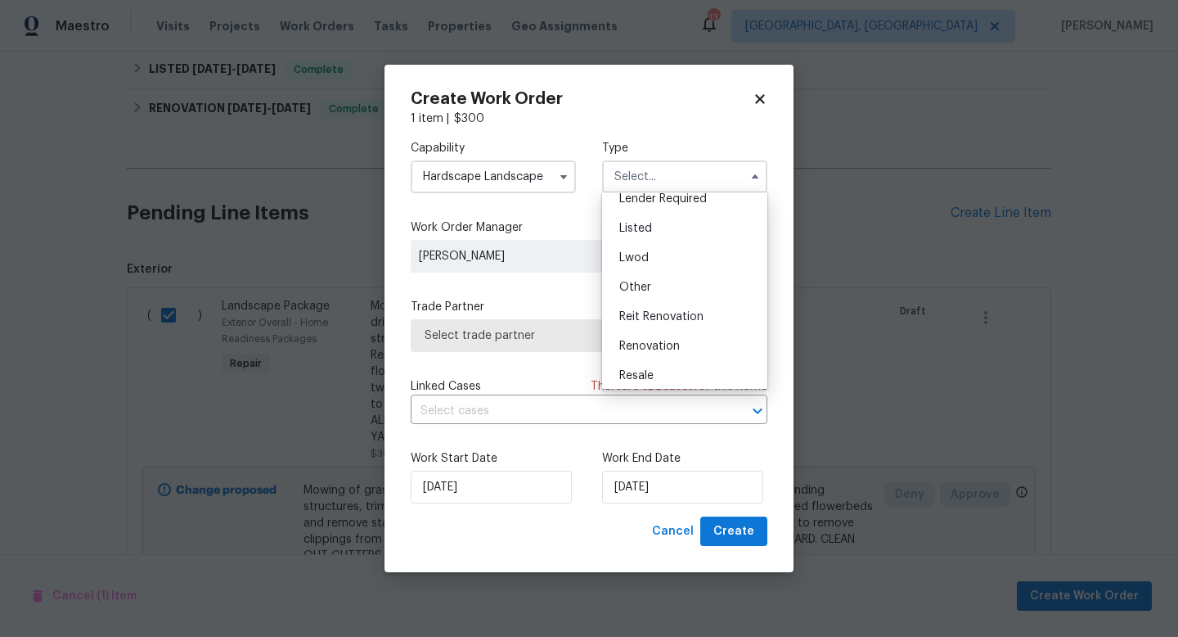
scroll to position [166, 0]
click at [669, 311] on span "Renovation" at bounding box center [649, 309] width 61 height 11
type input "Renovation"
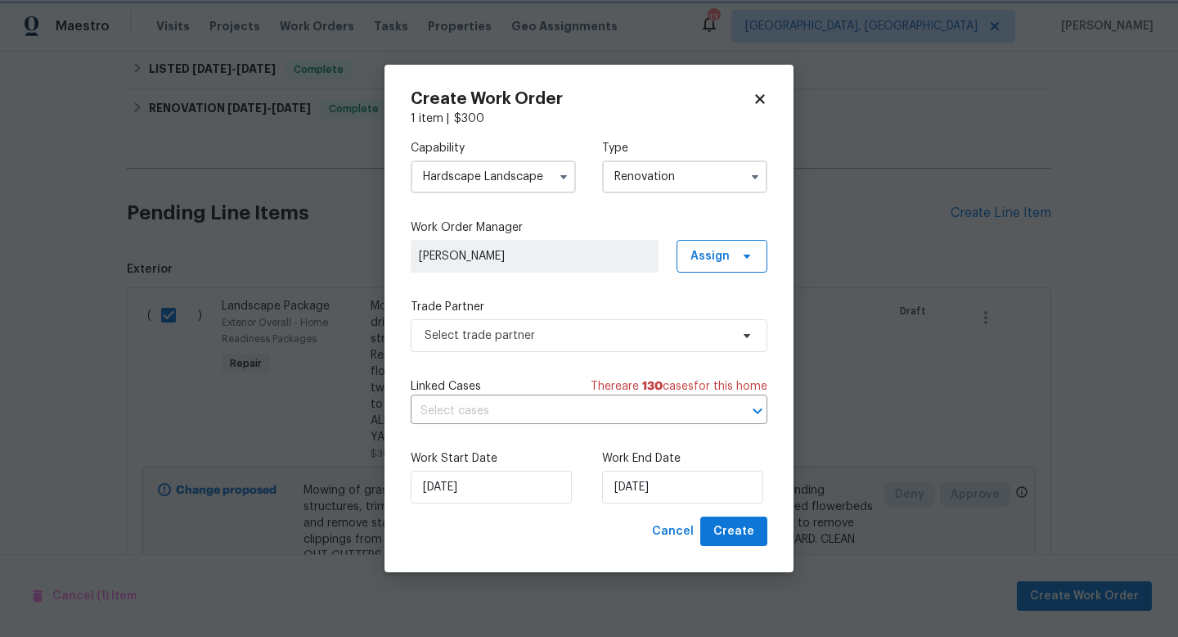
scroll to position [0, 0]
click at [534, 332] on span "Select trade partner" at bounding box center [577, 335] width 305 height 16
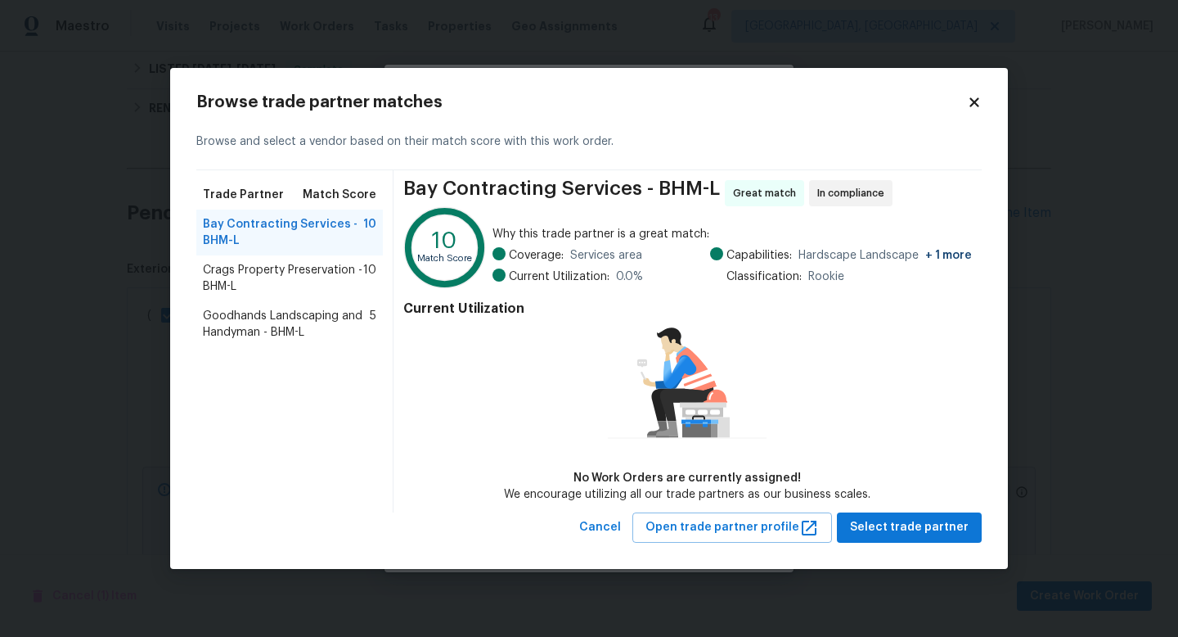
click at [254, 330] on span "Goodhands Landscaping and Handyman - BHM-L" at bounding box center [286, 324] width 167 height 33
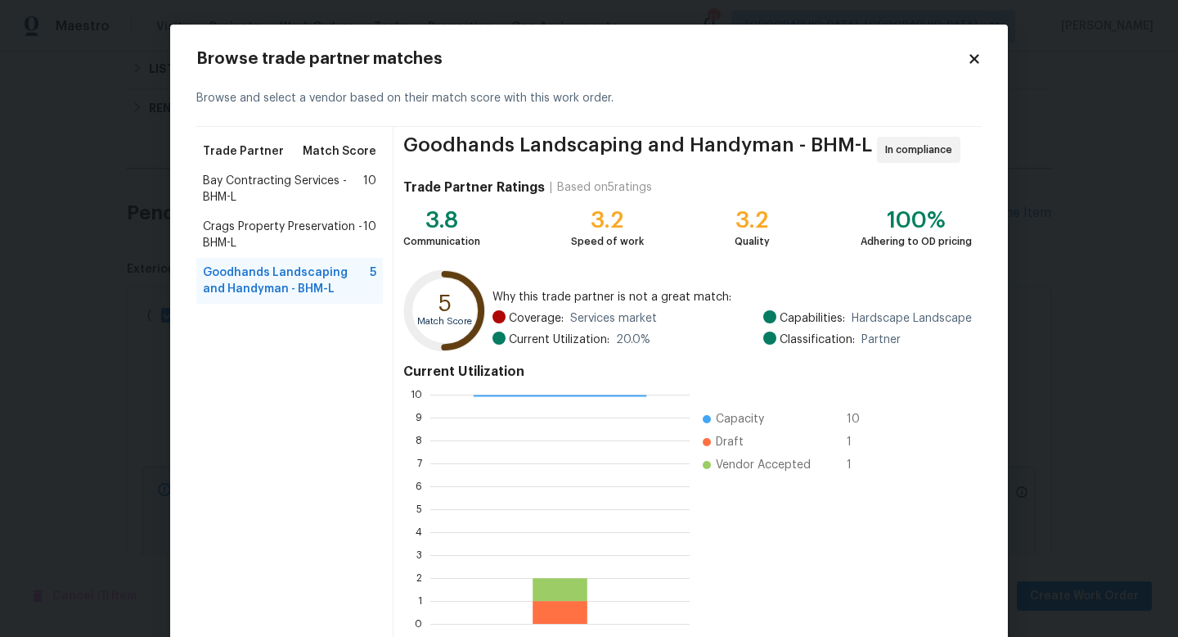
scroll to position [85, 0]
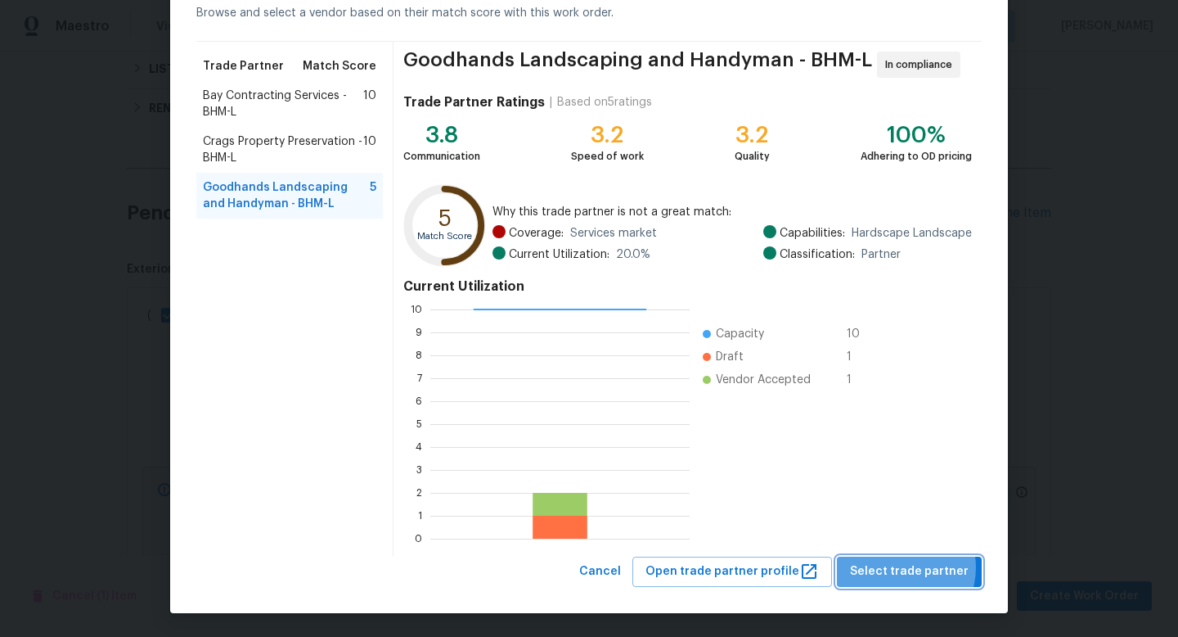
click at [906, 567] on span "Select trade partner" at bounding box center [909, 571] width 119 height 20
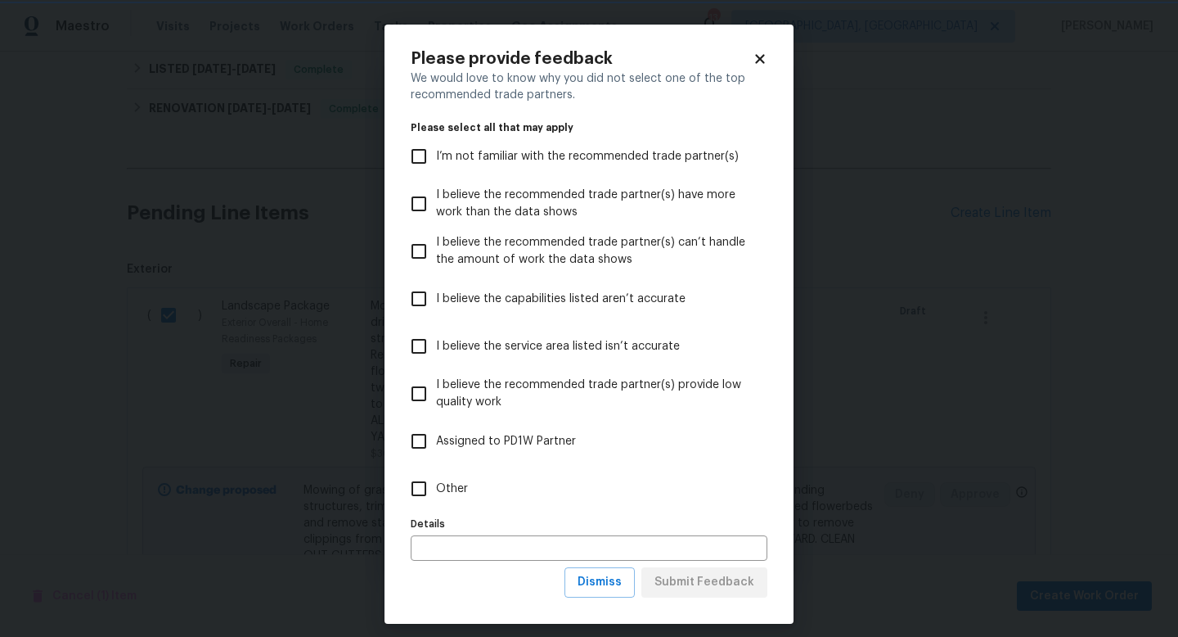
scroll to position [0, 0]
click at [443, 484] on span "Other" at bounding box center [452, 488] width 32 height 17
click at [436, 484] on input "Other" at bounding box center [419, 488] width 34 height 34
checkbox input "true"
click at [479, 558] on input "text" at bounding box center [589, 547] width 357 height 25
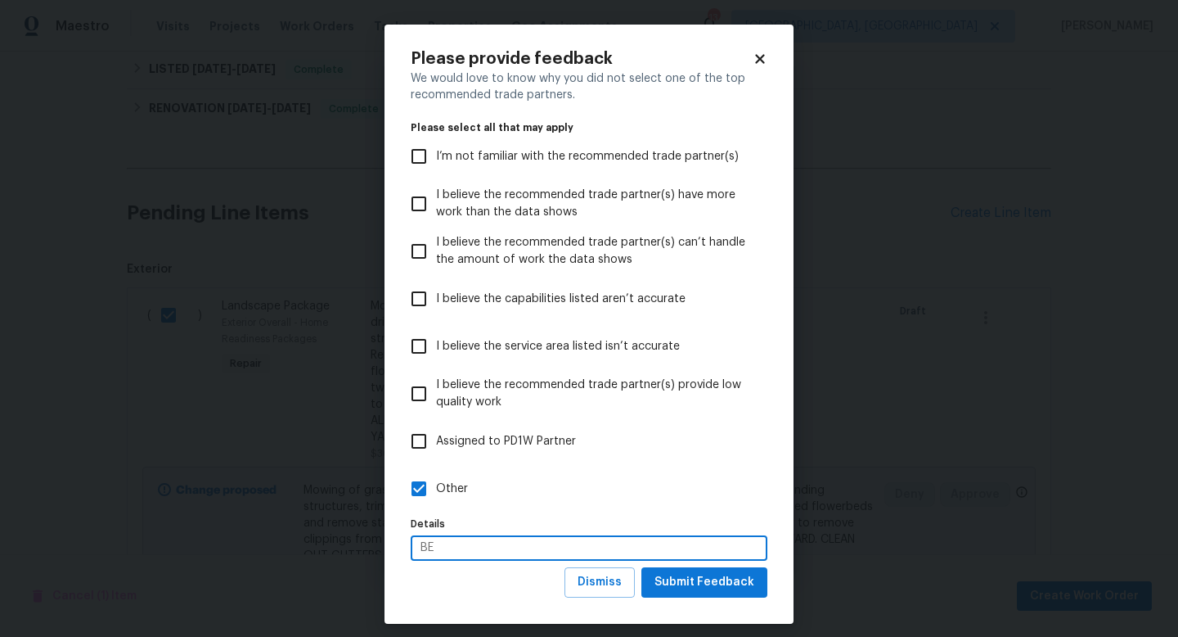
type input "B"
type input "best option"
click at [695, 571] on button "Submit Feedback" at bounding box center [704, 582] width 126 height 30
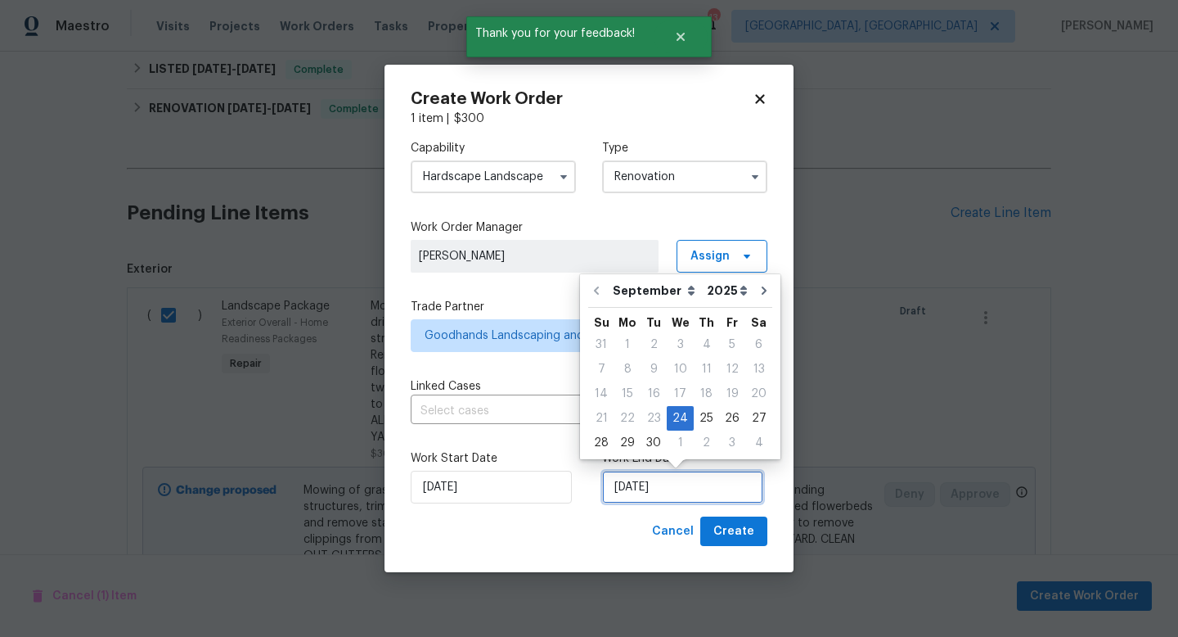
click at [691, 492] on input "[DATE]" at bounding box center [682, 486] width 161 height 33
click at [673, 445] on div "1" at bounding box center [680, 442] width 27 height 23
type input "10/1/2025"
select select "9"
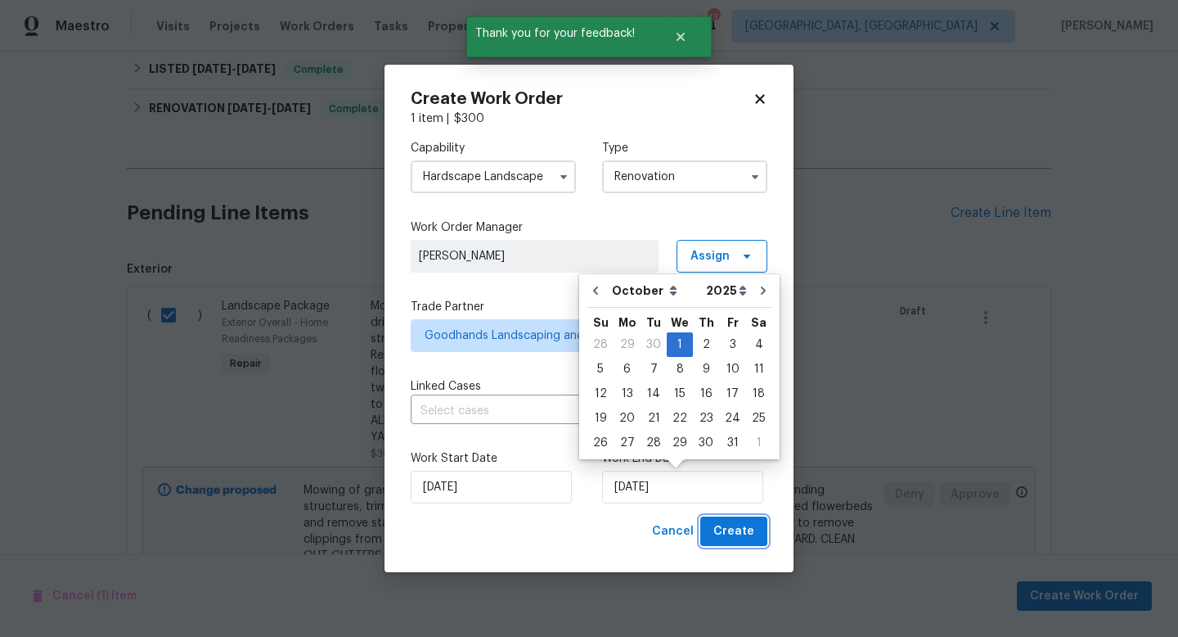
click at [721, 538] on span "Create" at bounding box center [733, 531] width 41 height 20
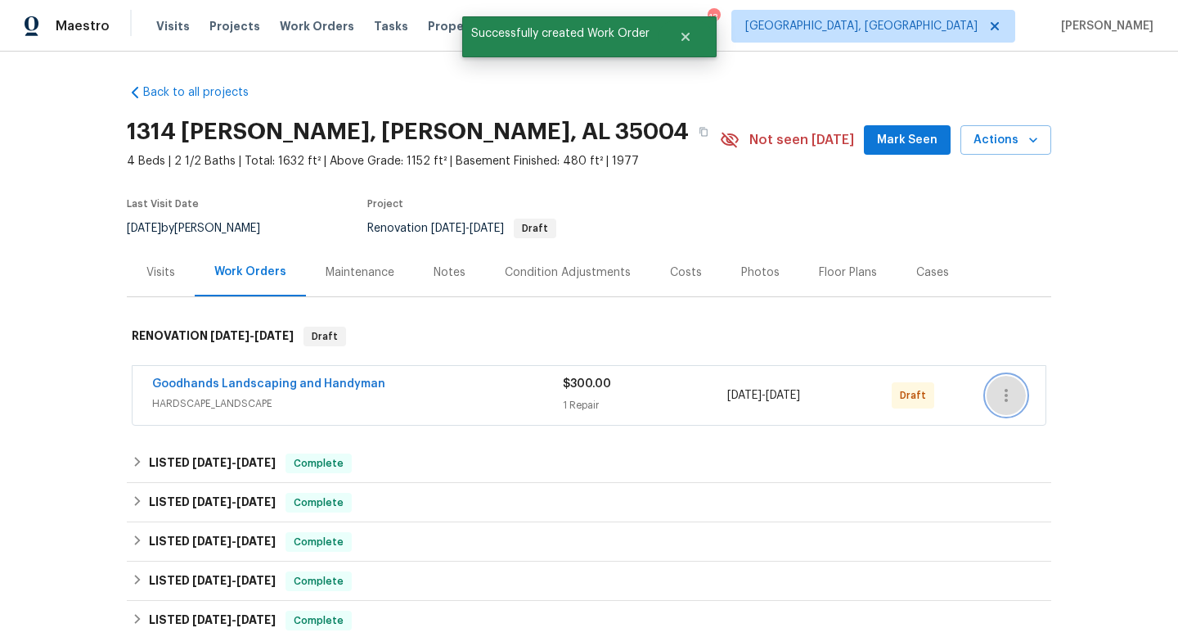
click at [1010, 396] on icon "button" at bounding box center [1007, 395] width 20 height 20
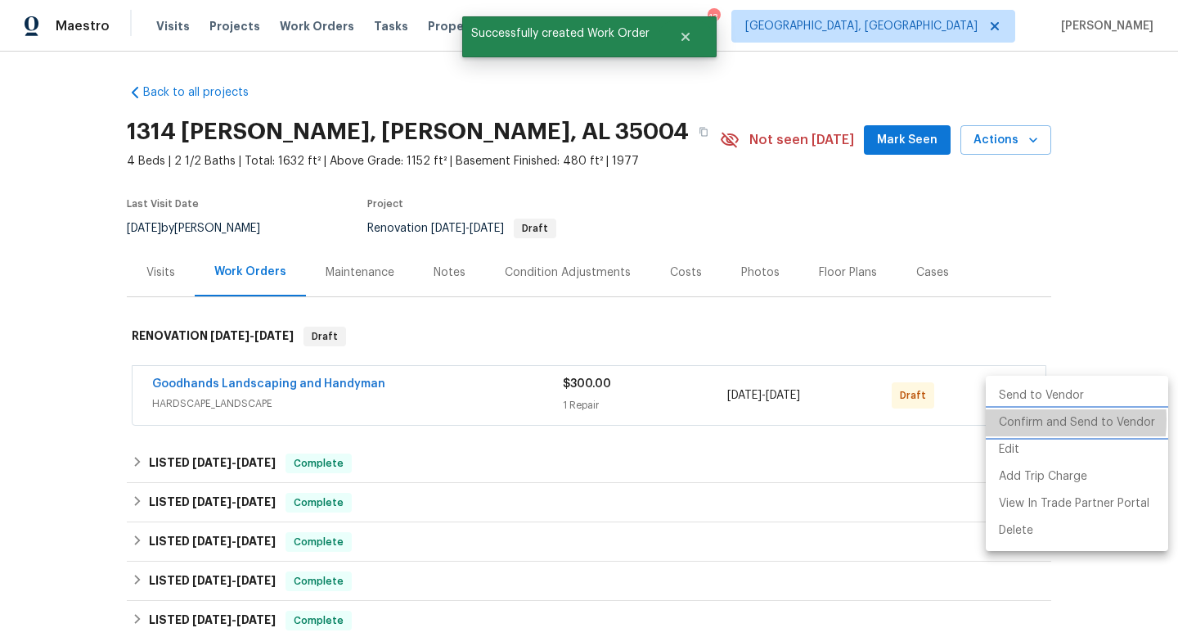
click at [1019, 420] on li "Confirm and Send to Vendor" at bounding box center [1077, 422] width 182 height 27
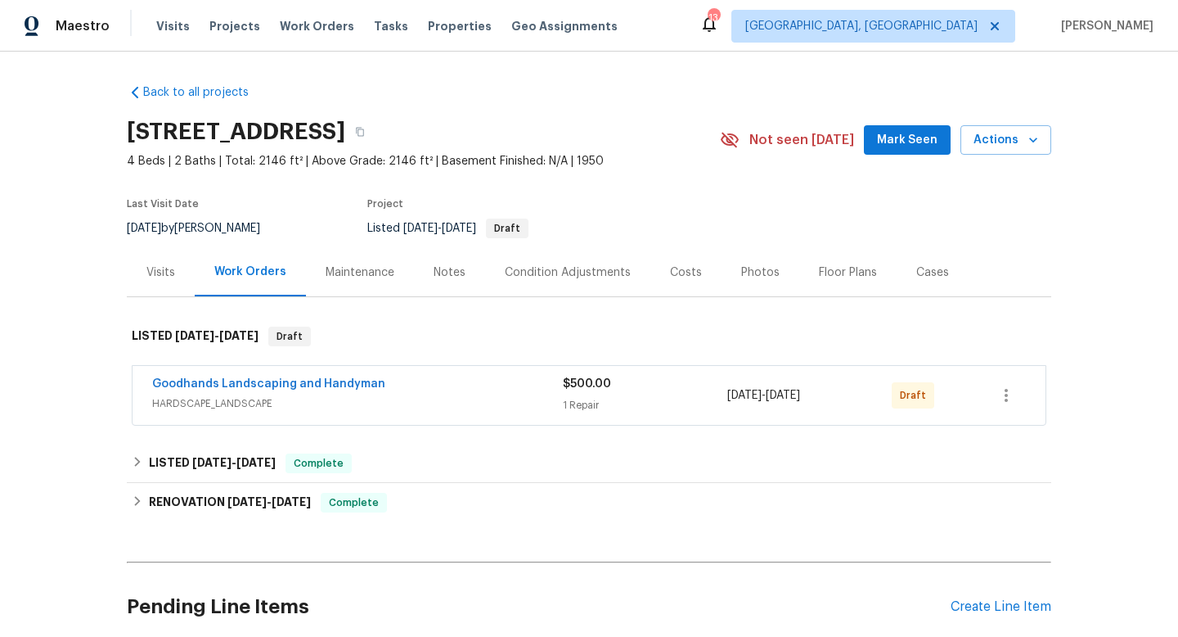
click at [529, 392] on div "Goodhands Landscaping and Handyman" at bounding box center [357, 386] width 411 height 20
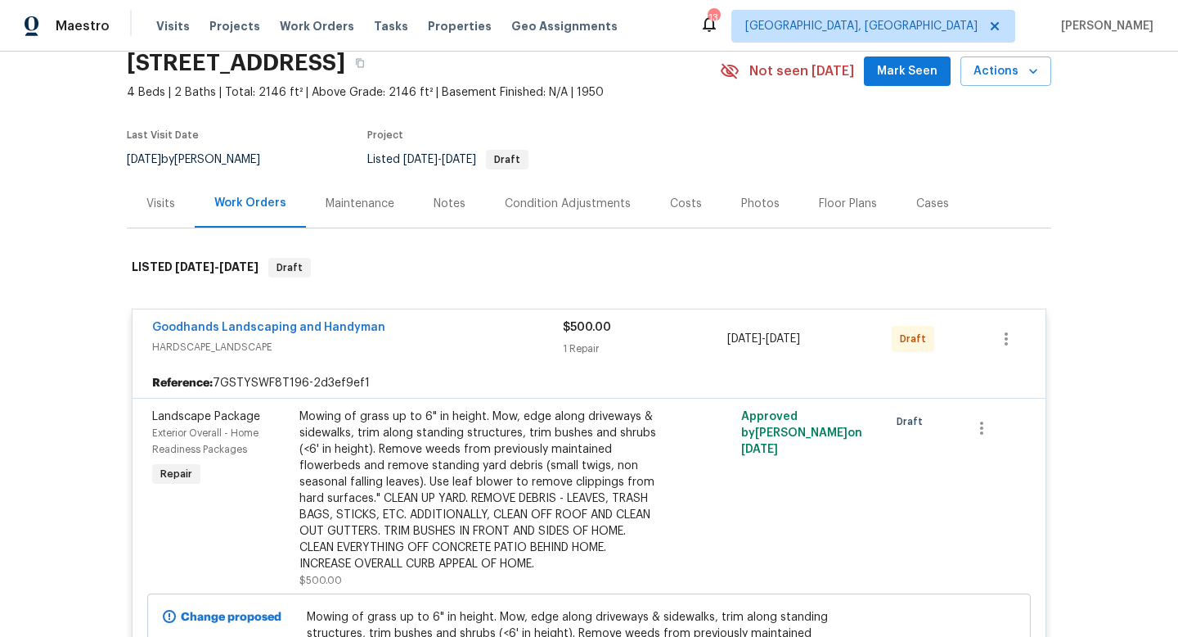
scroll to position [119, 0]
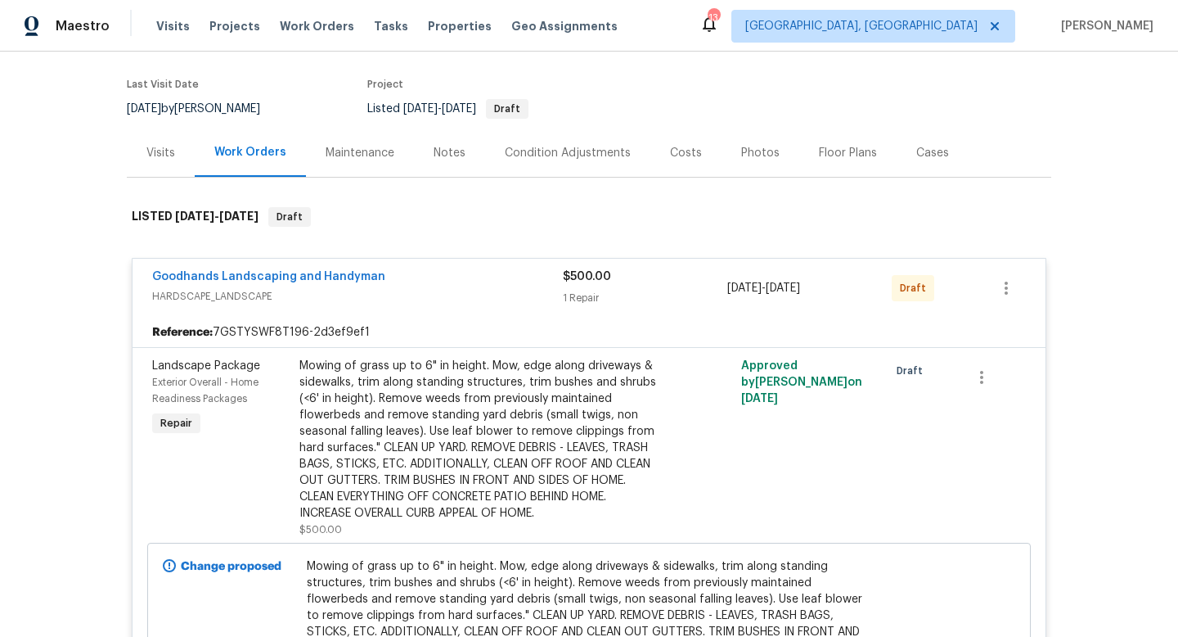
click at [551, 445] on div "Mowing of grass up to 6" in height. Mow, edge along driveways & sidewalks, trim…" at bounding box center [478, 440] width 358 height 164
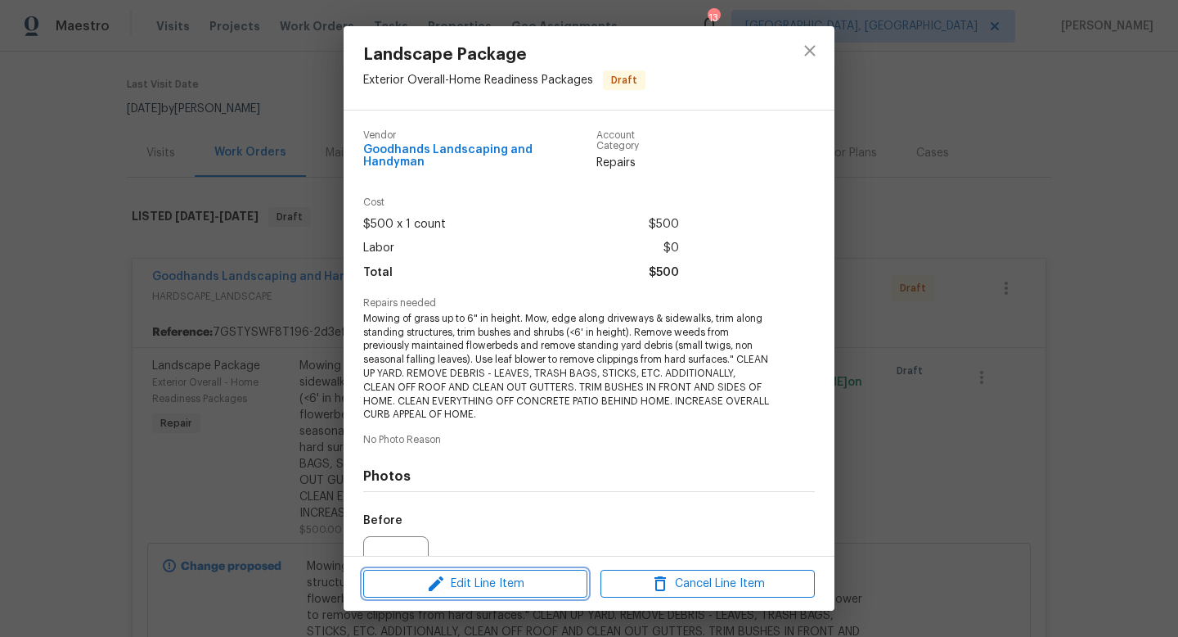
click at [464, 580] on span "Edit Line Item" at bounding box center [475, 584] width 214 height 20
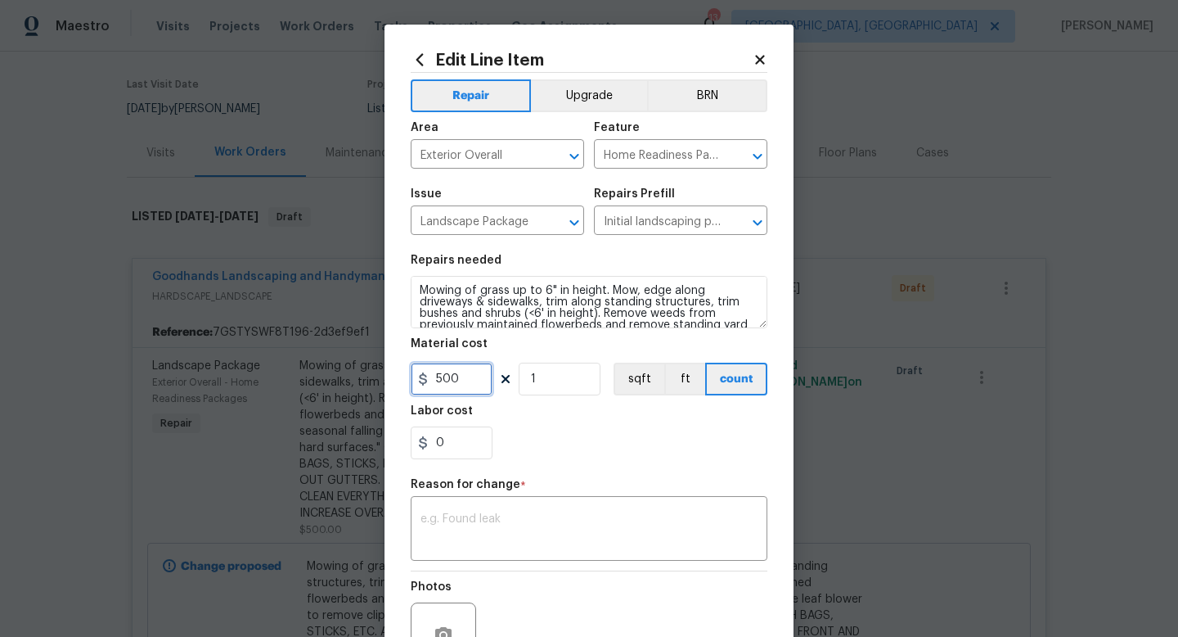
click at [445, 380] on input "500" at bounding box center [452, 378] width 82 height 33
click at [533, 515] on textarea at bounding box center [589, 530] width 337 height 34
click at [458, 397] on section "Repairs needed Mowing of grass up to 6" in height. Mow, edge along driveways & …" at bounding box center [589, 357] width 357 height 224
click at [455, 383] on input "4" at bounding box center [452, 378] width 82 height 33
type input "400"
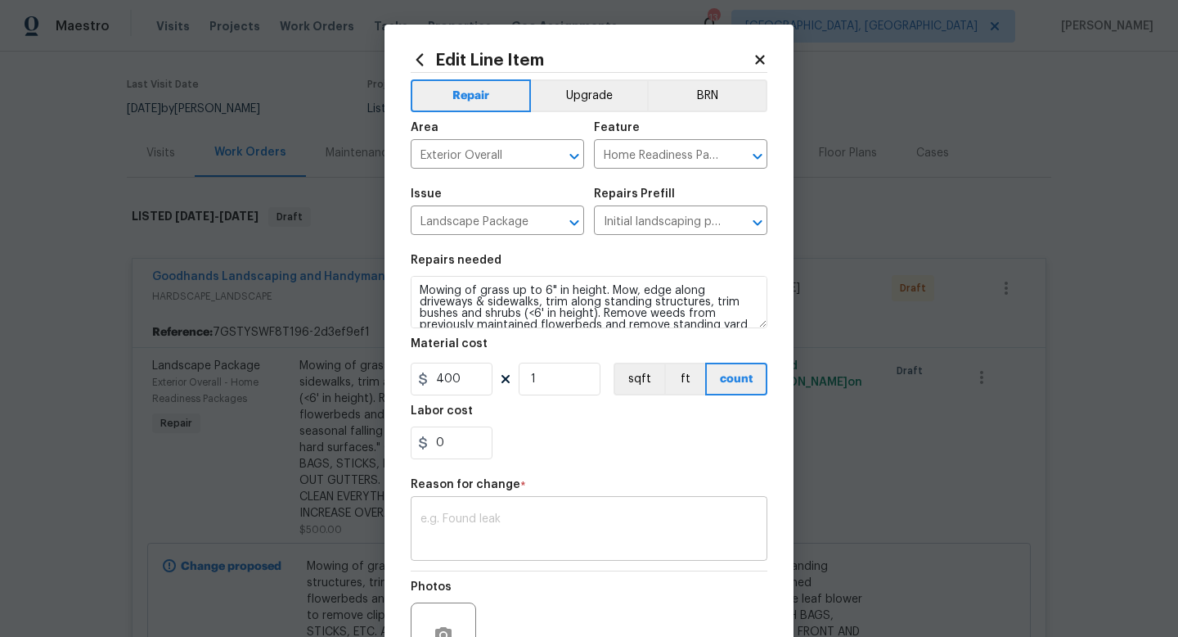
click at [495, 524] on textarea at bounding box center [589, 530] width 337 height 34
type textarea "scope"
click at [673, 459] on div "0" at bounding box center [589, 442] width 357 height 33
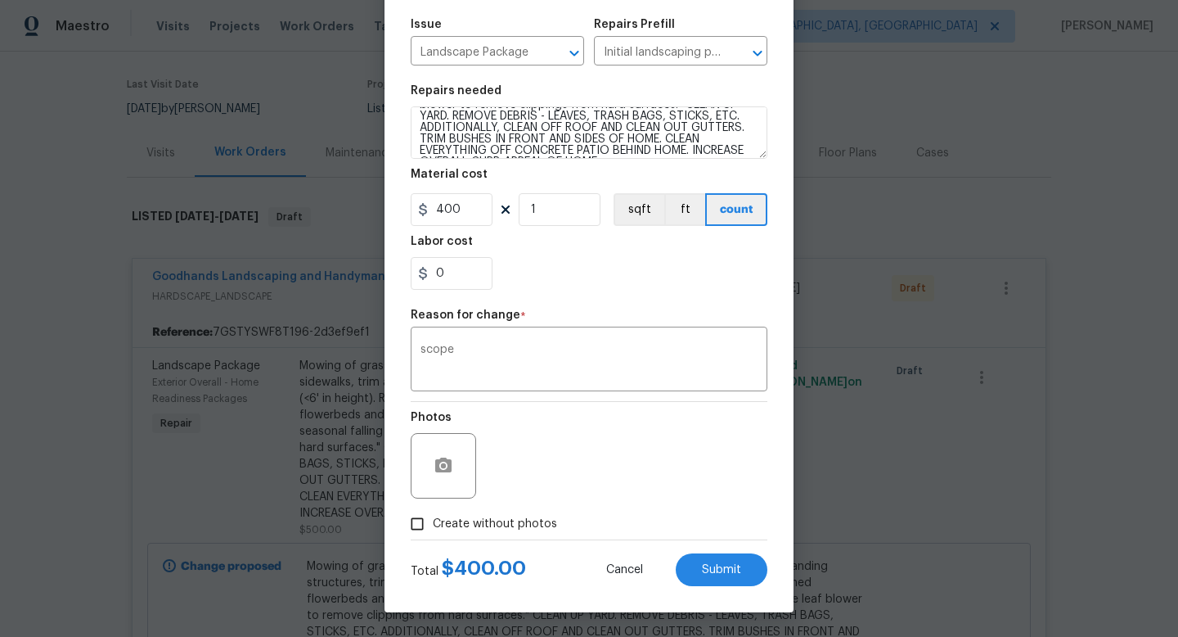
scroll to position [86, 0]
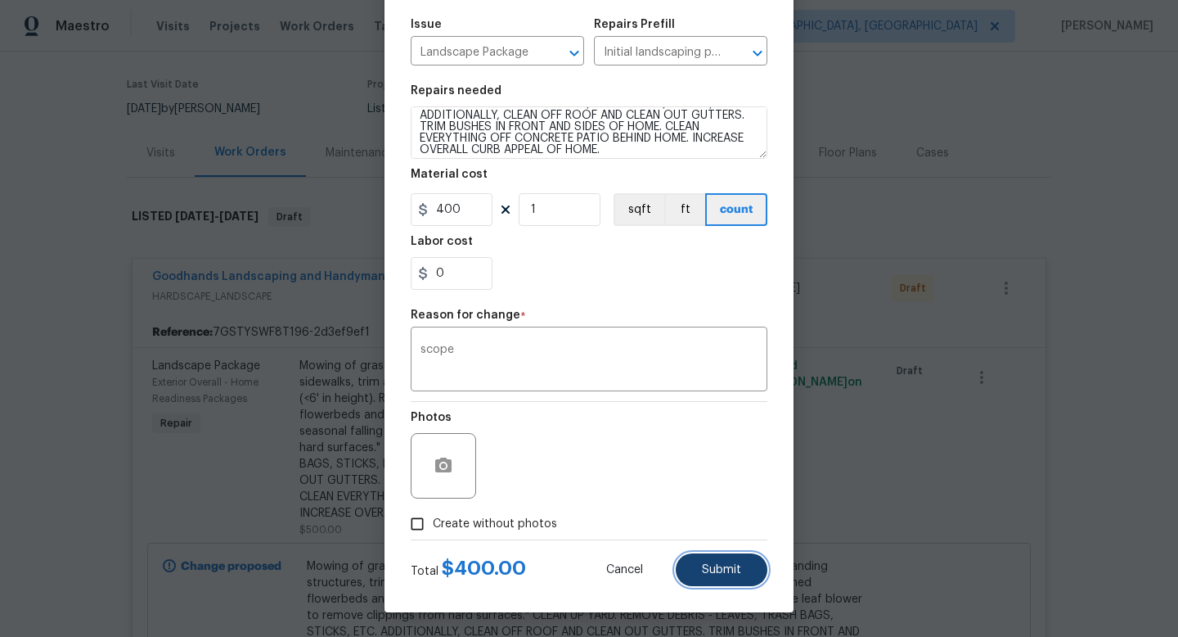
click at [735, 570] on span "Submit" at bounding box center [721, 570] width 39 height 12
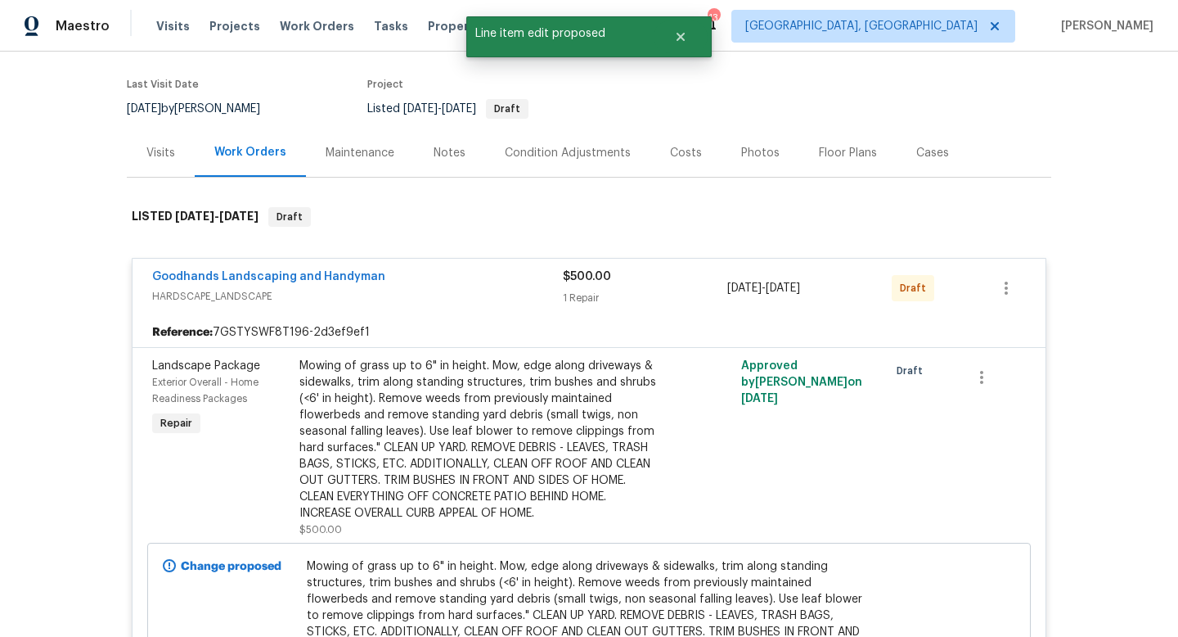
scroll to position [0, 0]
click at [243, 269] on span "Goodhands Landscaping and Handyman" at bounding box center [268, 276] width 233 height 16
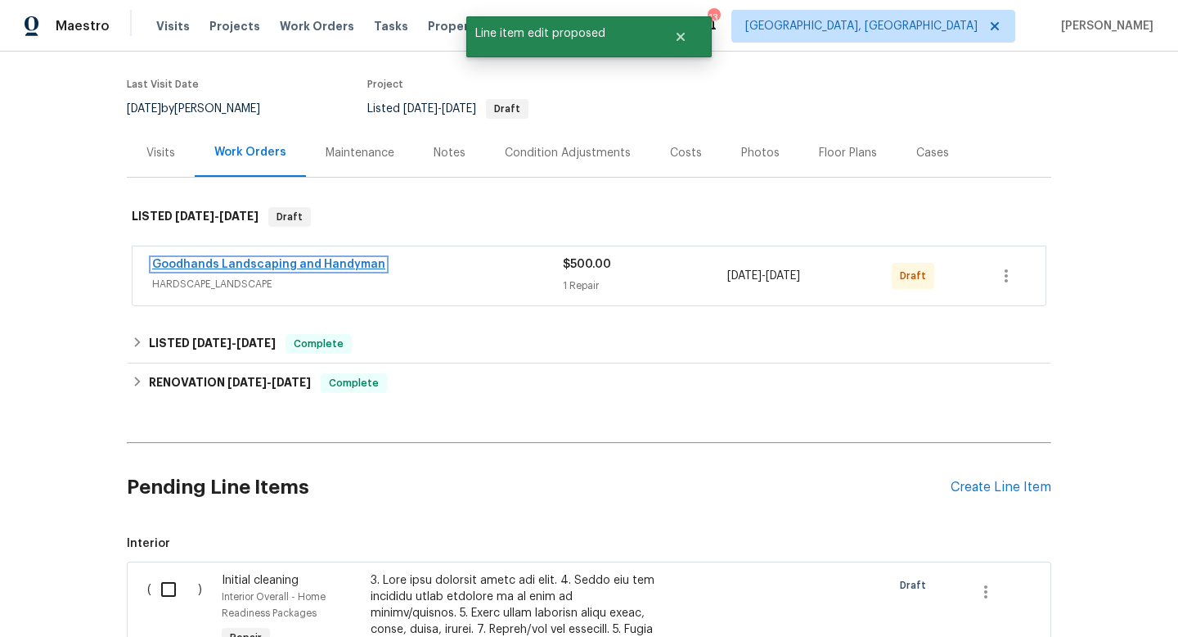
click at [233, 259] on link "Goodhands Landscaping and Handyman" at bounding box center [268, 264] width 233 height 11
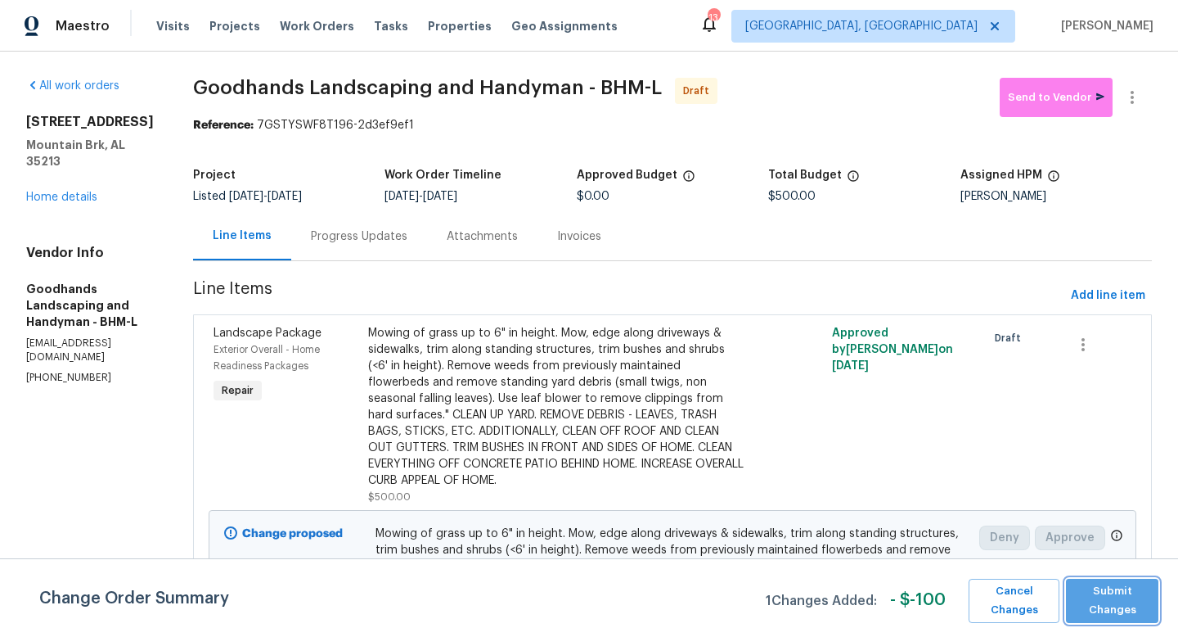
click at [1133, 607] on span "Submit Changes" at bounding box center [1112, 601] width 76 height 38
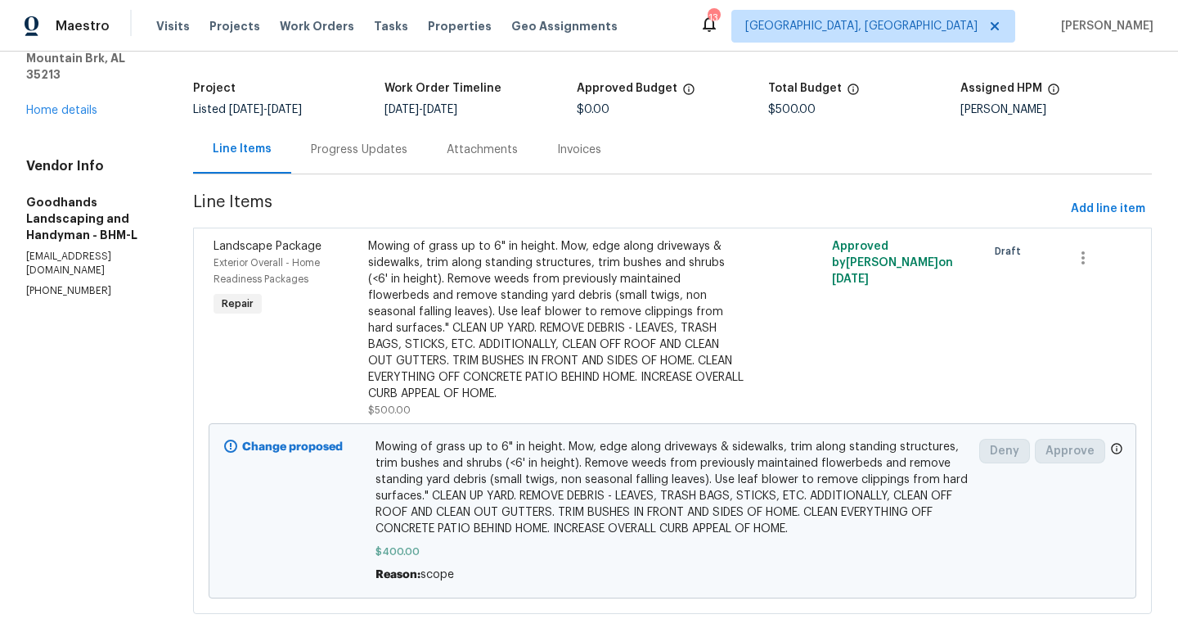
scroll to position [112, 0]
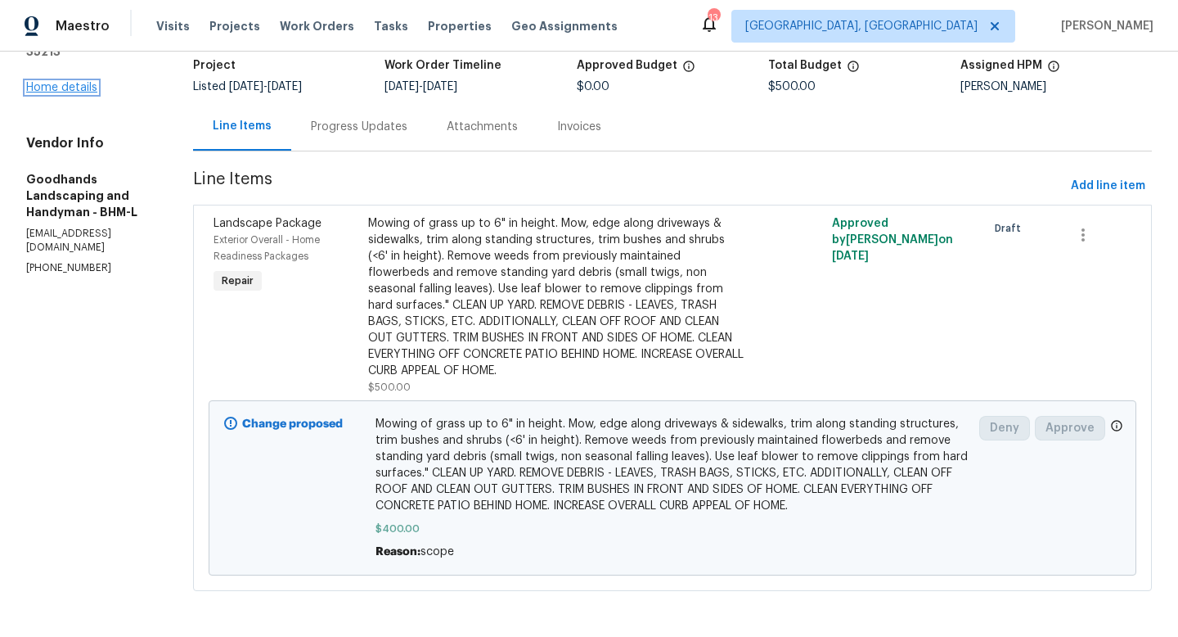
click at [66, 82] on link "Home details" at bounding box center [61, 87] width 71 height 11
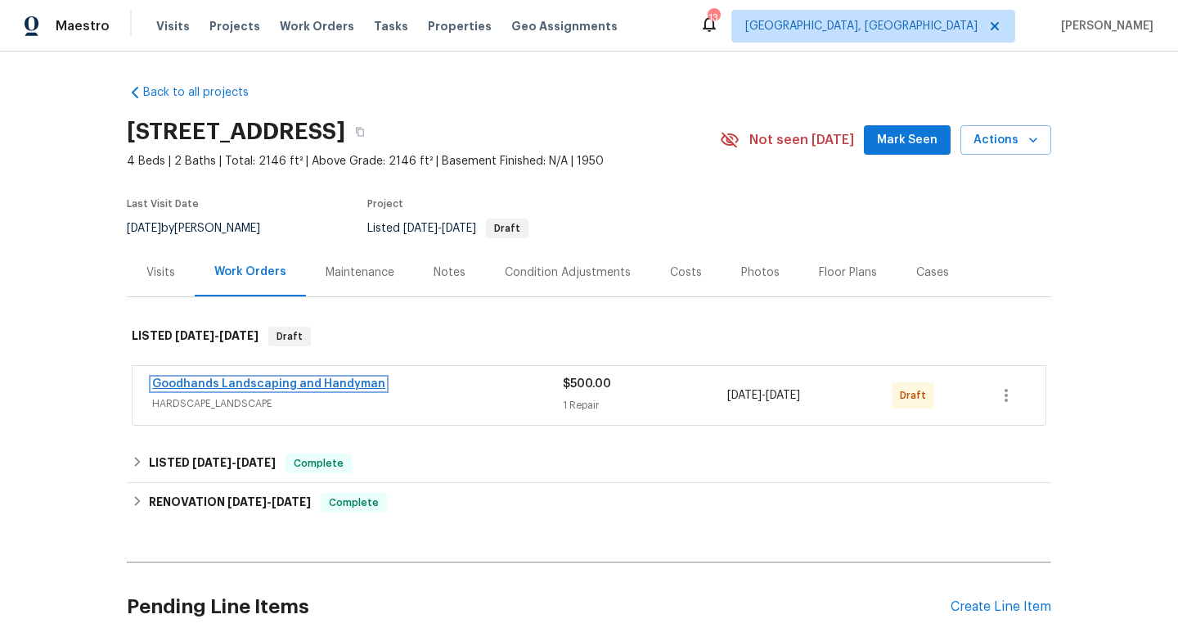
click at [343, 378] on link "Goodhands Landscaping and Handyman" at bounding box center [268, 383] width 233 height 11
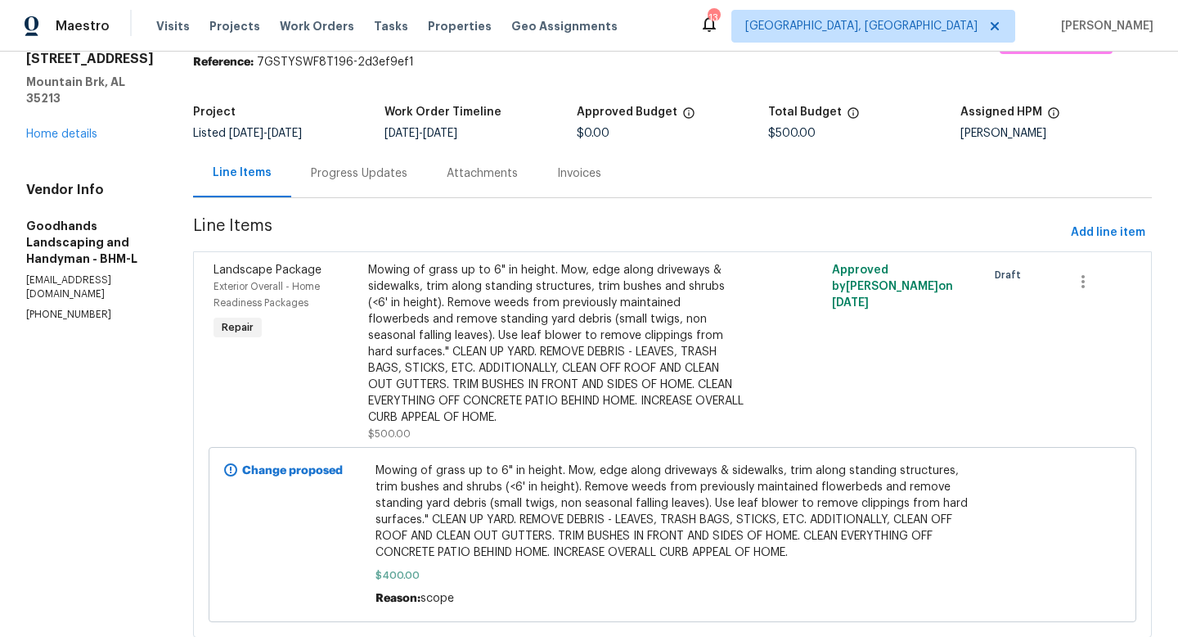
scroll to position [112, 0]
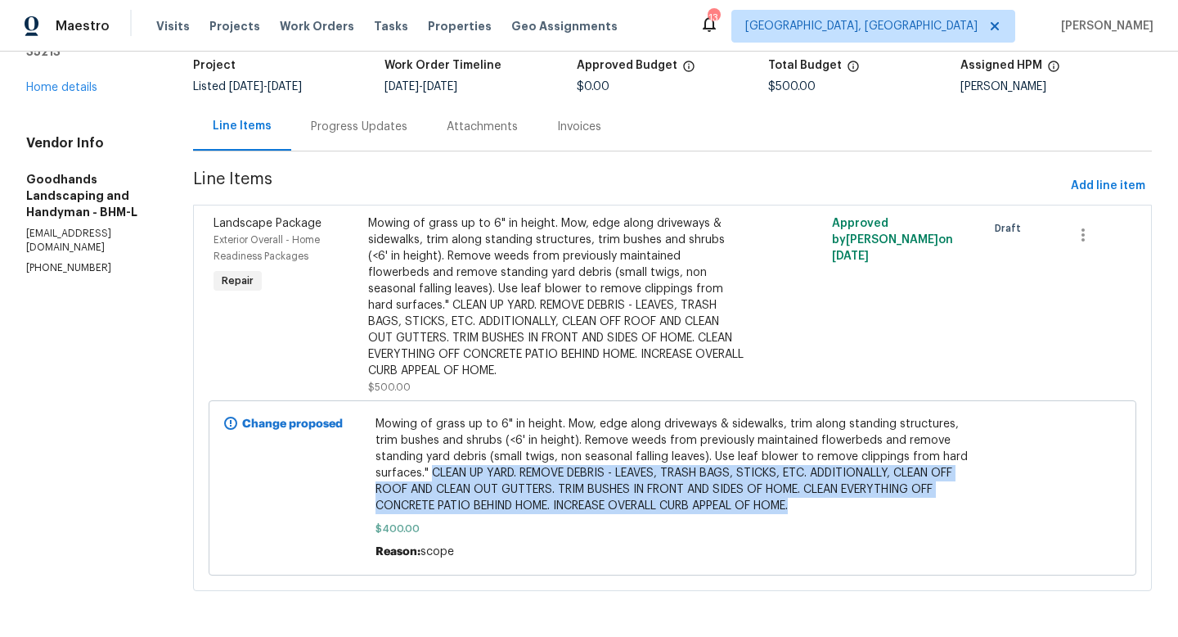
drag, startPoint x: 435, startPoint y: 470, endPoint x: 819, endPoint y: 497, distance: 384.6
click at [819, 497] on span "Mowing of grass up to 6" in height. Mow, edge along driveways & sidewalks, trim…" at bounding box center [673, 465] width 595 height 98
copy span "CLEAN UP YARD. REMOVE DEBRIS - LEAVES, TRASH BAGS, STICKS, ETC. ADDITIONALLY, C…"
click at [58, 82] on link "Home details" at bounding box center [61, 87] width 71 height 11
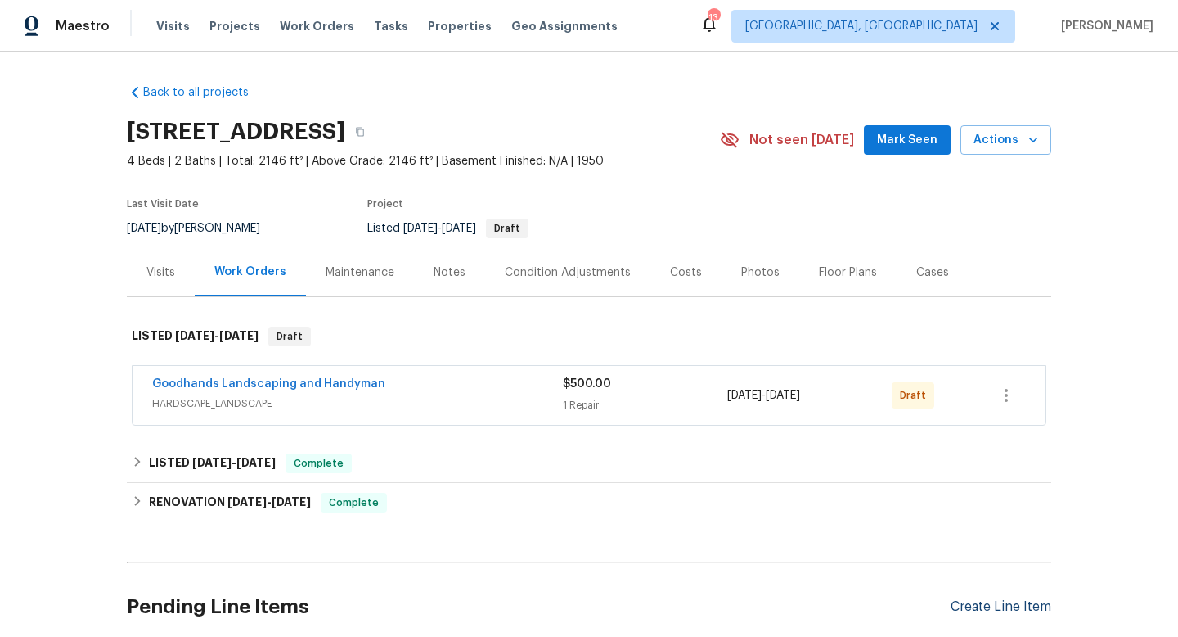
click at [1015, 607] on div "Create Line Item" at bounding box center [1001, 607] width 101 height 16
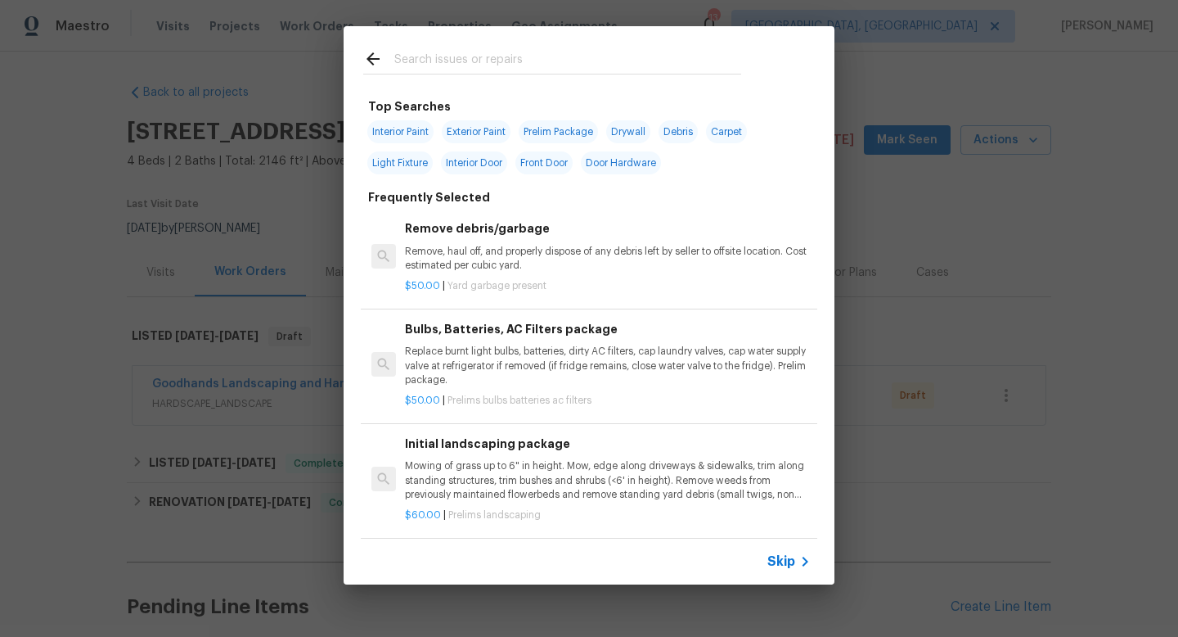
click at [425, 60] on input "text" at bounding box center [567, 61] width 347 height 25
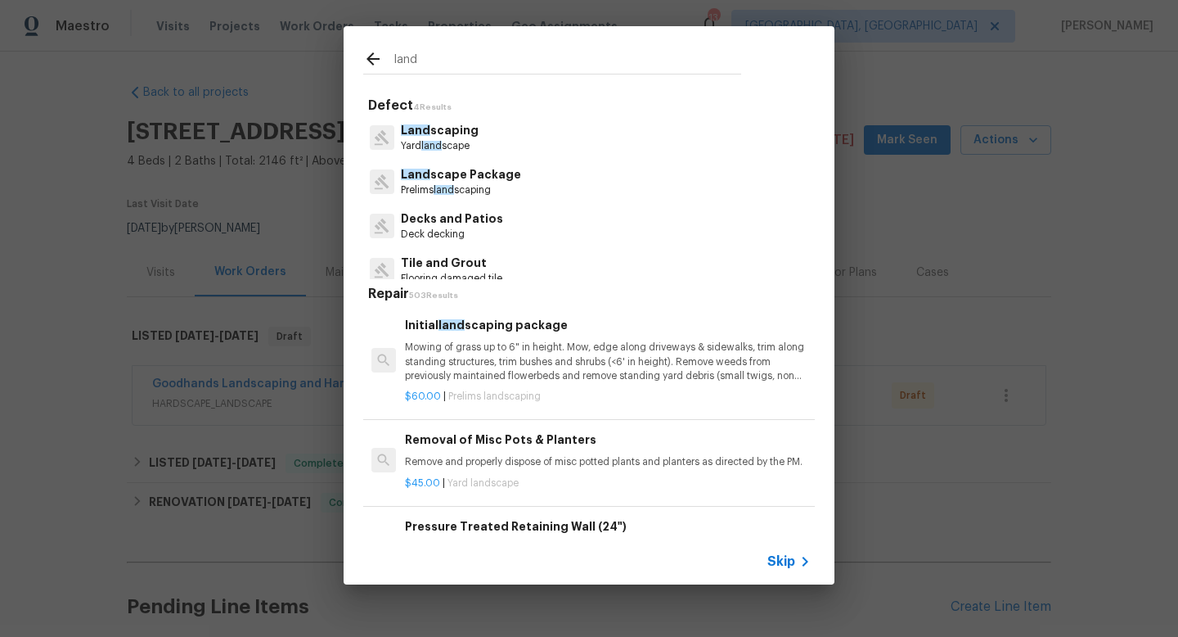
type input "land"
click at [481, 344] on p "Mowing of grass up to 6" in height. Mow, edge along driveways & sidewalks, trim…" at bounding box center [608, 361] width 406 height 42
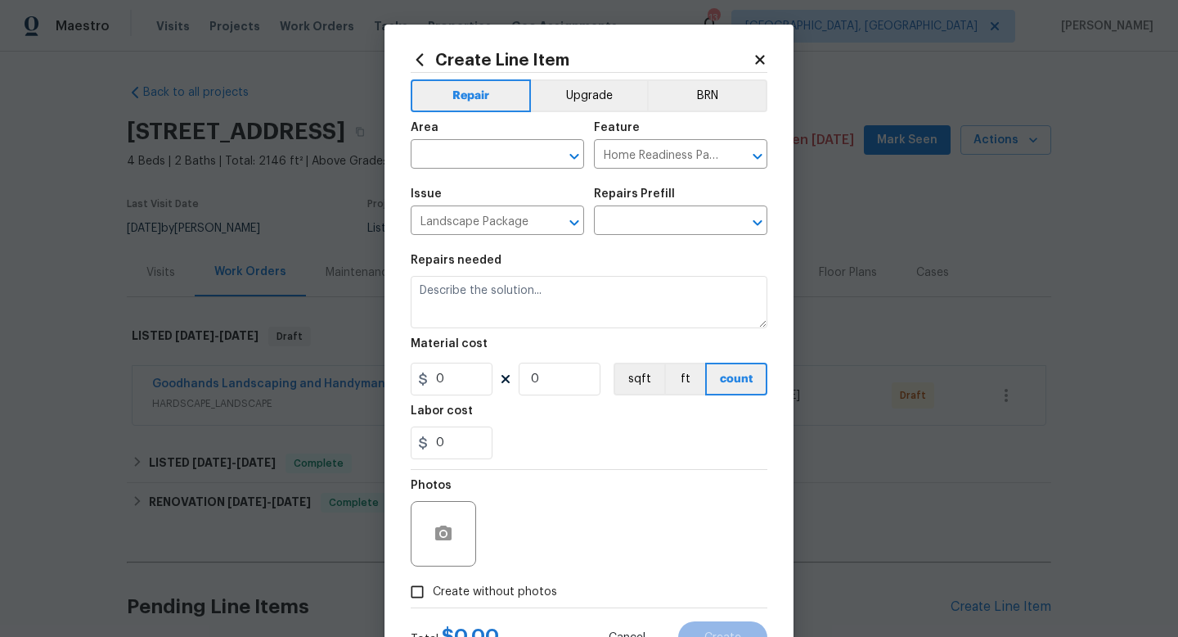
type input "Initial landscaping package $60.00"
type textarea "Mowing of grass up to 6" in height. Mow, edge along driveways & sidewalks, trim…"
type input "60"
type input "1"
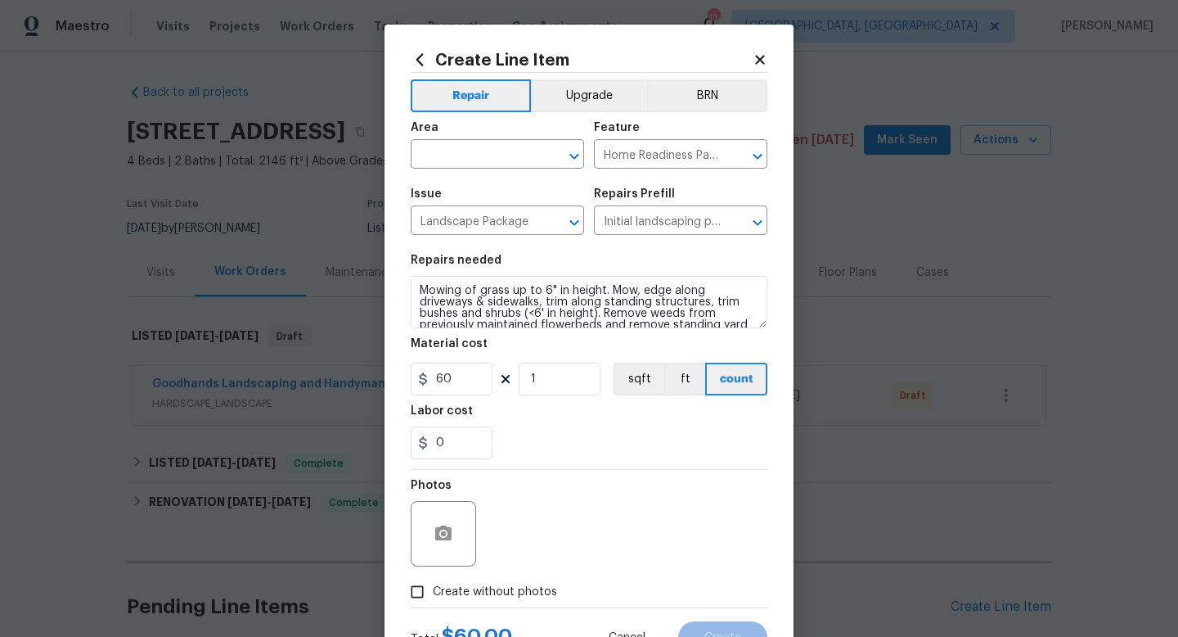
scroll to position [34, 0]
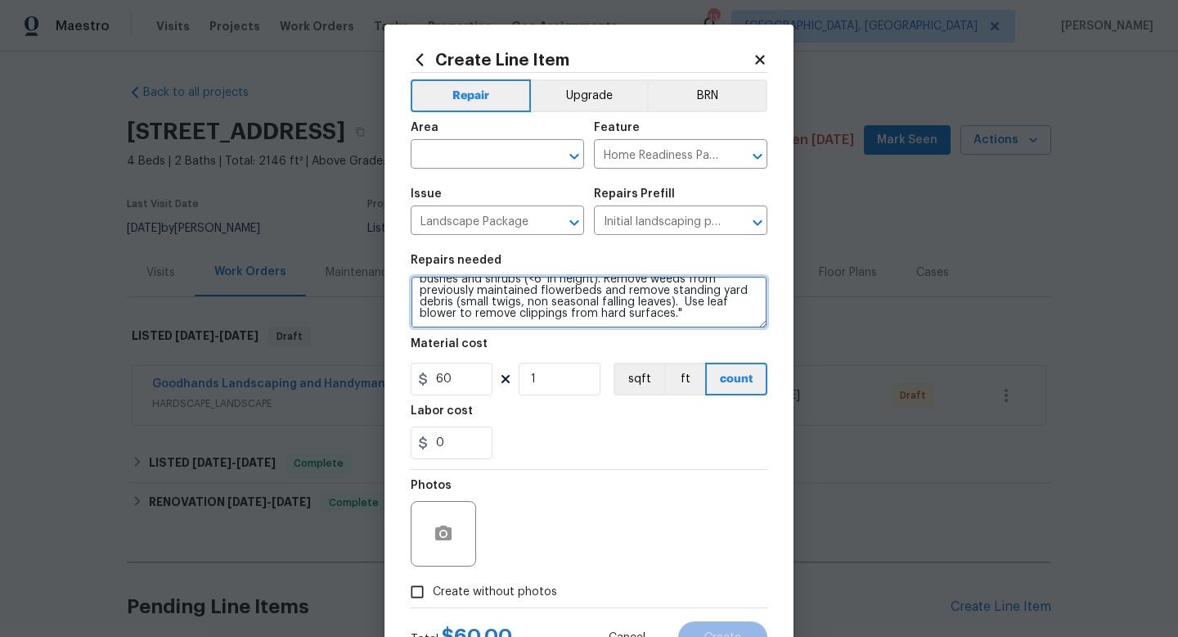
click at [647, 326] on textarea "Mowing of grass up to 6" in height. Mow, edge along driveways & sidewalks, trim…" at bounding box center [589, 302] width 357 height 52
paste textarea "CLEAN UP YARD. REMOVE DEBRIS - LEAVES, TRASH BAGS, STICKS, ETC. ADDITIONALLY, C…"
type textarea "Mowing of grass up to 6" in height. Mow, edge along driveways & sidewalks, trim…"
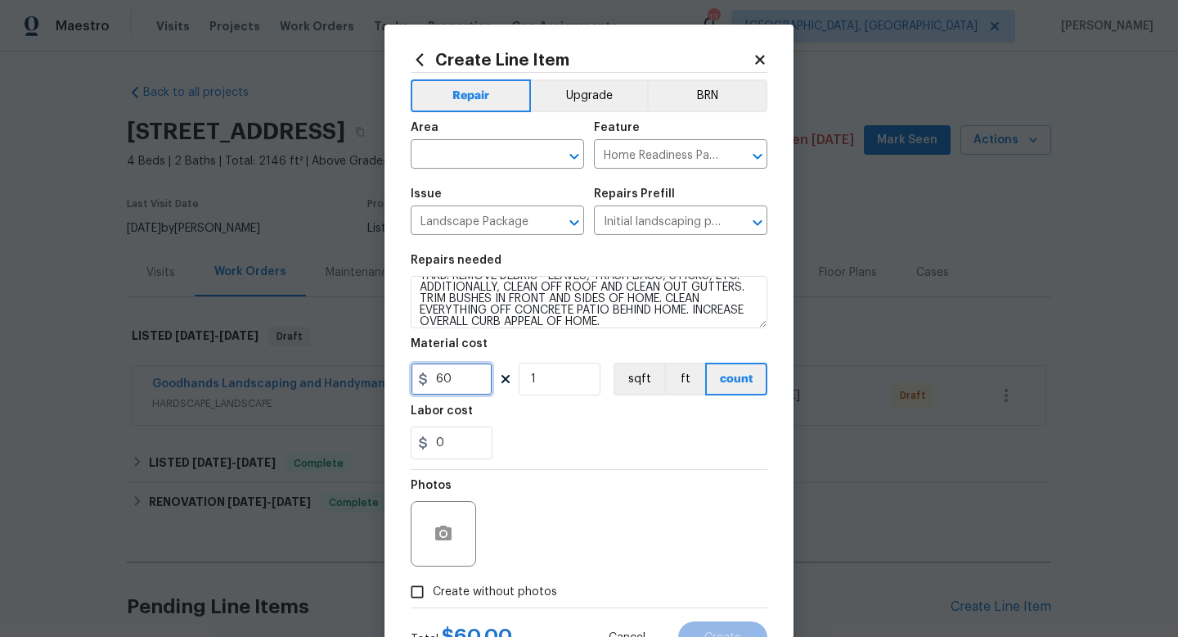
drag, startPoint x: 467, startPoint y: 379, endPoint x: 258, endPoint y: 331, distance: 214.9
click at [258, 331] on div "Create Line Item Repair Upgrade BRN Area ​ Feature Home Readiness Packages ​ Is…" at bounding box center [589, 318] width 1178 height 637
type input "60"
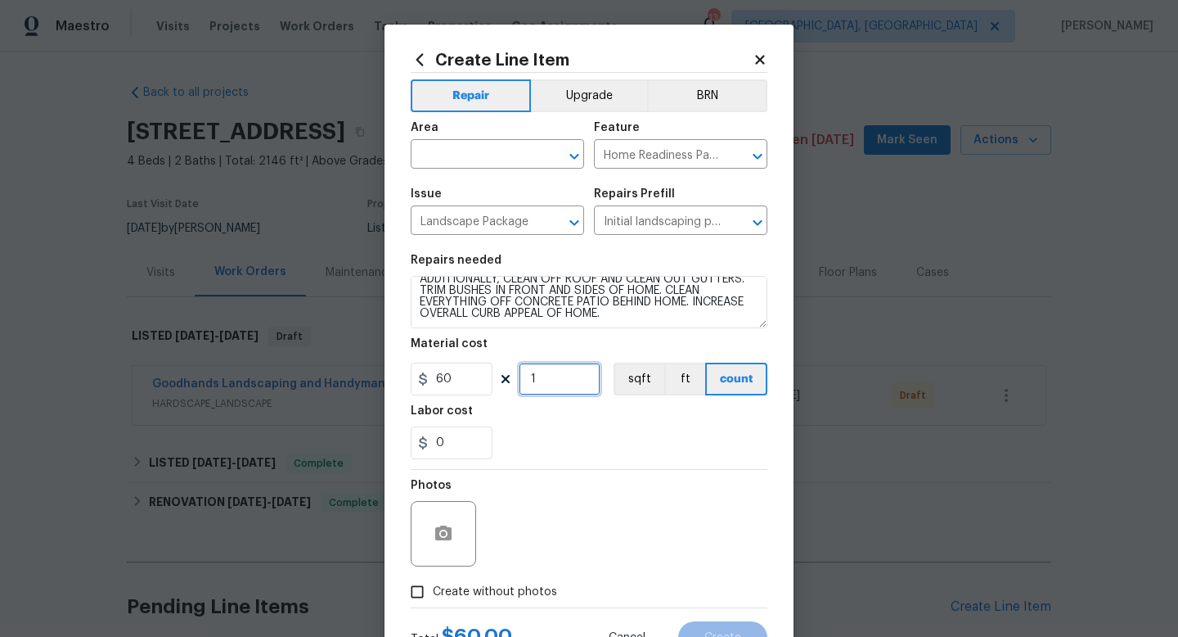
click at [580, 387] on input "1" at bounding box center [560, 378] width 82 height 33
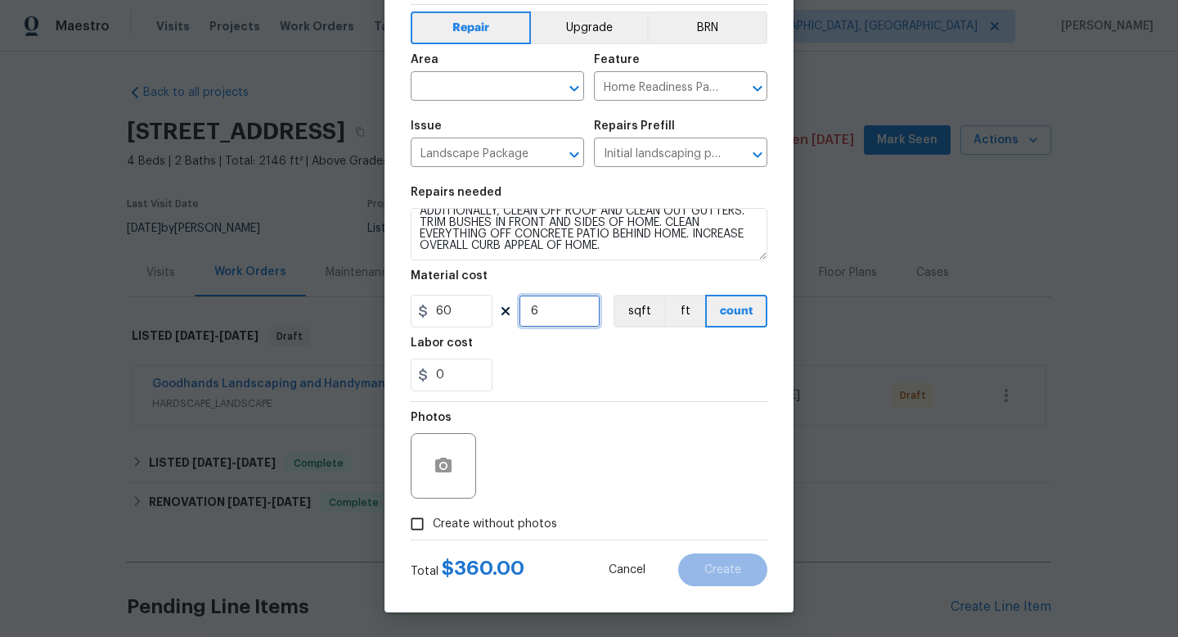
type input "6"
drag, startPoint x: 470, startPoint y: 323, endPoint x: 258, endPoint y: 287, distance: 214.9
click at [258, 287] on div "Create Line Item Repair Upgrade BRN Area ​ Feature Home Readiness Packages ​ Is…" at bounding box center [589, 318] width 1178 height 637
type input "400"
click at [562, 322] on input "6" at bounding box center [560, 311] width 82 height 33
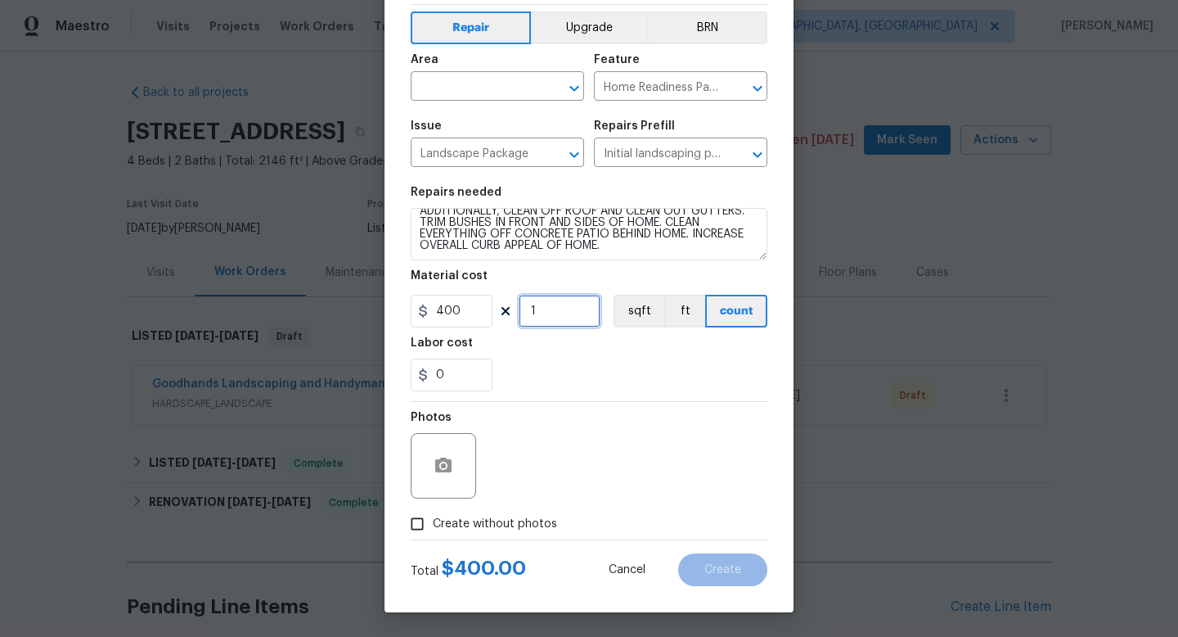
type input "1"
click at [630, 459] on div "Photos" at bounding box center [589, 455] width 357 height 106
click at [479, 521] on span "Create without photos" at bounding box center [495, 523] width 124 height 17
click at [433, 521] on input "Create without photos" at bounding box center [417, 523] width 31 height 31
checkbox input "true"
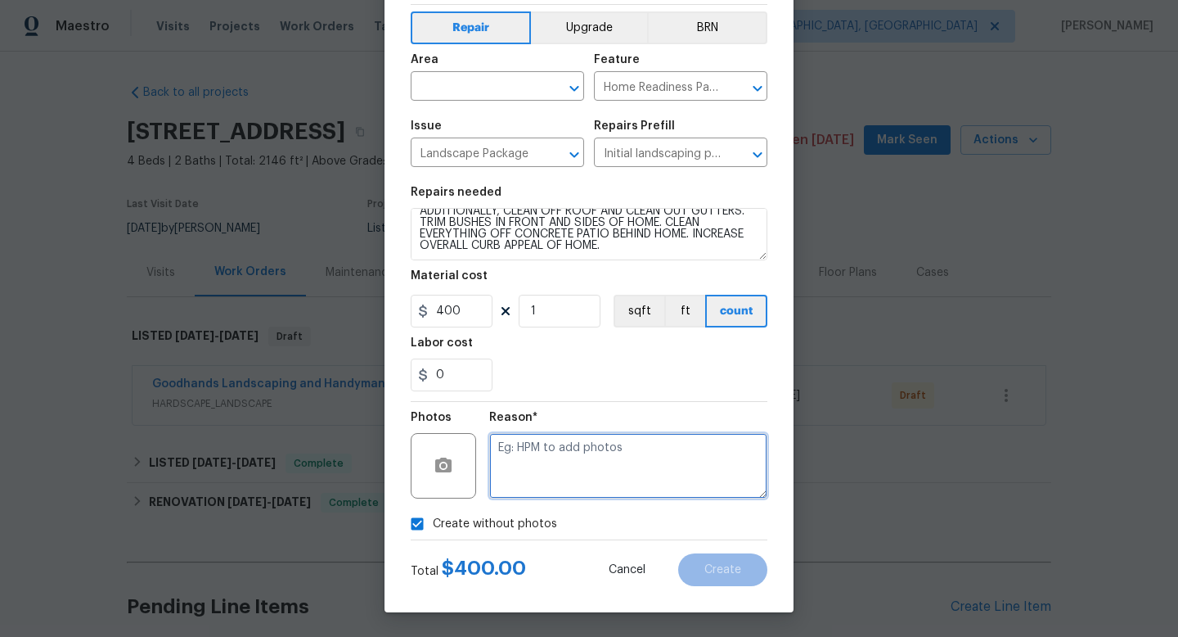
click at [640, 471] on textarea at bounding box center [628, 465] width 278 height 65
click at [441, 82] on input "text" at bounding box center [475, 87] width 128 height 25
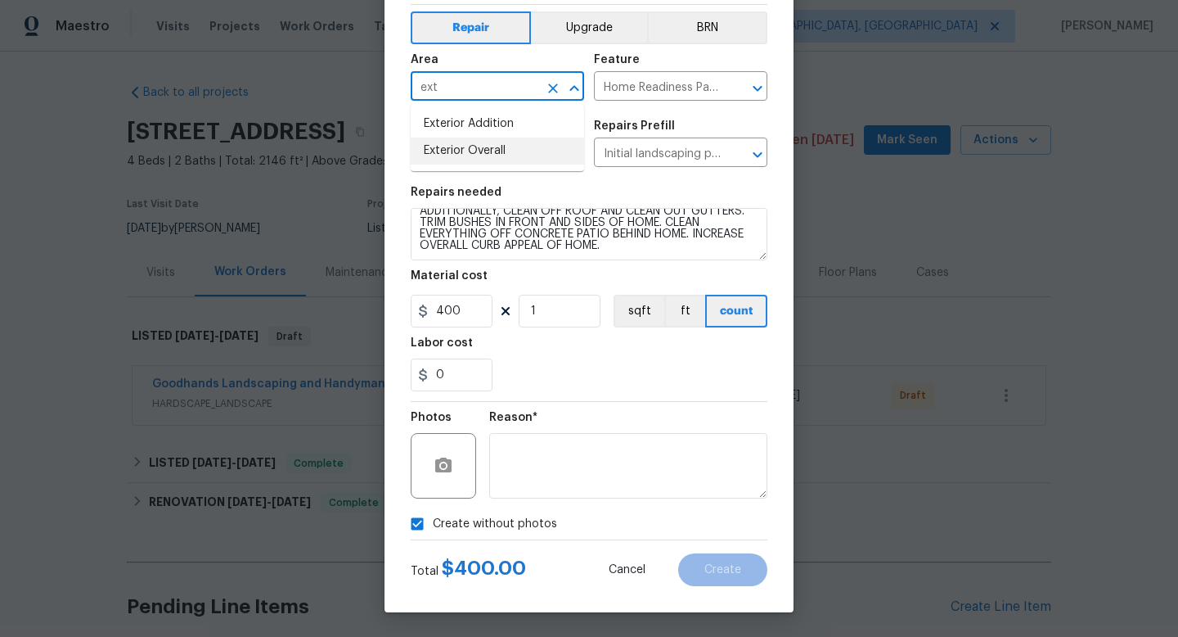
click at [455, 150] on li "Exterior Overall" at bounding box center [497, 150] width 173 height 27
type input "Exterior Overall"
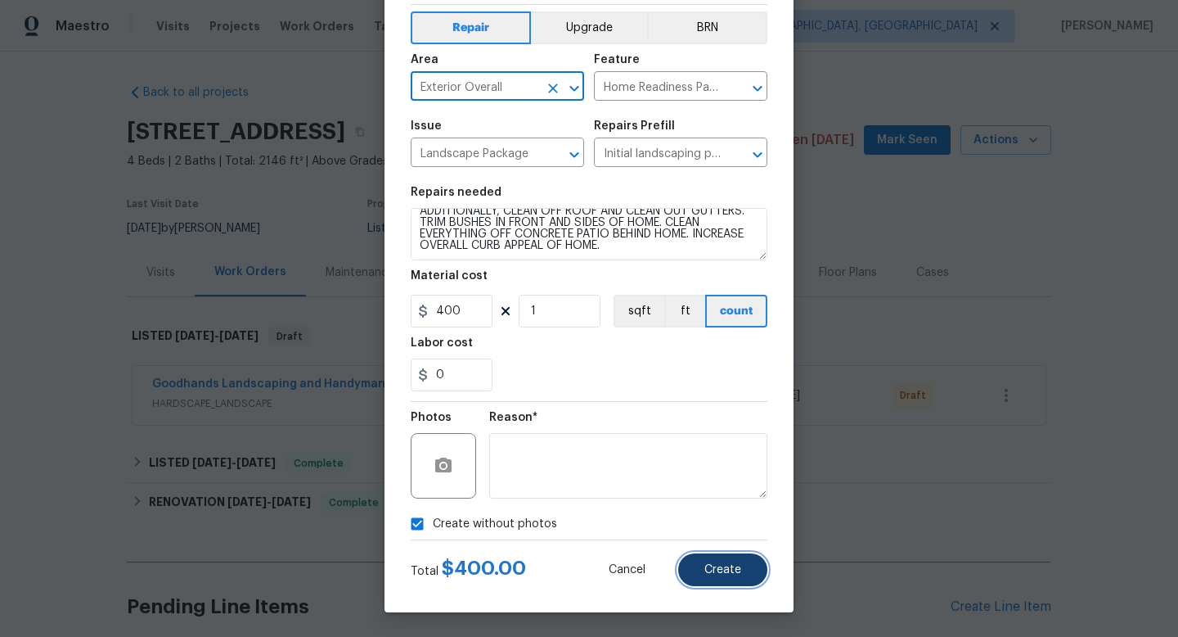
click at [741, 565] on button "Create" at bounding box center [722, 569] width 89 height 33
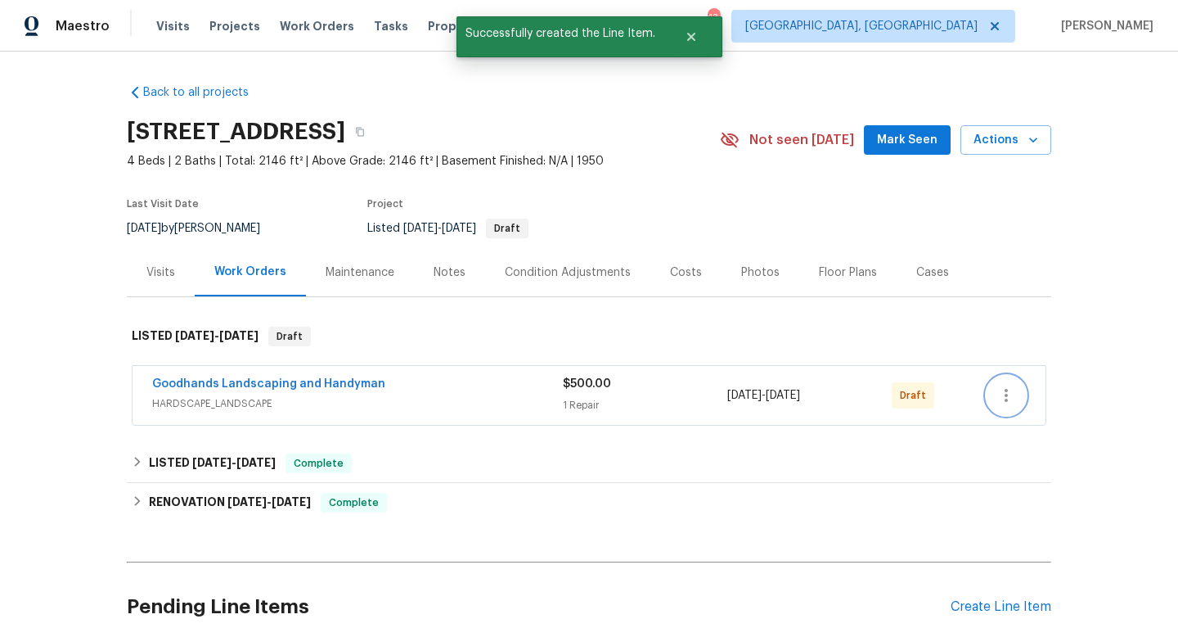
click at [1011, 380] on button "button" at bounding box center [1006, 395] width 39 height 39
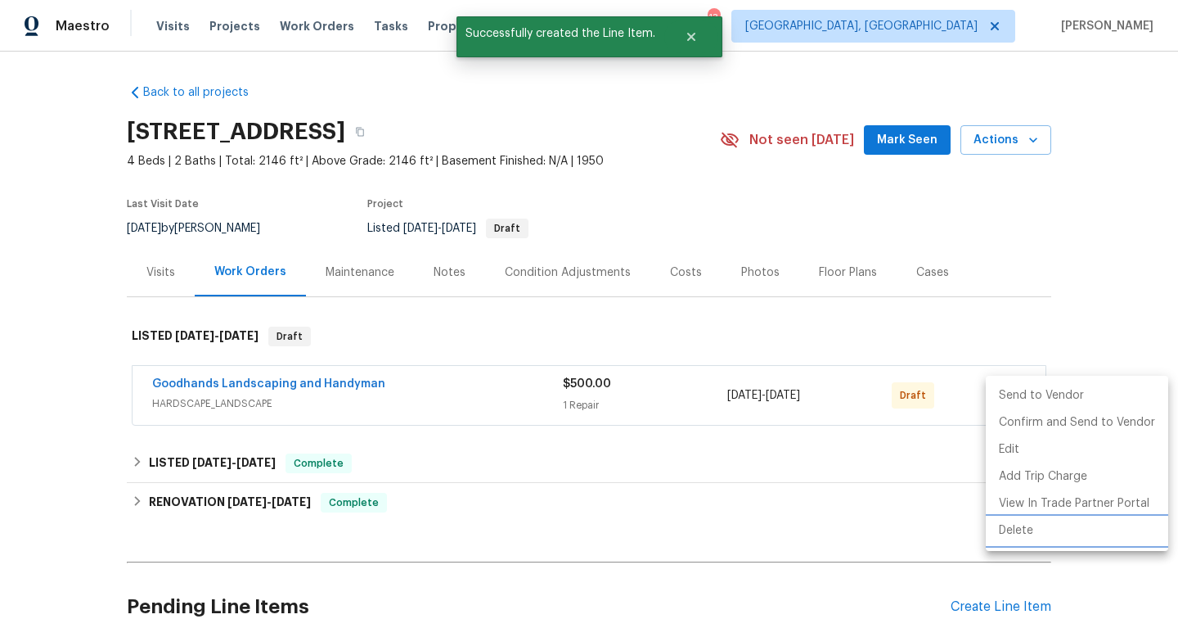
click at [1010, 531] on li "Delete" at bounding box center [1077, 530] width 182 height 27
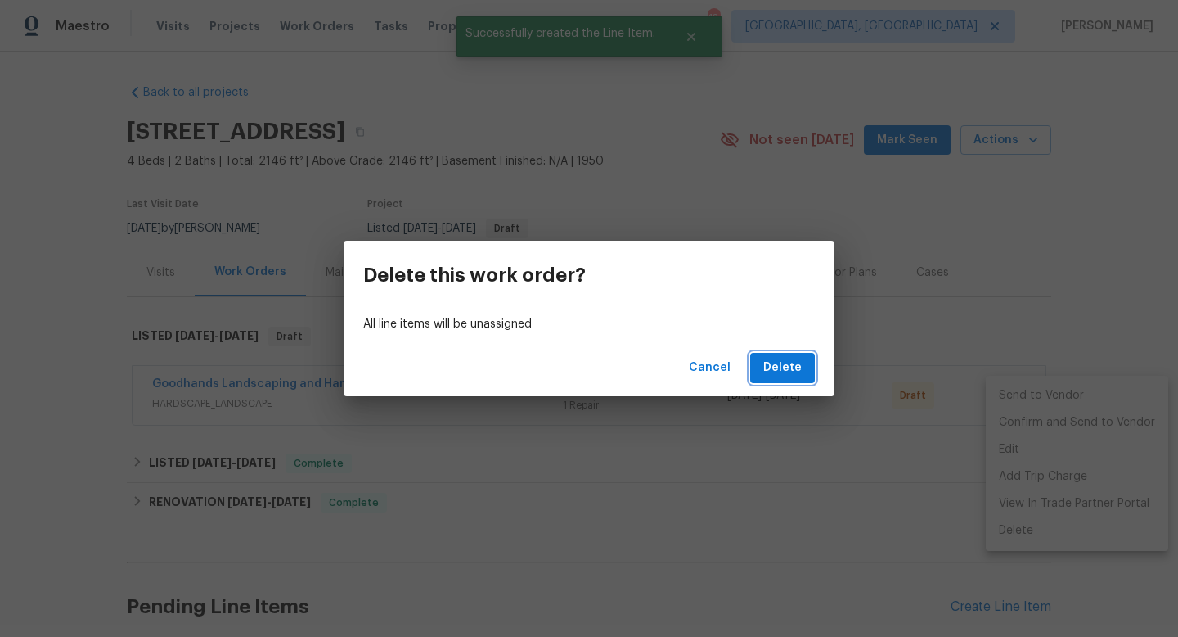
click at [770, 364] on span "Delete" at bounding box center [782, 368] width 38 height 20
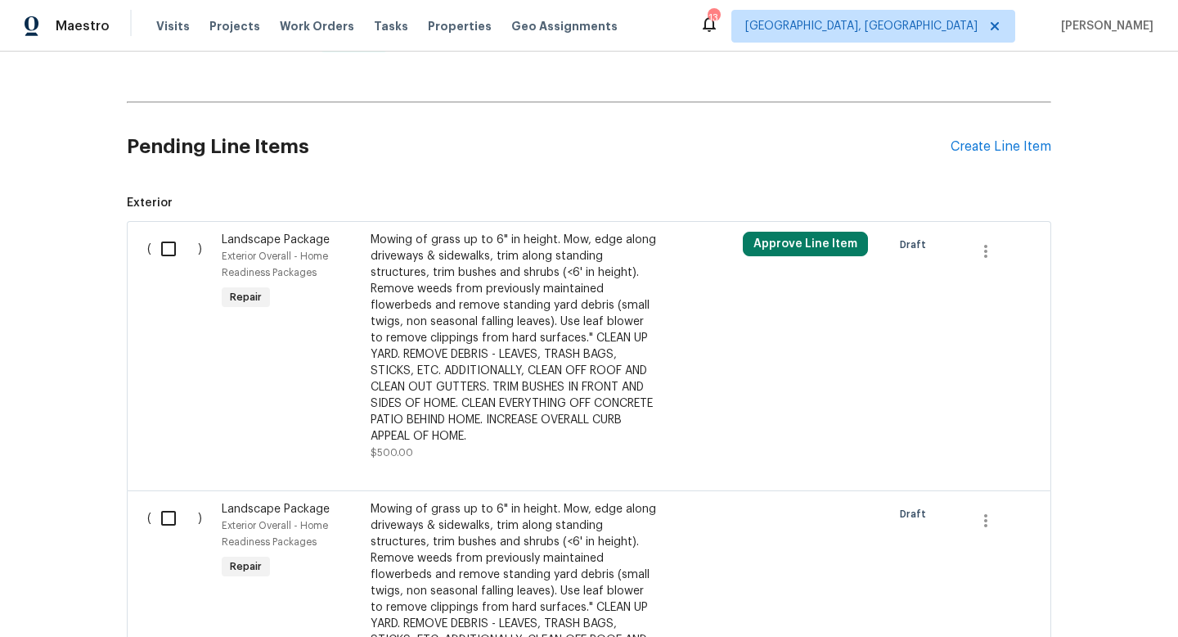
scroll to position [418, 0]
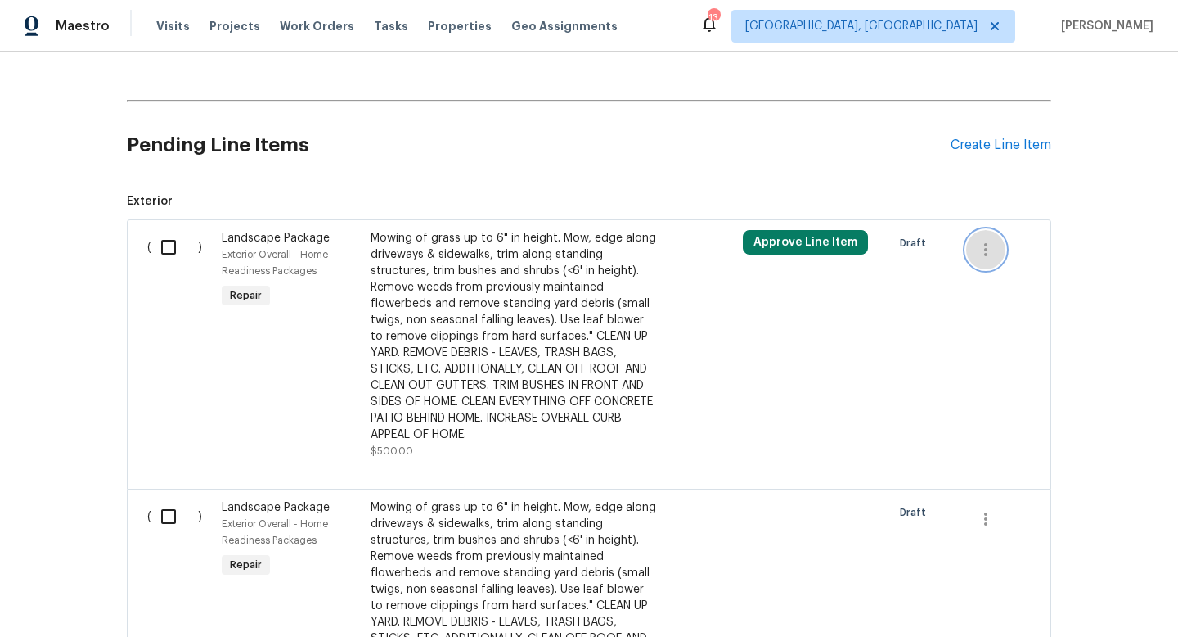
click at [984, 259] on button "button" at bounding box center [985, 249] width 39 height 39
click at [984, 259] on li "Cancel" at bounding box center [997, 249] width 63 height 27
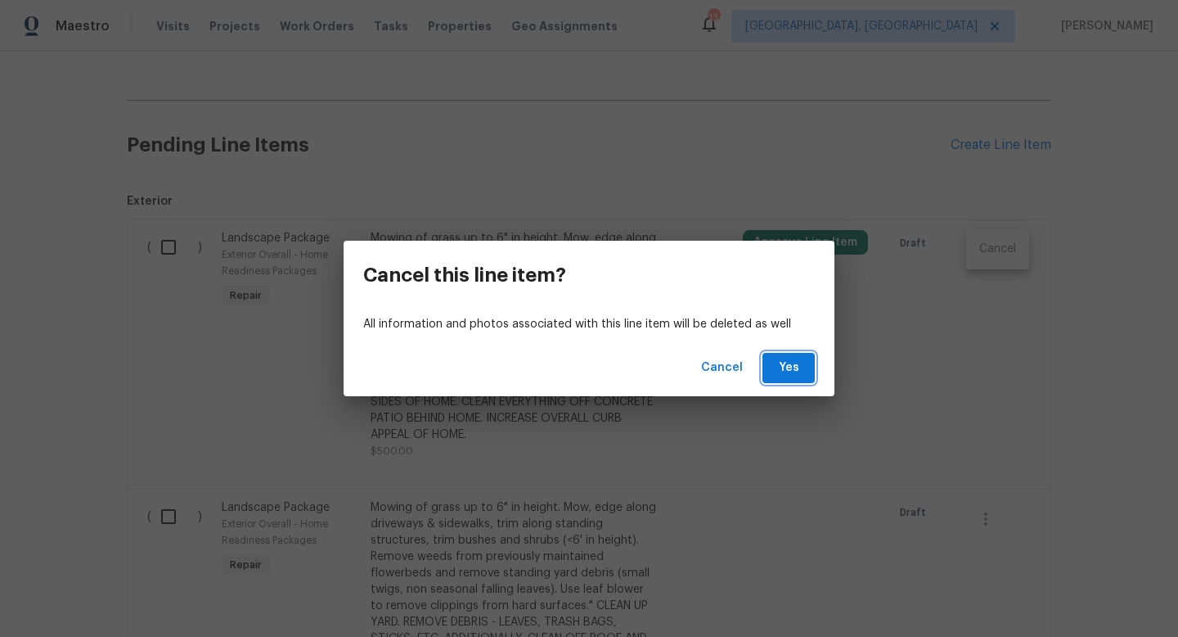
click at [788, 372] on span "Yes" at bounding box center [789, 368] width 26 height 20
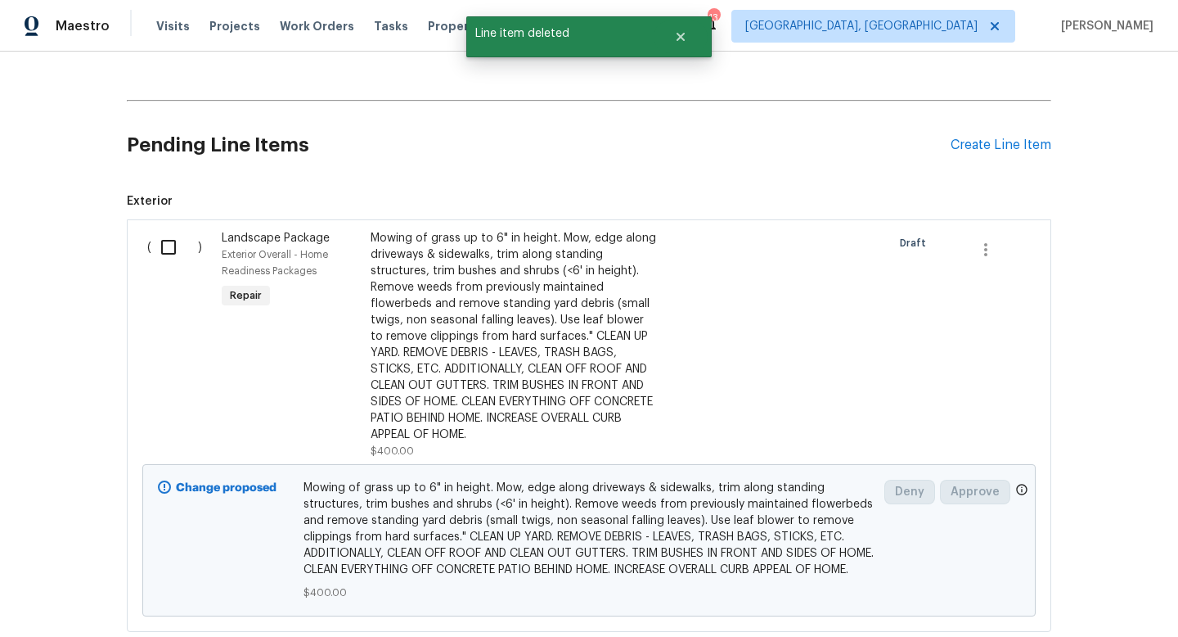
click at [160, 254] on input "checkbox" at bounding box center [174, 247] width 47 height 34
checkbox input "true"
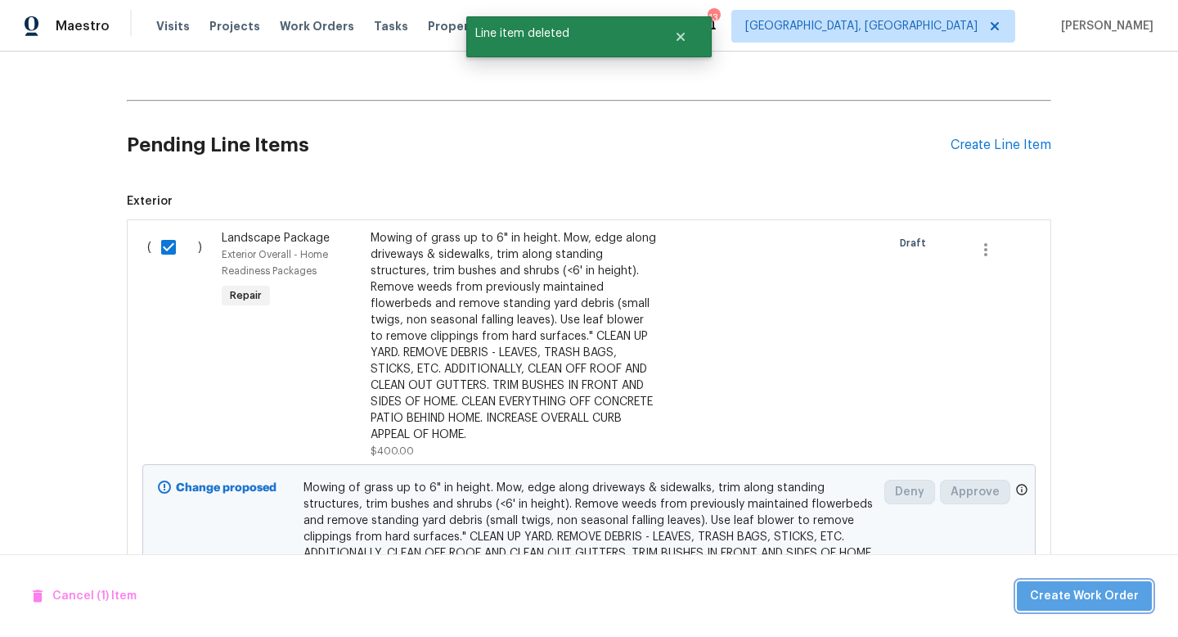
click at [1121, 593] on span "Create Work Order" at bounding box center [1084, 596] width 109 height 20
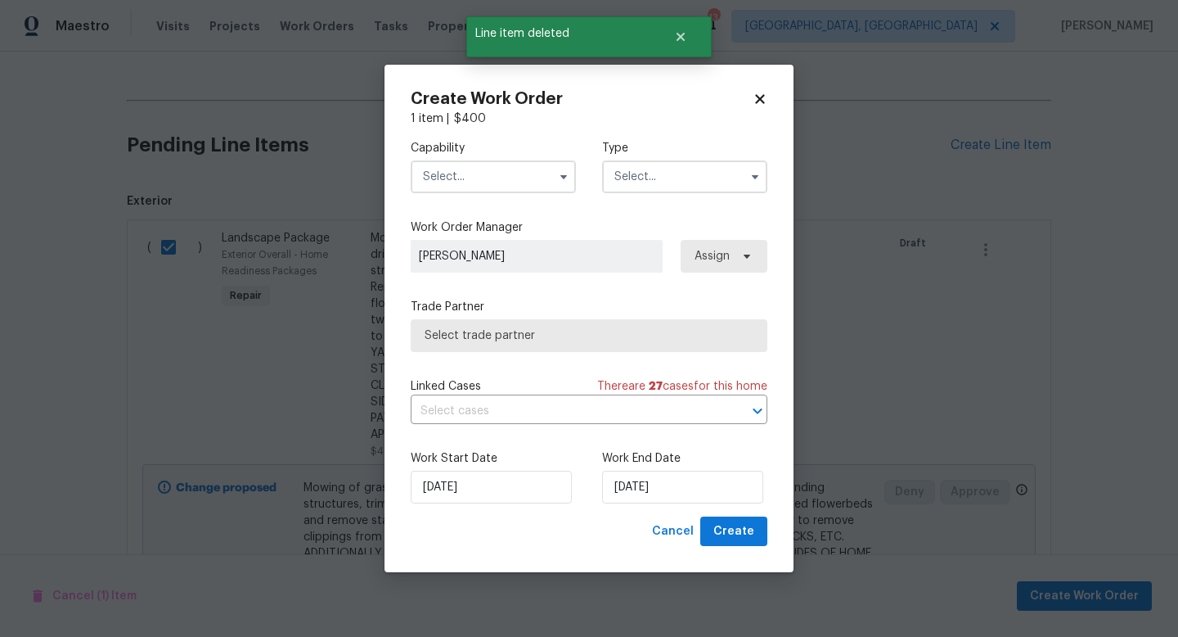
click at [493, 175] on input "text" at bounding box center [493, 176] width 165 height 33
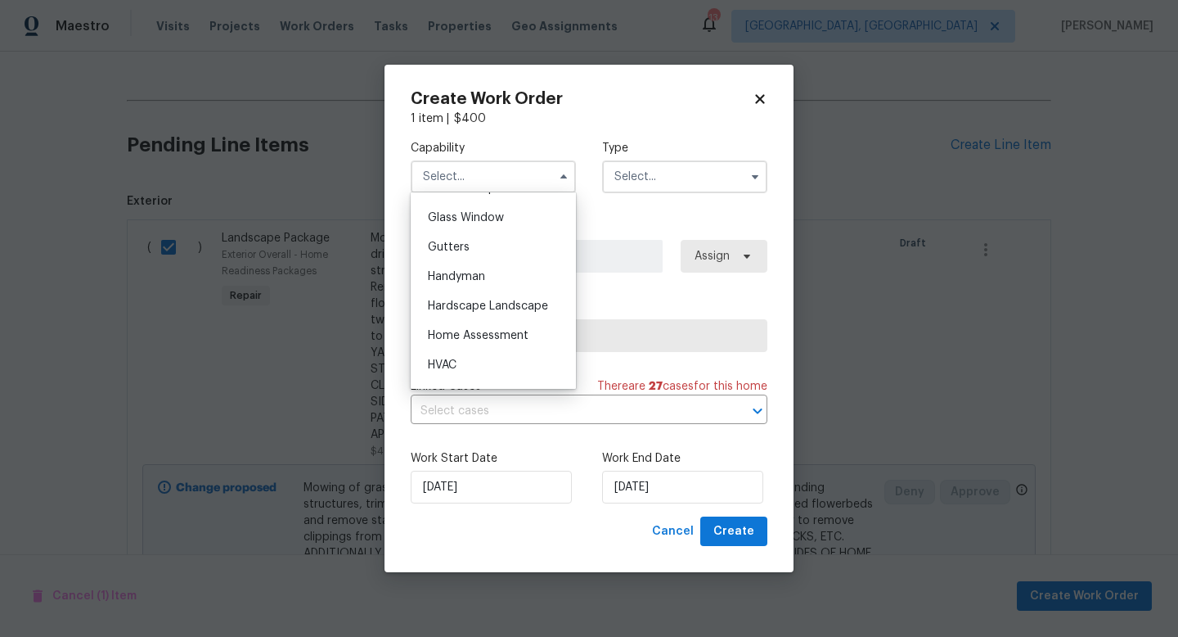
scroll to position [839, 0]
click at [476, 308] on div "Hardscape Landscape" at bounding box center [493, 301] width 157 height 29
type input "Hardscape Landscape"
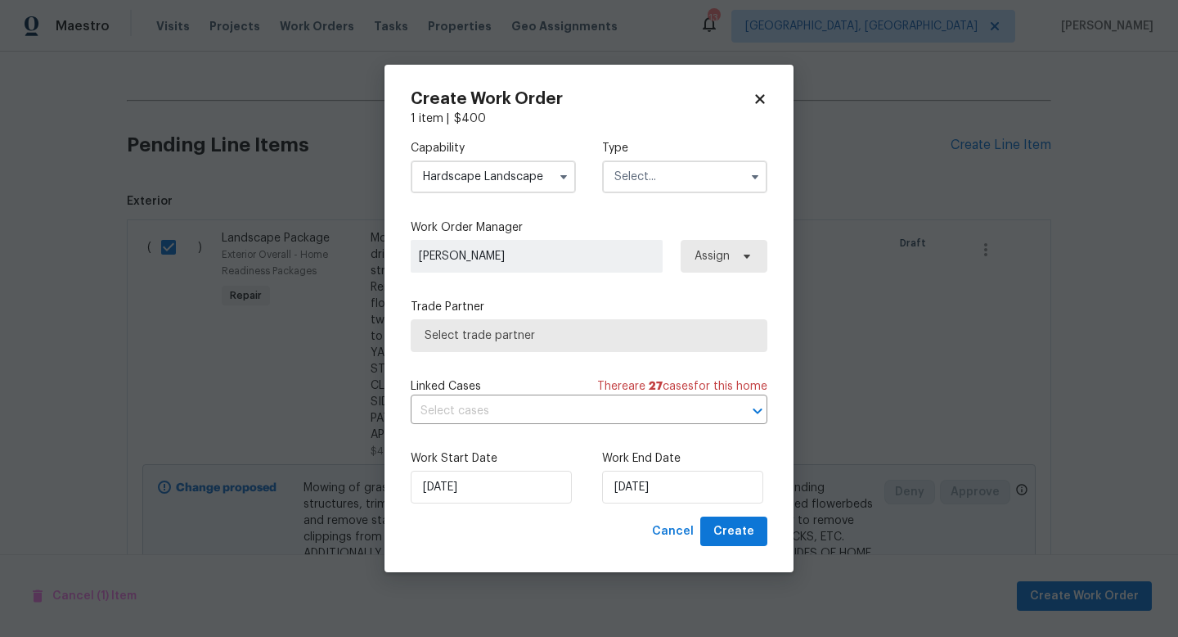
click at [659, 173] on input "text" at bounding box center [684, 176] width 165 height 33
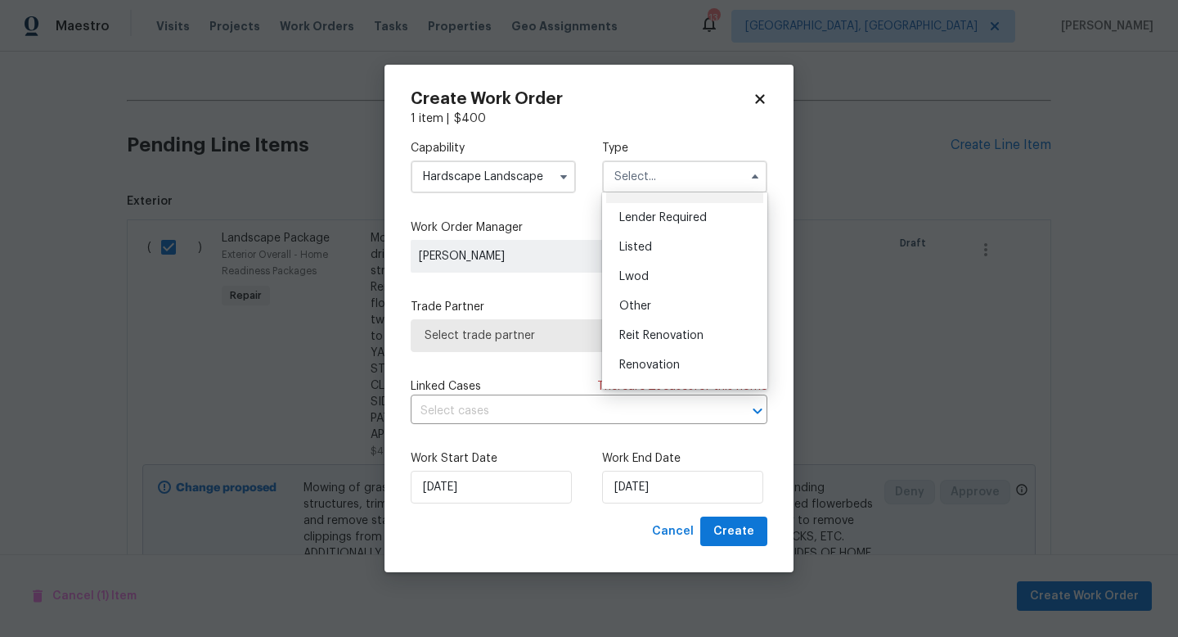
scroll to position [103, 0]
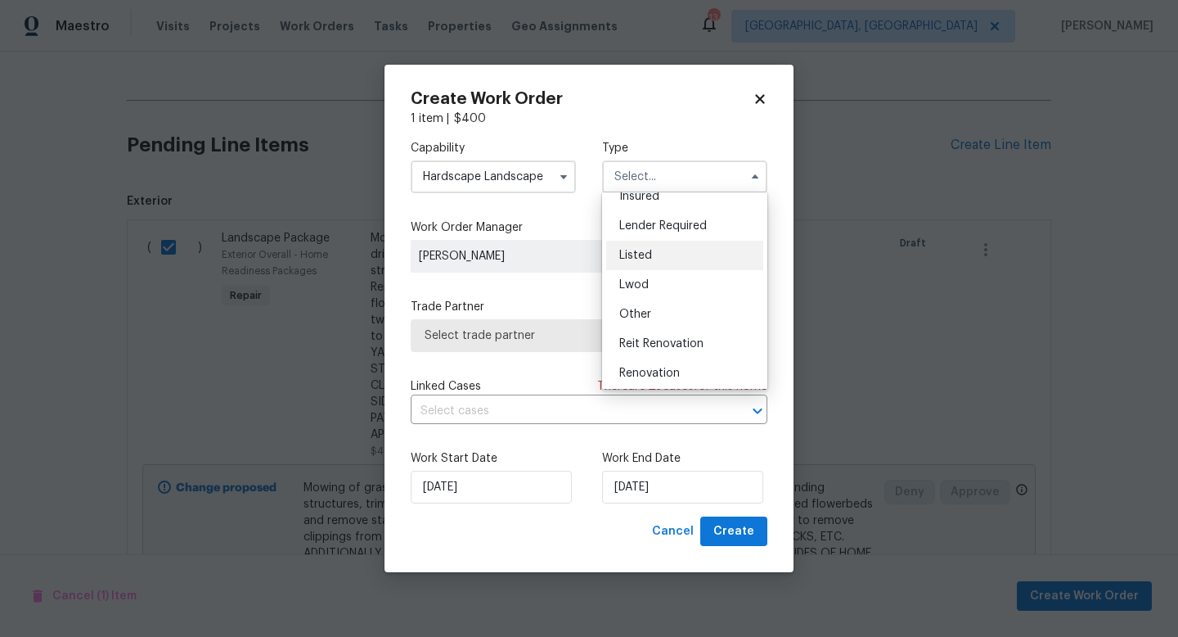
click at [660, 253] on div "Listed" at bounding box center [684, 255] width 157 height 29
type input "Listed"
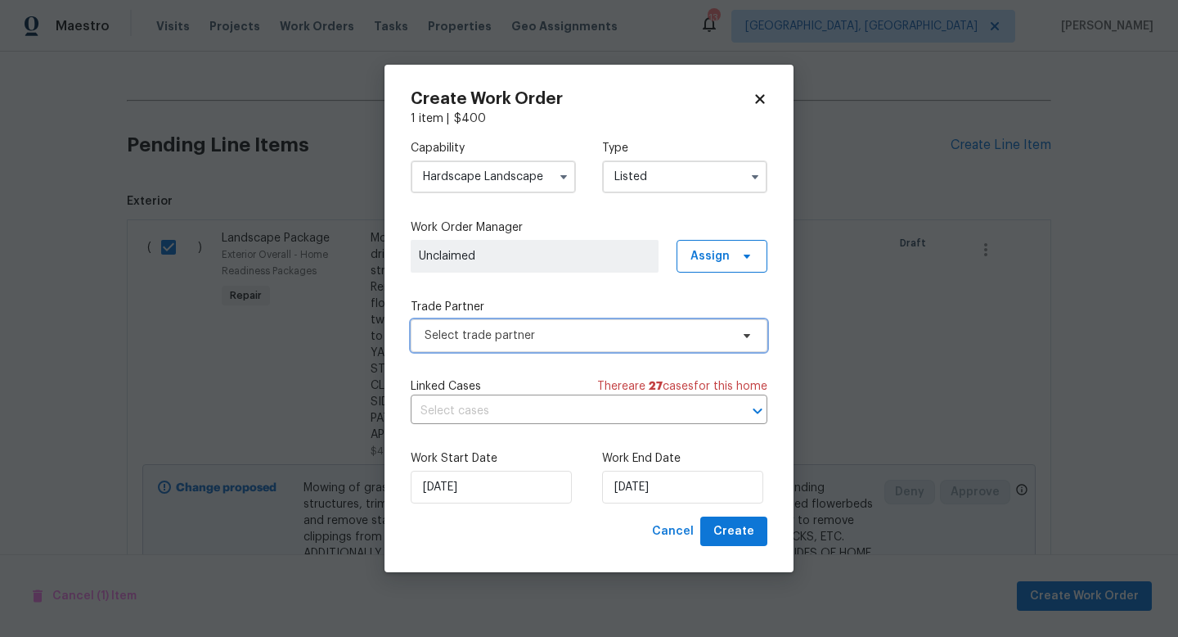
click at [520, 329] on span "Select trade partner" at bounding box center [577, 335] width 305 height 16
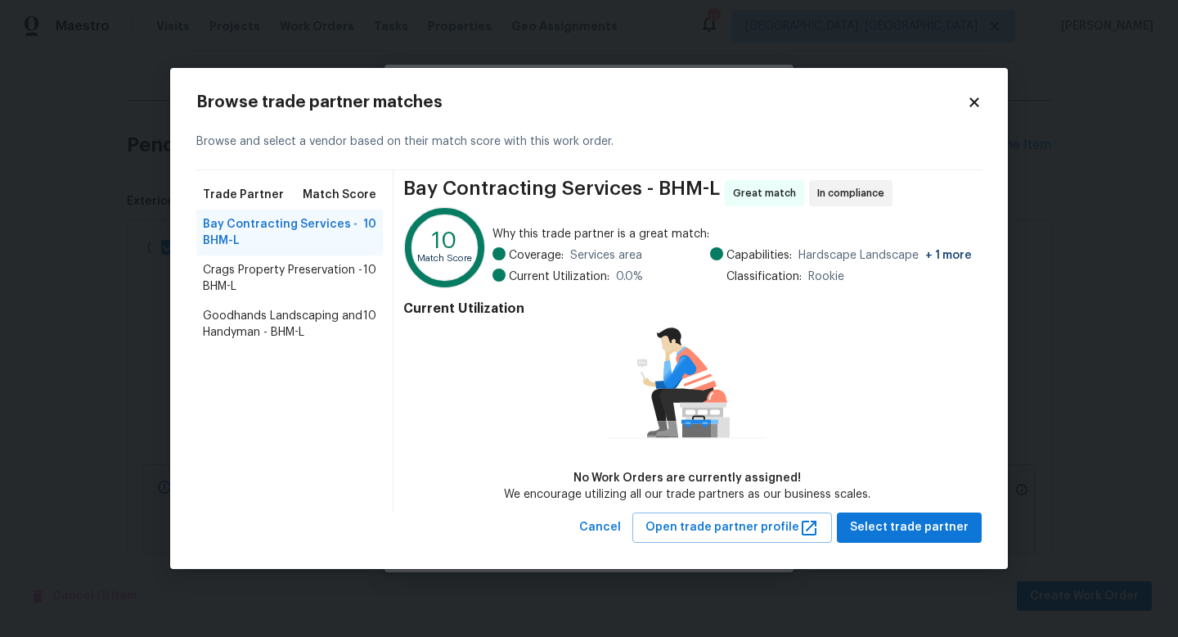
click at [281, 324] on span "Goodhands Landscaping and Handyman - BHM-L" at bounding box center [283, 324] width 160 height 33
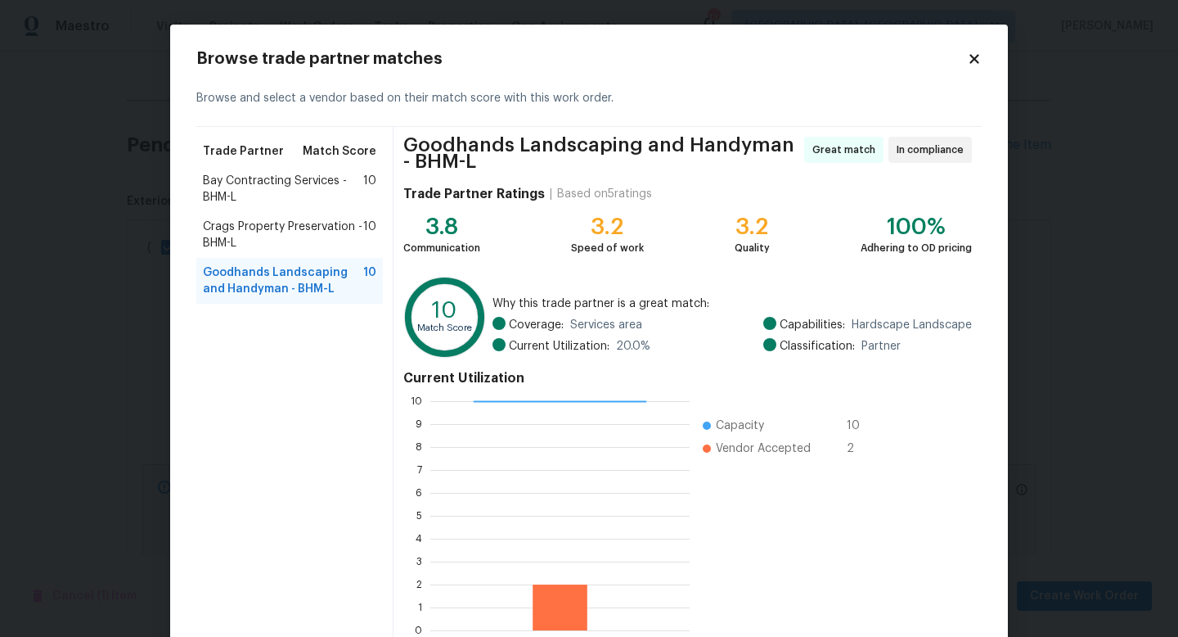
scroll to position [92, 0]
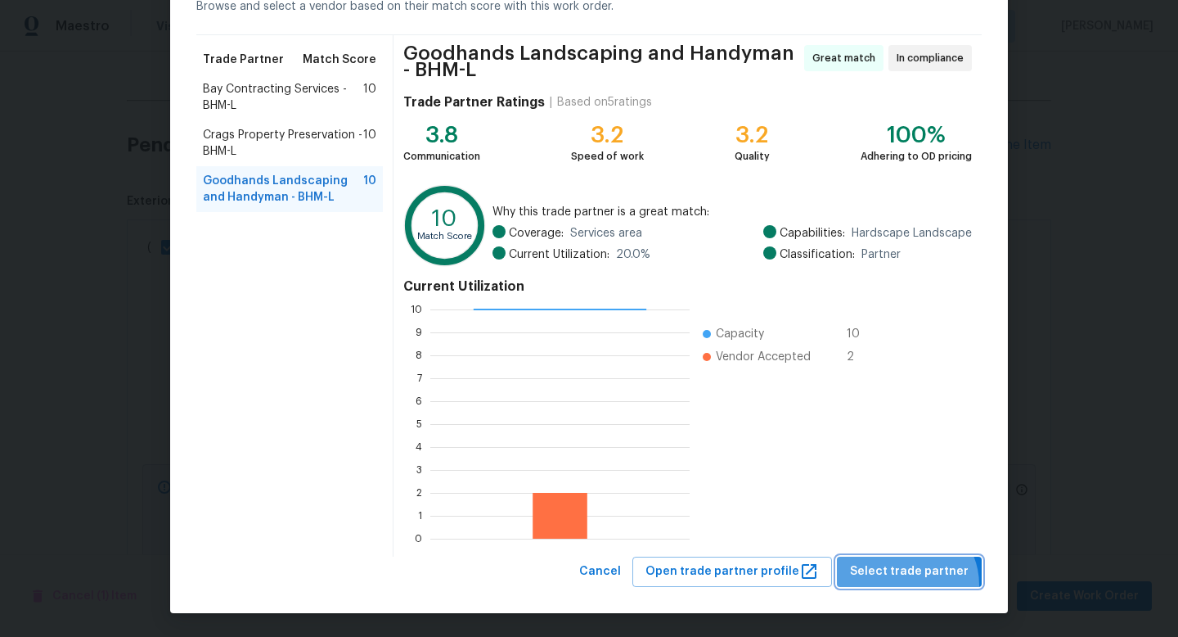
click at [910, 584] on button "Select trade partner" at bounding box center [909, 571] width 145 height 30
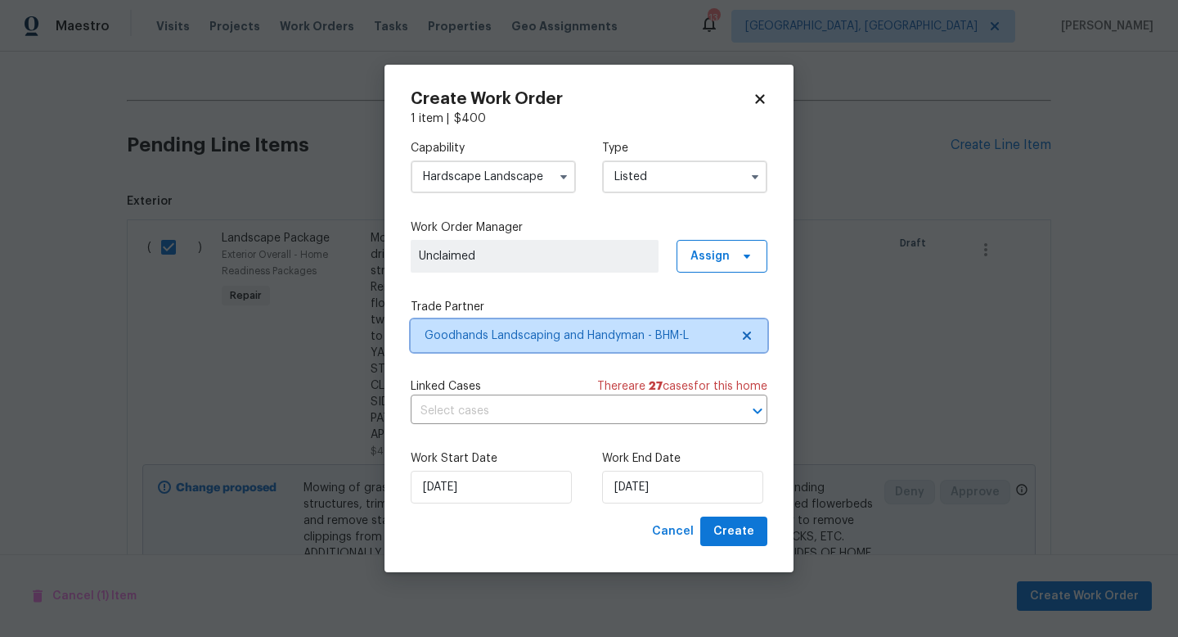
scroll to position [0, 0]
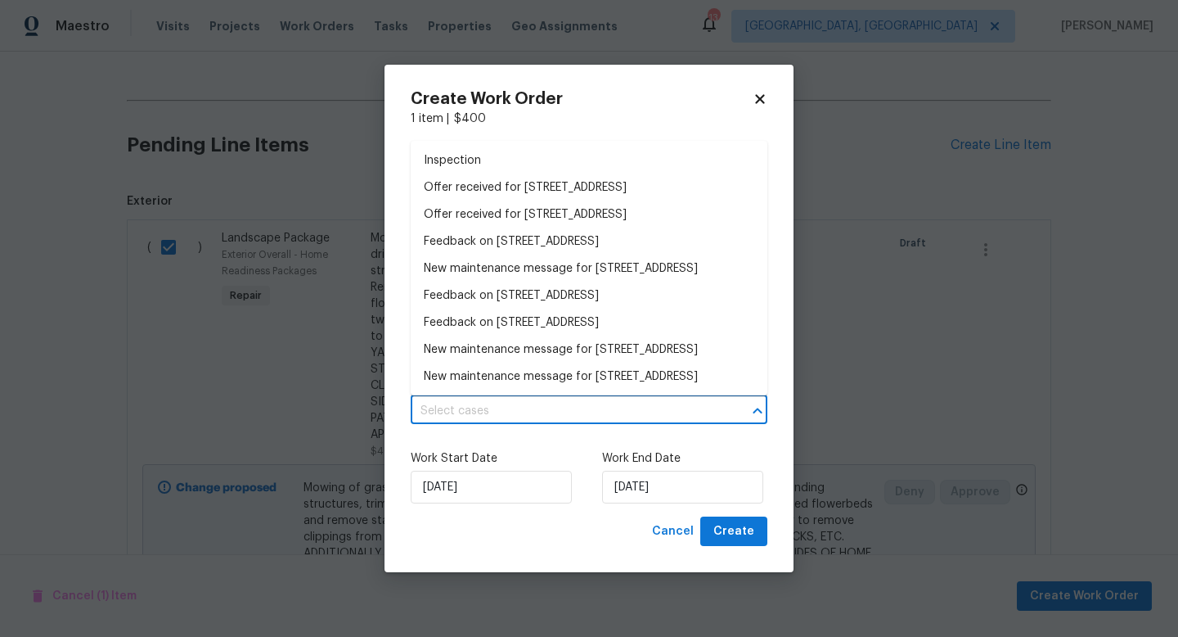
click at [473, 412] on input "text" at bounding box center [566, 410] width 311 height 25
click at [574, 460] on label "Work Start Date" at bounding box center [493, 458] width 165 height 16
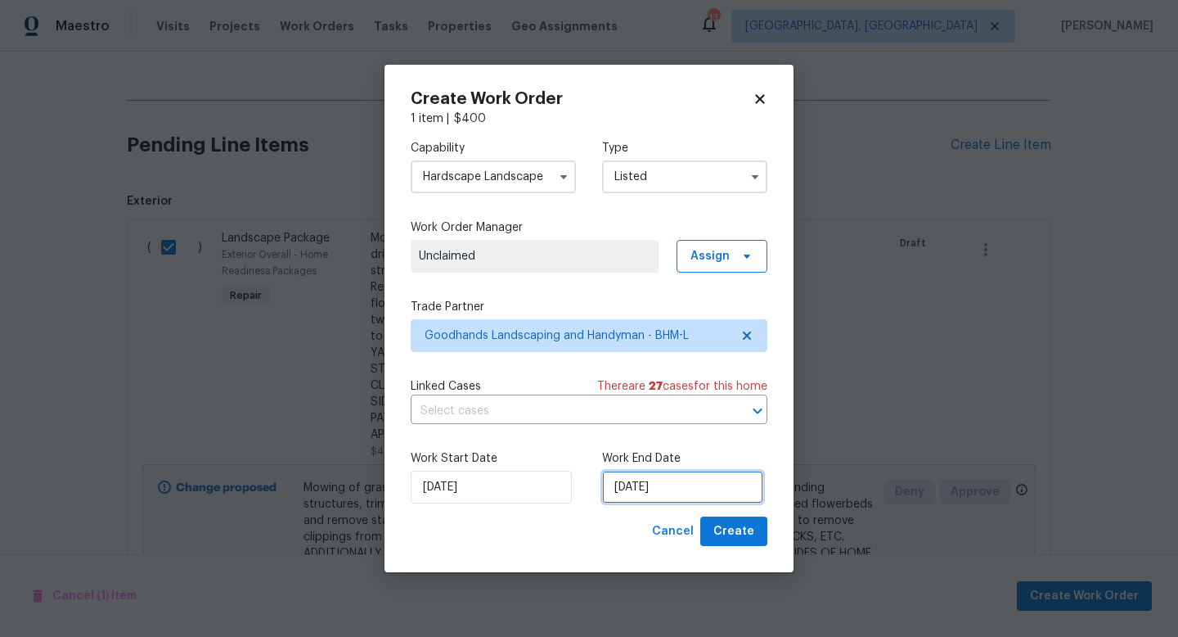
click at [647, 493] on input "[DATE]" at bounding box center [682, 486] width 161 height 33
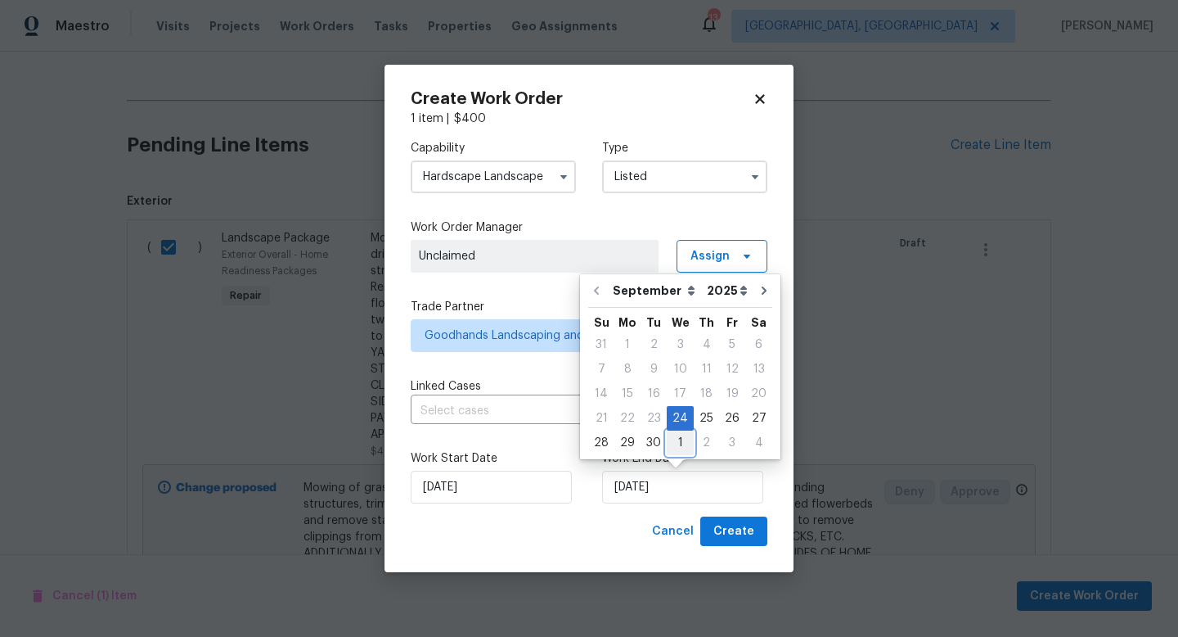
click at [668, 447] on div "1" at bounding box center [680, 442] width 27 height 23
type input "10/1/2025"
select select "9"
click at [732, 531] on span "Create" at bounding box center [733, 531] width 41 height 20
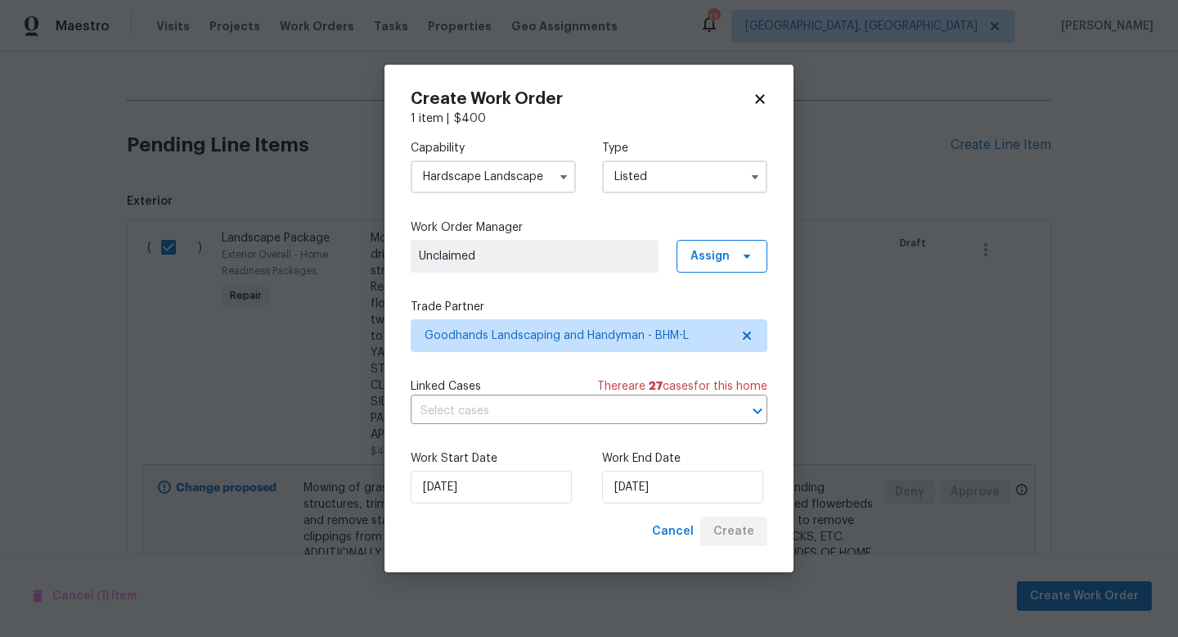
checkbox input "false"
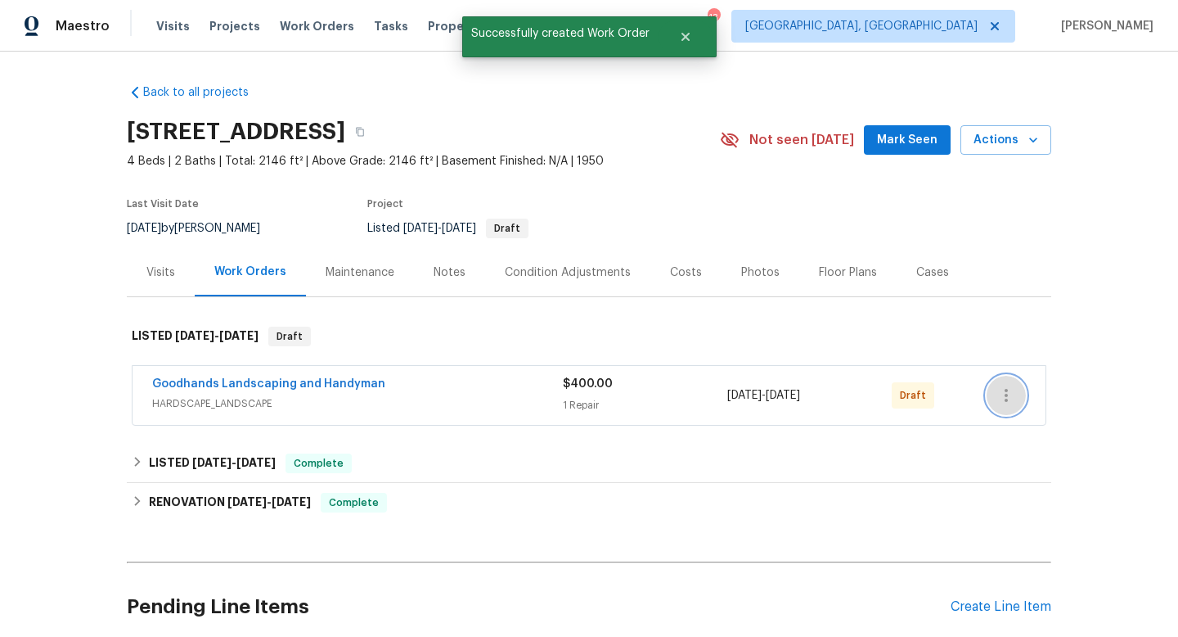
click at [1017, 406] on button "button" at bounding box center [1006, 395] width 39 height 39
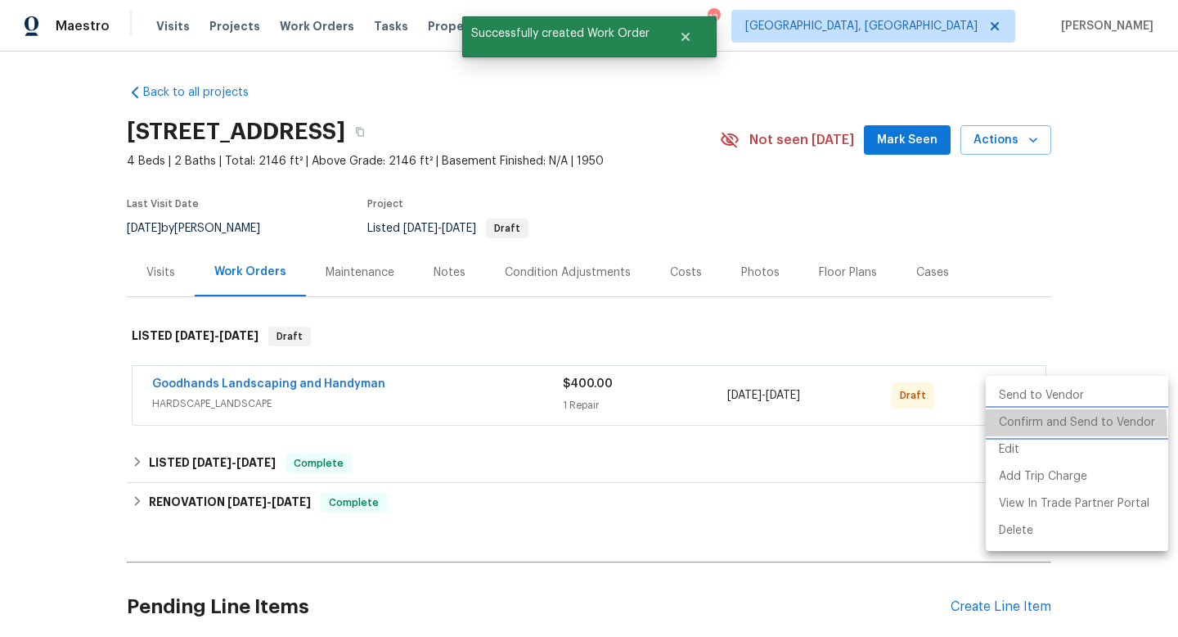
click at [1020, 428] on li "Confirm and Send to Vendor" at bounding box center [1077, 422] width 182 height 27
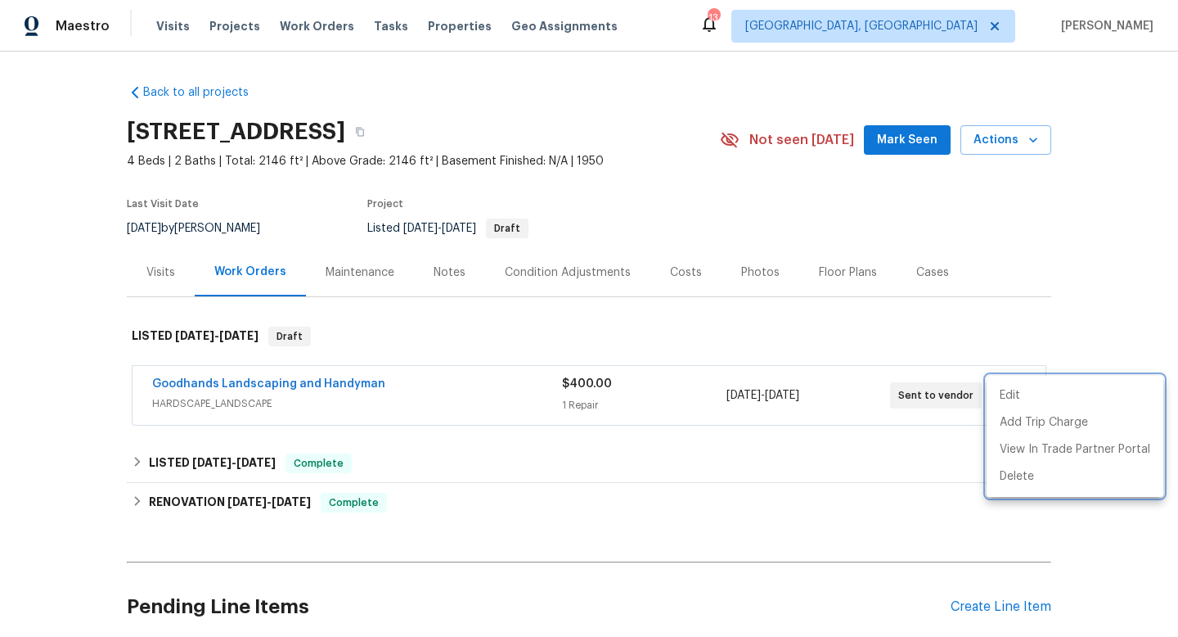
click at [828, 331] on div at bounding box center [589, 318] width 1178 height 637
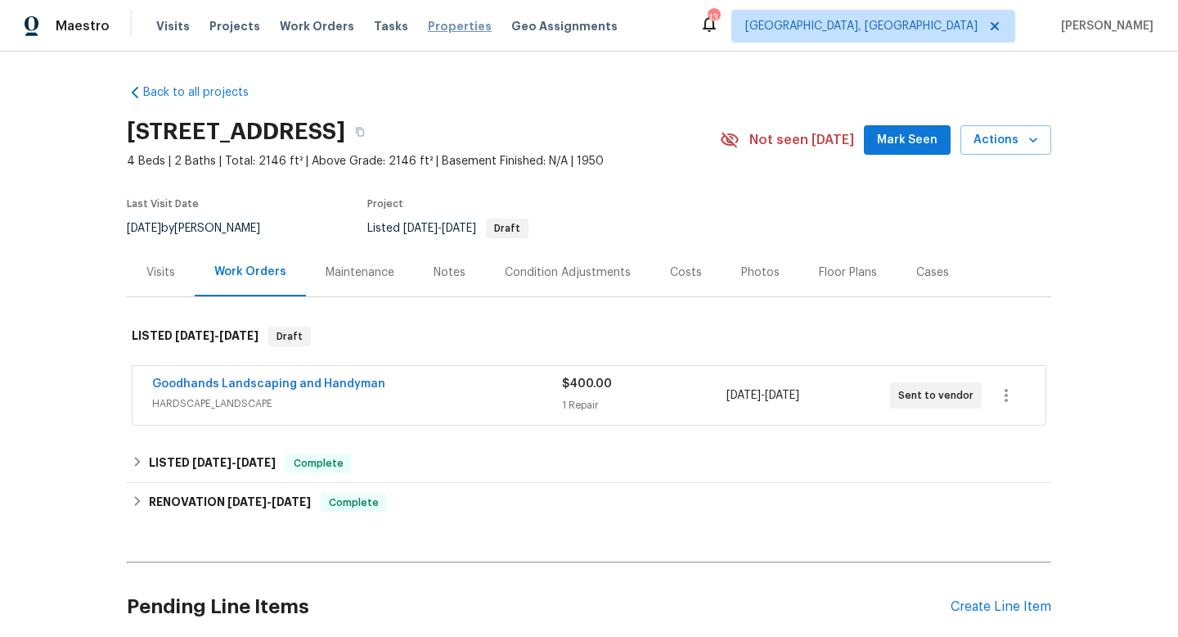
click at [428, 24] on span "Properties" at bounding box center [460, 26] width 64 height 16
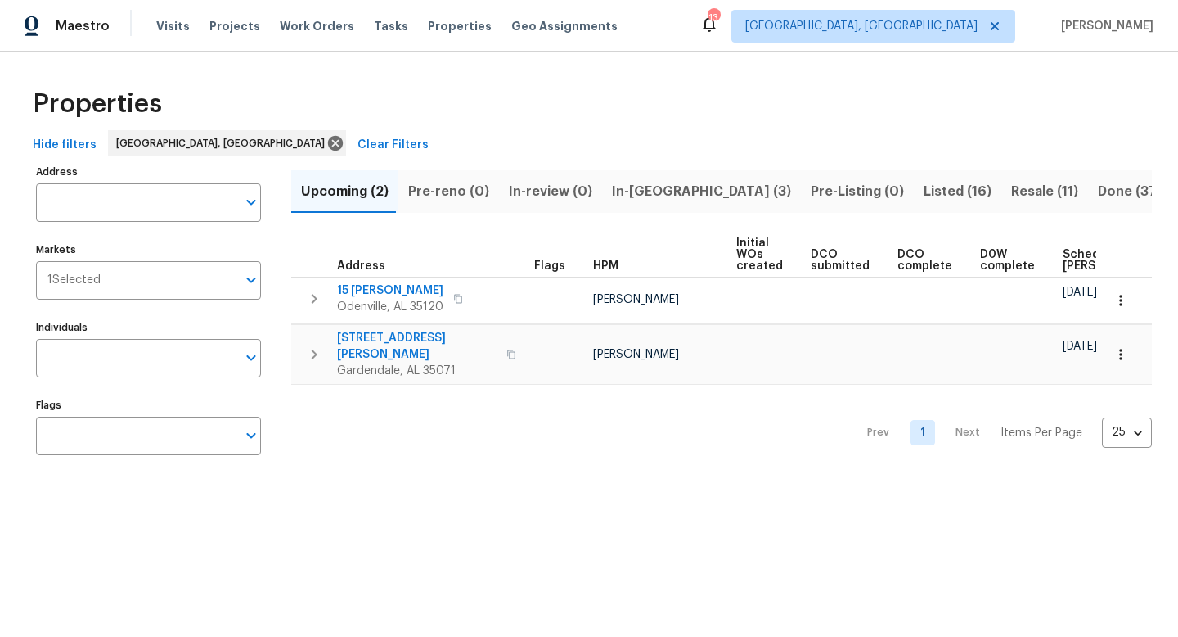
click at [924, 191] on span "Listed (16)" at bounding box center [958, 191] width 68 height 23
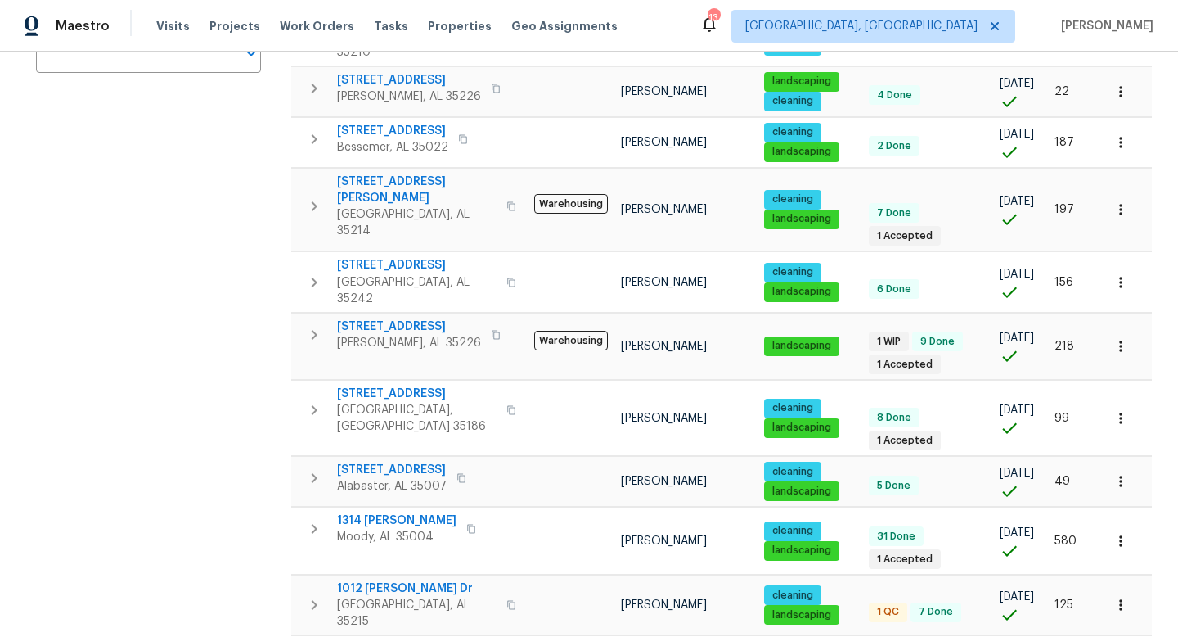
scroll to position [430, 0]
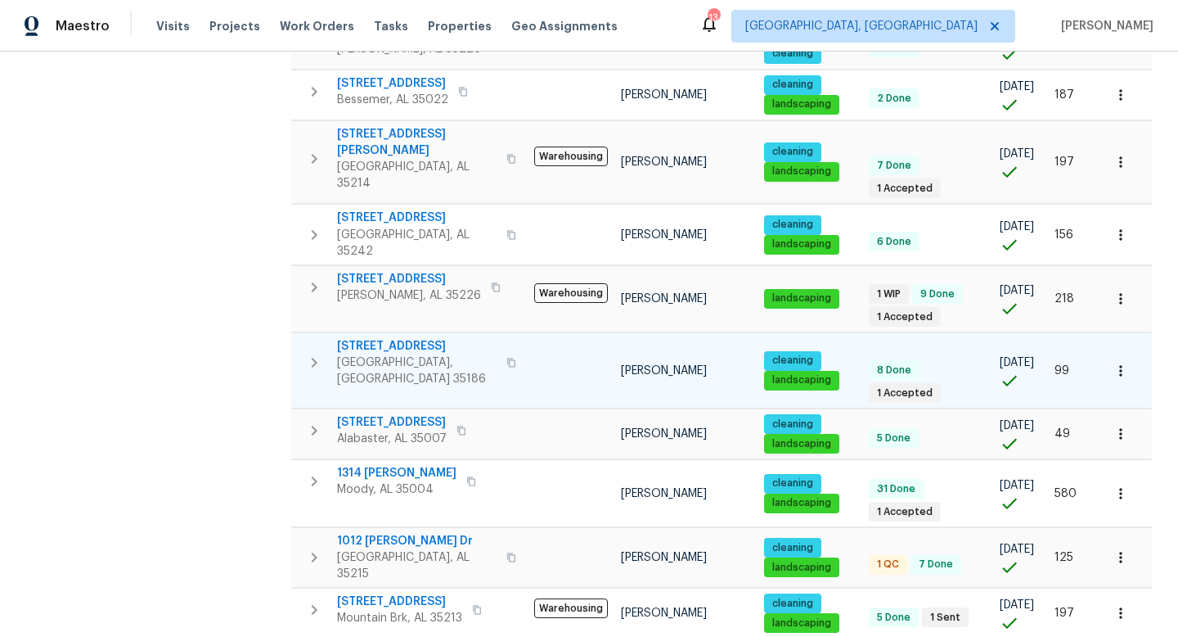
click at [354, 338] on span "118 S Hill Dr" at bounding box center [417, 346] width 160 height 16
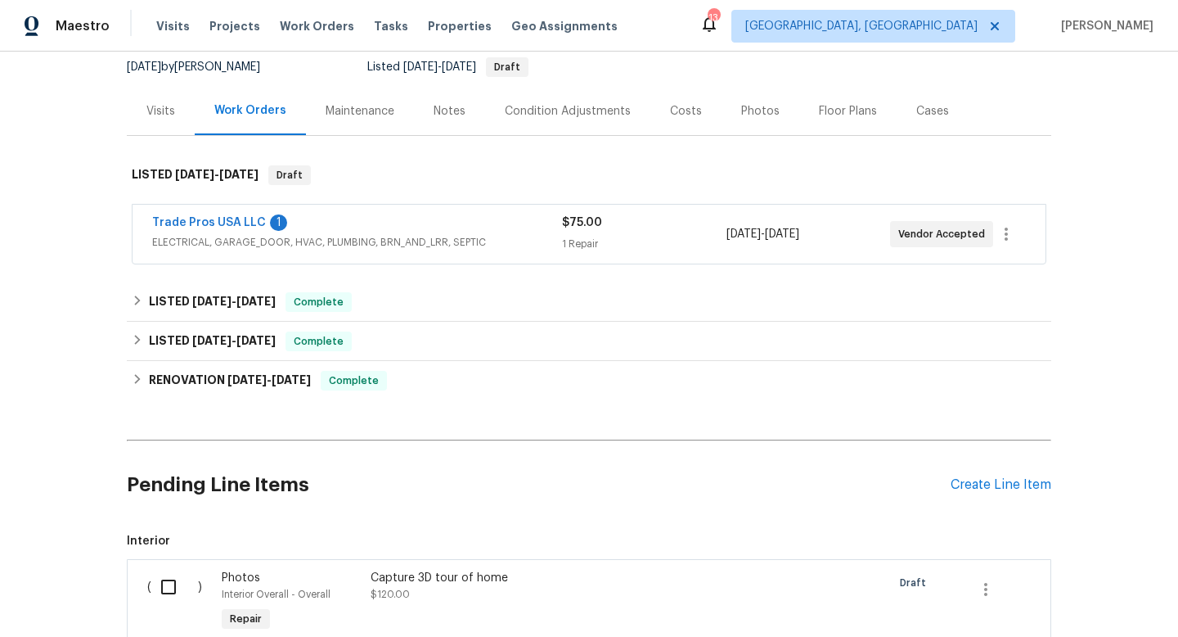
scroll to position [362, 0]
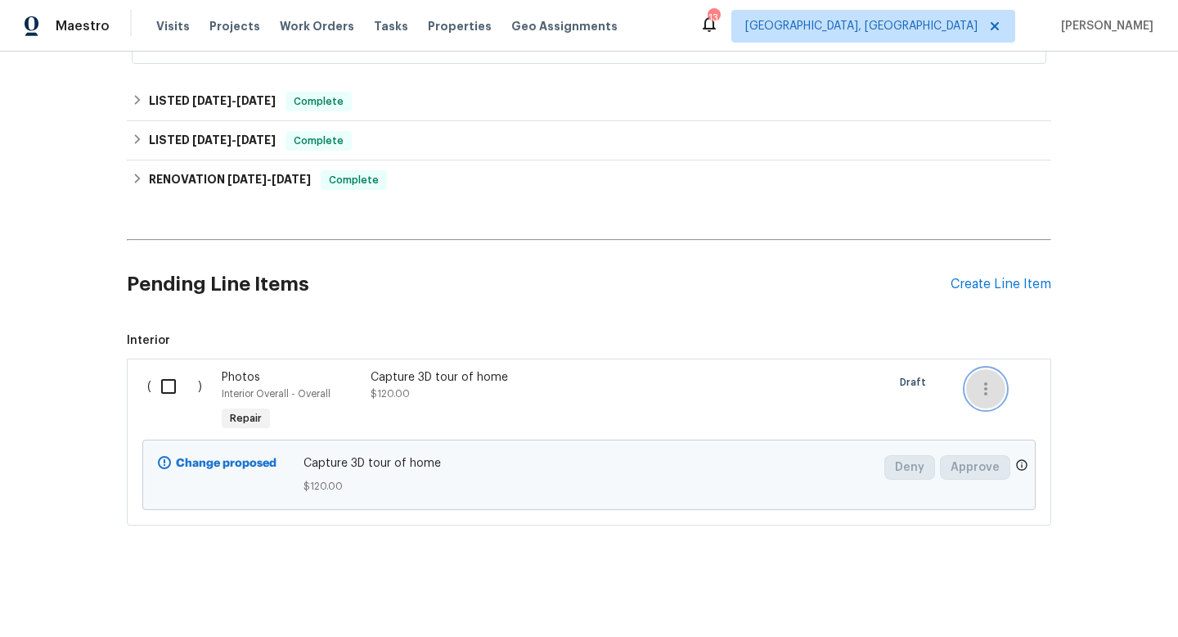
click at [987, 383] on icon "button" at bounding box center [985, 388] width 3 height 13
click at [987, 383] on li "Cancel" at bounding box center [997, 388] width 63 height 27
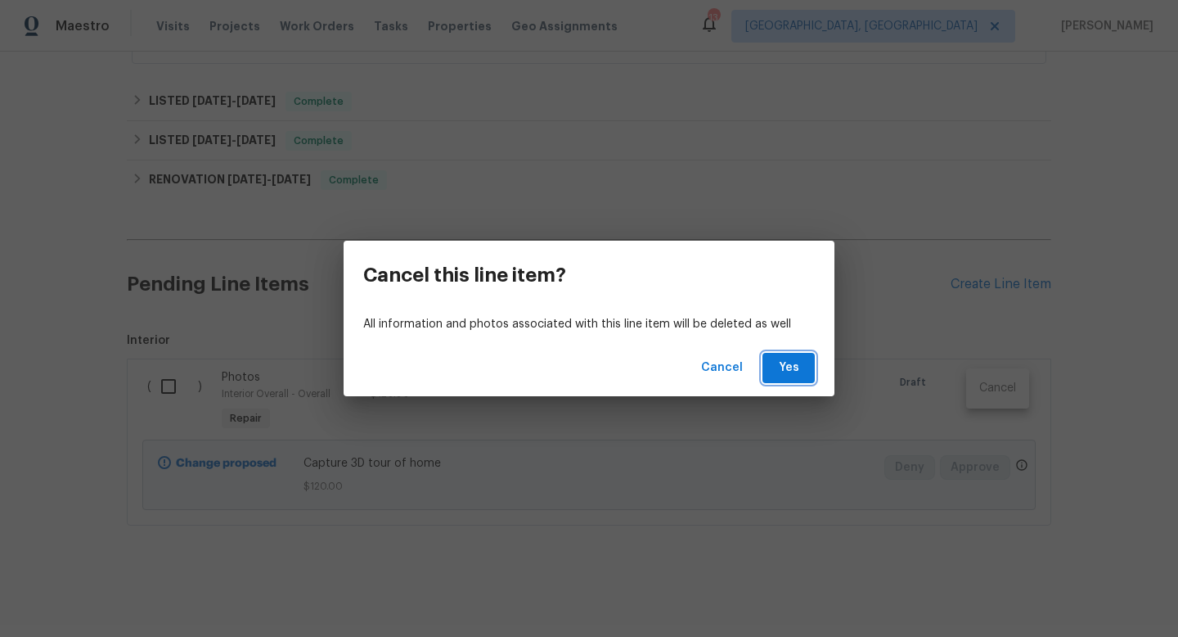
click at [809, 367] on button "Yes" at bounding box center [789, 368] width 52 height 30
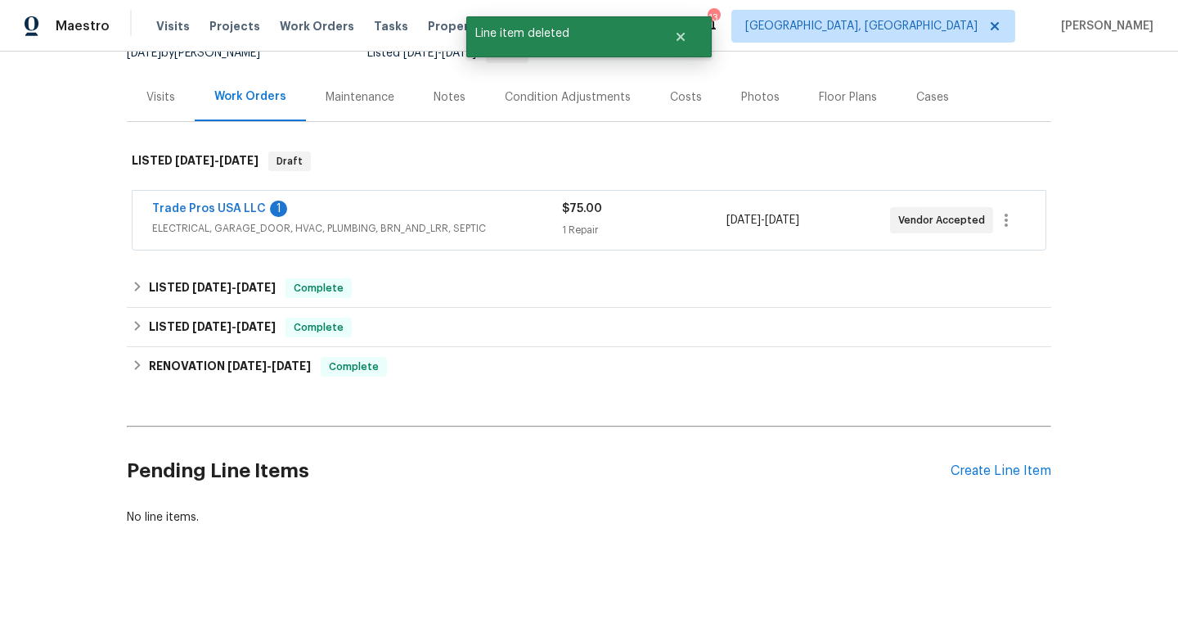
scroll to position [175, 0]
click at [998, 470] on div "Create Line Item" at bounding box center [1001, 471] width 101 height 16
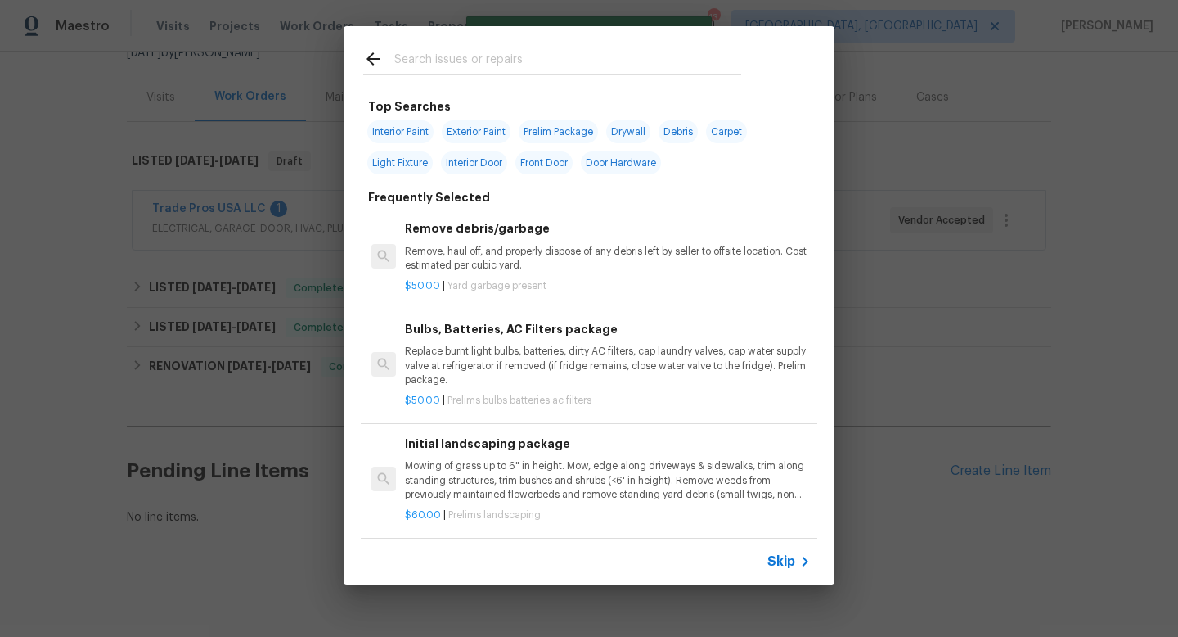
click at [455, 65] on input "text" at bounding box center [567, 61] width 347 height 25
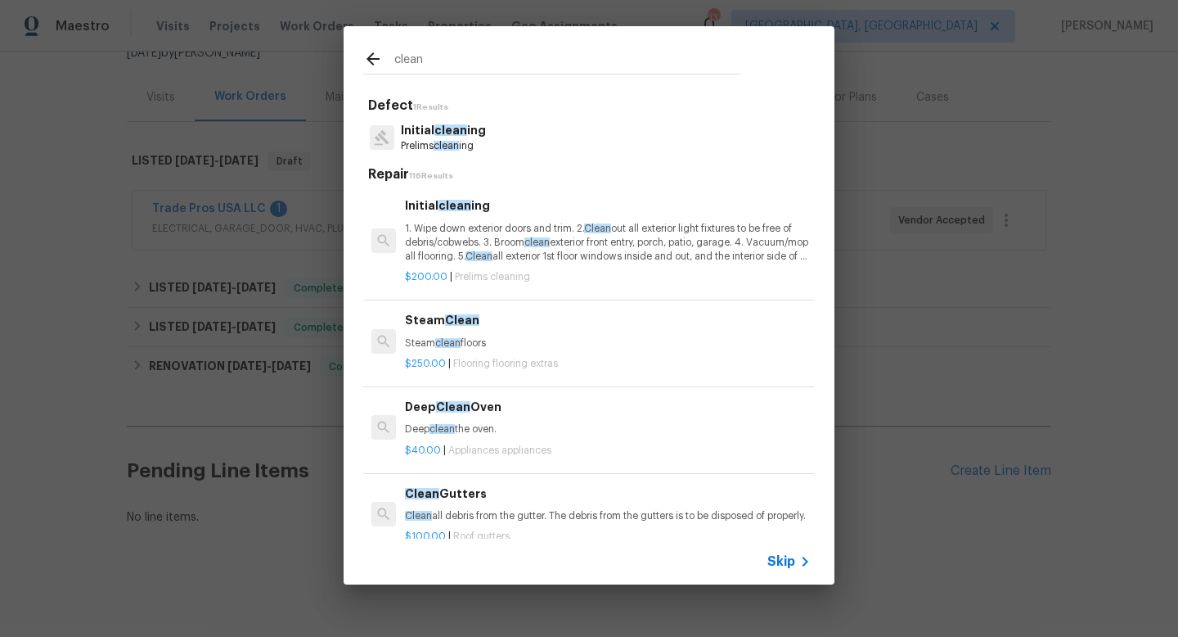
type input "clean"
click at [466, 243] on p "1. Wipe down exterior doors and trim. 2. Clean out all exterior light fixtures …" at bounding box center [608, 243] width 406 height 42
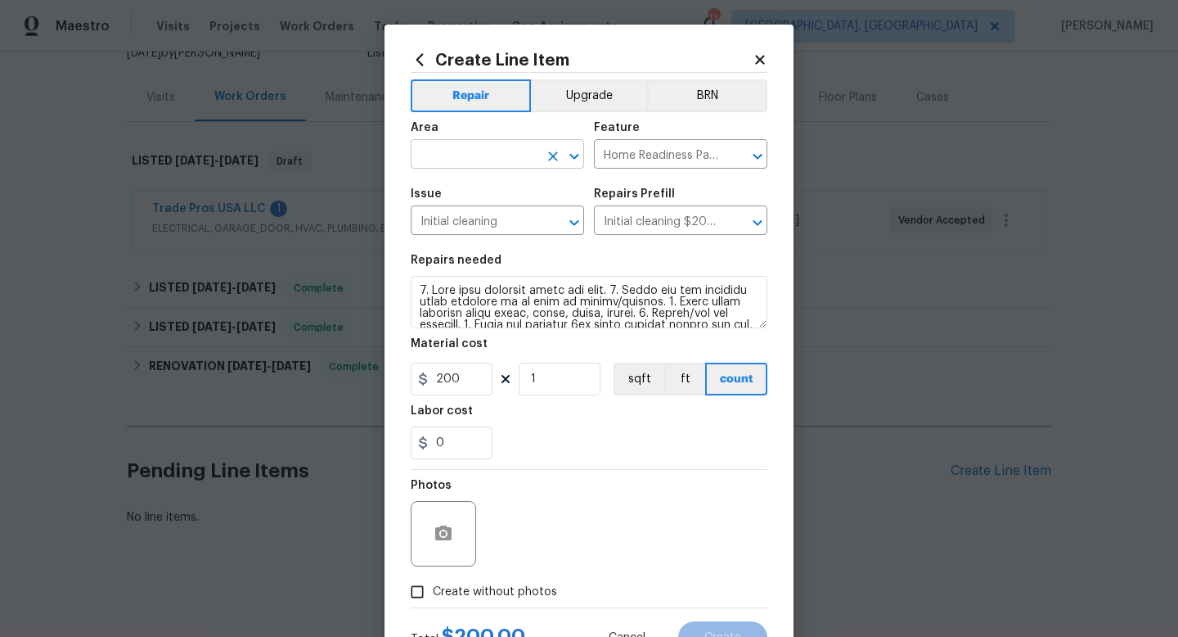
click at [472, 146] on input "text" at bounding box center [475, 155] width 128 height 25
click at [493, 212] on li "Interior Overall" at bounding box center [497, 219] width 173 height 27
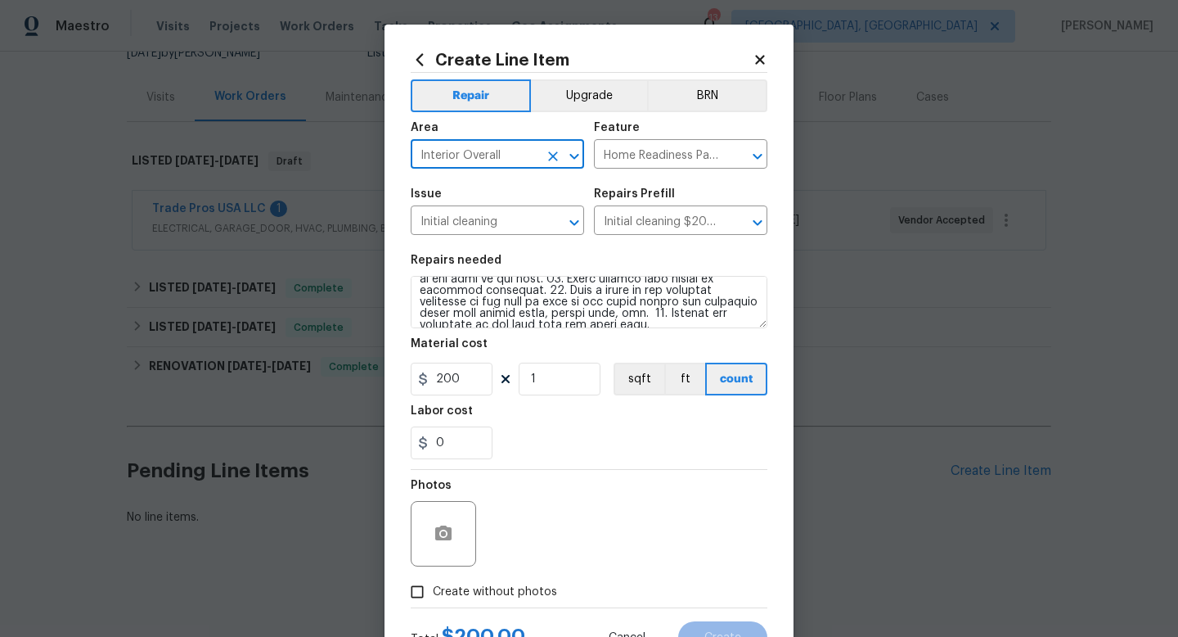
type input "Interior Overall"
drag, startPoint x: 465, startPoint y: 389, endPoint x: 335, endPoint y: 364, distance: 132.5
click at [365, 375] on div "Create Line Item Repair Upgrade BRN Area Interior Overall ​ Feature Home Readin…" at bounding box center [589, 318] width 1178 height 637
type input "250"
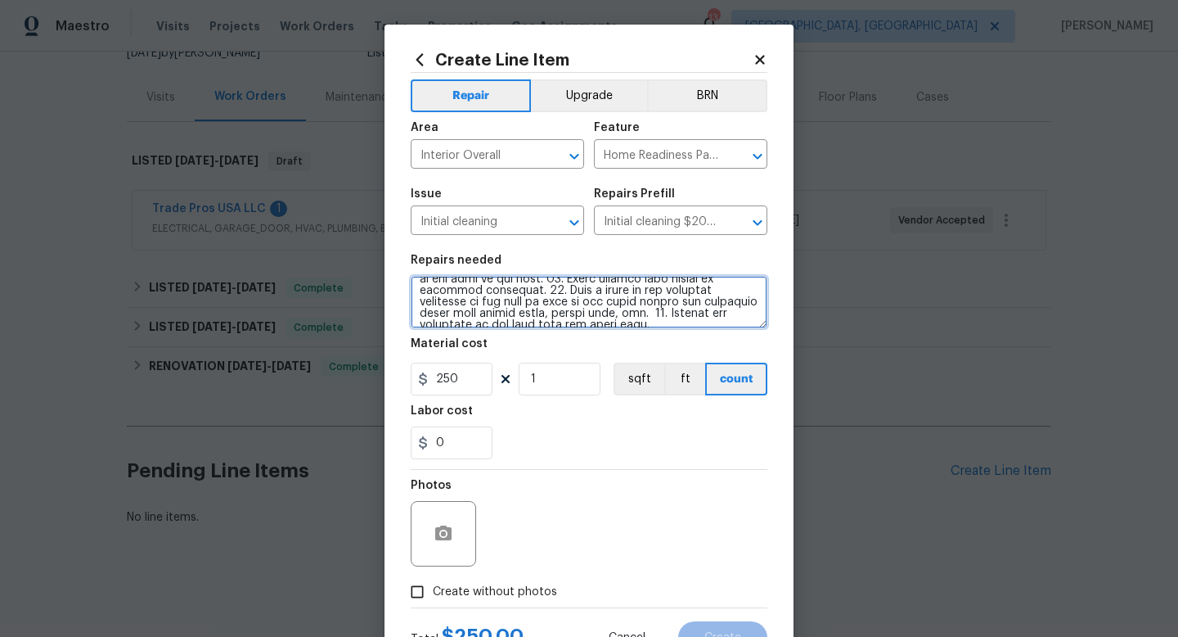
click at [740, 313] on textarea at bounding box center [589, 302] width 357 height 52
type textarea "1. Wipe down exterior doors and trim. 2. Clean out all exterior light fixtures …"
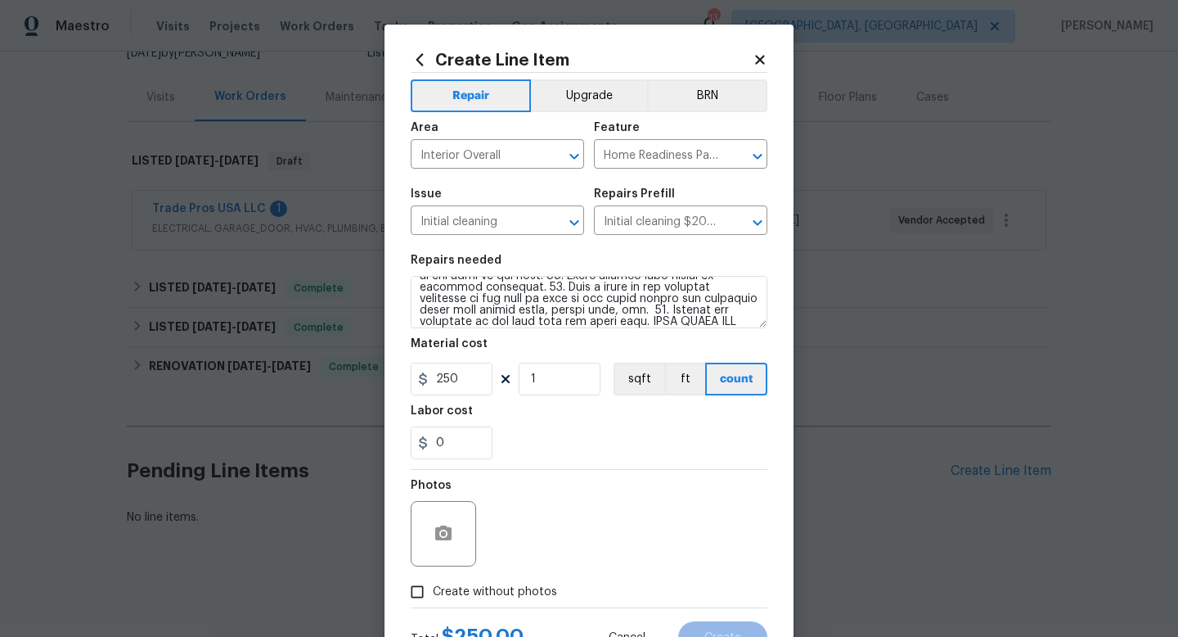
click at [753, 554] on div "Photos" at bounding box center [589, 523] width 357 height 106
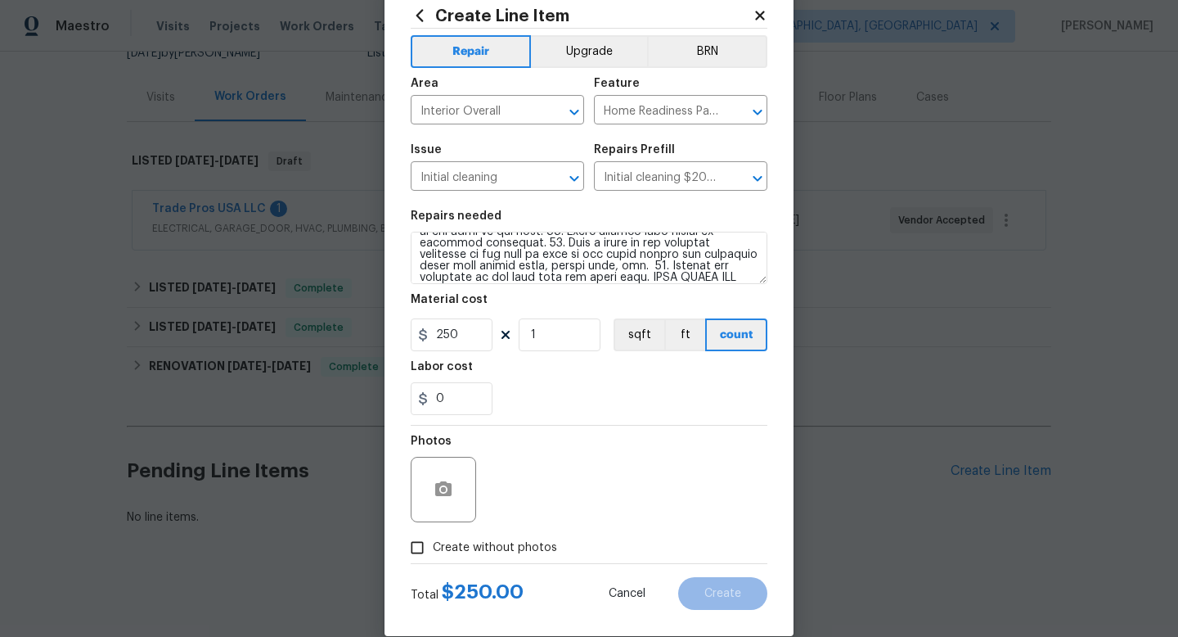
scroll to position [69, 0]
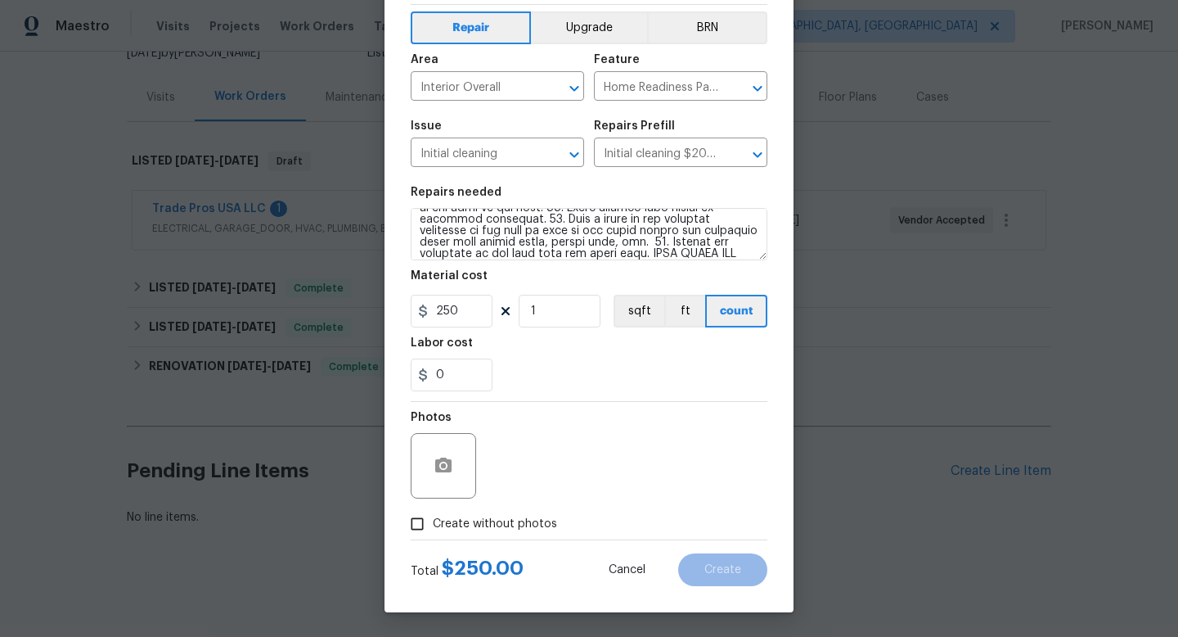
click at [488, 527] on span "Create without photos" at bounding box center [495, 523] width 124 height 17
click at [433, 527] on input "Create without photos" at bounding box center [417, 523] width 31 height 31
checkbox input "true"
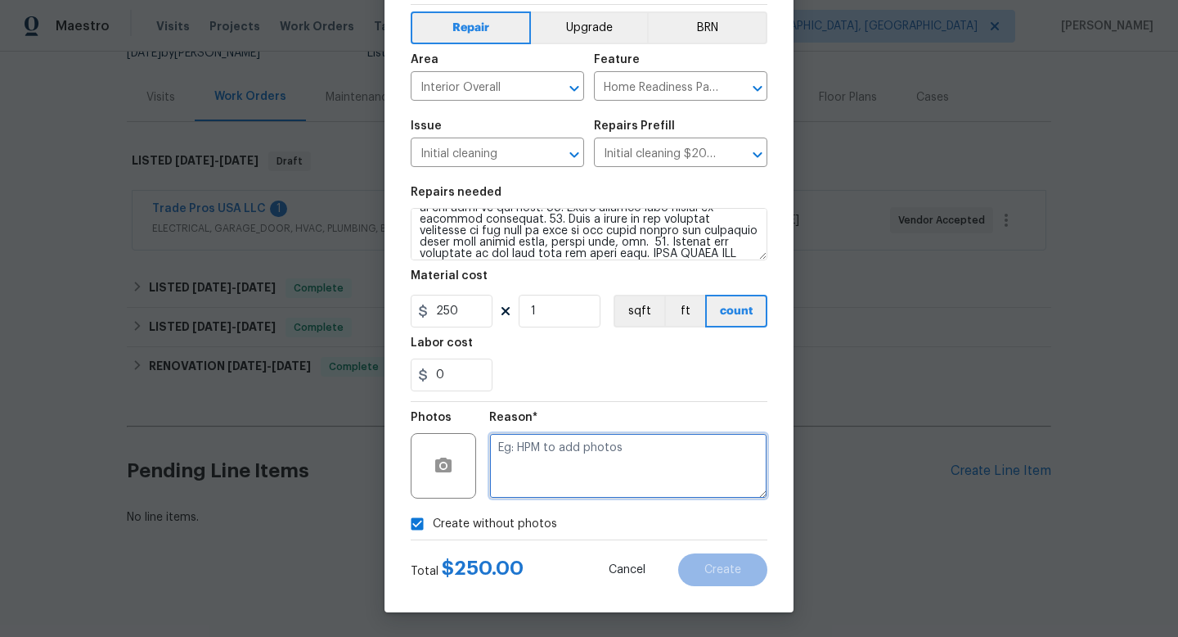
click at [604, 451] on textarea at bounding box center [628, 465] width 278 height 65
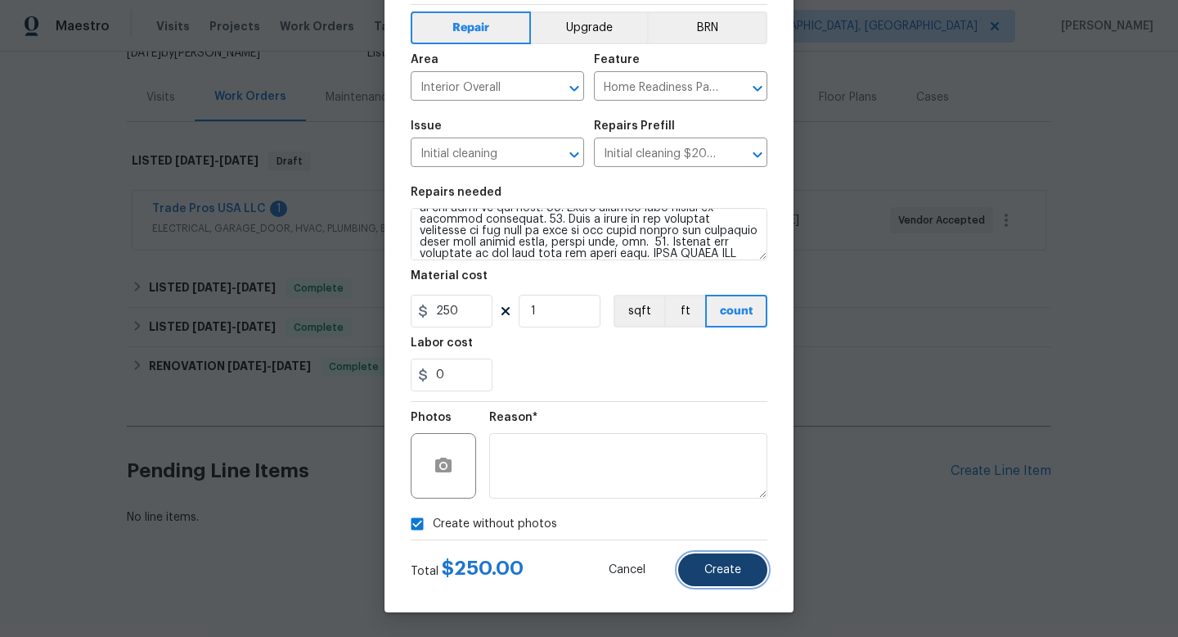
click at [717, 570] on span "Create" at bounding box center [722, 570] width 37 height 12
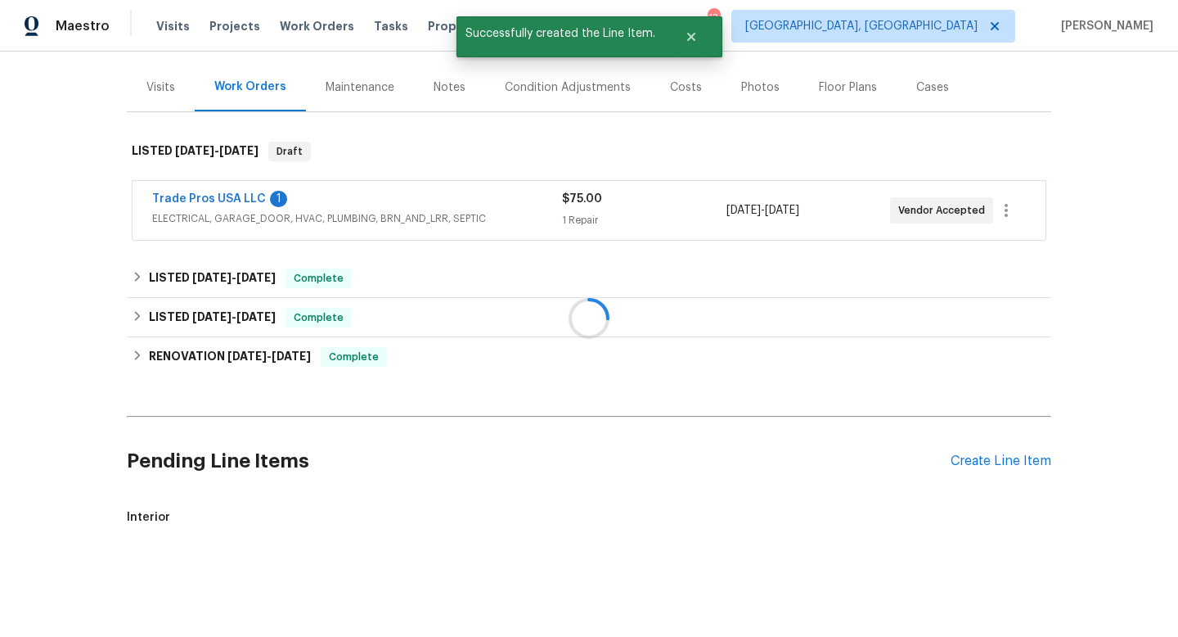
scroll to position [362, 0]
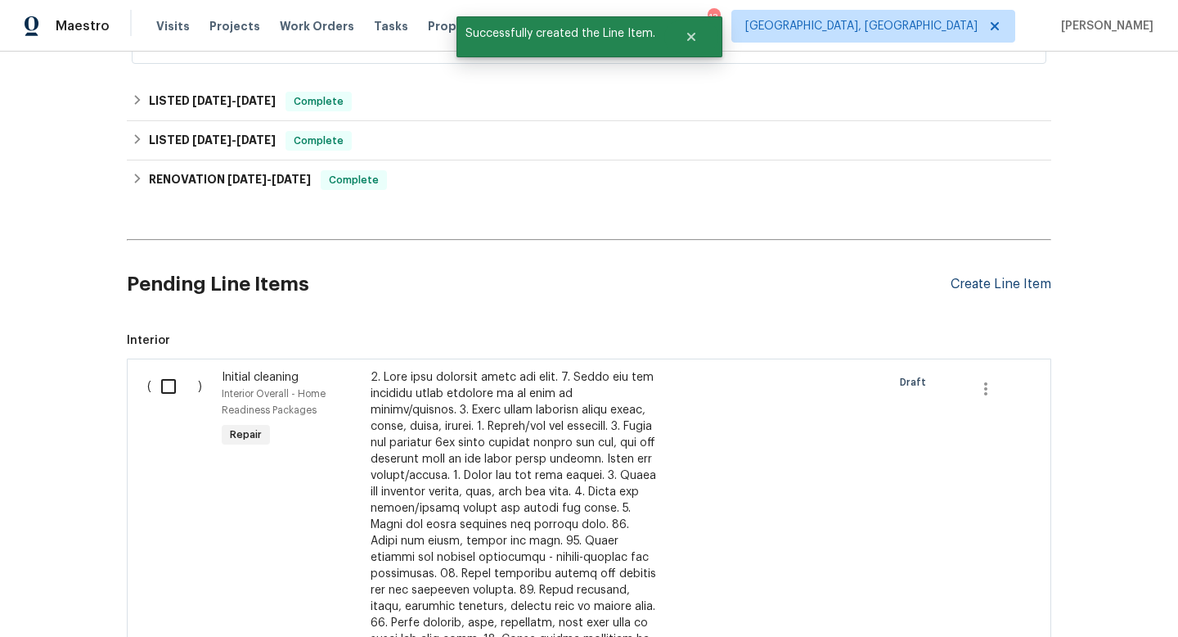
click at [981, 280] on div "Create Line Item" at bounding box center [1001, 285] width 101 height 16
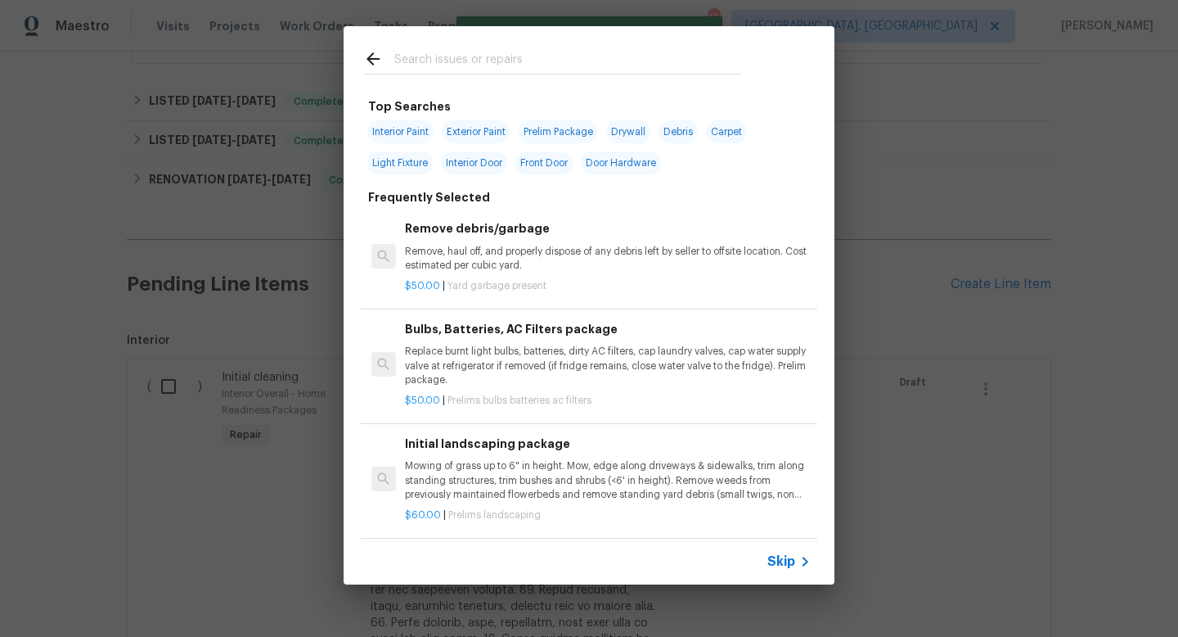
click at [506, 58] on input "text" at bounding box center [567, 61] width 347 height 25
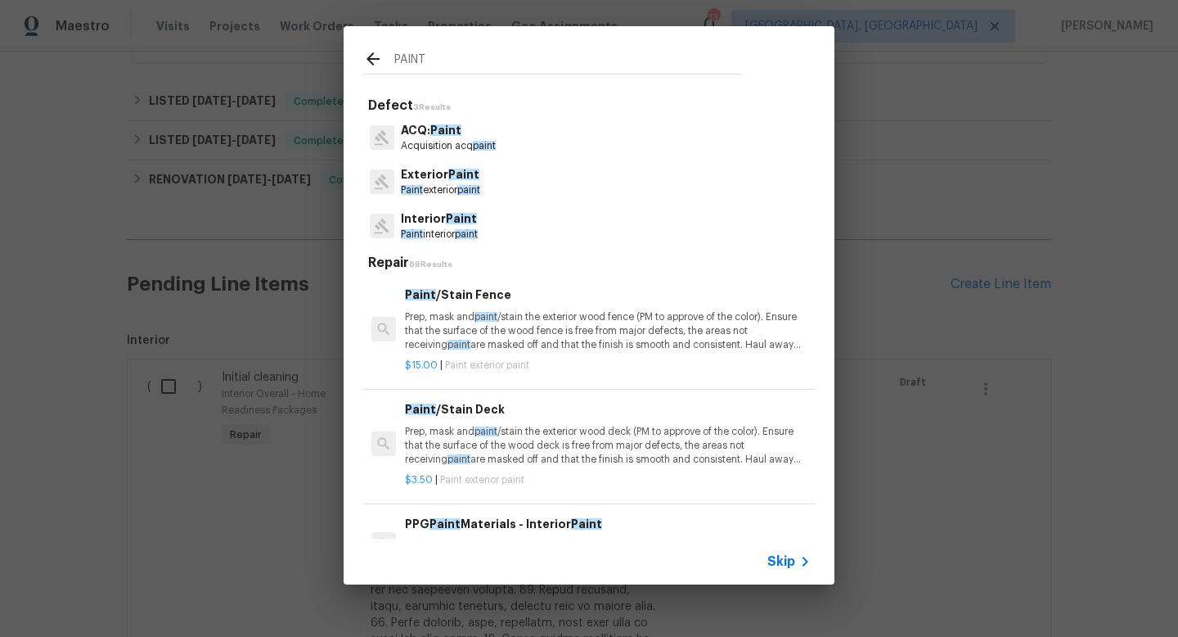
type input "PAINT"
click at [449, 234] on p "Paint interior paint" at bounding box center [439, 234] width 77 height 14
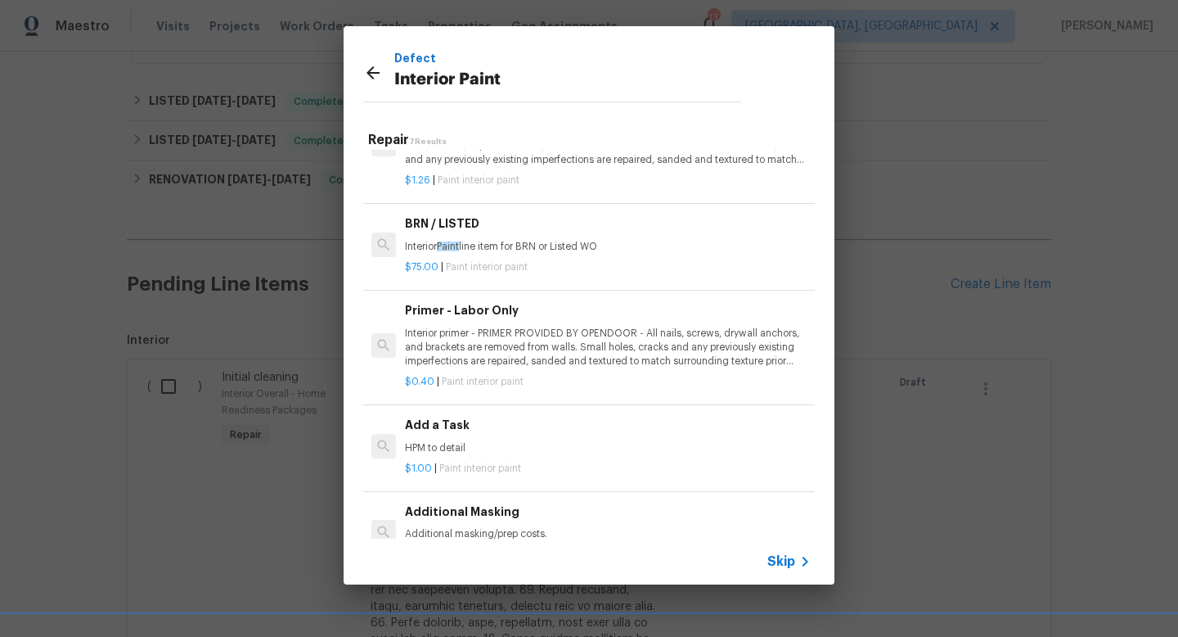
scroll to position [283, 0]
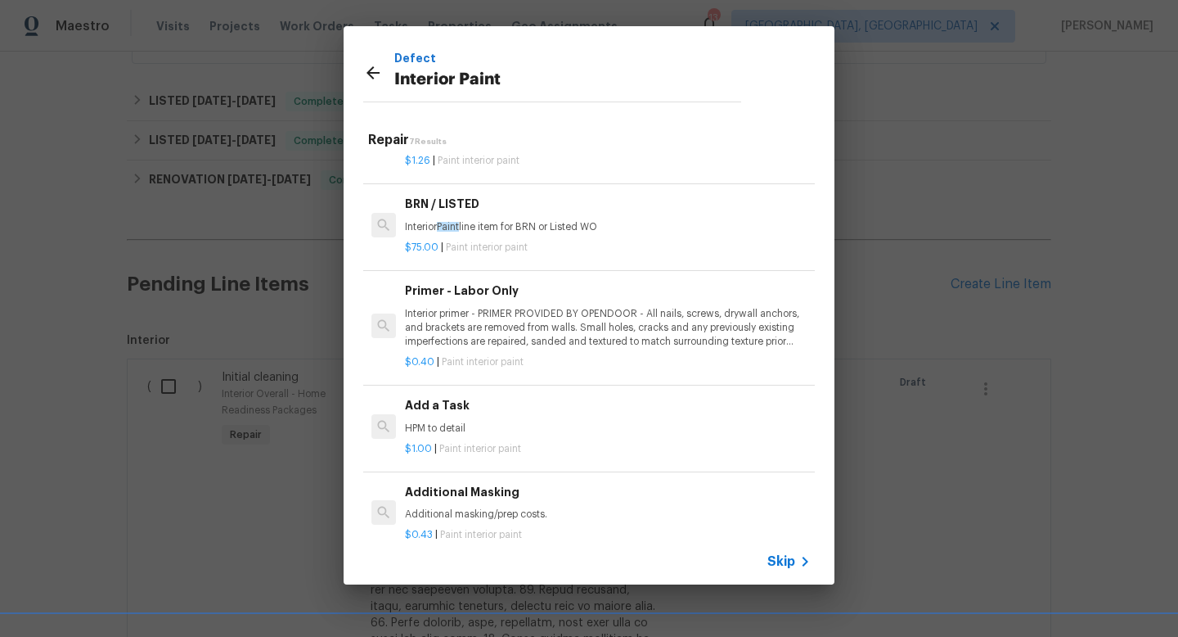
click at [428, 418] on div "Add a Task HPM to detail" at bounding box center [608, 415] width 406 height 39
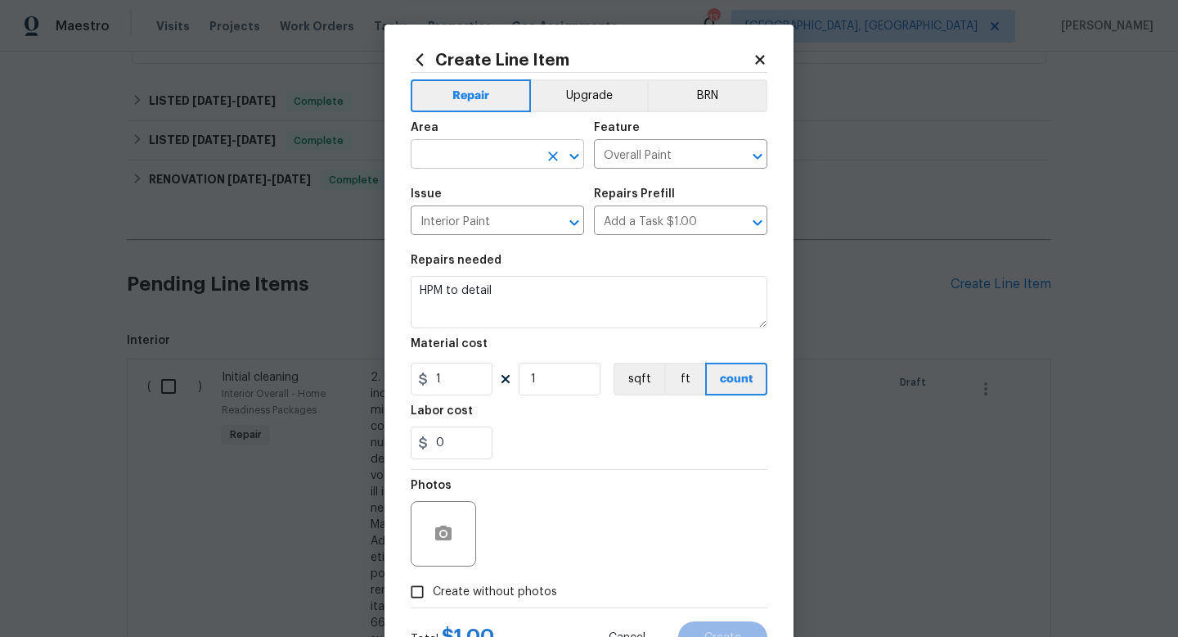
click at [454, 153] on input "text" at bounding box center [475, 155] width 128 height 25
click at [455, 219] on li "Interior Overall" at bounding box center [497, 219] width 173 height 27
type input "Interior Overall"
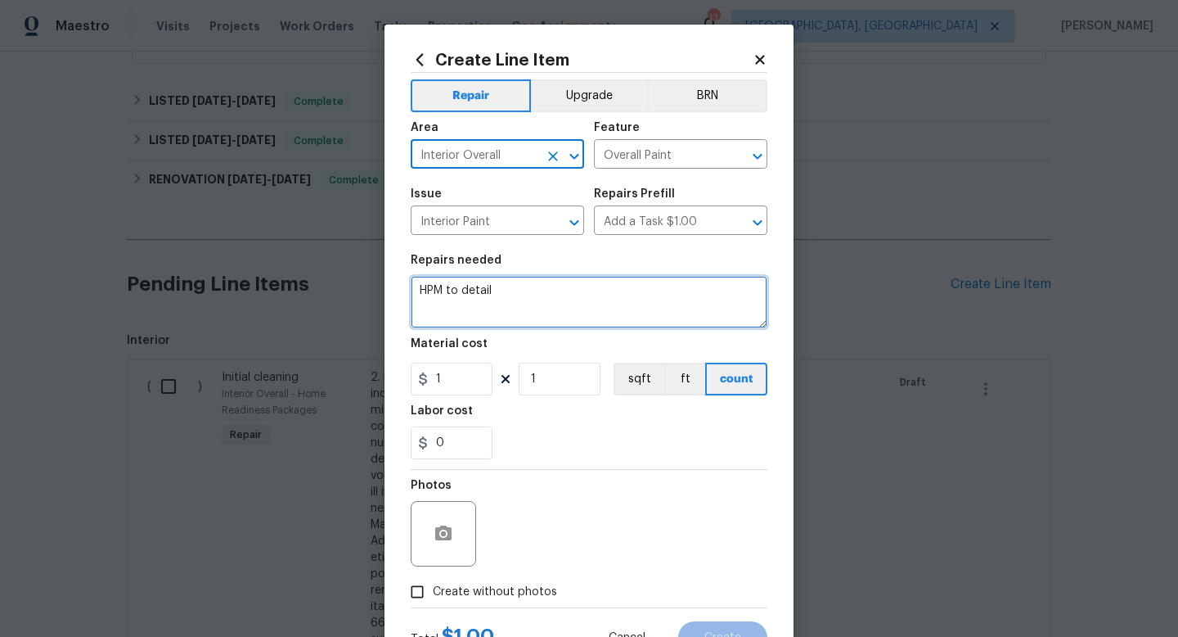
drag, startPoint x: 513, startPoint y: 310, endPoint x: 349, endPoint y: 250, distance: 174.5
click at [349, 250] on div "Create Line Item Repair Upgrade BRN Area Interior Overall ​ Feature Overall Pai…" at bounding box center [589, 318] width 1178 height 637
type textarea "T"
type textarea "t"
type textarea "Touch up all paint on baseboards"
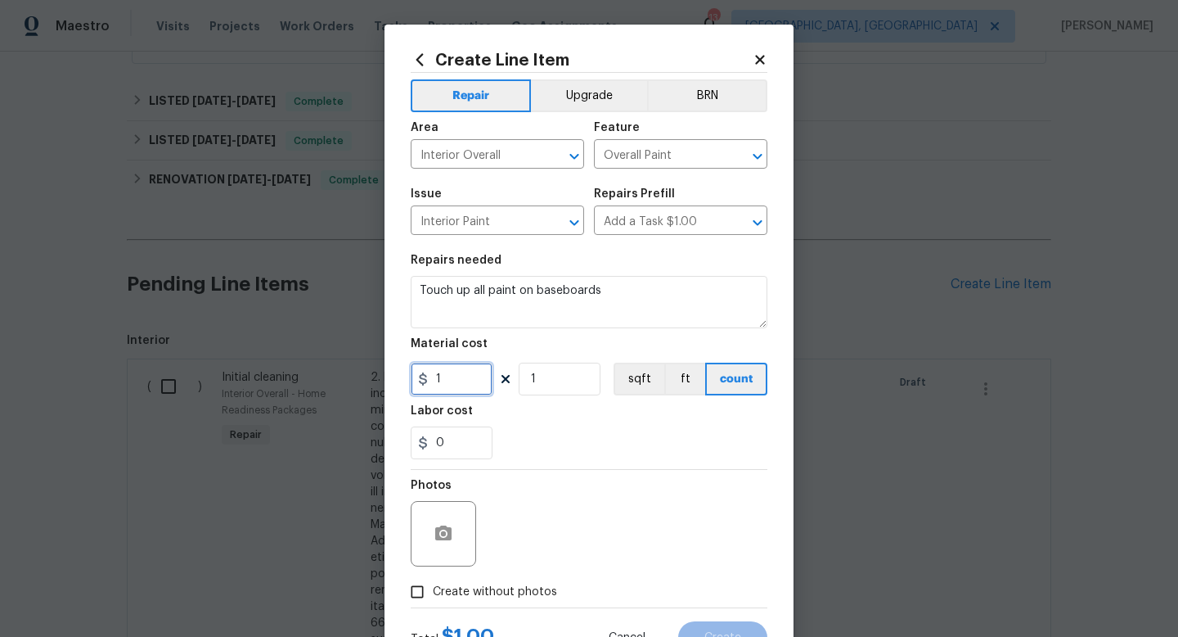
click at [447, 379] on input "1" at bounding box center [452, 378] width 82 height 33
type input "150"
click at [650, 487] on div "Photos" at bounding box center [589, 523] width 357 height 106
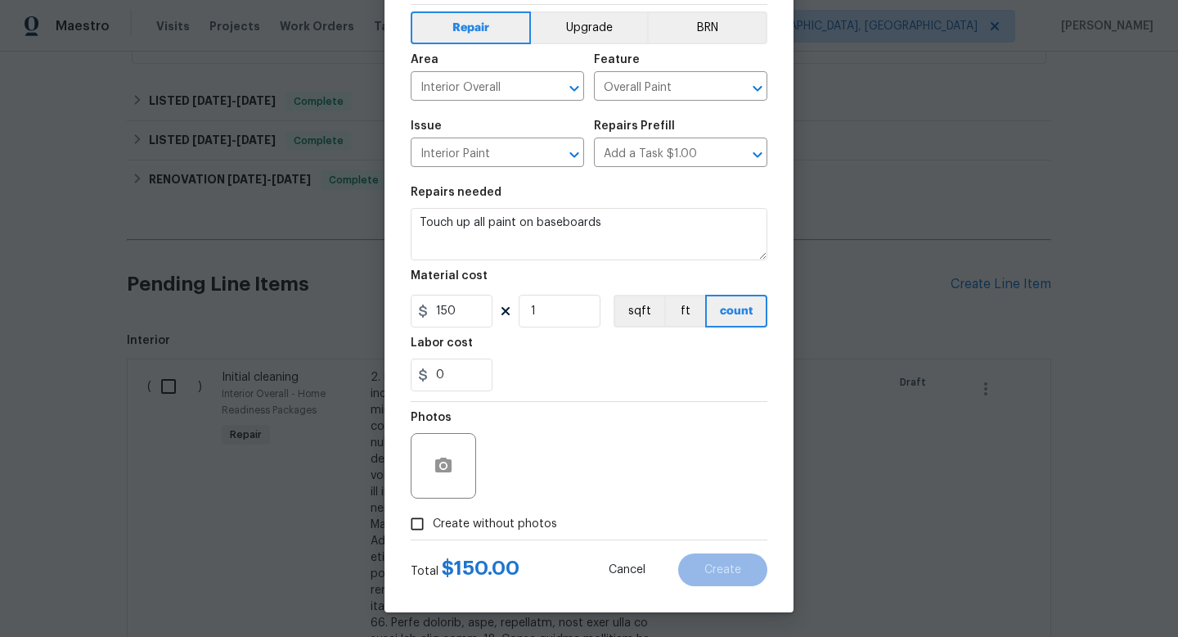
click at [536, 521] on span "Create without photos" at bounding box center [495, 523] width 124 height 17
click at [433, 521] on input "Create without photos" at bounding box center [417, 523] width 31 height 31
checkbox input "true"
click at [594, 500] on div "Reason*" at bounding box center [628, 455] width 278 height 106
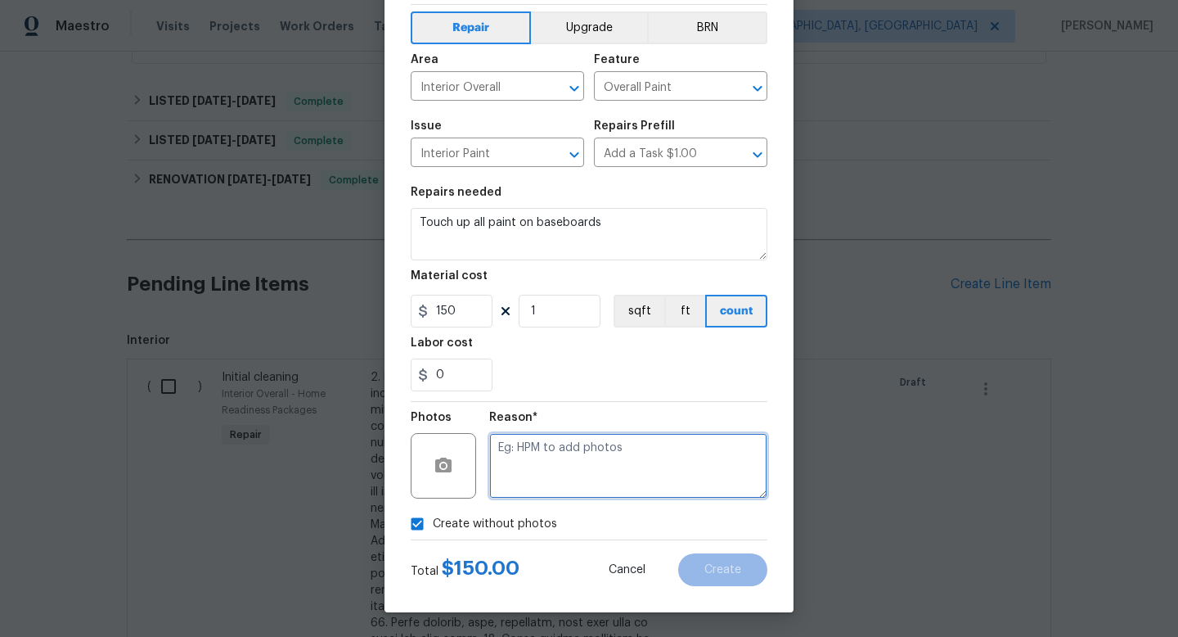
click at [609, 483] on textarea at bounding box center [628, 465] width 278 height 65
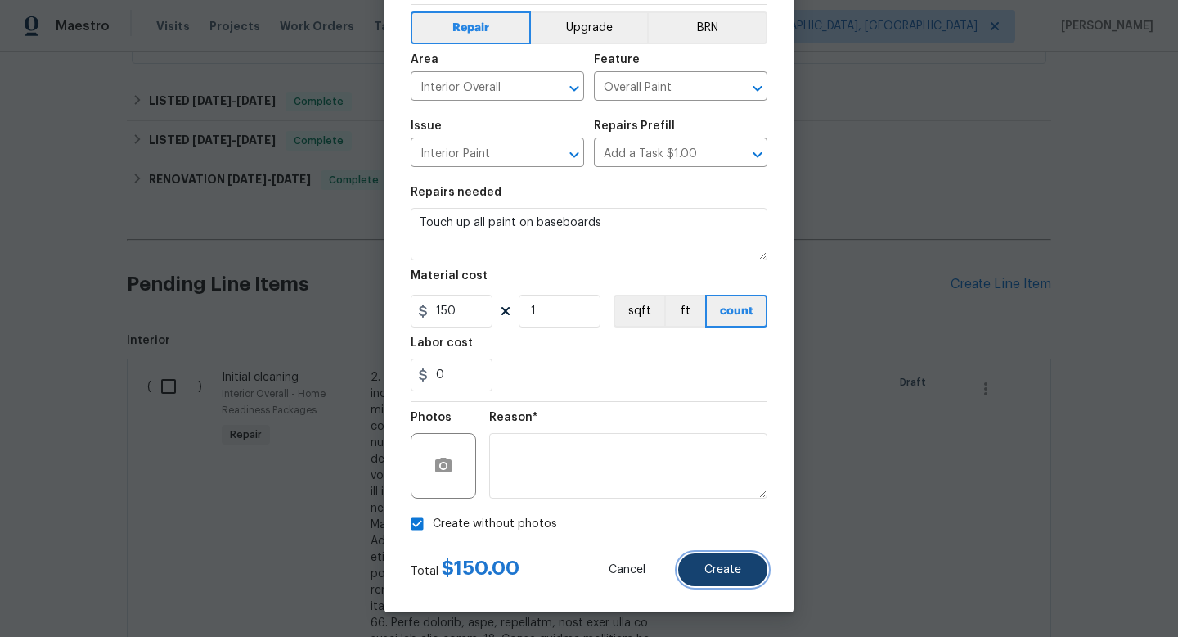
click at [714, 569] on span "Create" at bounding box center [722, 570] width 37 height 12
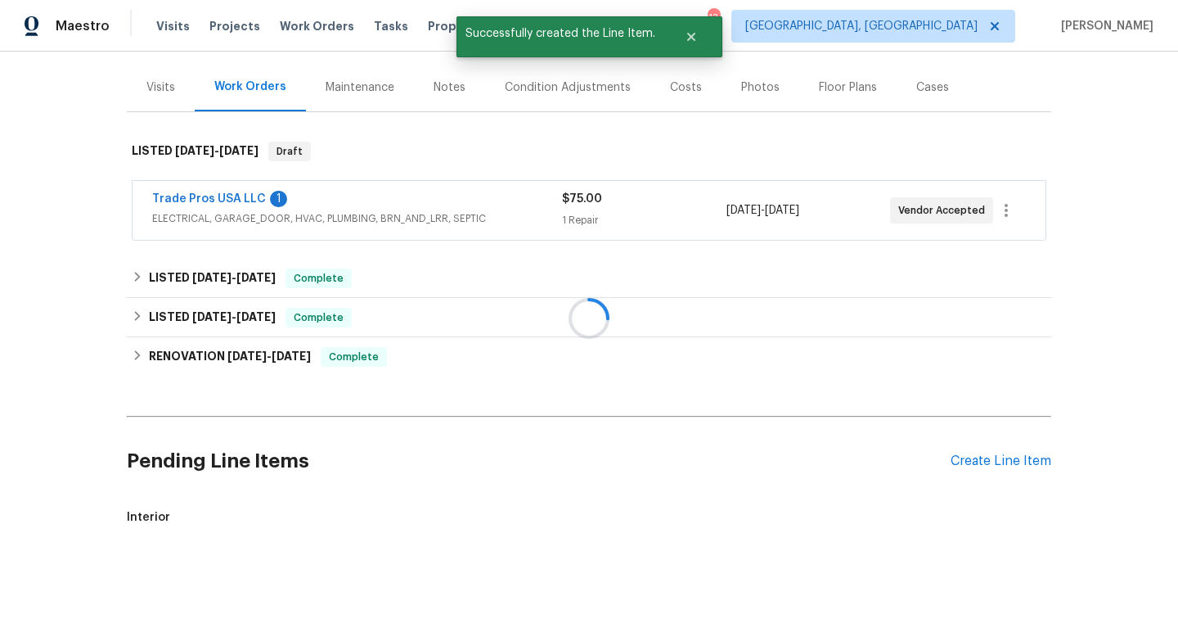
scroll to position [362, 0]
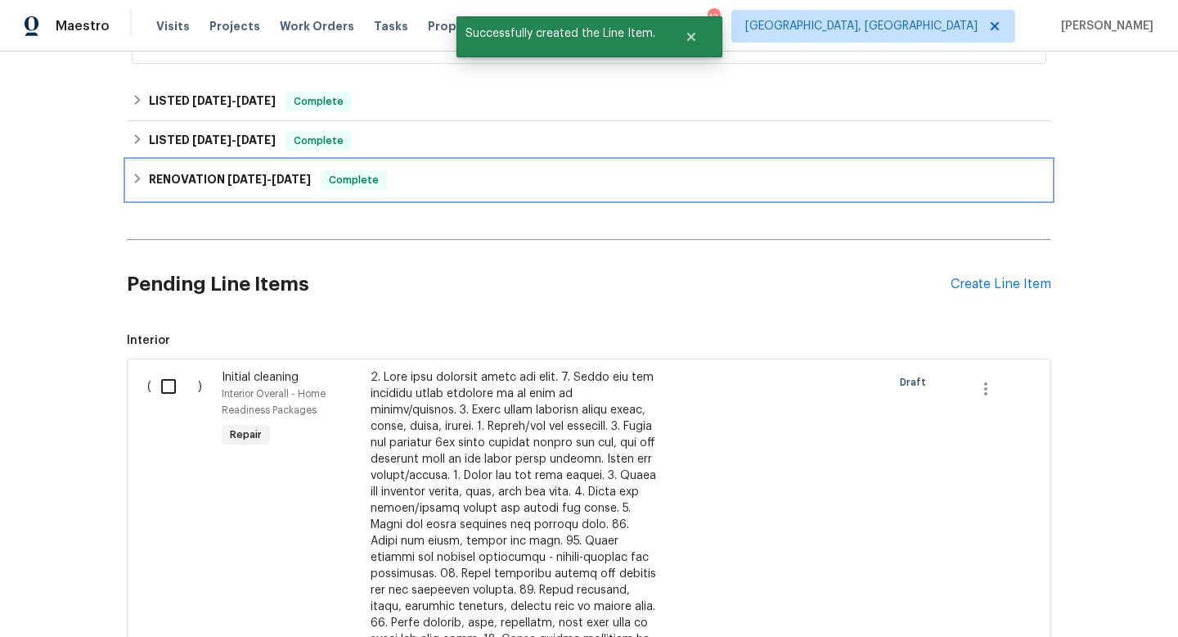
click at [446, 178] on div "RENOVATION [DATE] - [DATE] Complete" at bounding box center [589, 180] width 915 height 20
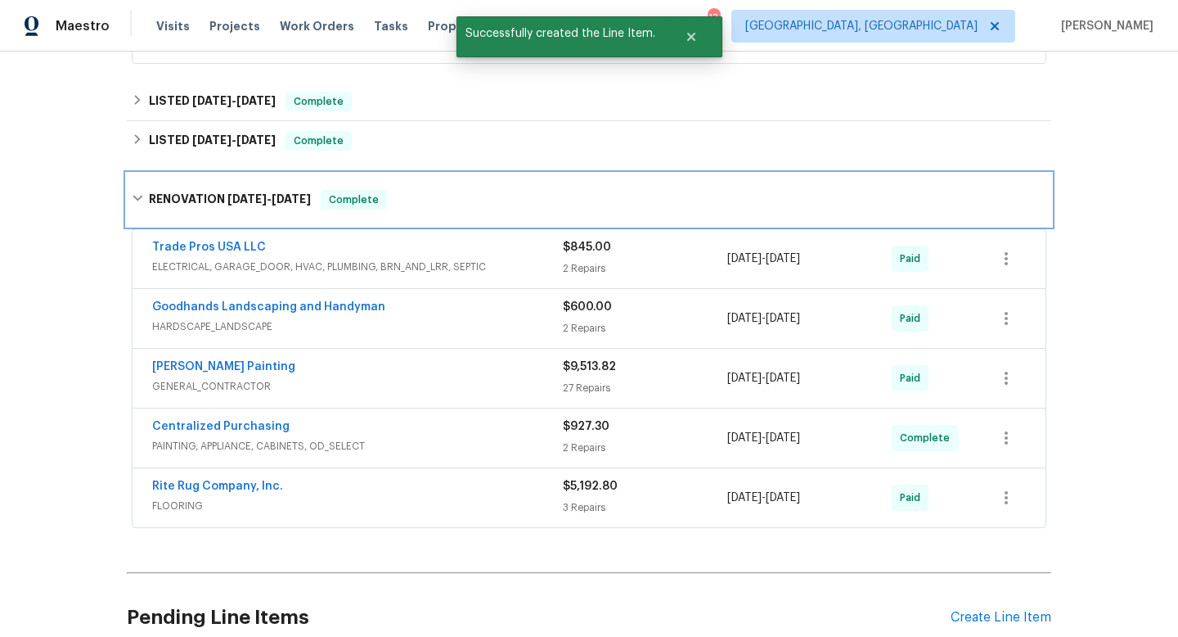
scroll to position [362, 0]
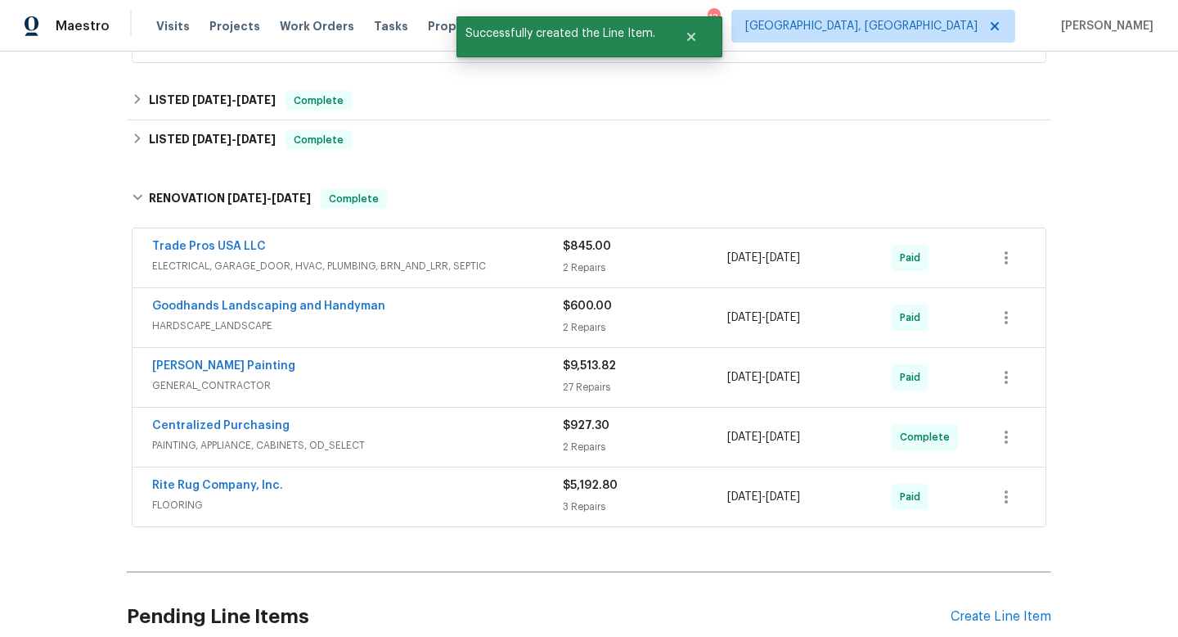
click at [456, 442] on span "PAINTING, APPLIANCE, CABINETS, OD_SELECT" at bounding box center [357, 445] width 411 height 16
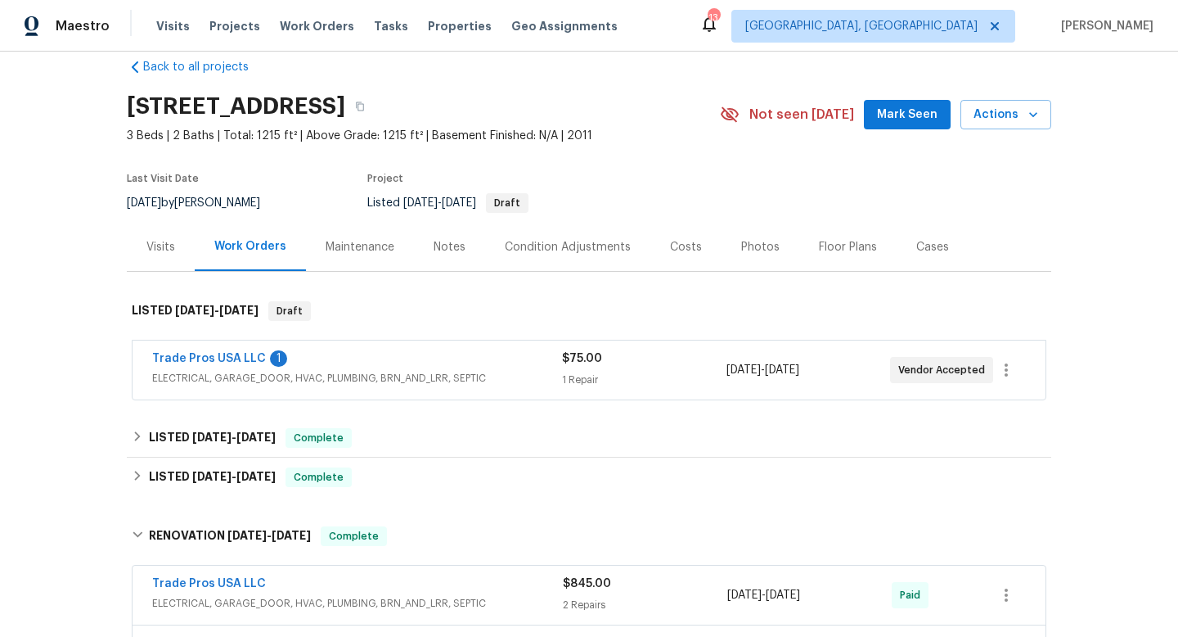
scroll to position [21, 0]
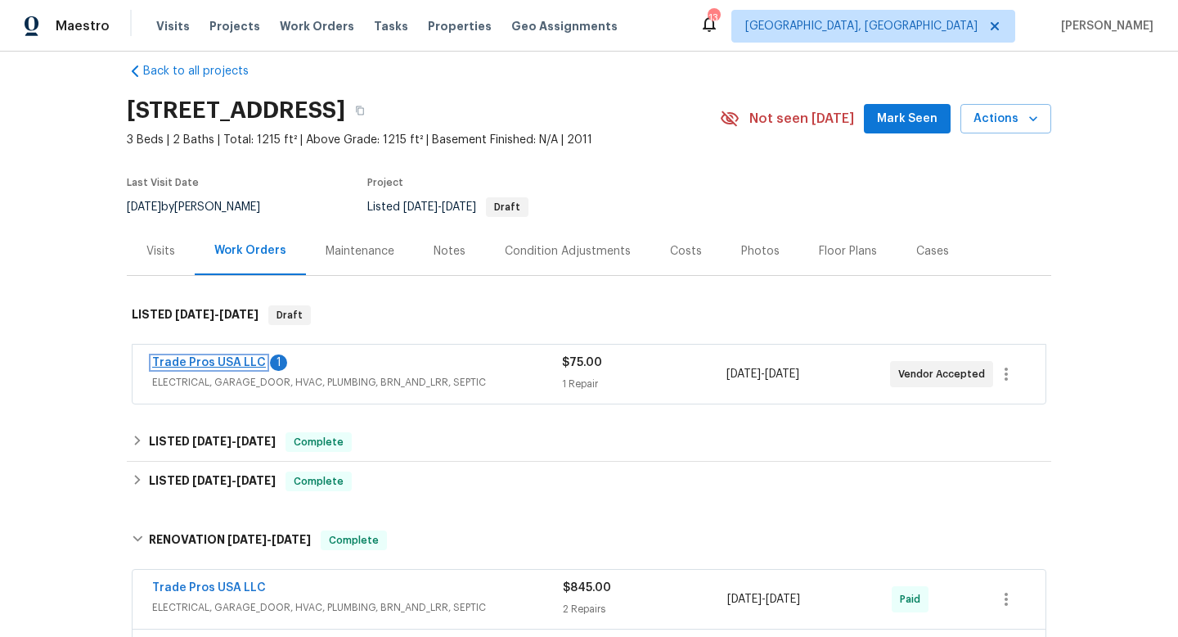
click at [227, 362] on link "Trade Pros USA LLC" at bounding box center [209, 362] width 114 height 11
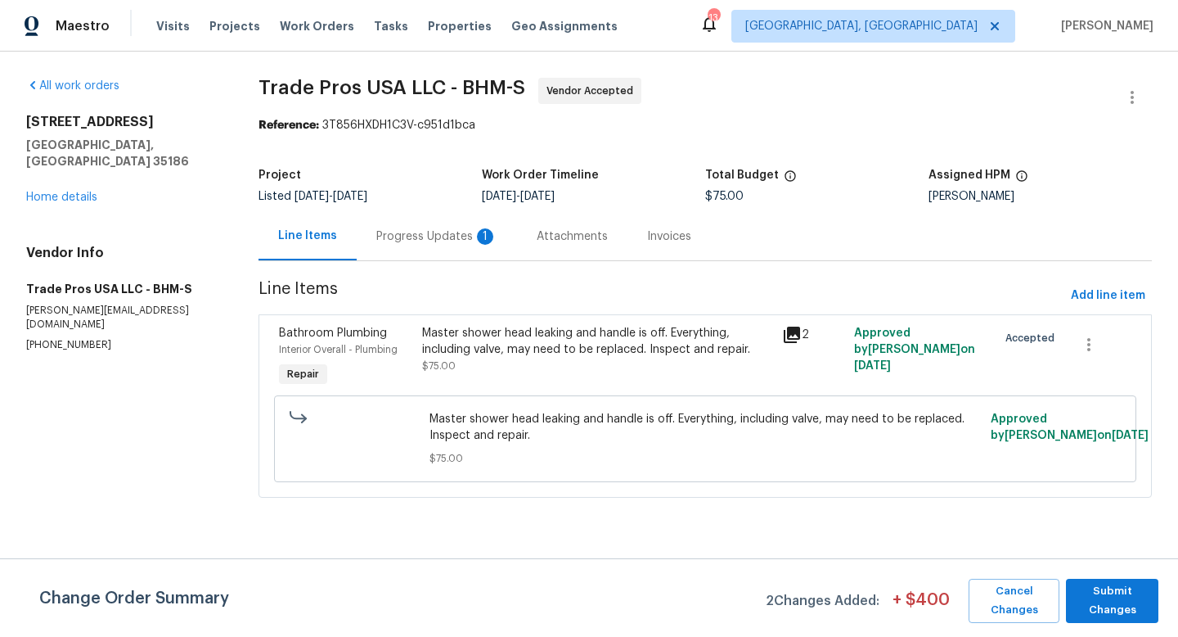
click at [441, 230] on div "Progress Updates 1" at bounding box center [436, 236] width 121 height 16
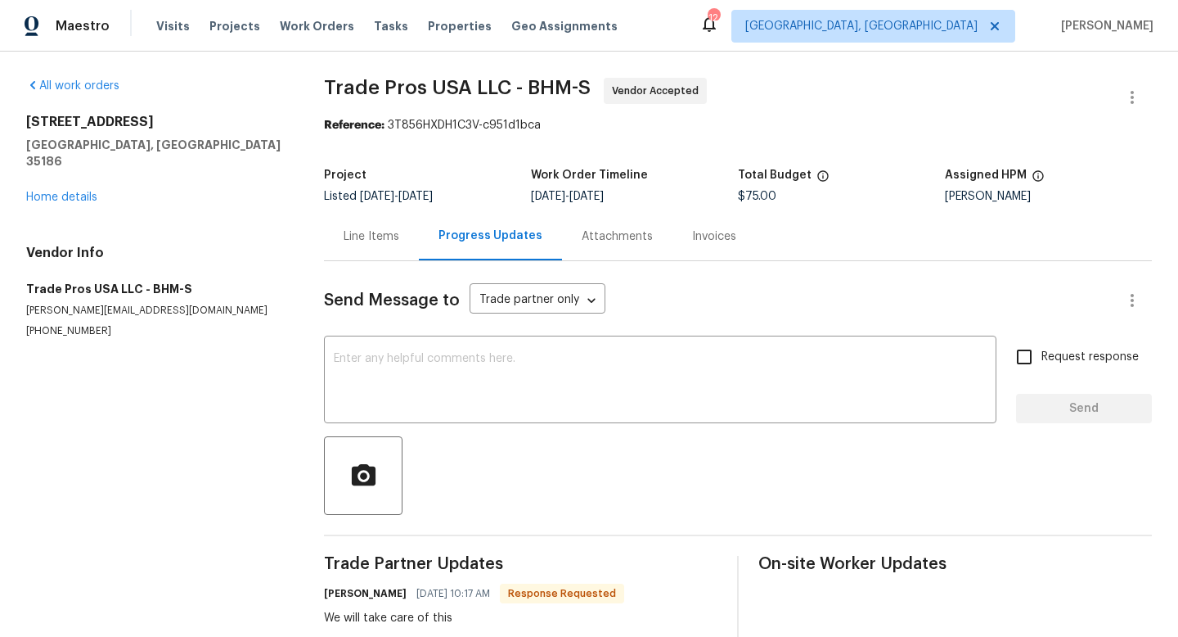
scroll to position [36, 0]
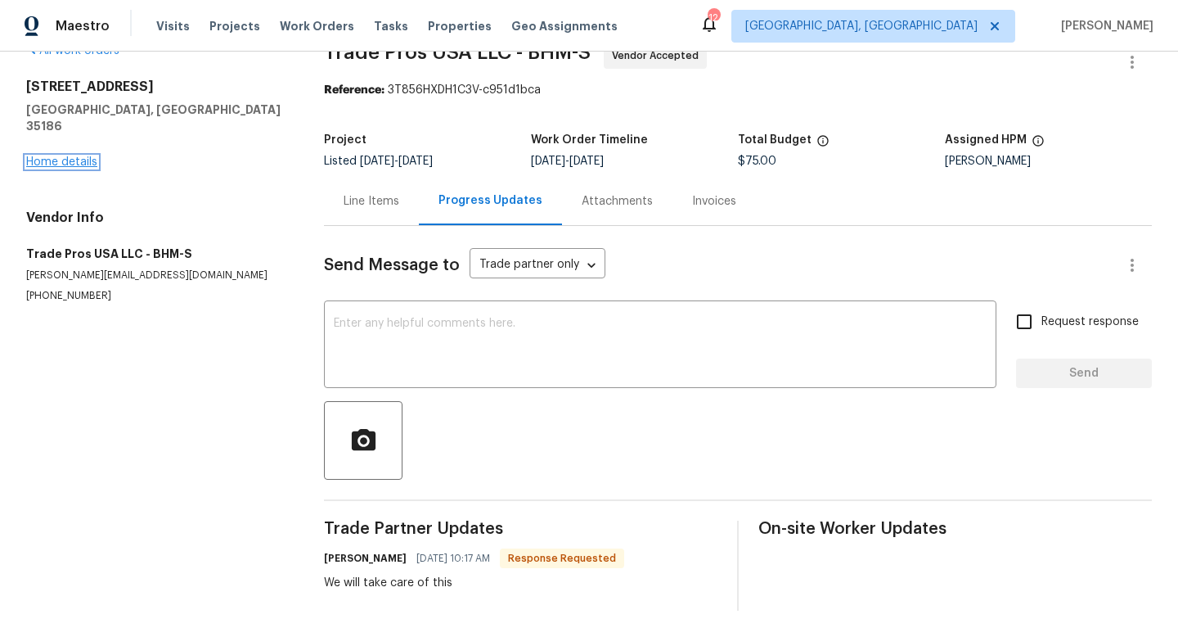
click at [74, 156] on link "Home details" at bounding box center [61, 161] width 71 height 11
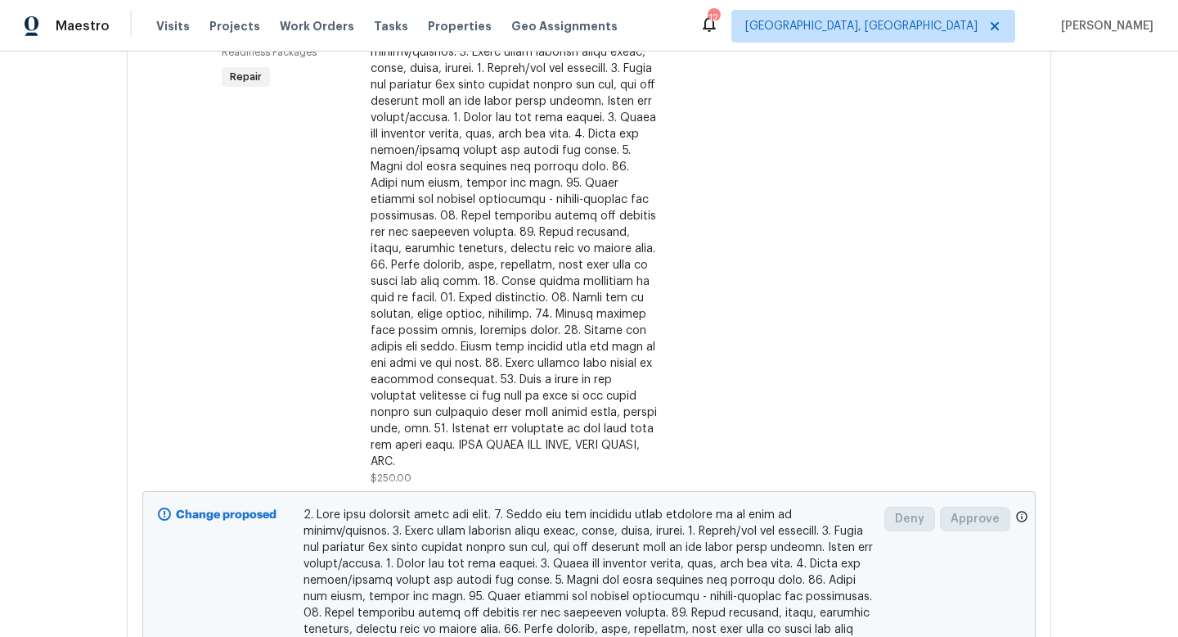
scroll to position [517, 0]
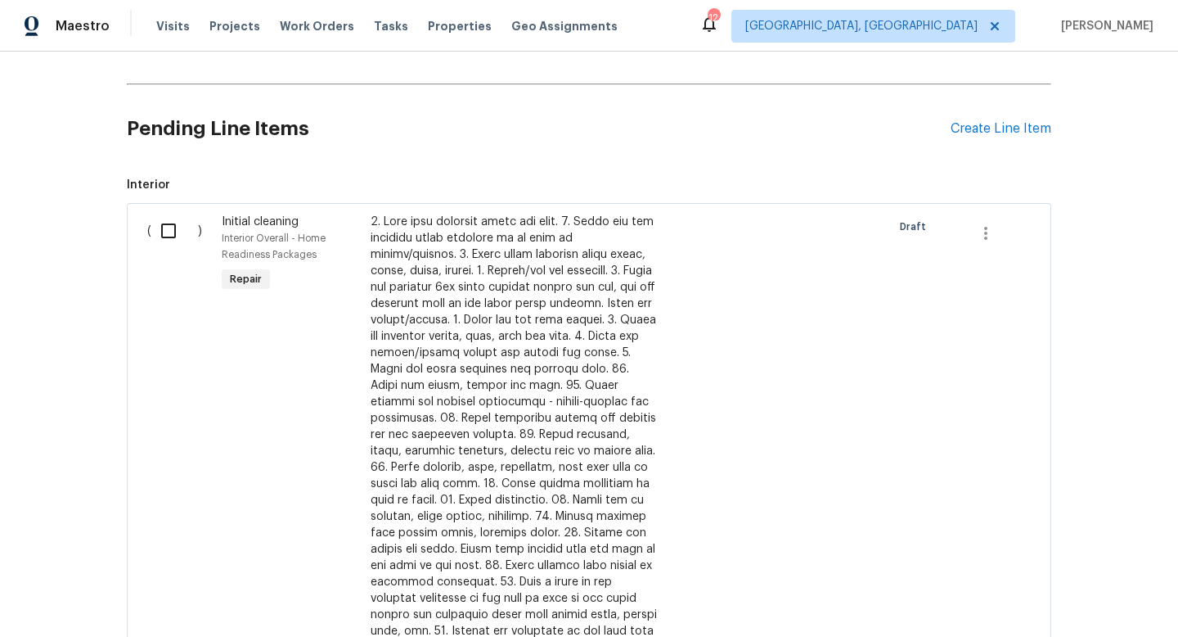
click at [458, 340] on div at bounding box center [515, 443] width 288 height 458
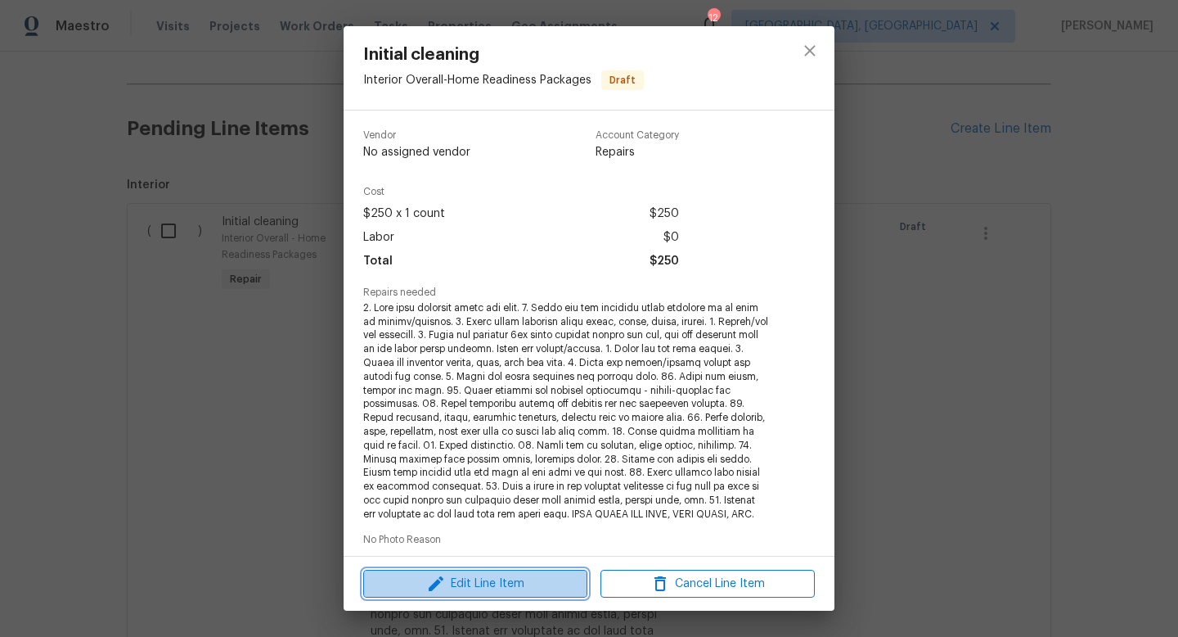
click at [464, 583] on span "Edit Line Item" at bounding box center [475, 584] width 214 height 20
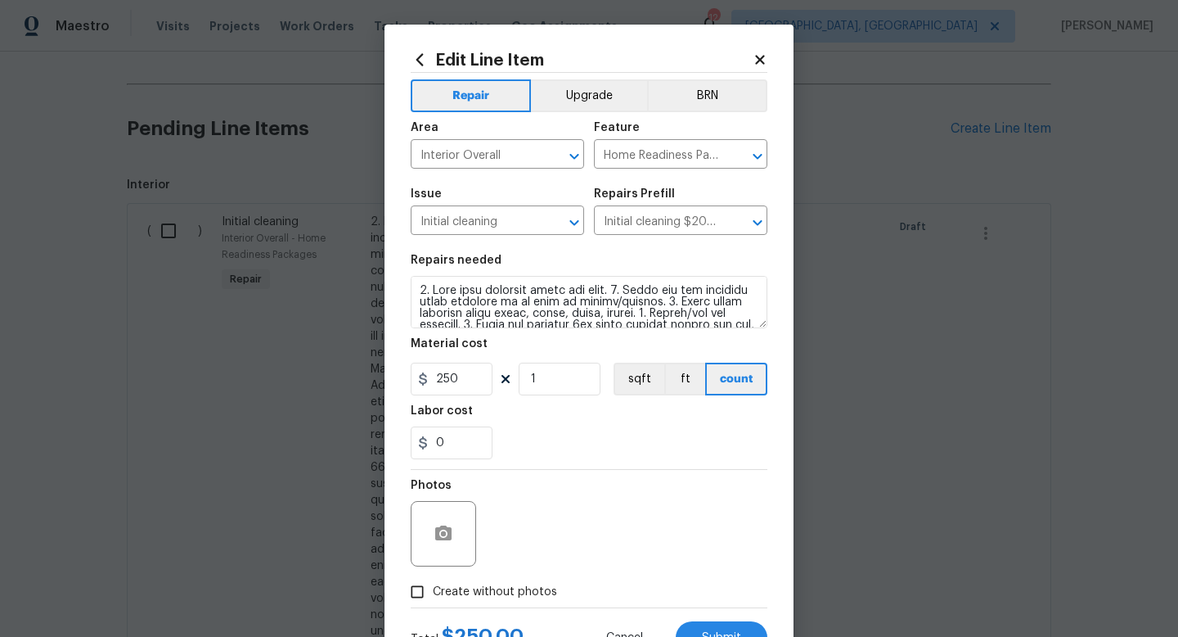
scroll to position [229, 0]
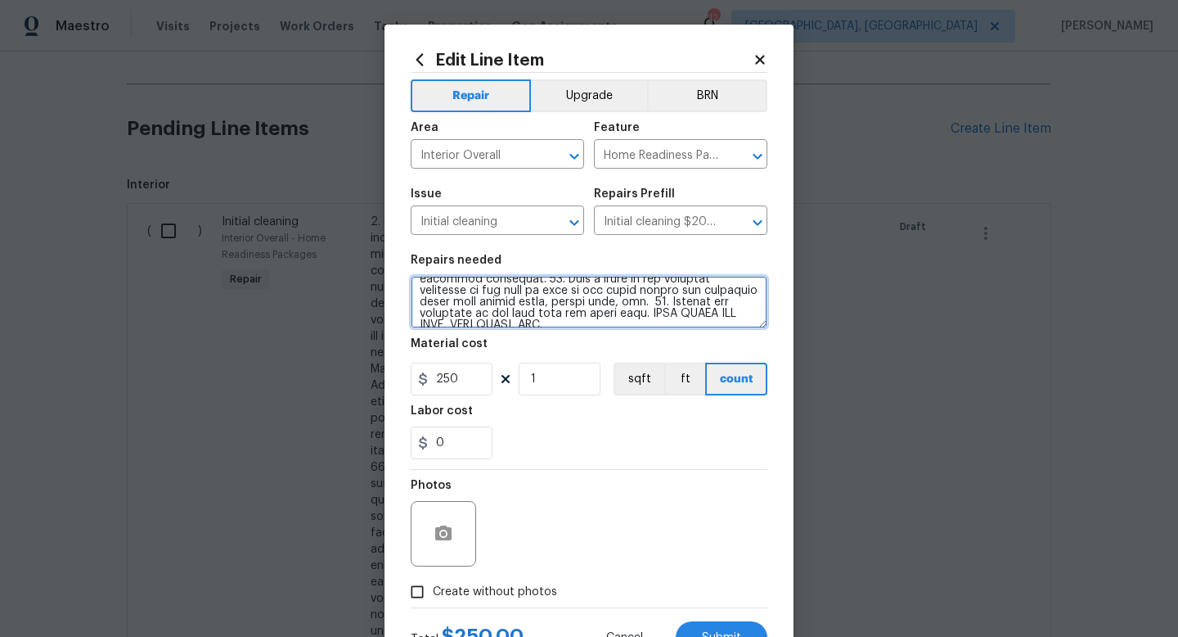
click at [592, 313] on textarea at bounding box center [589, 302] width 357 height 52
type textarea "1. Wipe down exterior doors and trim. 2. Clean out all exterior light fixtures …"
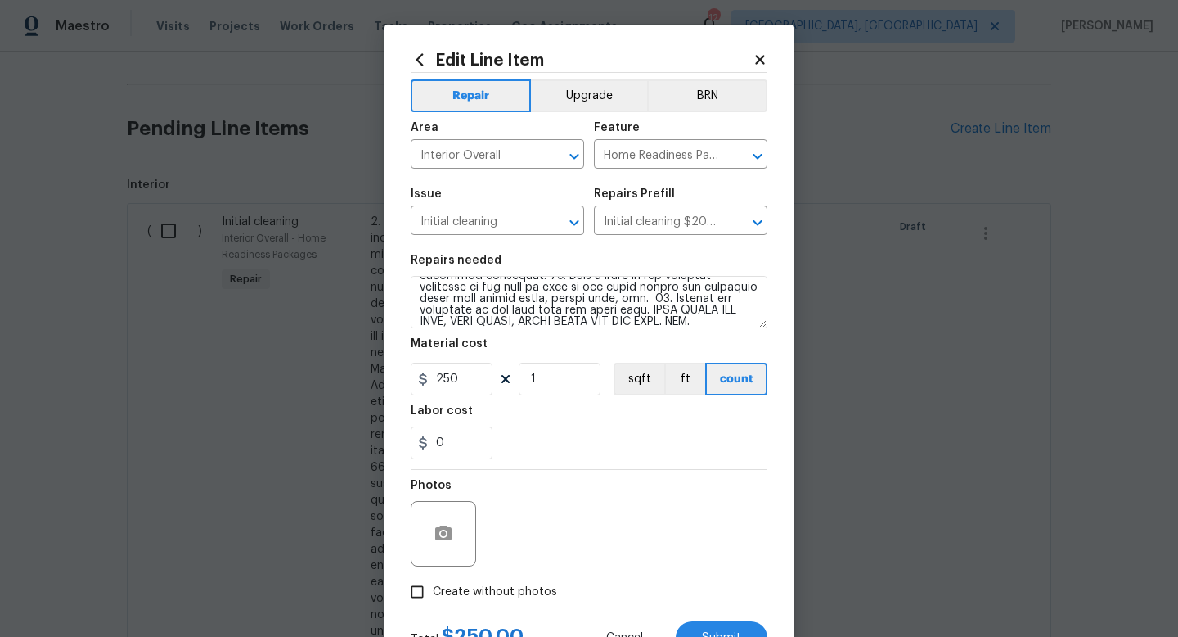
click at [629, 488] on div "Photos" at bounding box center [589, 523] width 357 height 106
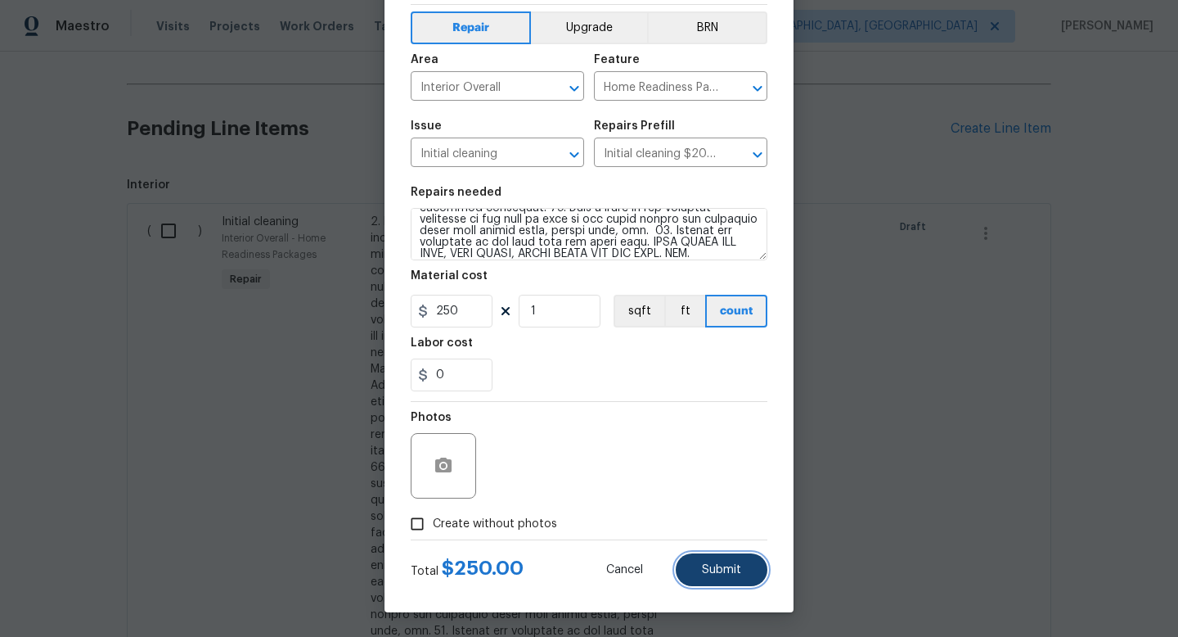
click at [714, 575] on span "Submit" at bounding box center [721, 570] width 39 height 12
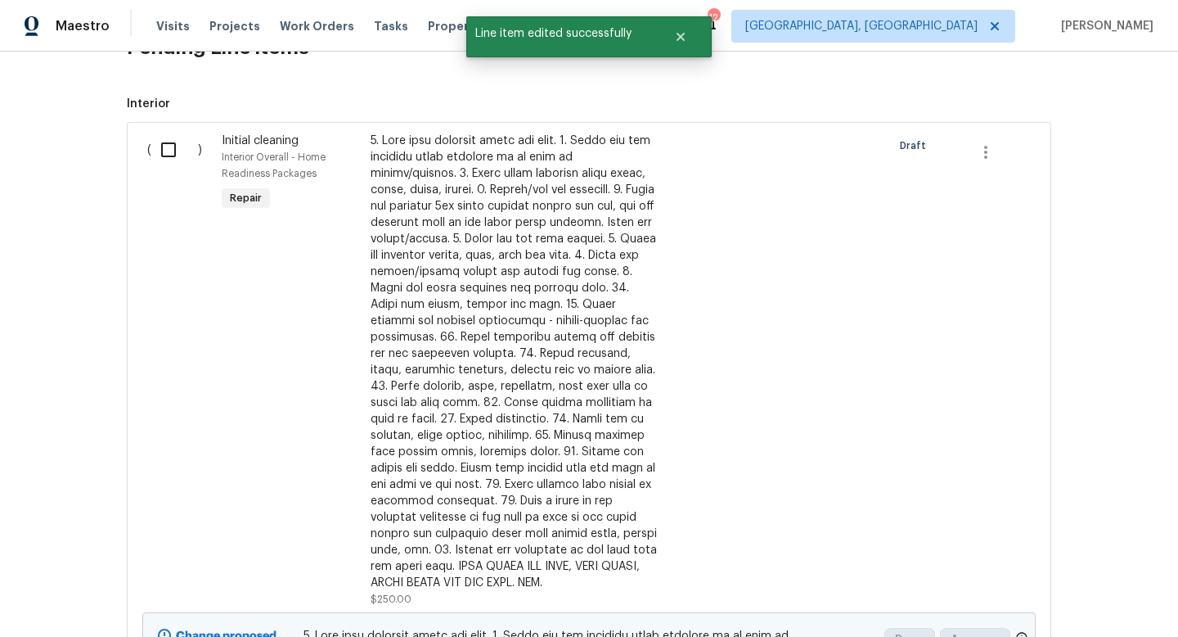
scroll to position [600, 0]
click at [170, 159] on input "checkbox" at bounding box center [174, 148] width 47 height 34
checkbox input "true"
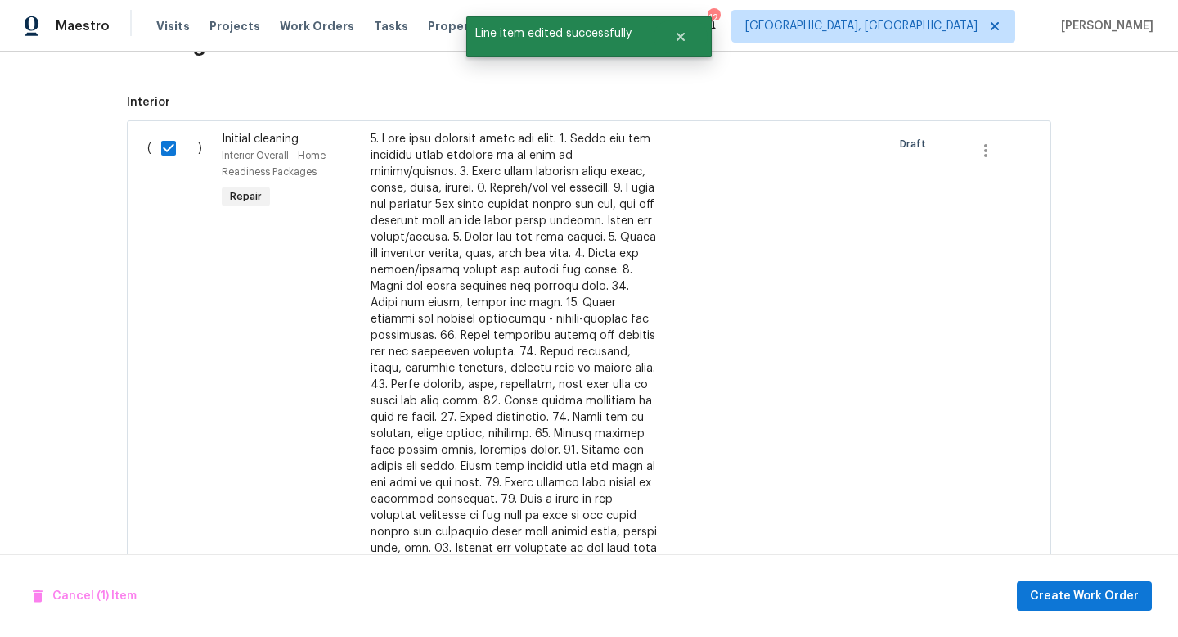
scroll to position [889, 0]
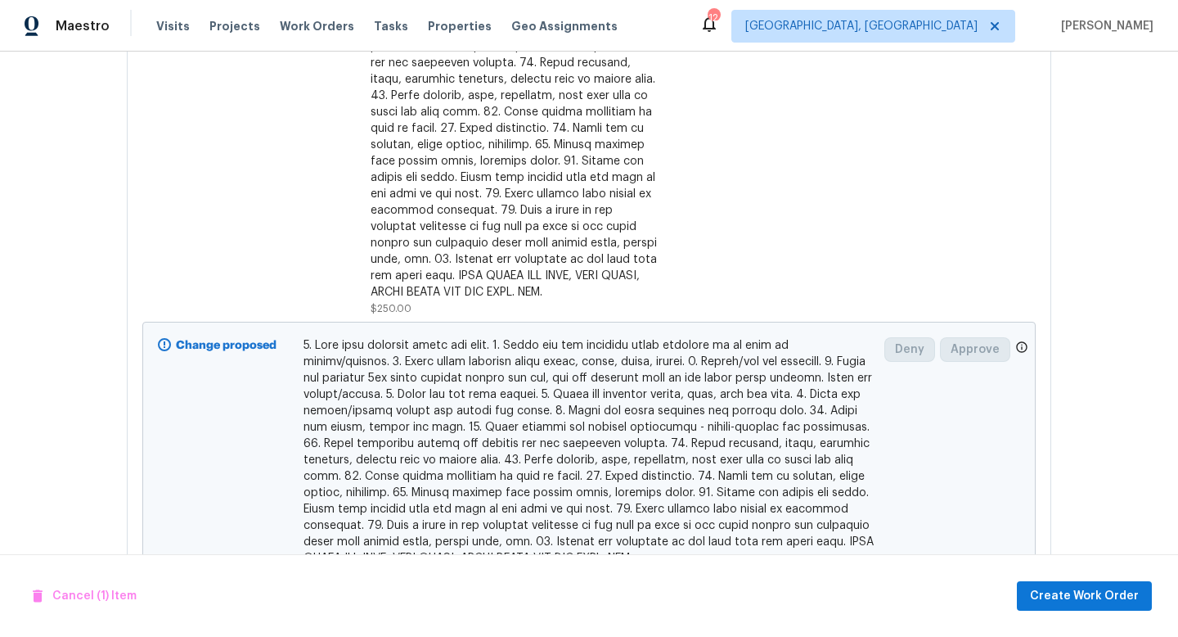
click at [487, 218] on div at bounding box center [515, 71] width 288 height 458
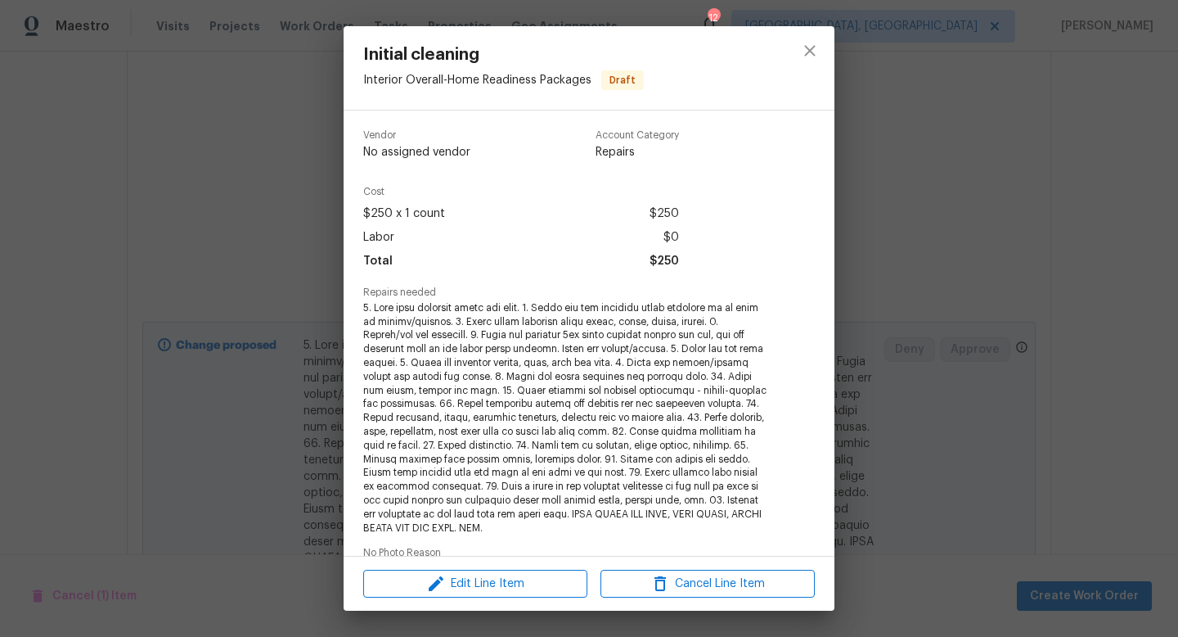
click at [533, 597] on div "Edit Line Item Cancel Line Item" at bounding box center [589, 583] width 491 height 55
click at [534, 593] on button "Edit Line Item" at bounding box center [475, 583] width 224 height 29
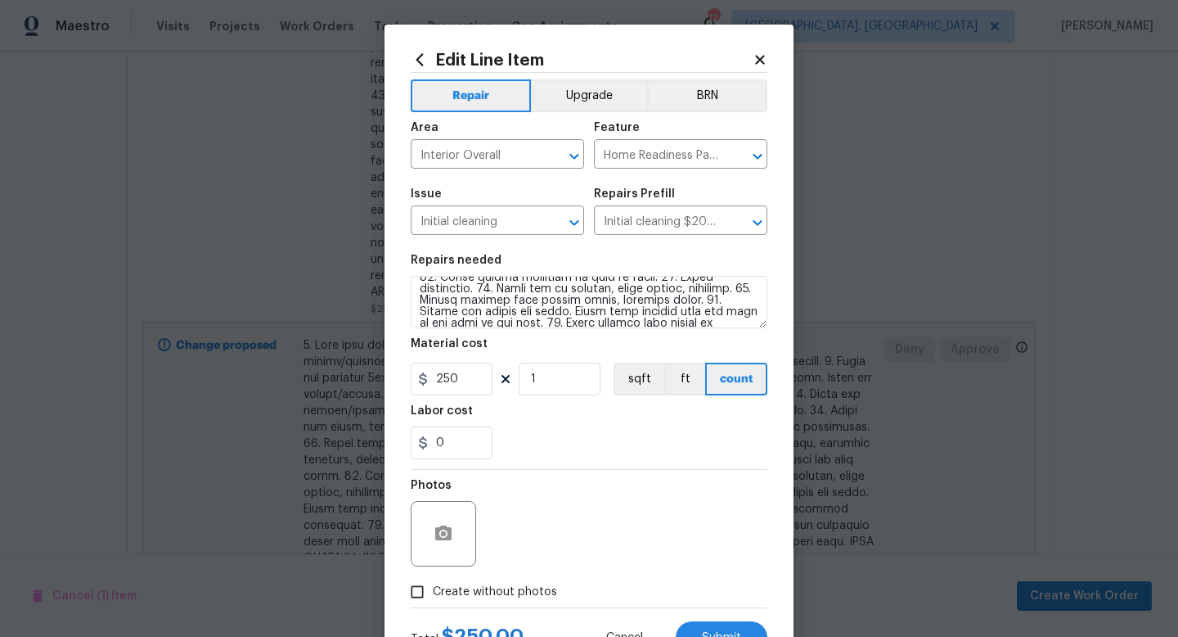
scroll to position [241, 0]
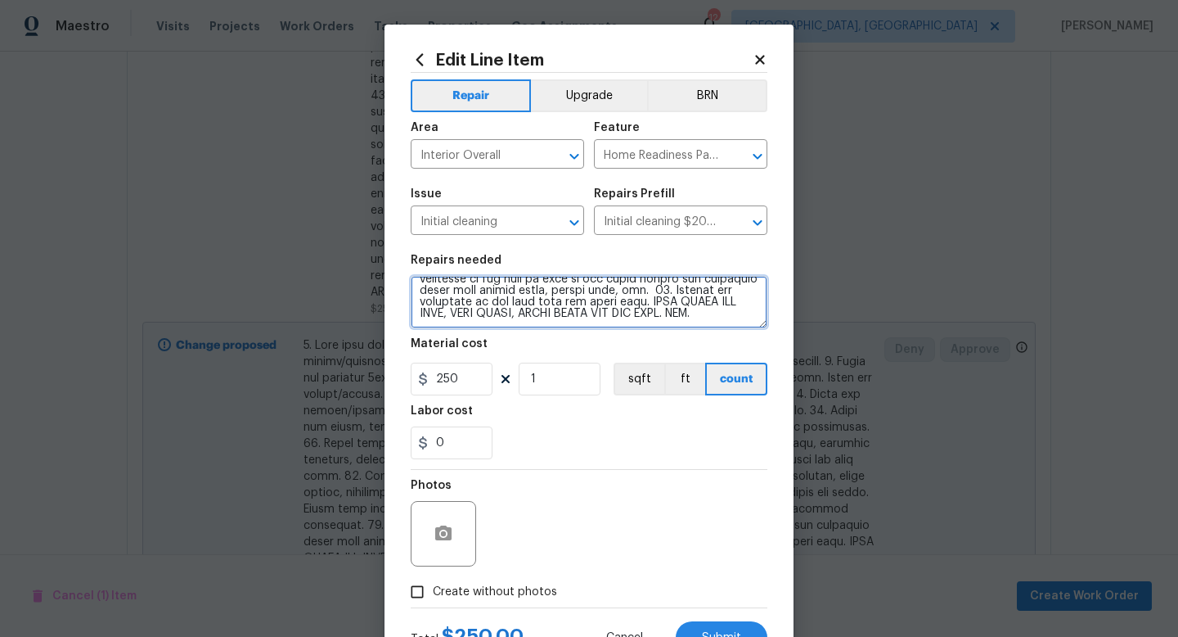
click at [736, 305] on textarea at bounding box center [589, 302] width 357 height 52
type textarea "1. Wipe down exterior doors and trim. 2. Clean out all exterior light fixtures …"
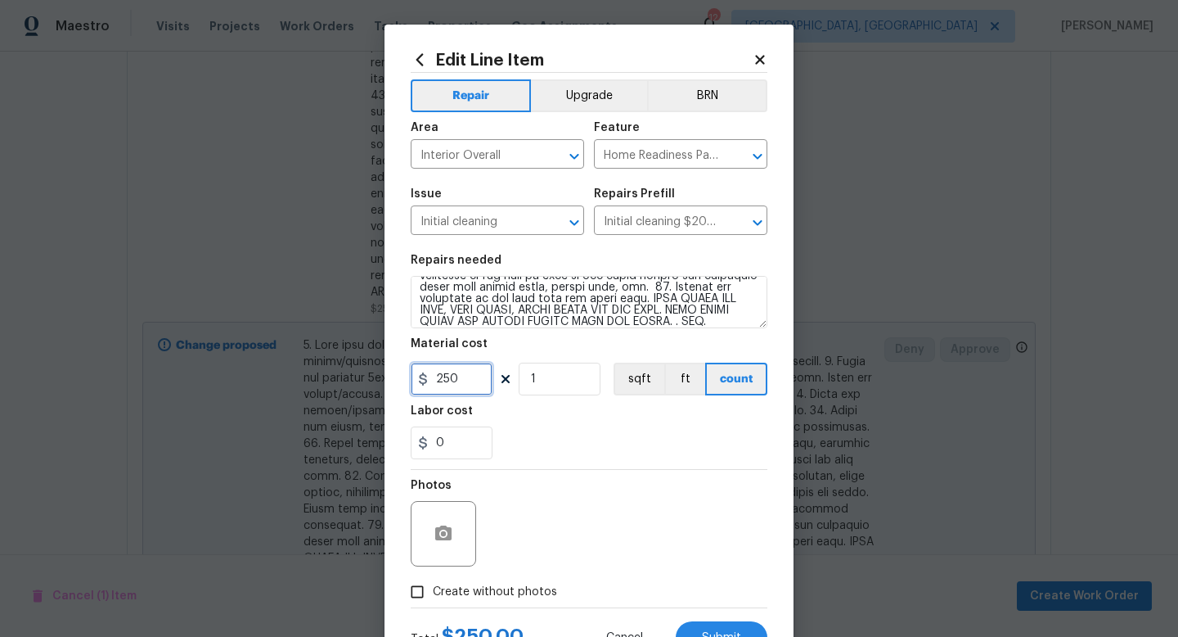
drag, startPoint x: 480, startPoint y: 386, endPoint x: 393, endPoint y: 367, distance: 89.5
click at [393, 367] on div "Edit Line Item Repair Upgrade BRN Area Interior Overall ​ Feature Home Readines…" at bounding box center [589, 352] width 409 height 655
type input "300"
click at [662, 495] on div "Photos" at bounding box center [589, 523] width 357 height 106
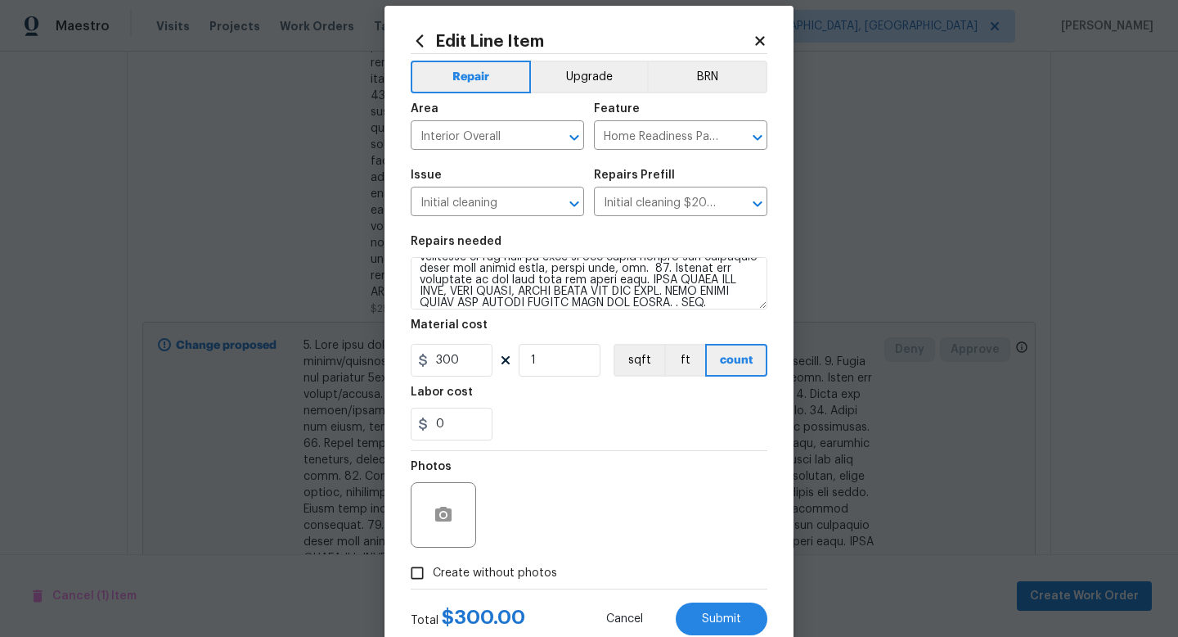
scroll to position [26, 0]
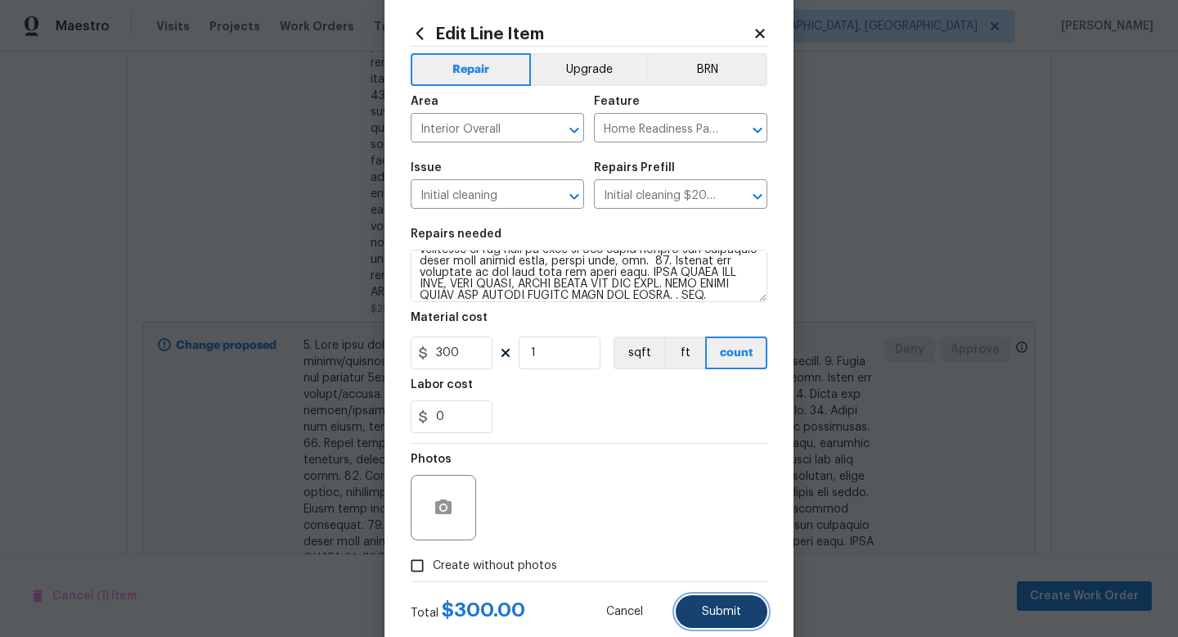
click at [722, 617] on span "Submit" at bounding box center [721, 611] width 39 height 12
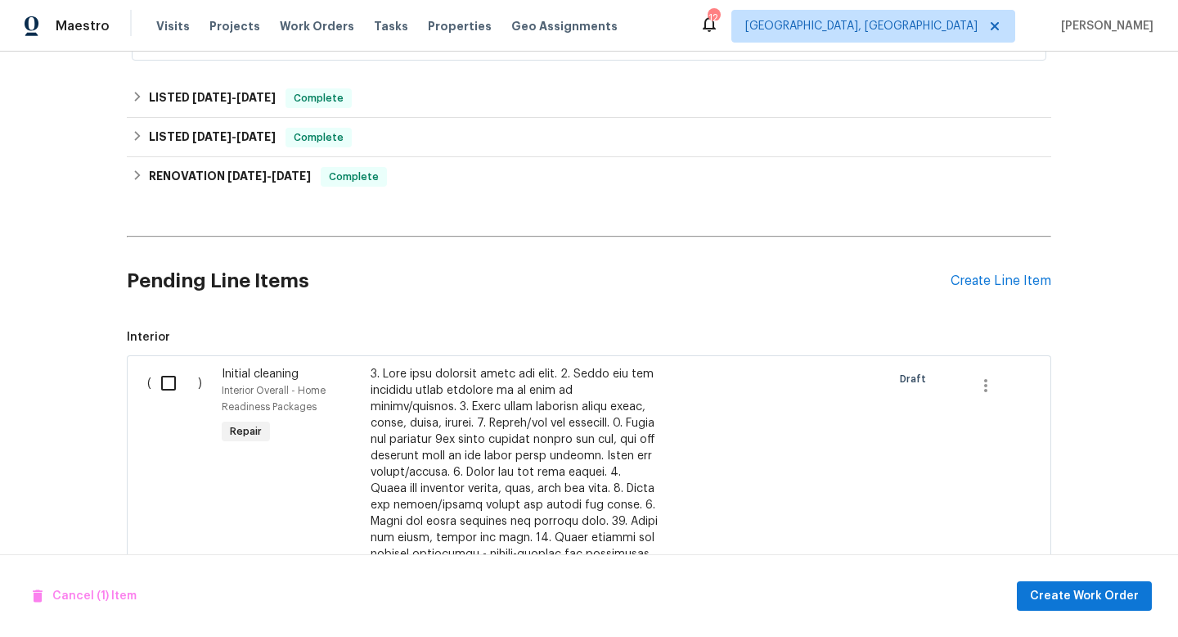
scroll to position [368, 0]
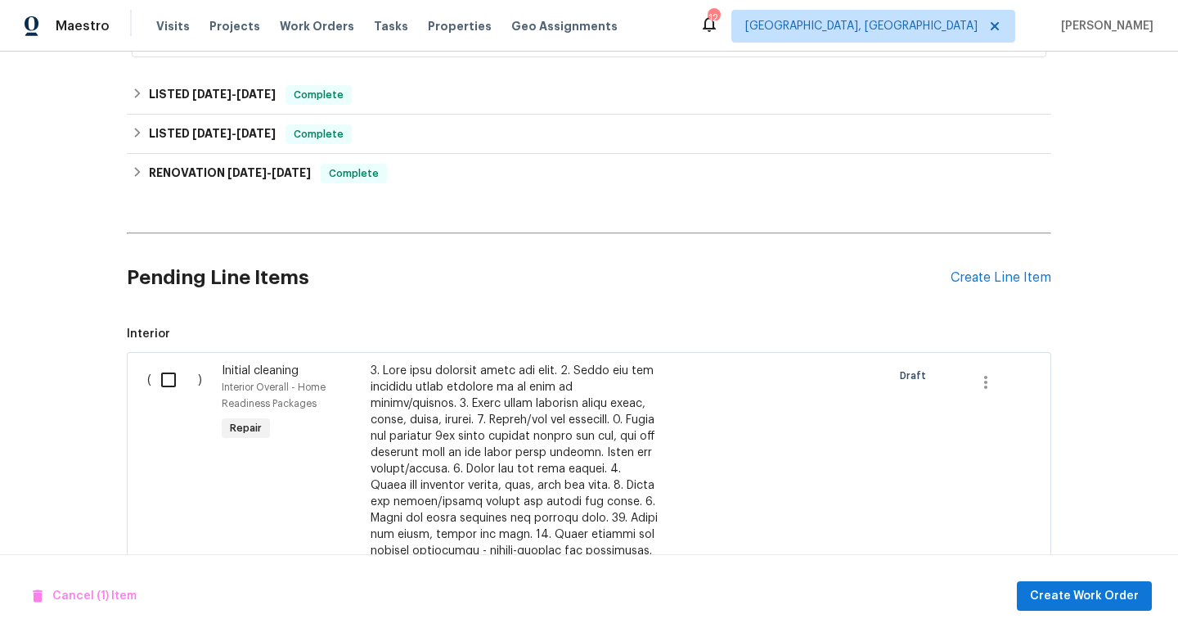
click at [174, 388] on input "checkbox" at bounding box center [174, 379] width 47 height 34
checkbox input "true"
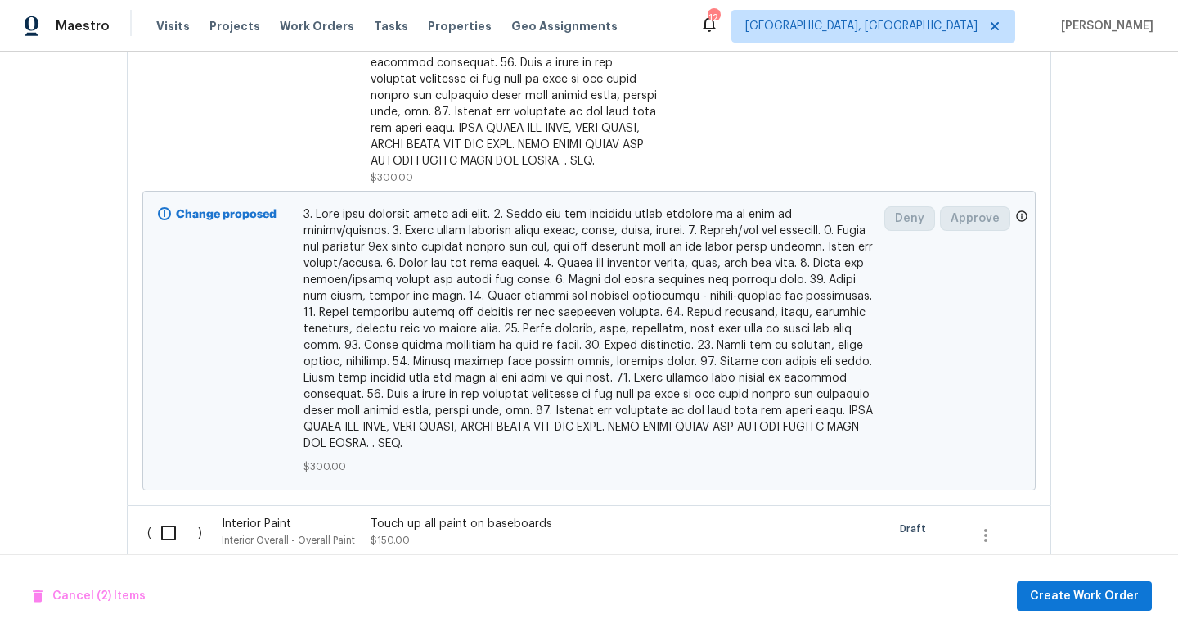
scroll to position [1037, 0]
click at [170, 515] on input "checkbox" at bounding box center [174, 532] width 47 height 34
checkbox input "true"
click at [1066, 589] on span "Create Work Order" at bounding box center [1084, 596] width 109 height 20
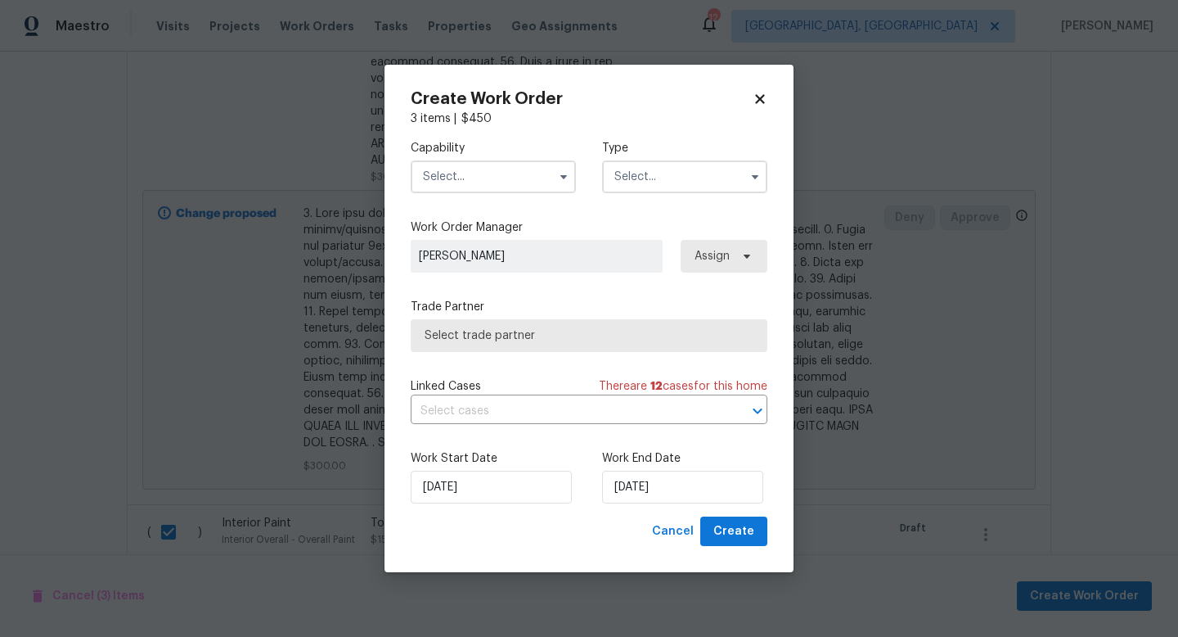
click at [480, 170] on input "text" at bounding box center [493, 176] width 165 height 33
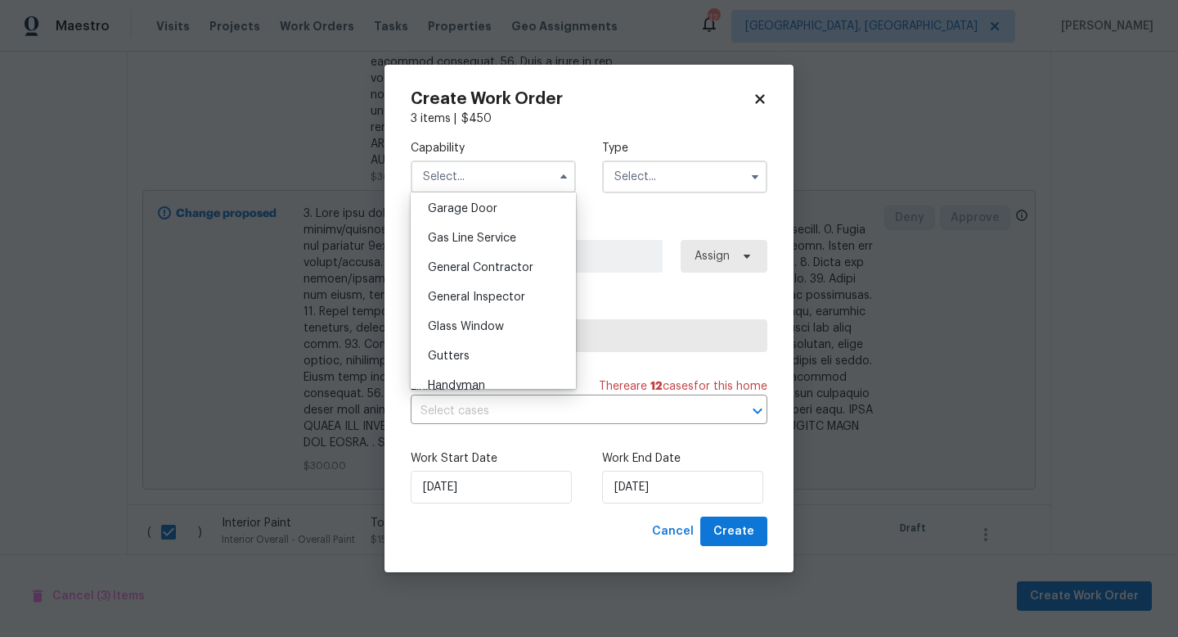
scroll to position [727, 0]
click at [479, 272] on div "General Contractor" at bounding box center [493, 266] width 157 height 29
type input "General Contractor"
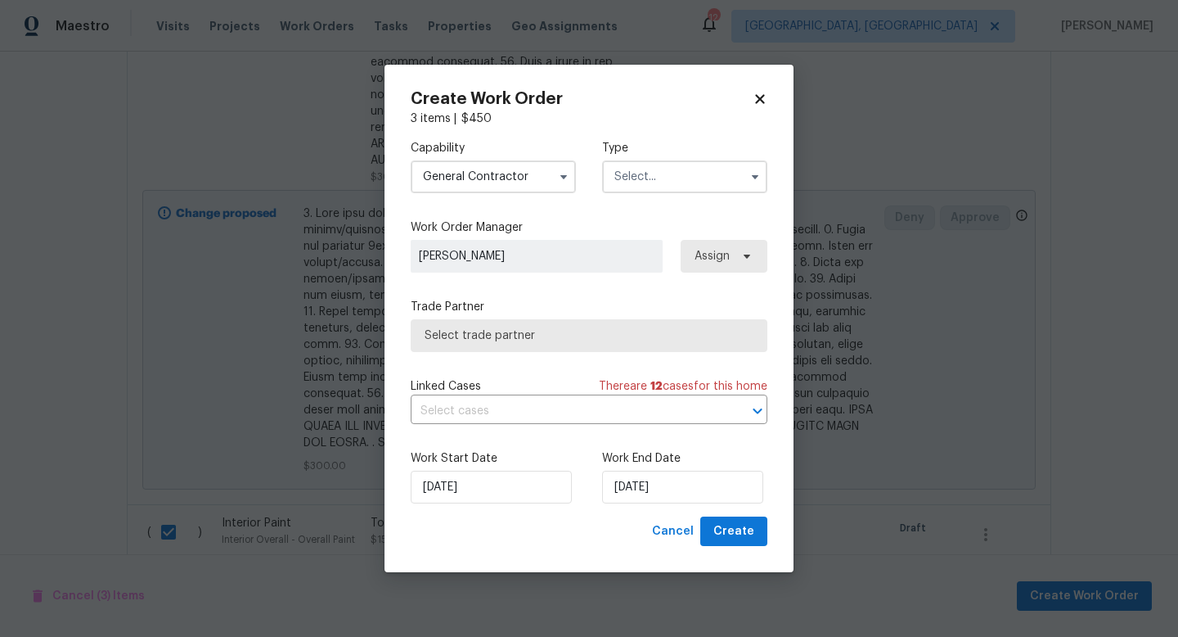
click at [668, 182] on input "text" at bounding box center [684, 176] width 165 height 33
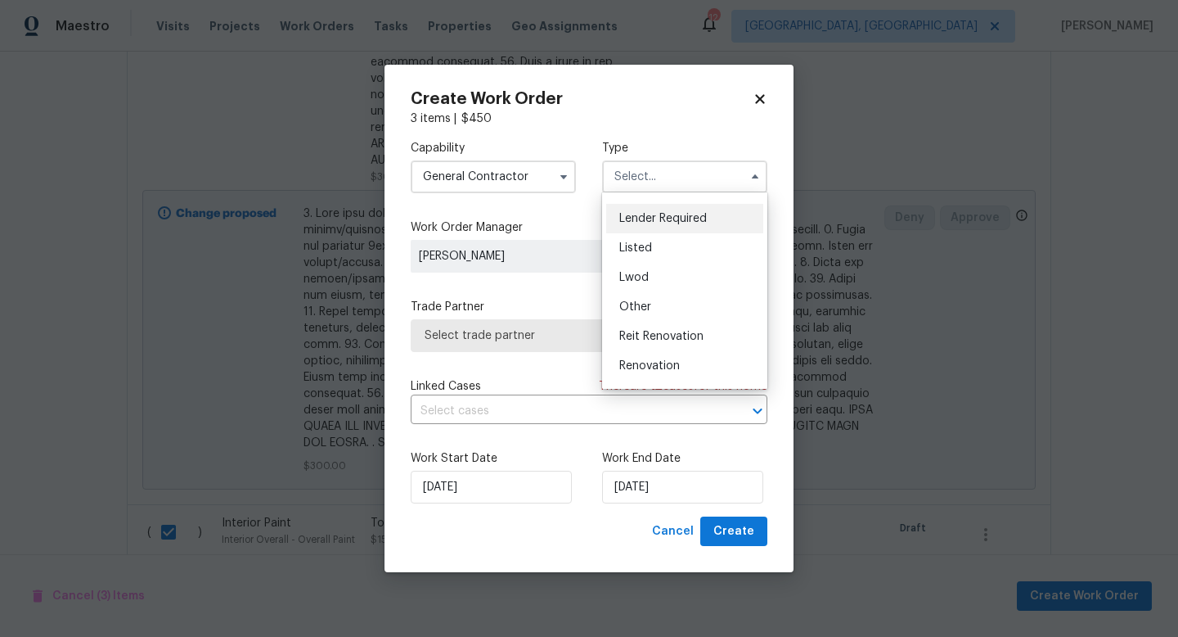
scroll to position [134, 0]
click at [636, 215] on div "Listed" at bounding box center [684, 223] width 157 height 29
type input "Listed"
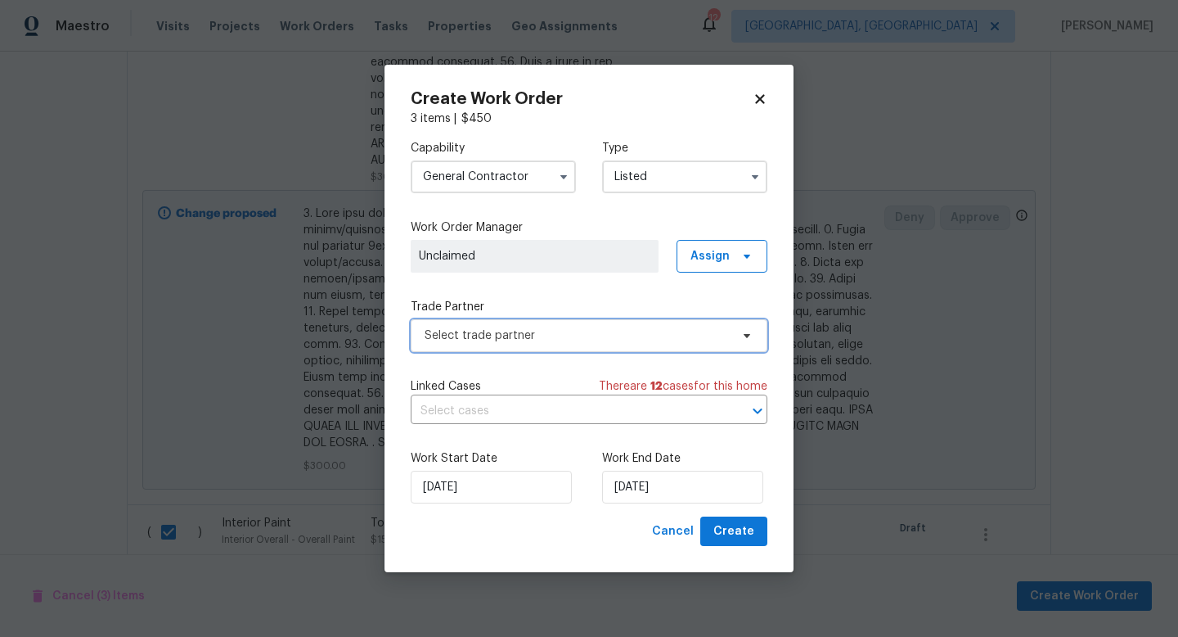
click at [505, 327] on span "Select trade partner" at bounding box center [577, 335] width 305 height 16
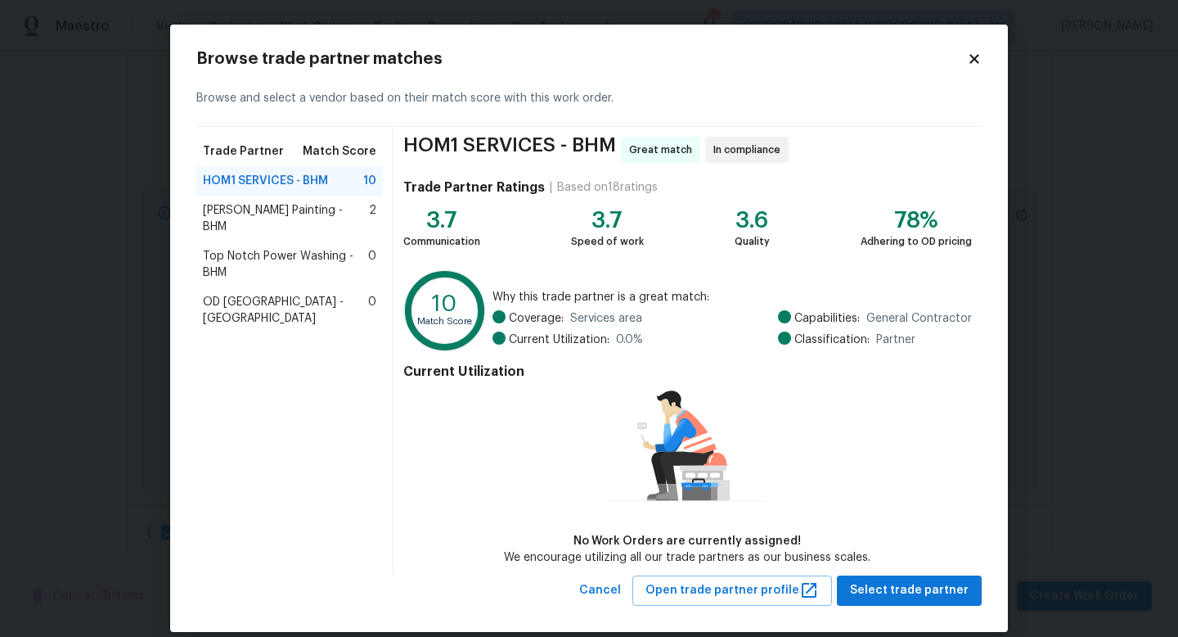
click at [254, 207] on span "[PERSON_NAME] Painting - BHM" at bounding box center [286, 218] width 166 height 33
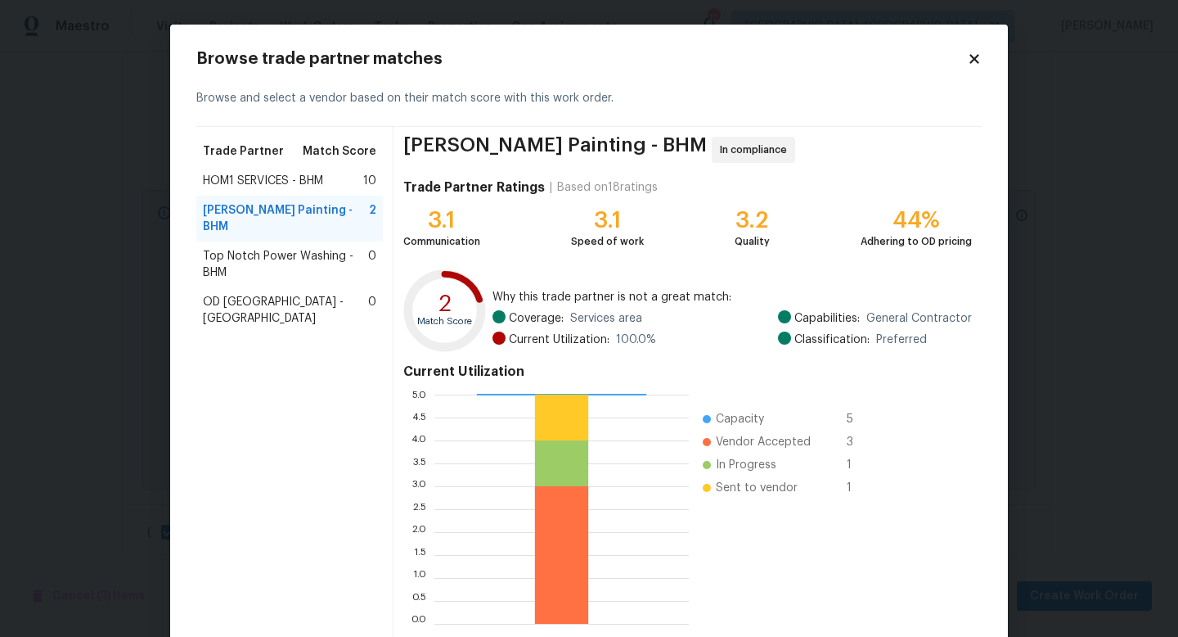
scroll to position [85, 0]
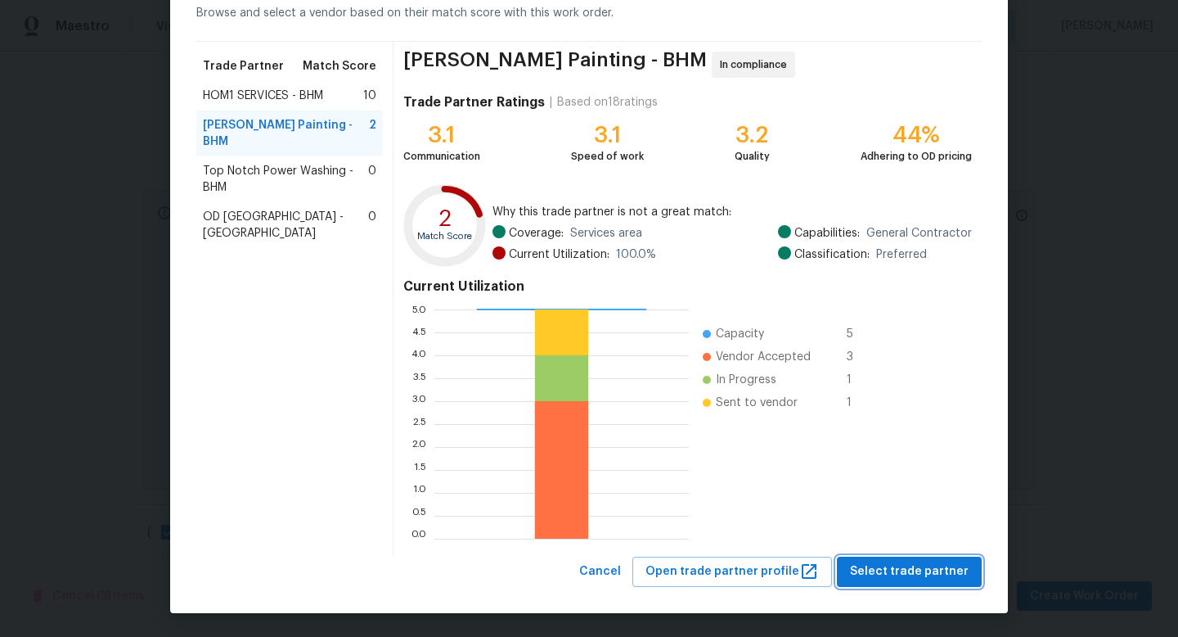
click at [902, 569] on span "Select trade partner" at bounding box center [909, 571] width 119 height 20
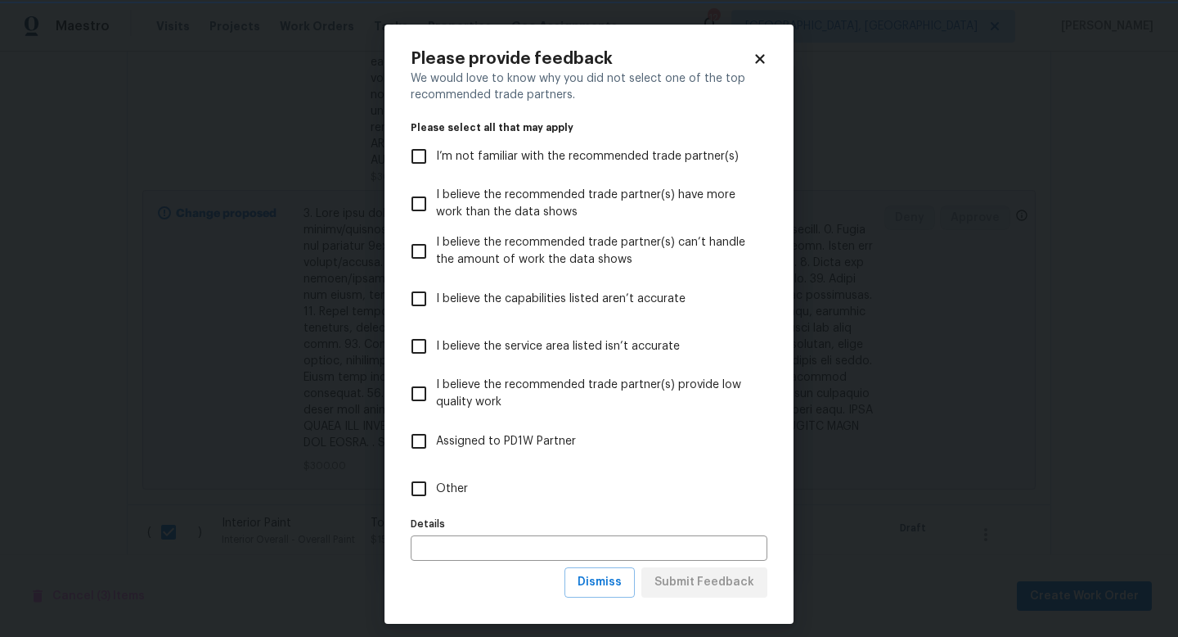
scroll to position [0, 0]
click at [441, 484] on span "Other" at bounding box center [452, 488] width 32 height 17
click at [436, 484] on input "Other" at bounding box center [419, 488] width 34 height 34
checkbox input "true"
click at [488, 556] on input "text" at bounding box center [589, 547] width 357 height 25
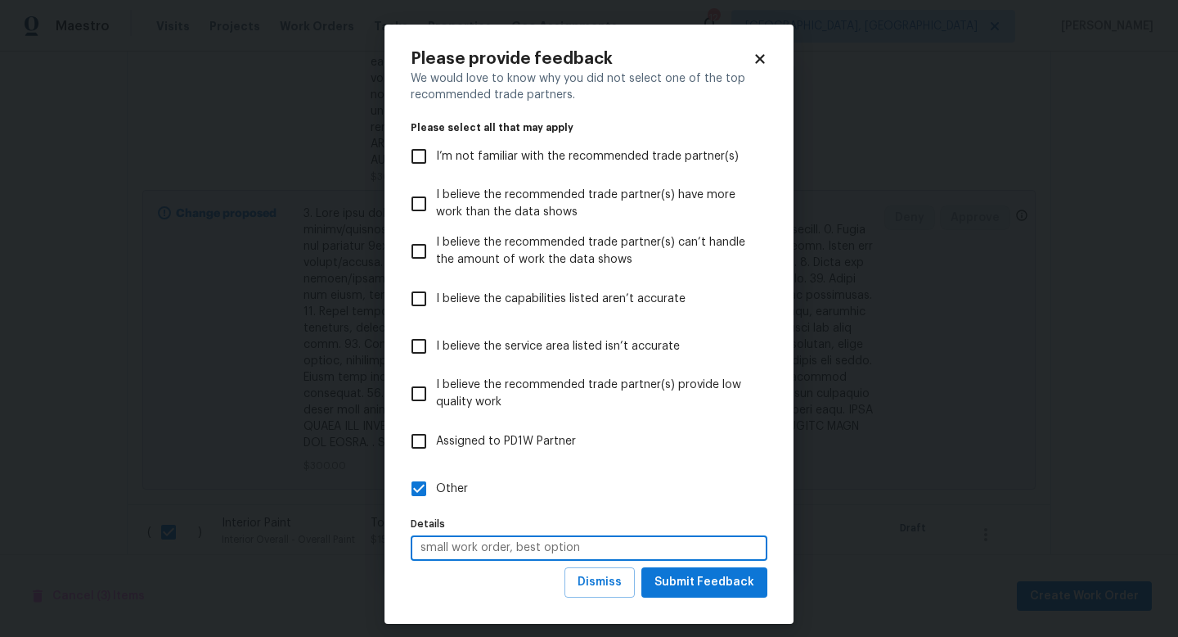
type input "small work order, best option"
click at [709, 572] on span "Submit Feedback" at bounding box center [705, 582] width 100 height 20
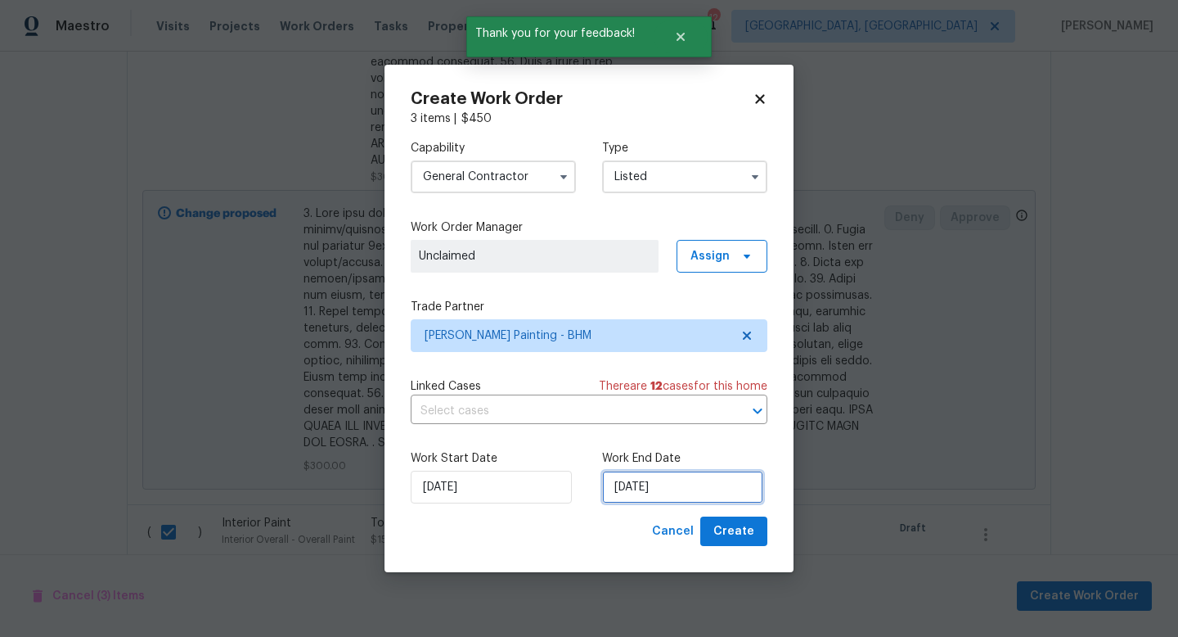
click at [644, 493] on input "[DATE]" at bounding box center [682, 486] width 161 height 33
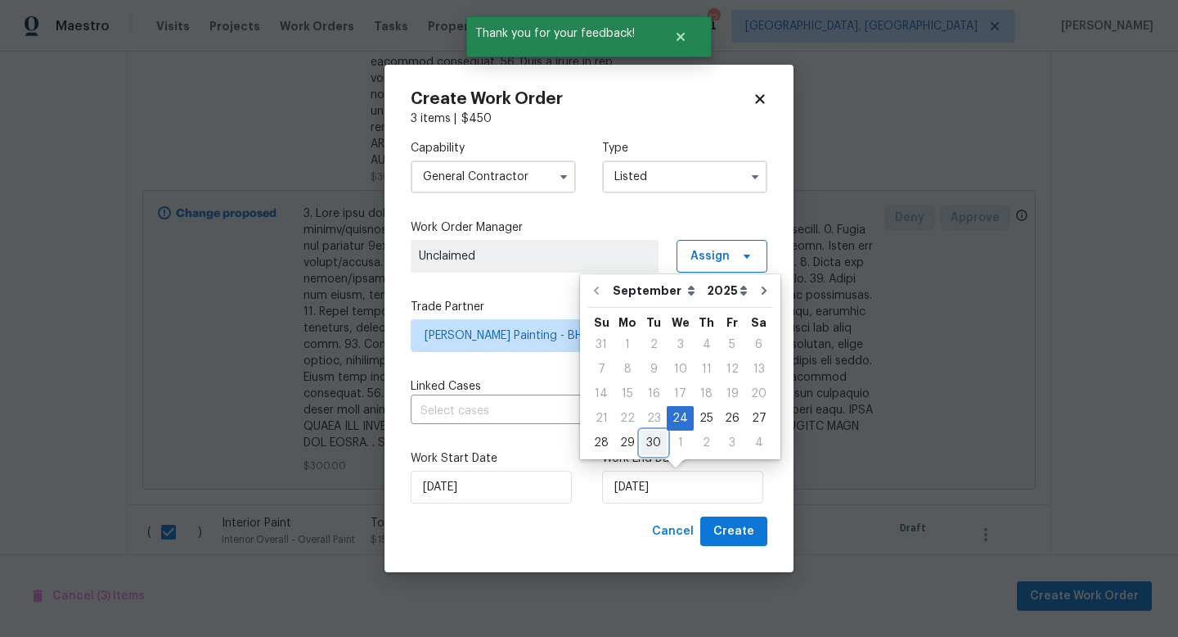
click at [654, 443] on div "30" at bounding box center [654, 442] width 26 height 23
type input "[DATE]"
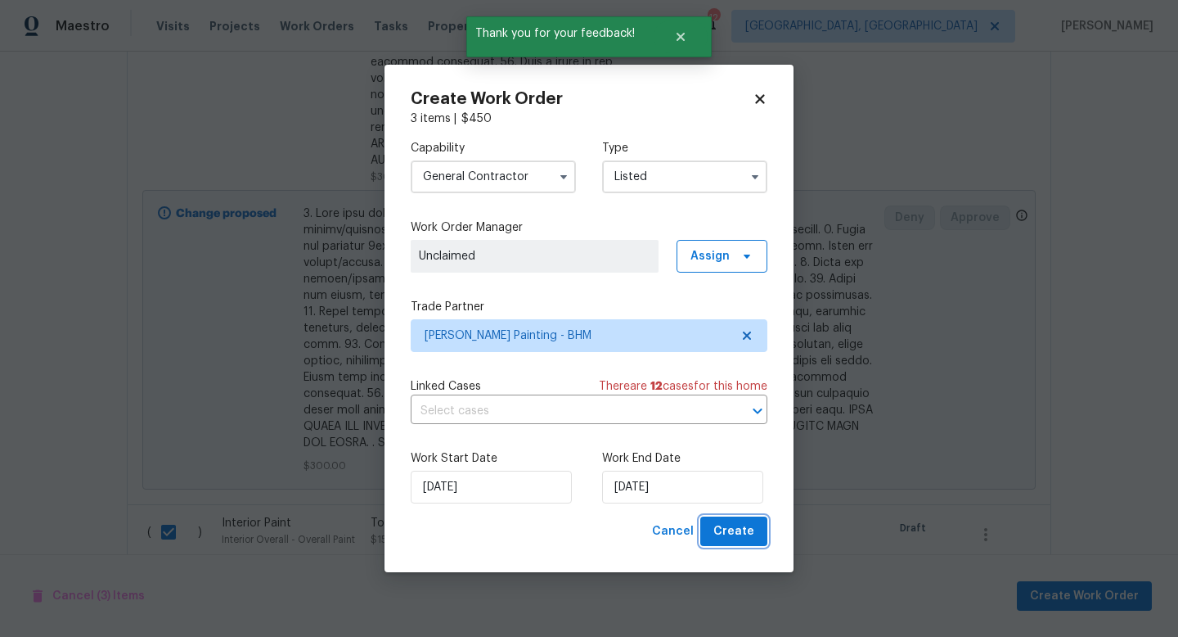
click at [727, 529] on span "Create" at bounding box center [733, 531] width 41 height 20
checkbox input "false"
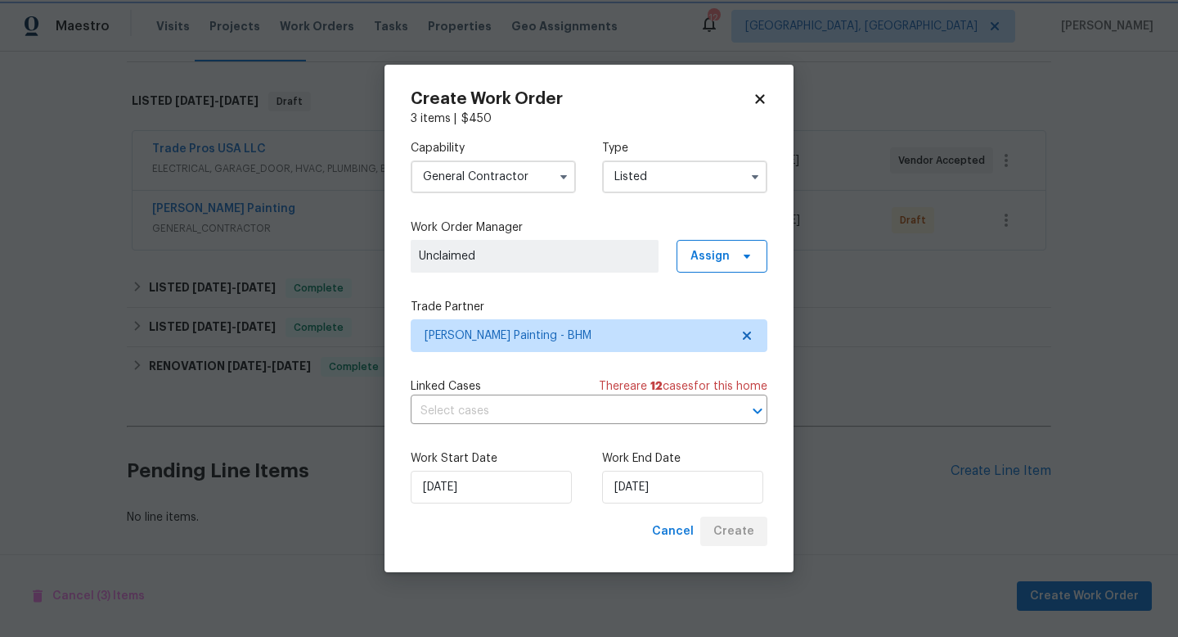
scroll to position [235, 0]
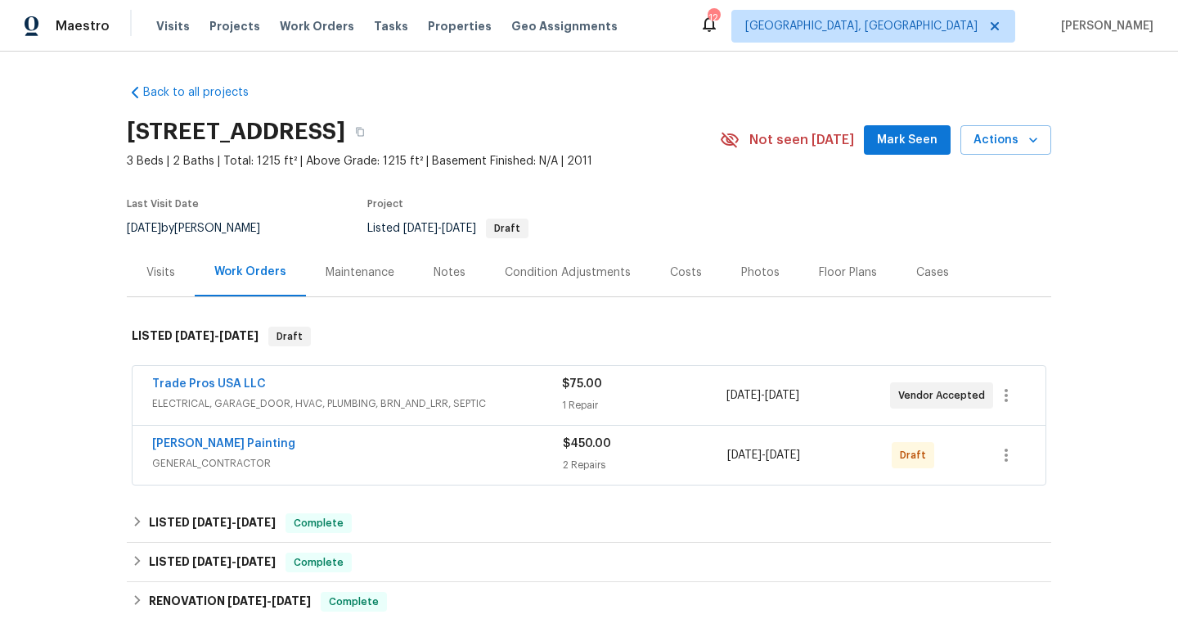
click at [687, 457] on div "2 Repairs" at bounding box center [645, 465] width 164 height 16
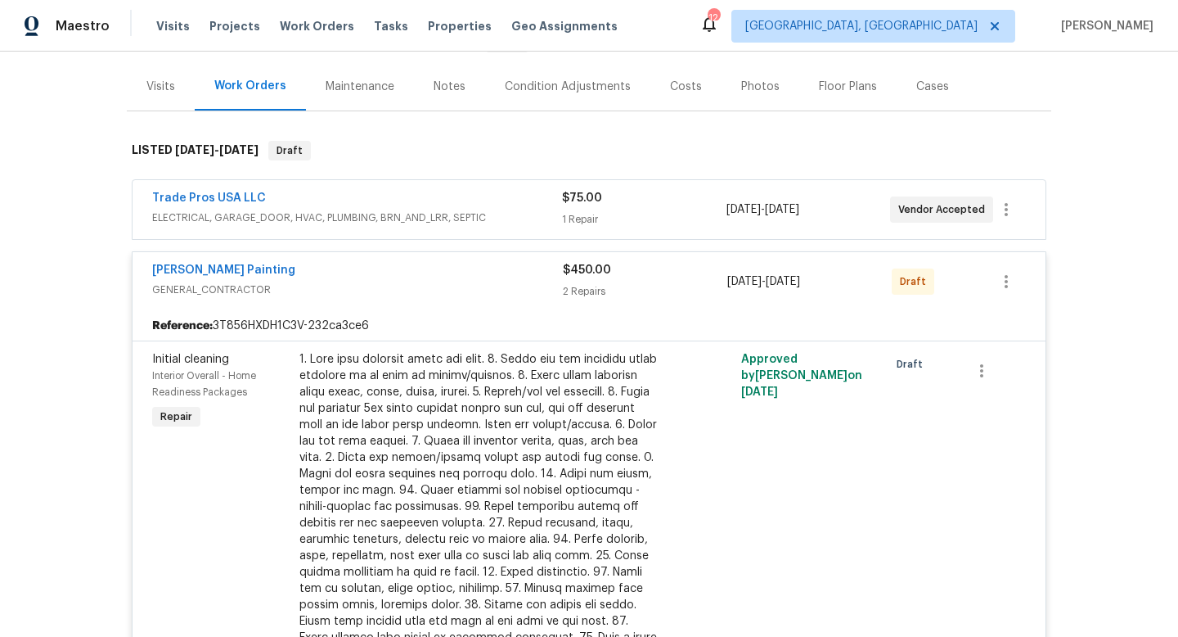
scroll to position [165, 0]
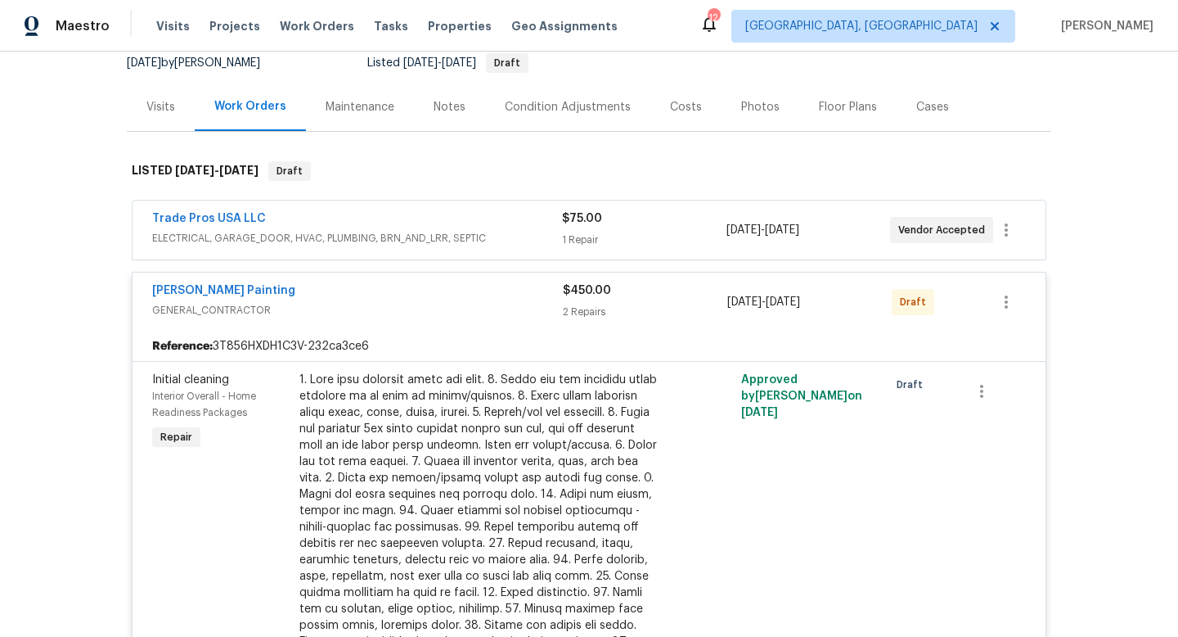
click at [673, 282] on div "$450.00" at bounding box center [645, 290] width 164 height 16
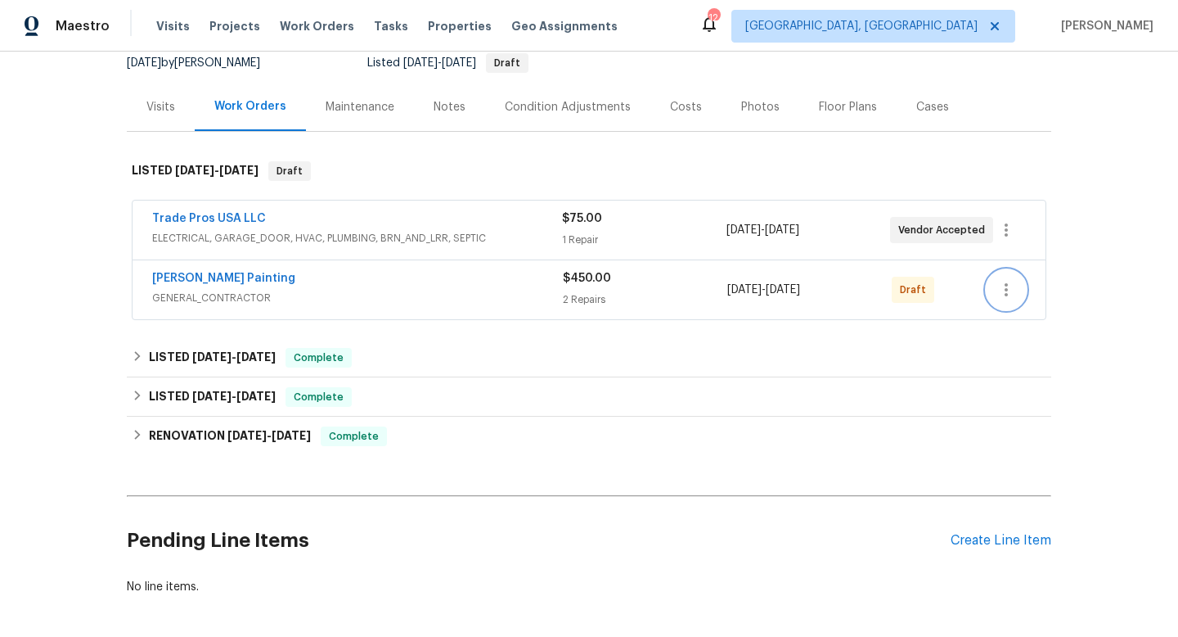
click at [1012, 291] on icon "button" at bounding box center [1007, 290] width 20 height 20
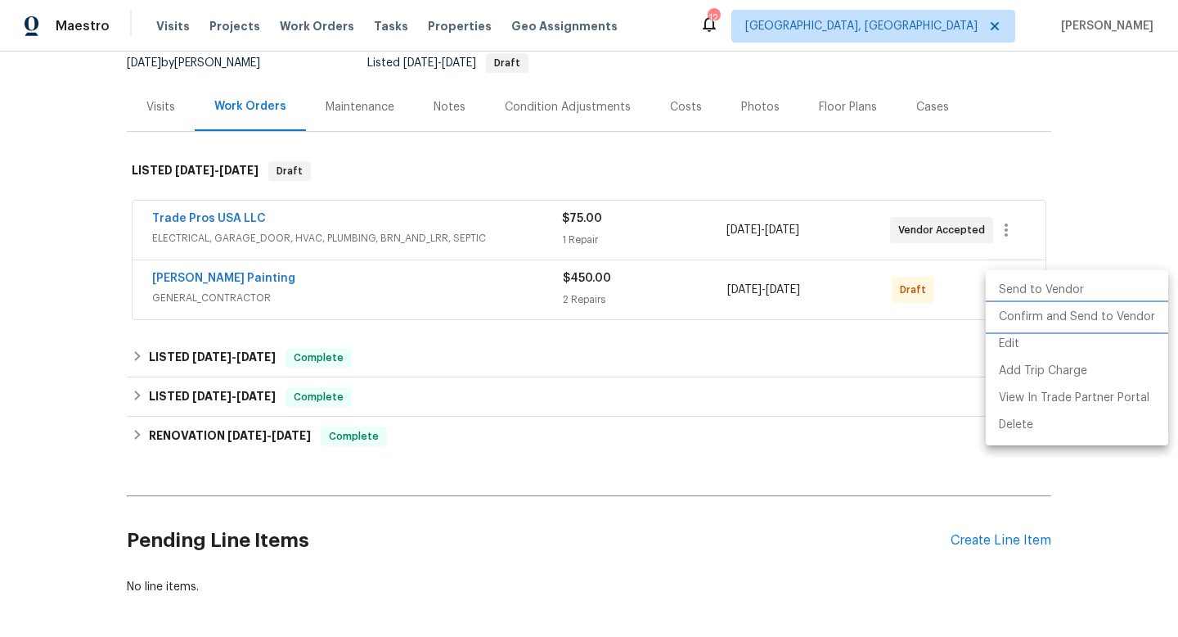
click at [1020, 317] on li "Confirm and Send to Vendor" at bounding box center [1077, 317] width 182 height 27
